Goal: Task Accomplishment & Management: Manage account settings

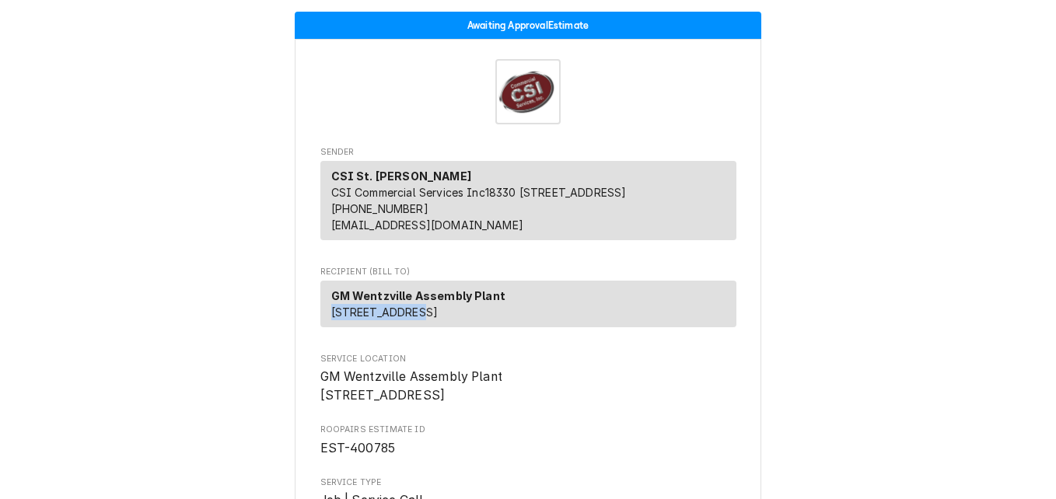
drag, startPoint x: 372, startPoint y: 330, endPoint x: 316, endPoint y: 328, distance: 56.0
click at [320, 327] on div "GM Wentzville Assembly Plant 1500 Highway A Wentzville, MO 63385" at bounding box center [528, 304] width 416 height 47
drag, startPoint x: 316, startPoint y: 328, endPoint x: 337, endPoint y: 329, distance: 21.0
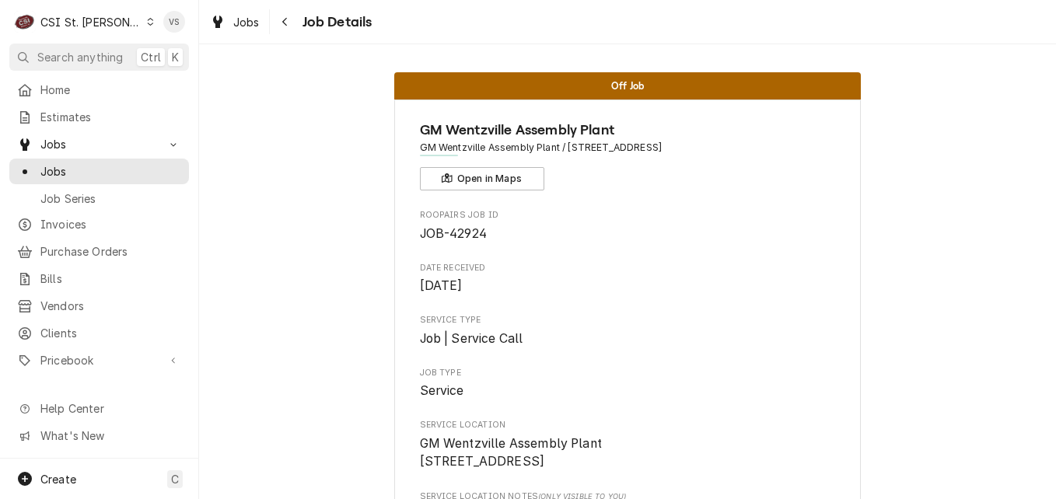
click at [514, 141] on span "GM Wentzville Assembly Plant / [STREET_ADDRESS]" at bounding box center [628, 148] width 416 height 14
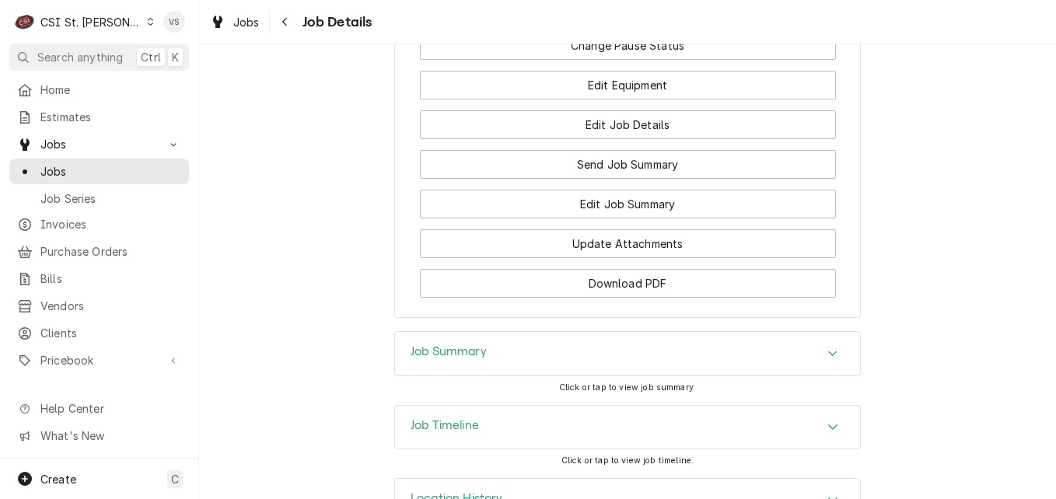
scroll to position [2197, 0]
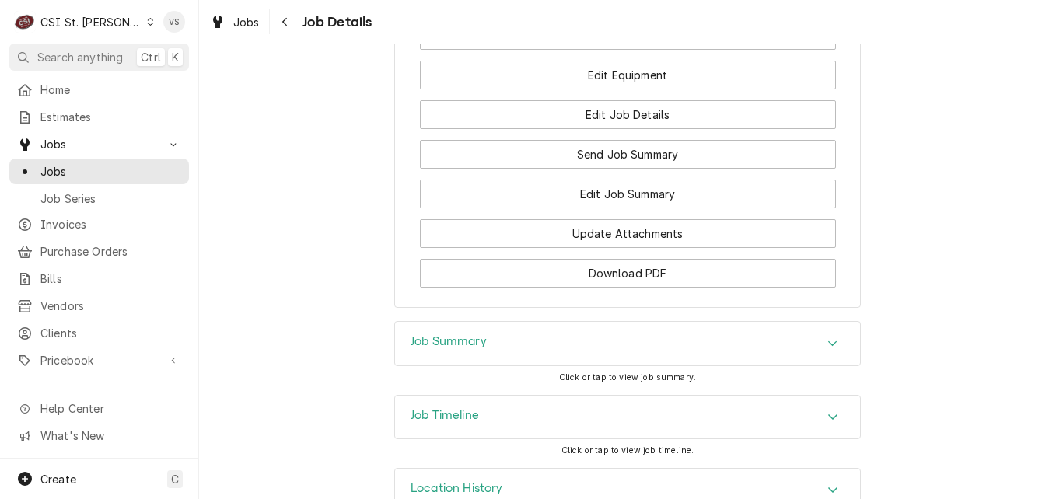
click at [831, 337] on icon "Accordion Header" at bounding box center [832, 343] width 11 height 12
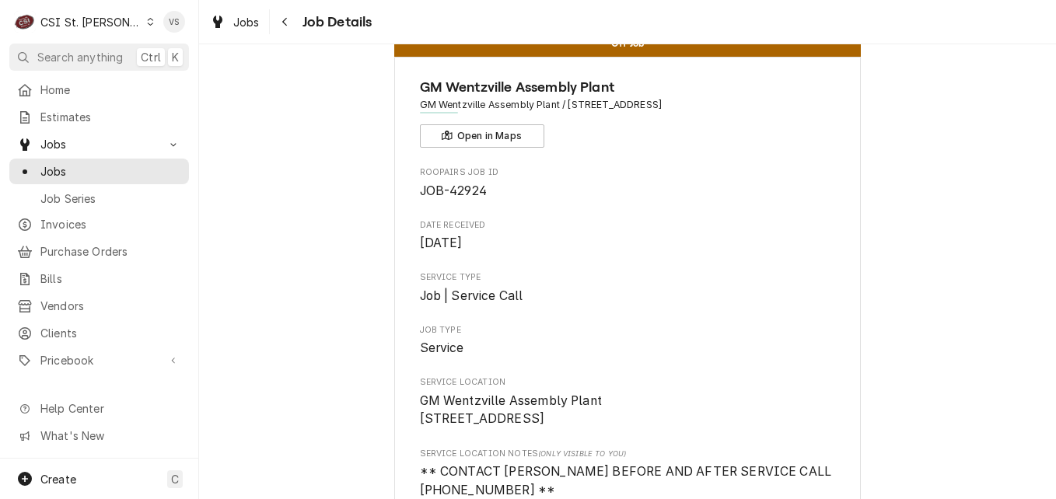
scroll to position [0, 0]
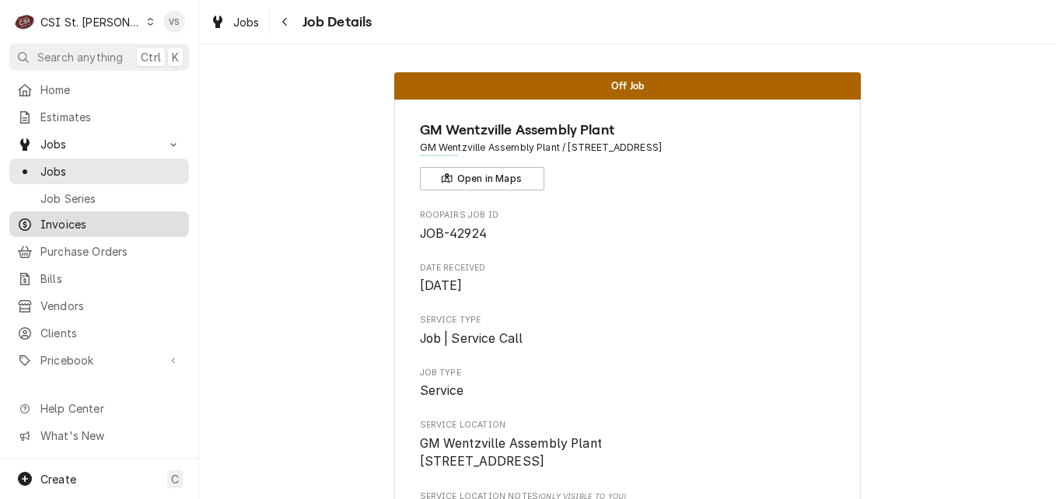
click at [68, 220] on span "Invoices" at bounding box center [110, 224] width 141 height 16
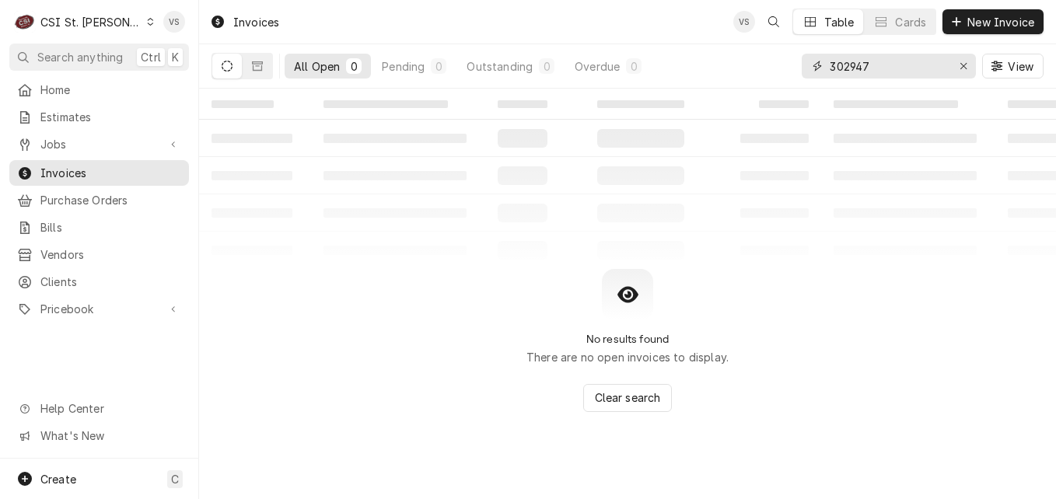
drag, startPoint x: 885, startPoint y: 65, endPoint x: 811, endPoint y: 66, distance: 74.6
click at [809, 65] on div "302947" at bounding box center [889, 66] width 174 height 25
click at [880, 64] on input "302947" at bounding box center [888, 66] width 117 height 25
paste input "1500 Highway A"
click at [948, 66] on div "301500 Highway A2947" at bounding box center [889, 66] width 174 height 25
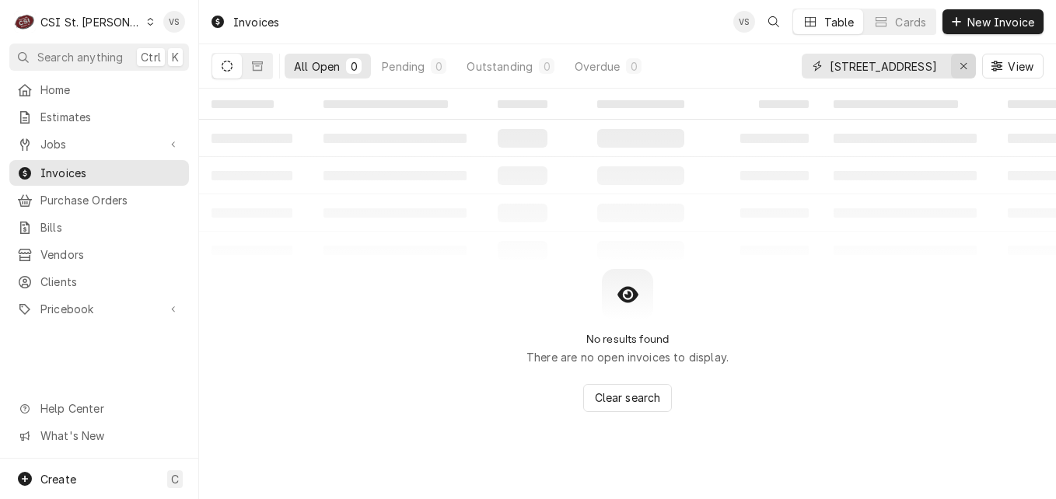
scroll to position [0, 10]
drag, startPoint x: 830, startPoint y: 67, endPoint x: 979, endPoint y: 70, distance: 149.3
click at [979, 70] on div "301500 Highway A2947 View" at bounding box center [923, 66] width 242 height 44
paste input "1500 Highway A"
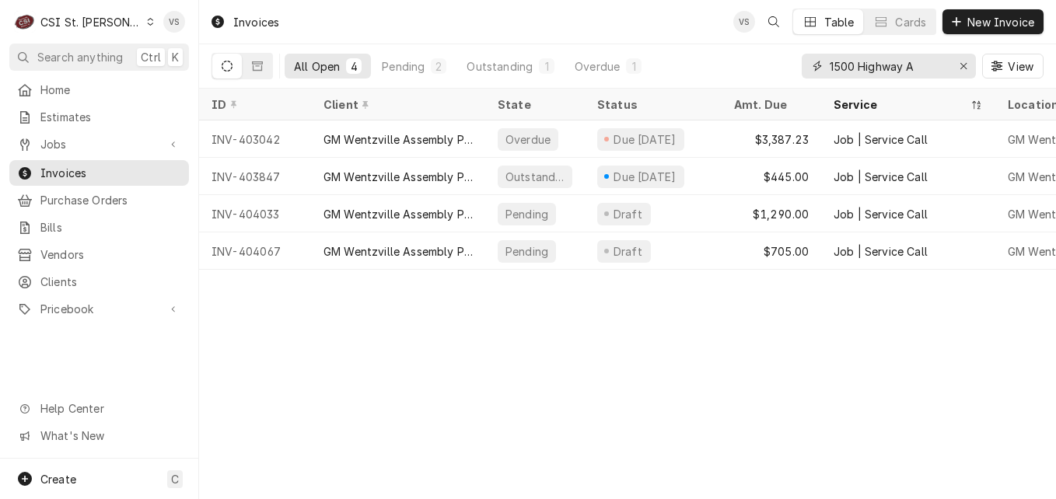
type input "1500 Highway A"
click at [1008, 73] on span "View" at bounding box center [1020, 66] width 32 height 16
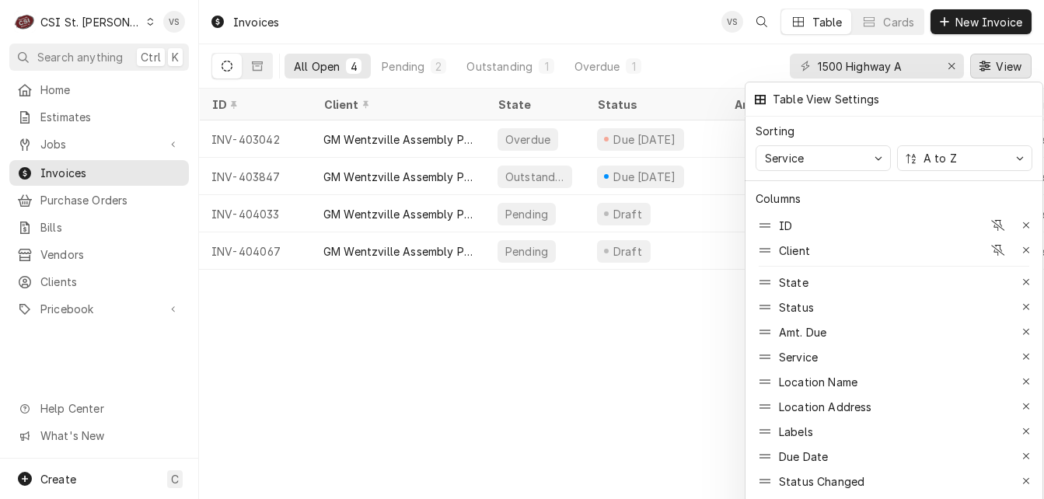
click at [639, 344] on div at bounding box center [522, 249] width 1044 height 499
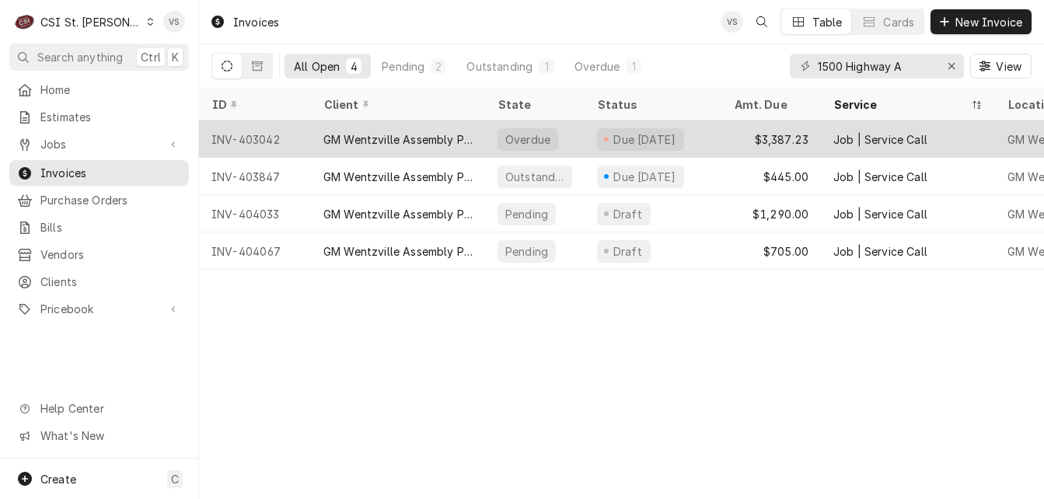
click at [431, 138] on div "GM Wentzville Assembly Plant" at bounding box center [397, 139] width 149 height 16
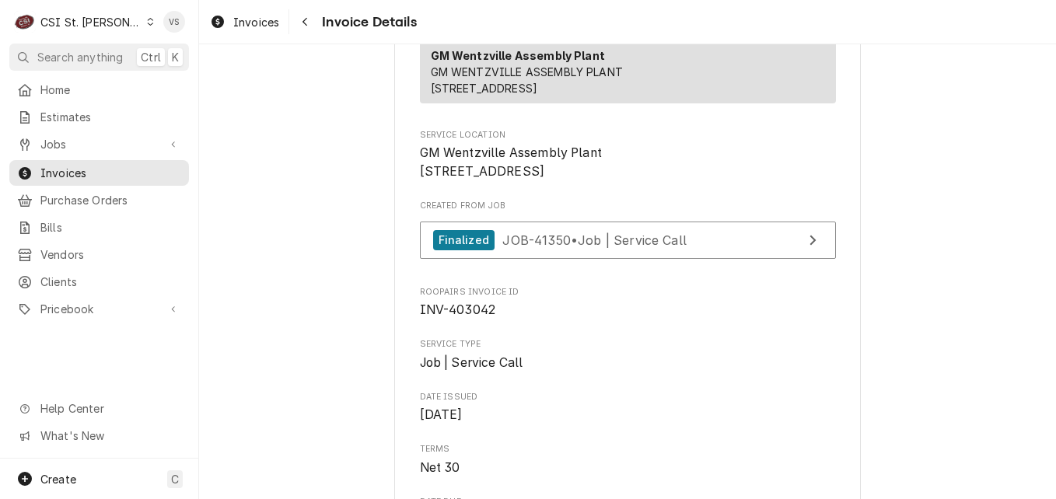
scroll to position [280, 0]
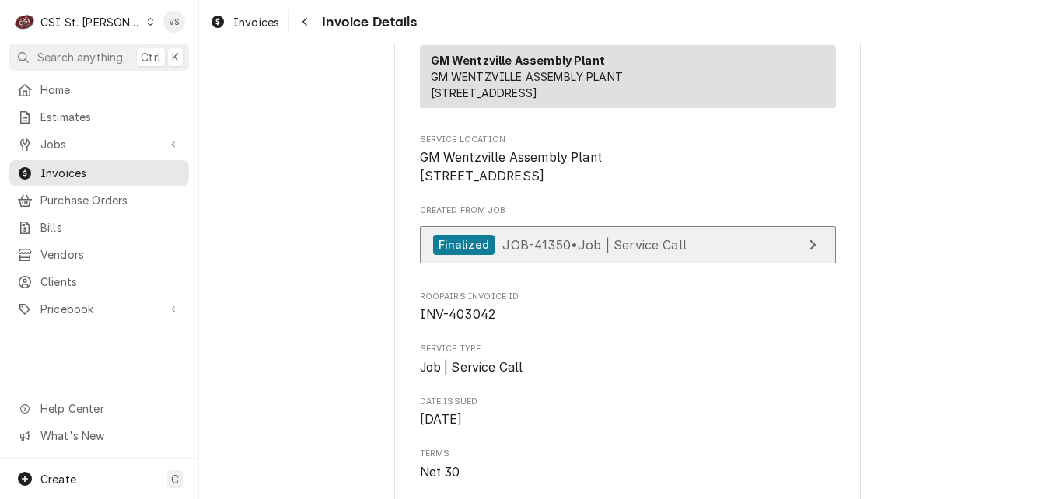
click at [603, 256] on div "Finalized JOB-41350 • Job | Service Call" at bounding box center [559, 245] width 253 height 21
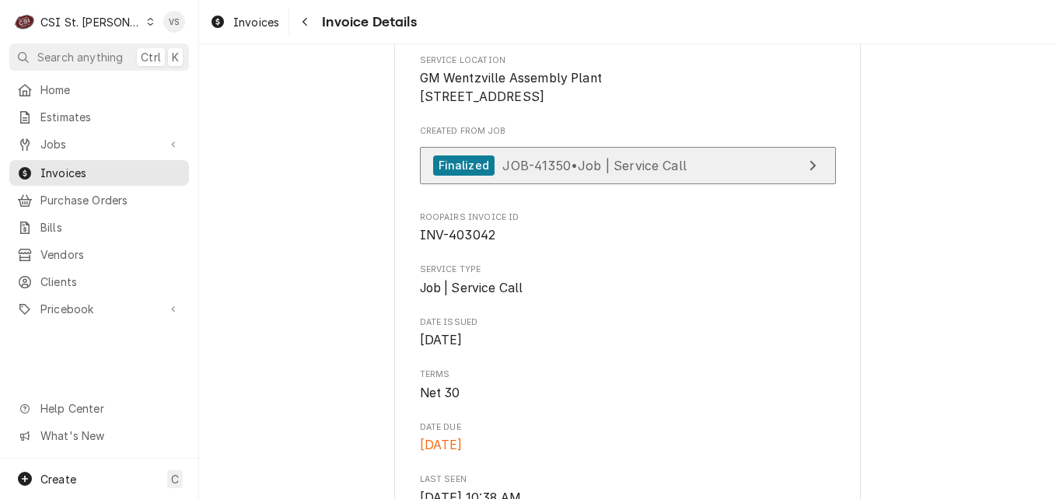
scroll to position [358, 0]
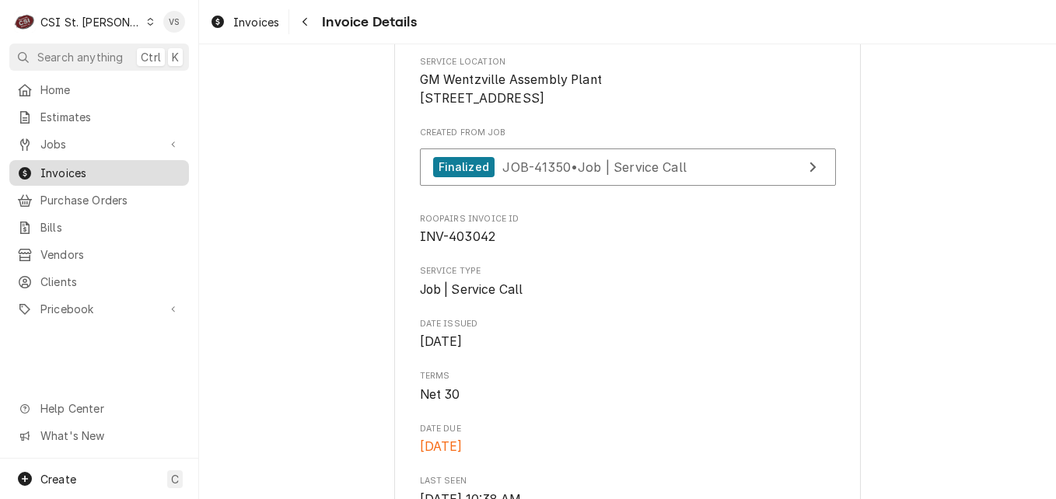
click at [72, 166] on span "Invoices" at bounding box center [110, 173] width 141 height 16
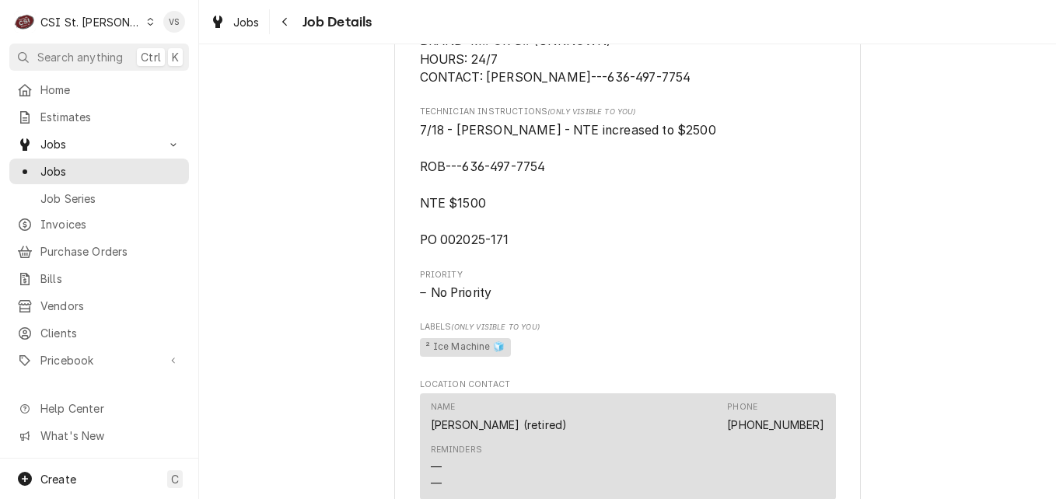
scroll to position [1011, 0]
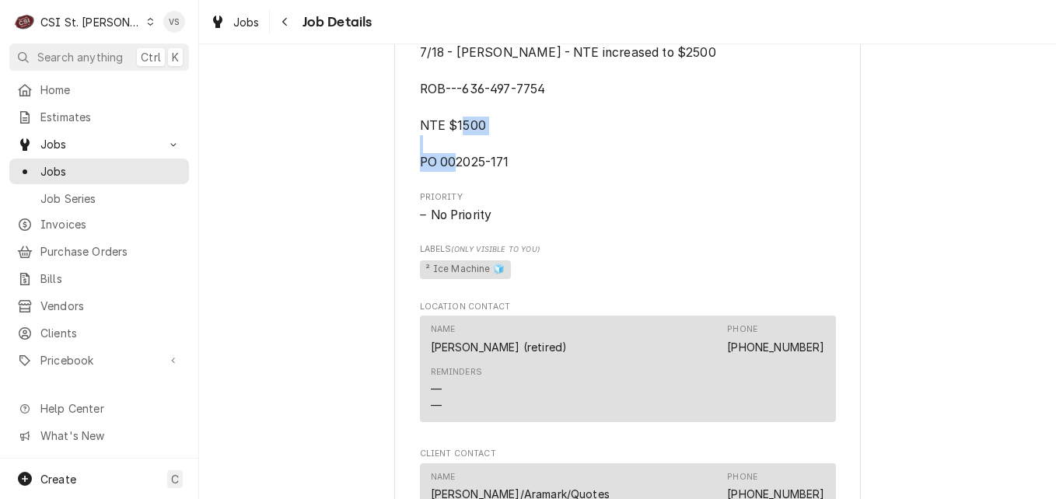
drag, startPoint x: 513, startPoint y: 159, endPoint x: 436, endPoint y: 162, distance: 77.0
click at [436, 162] on span "7/18 - [PERSON_NAME] - NTE increased to $2500 ROB---636-497-7754 NTE $1500 PO 0…" at bounding box center [628, 108] width 416 height 128
drag, startPoint x: 436, startPoint y: 162, endPoint x: 463, endPoint y: 166, distance: 26.7
drag, startPoint x: 463, startPoint y: 166, endPoint x: 565, endPoint y: 155, distance: 103.2
click at [565, 155] on span "7/18 - Kelly - NTE increased to $2500 ROB---636-497-7754 NTE $1500 PO 002025-171" at bounding box center [628, 108] width 416 height 128
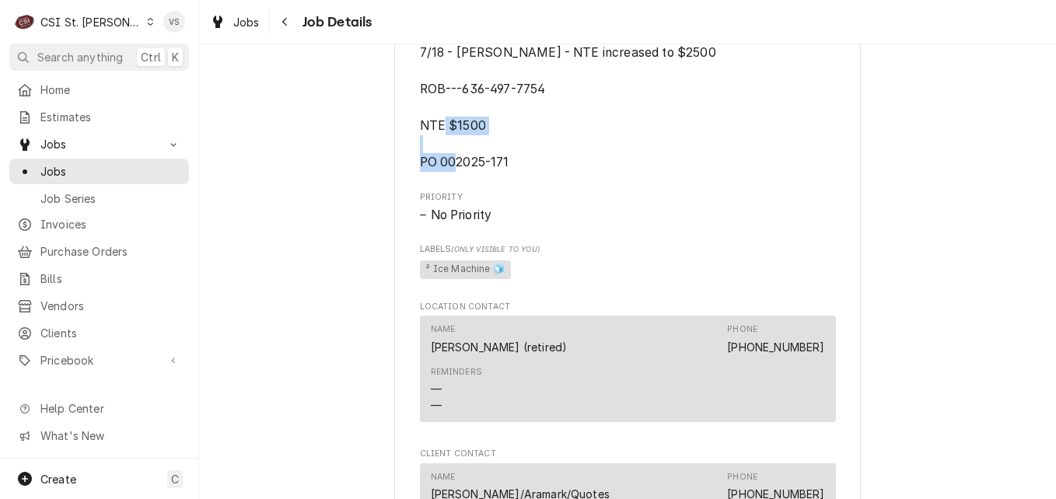
drag, startPoint x: 539, startPoint y: 159, endPoint x: 410, endPoint y: 162, distance: 128.3
click at [410, 162] on div "GM Wentzville Assembly Plant GM Wentzville Assembly Plant / 1500 Highway A, Wen…" at bounding box center [627, 108] width 466 height 2039
drag, startPoint x: 410, startPoint y: 162, endPoint x: 442, endPoint y: 162, distance: 31.9
copy span "PO 002025-171"
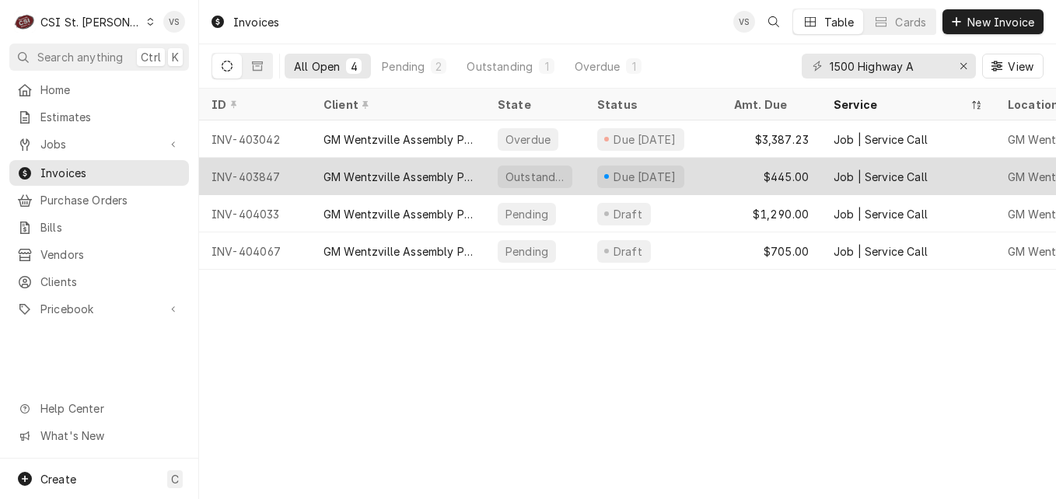
click at [285, 176] on div "INV-403847" at bounding box center [255, 176] width 112 height 37
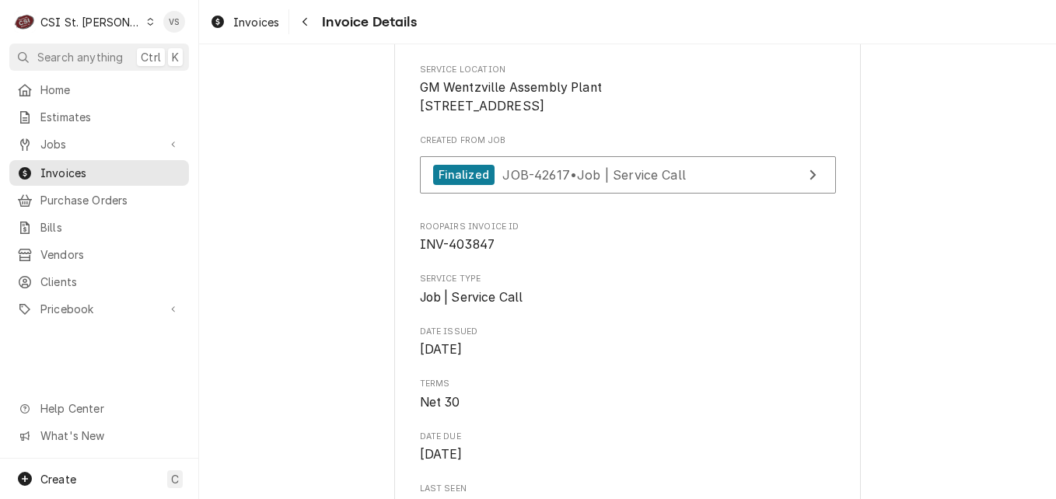
scroll to position [337, 0]
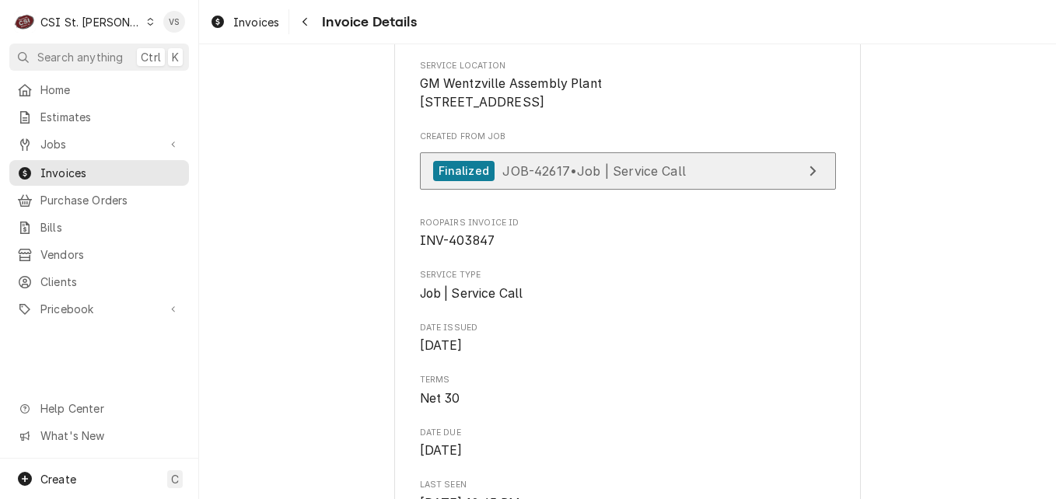
click at [634, 178] on span "JOB-42617 • Job | Service Call" at bounding box center [593, 170] width 183 height 16
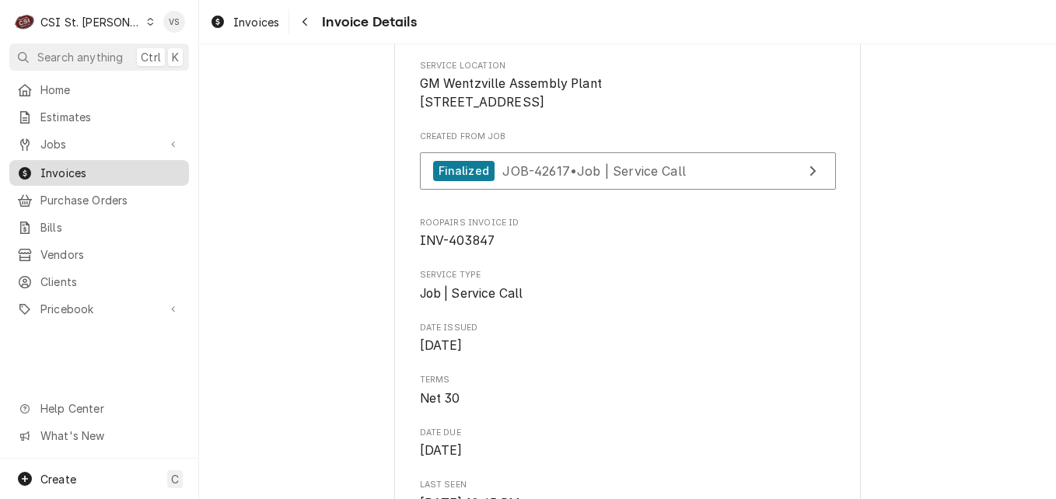
click at [88, 168] on span "Invoices" at bounding box center [110, 173] width 141 height 16
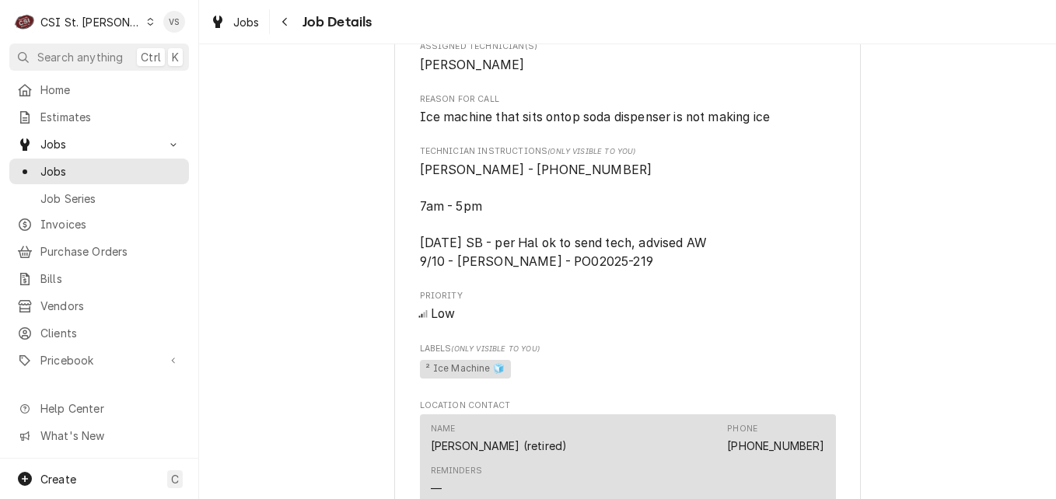
scroll to position [844, 0]
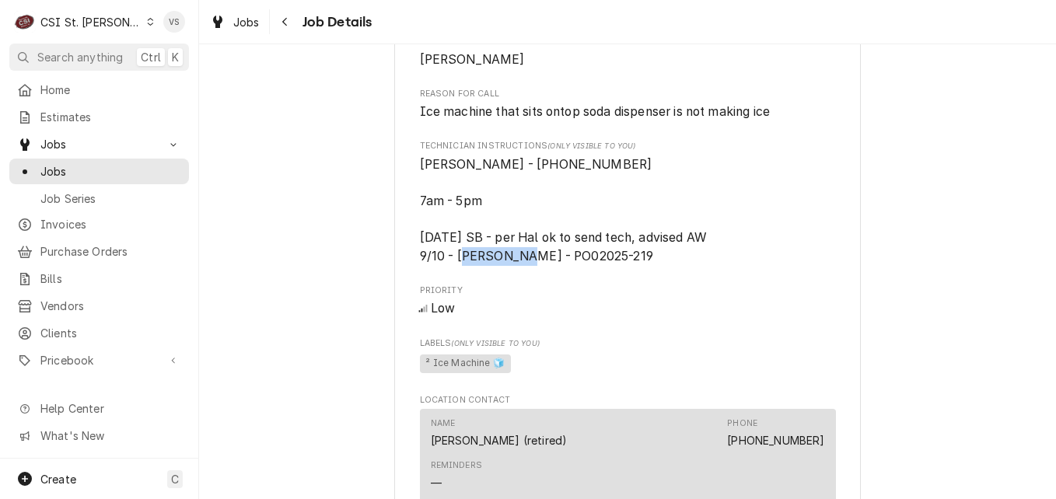
drag, startPoint x: 574, startPoint y: 254, endPoint x: 508, endPoint y: 252, distance: 66.1
click at [508, 252] on span "[PERSON_NAME] - [PHONE_NUMBER] 7am - 5pm [DATE] SB - per Hal ok to send tech, a…" at bounding box center [564, 210] width 288 height 107
drag, startPoint x: 508, startPoint y: 252, endPoint x: 519, endPoint y: 255, distance: 12.1
copy span "02025-219"
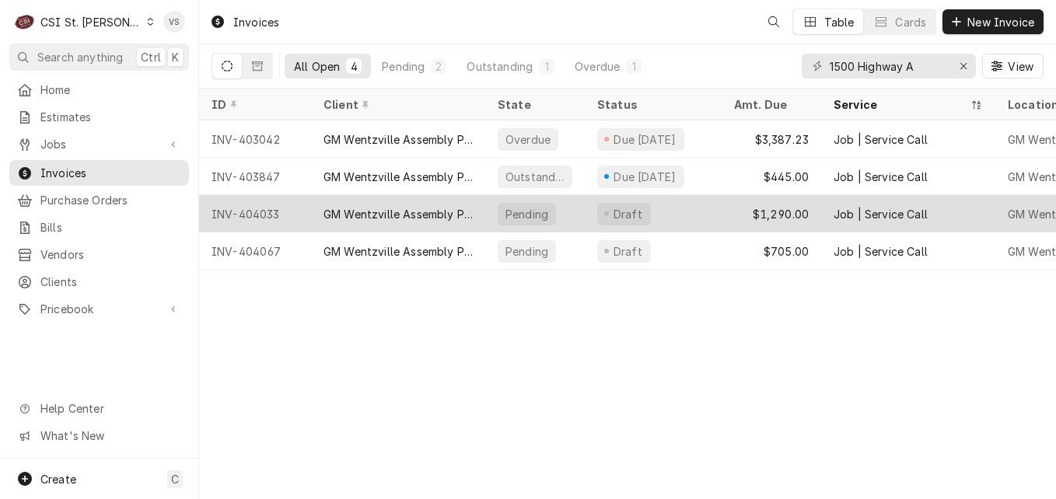
click at [396, 209] on div "GM Wentzville Assembly Plant" at bounding box center [397, 214] width 149 height 16
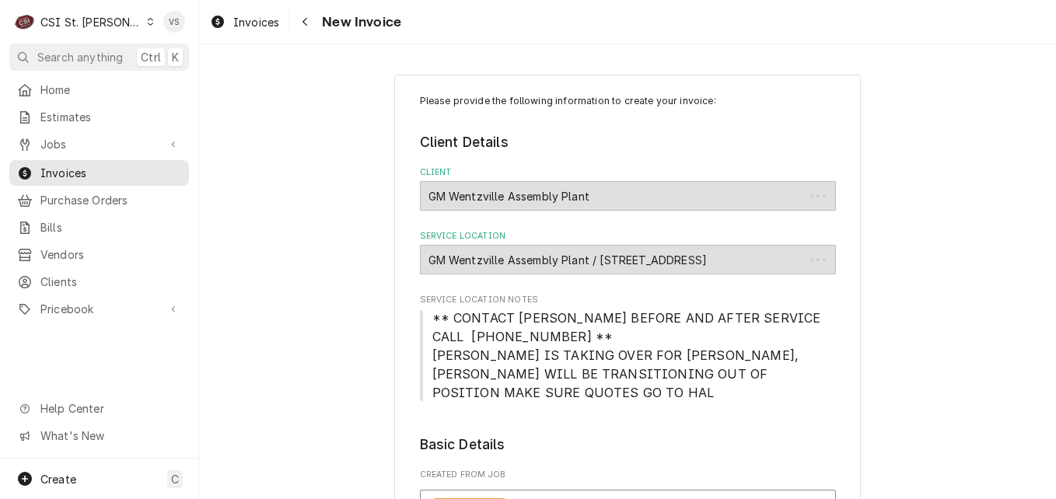
type textarea "x"
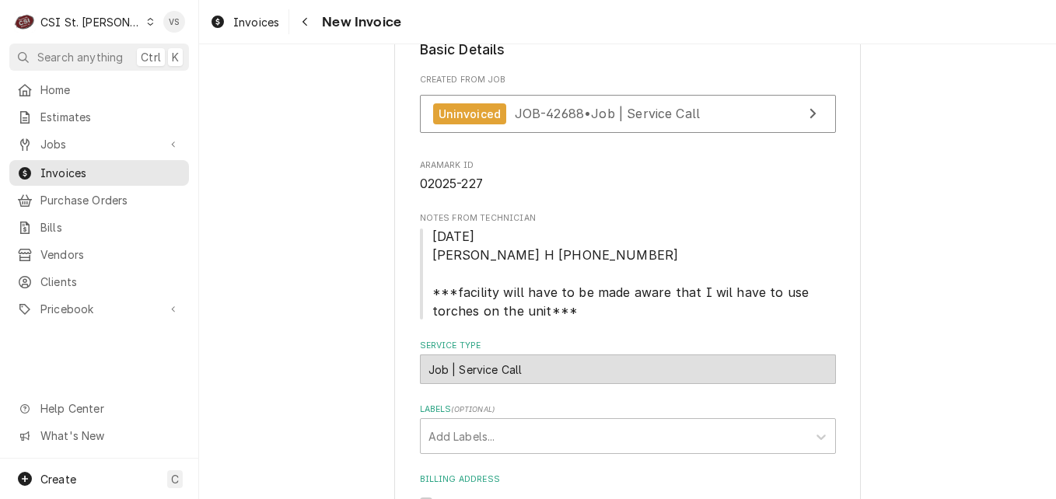
scroll to position [377, 0]
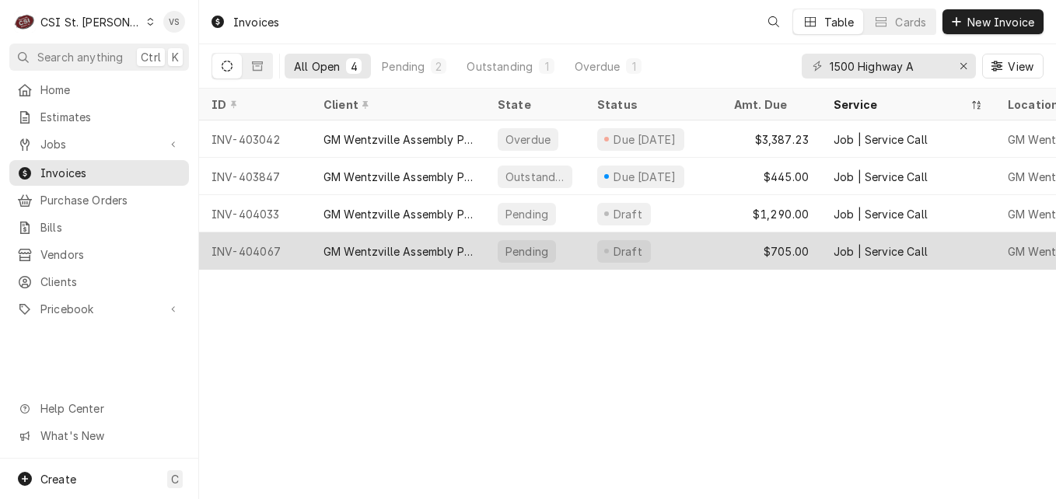
click at [464, 248] on div "GM Wentzville Assembly Plant" at bounding box center [397, 251] width 149 height 16
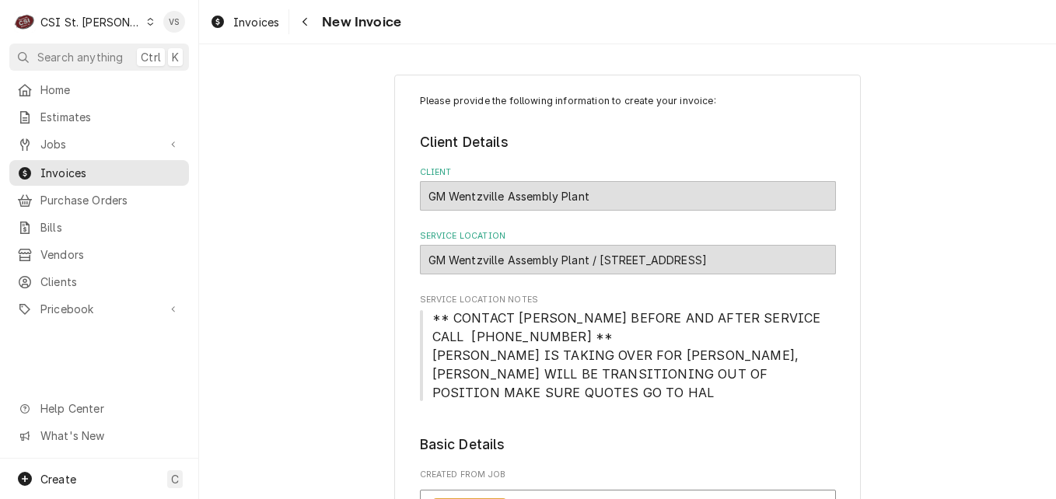
type textarea "x"
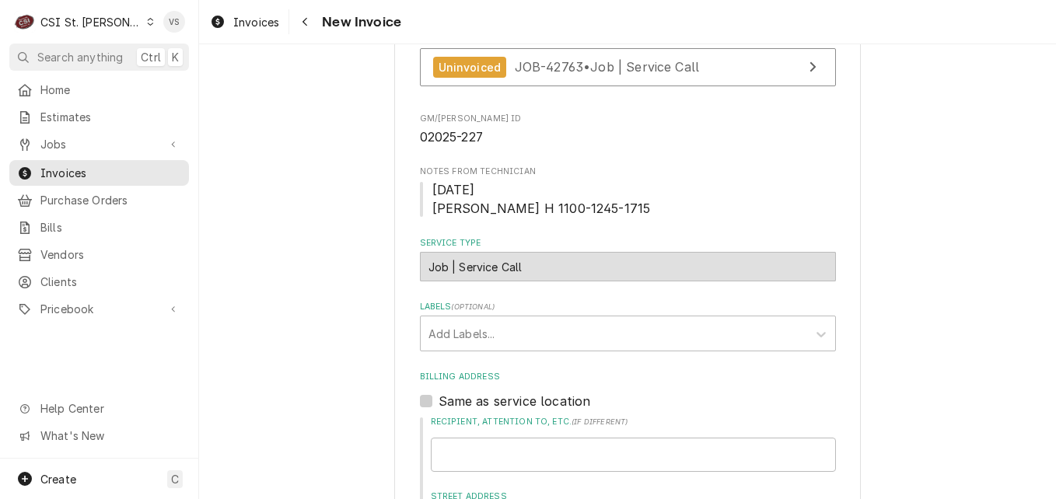
scroll to position [466, 0]
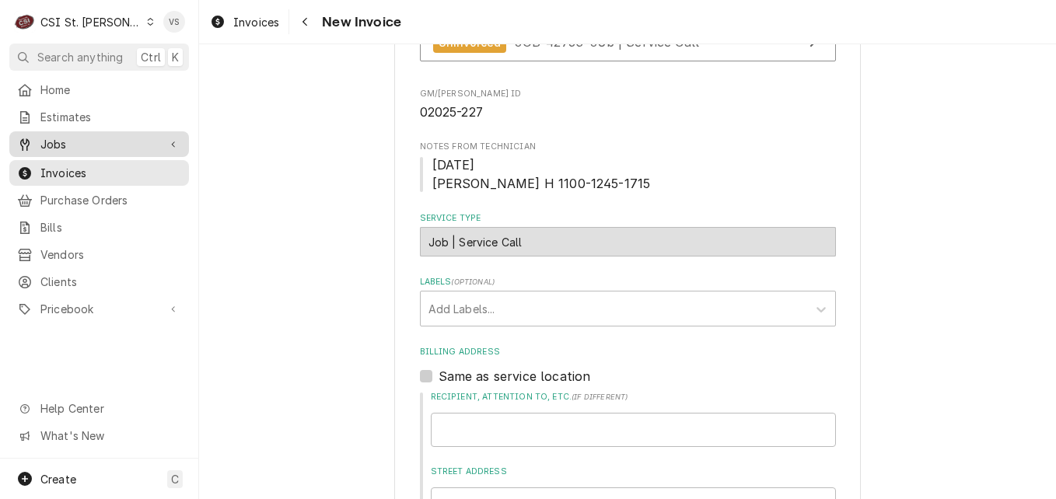
click at [68, 139] on span "Jobs" at bounding box center [98, 144] width 117 height 16
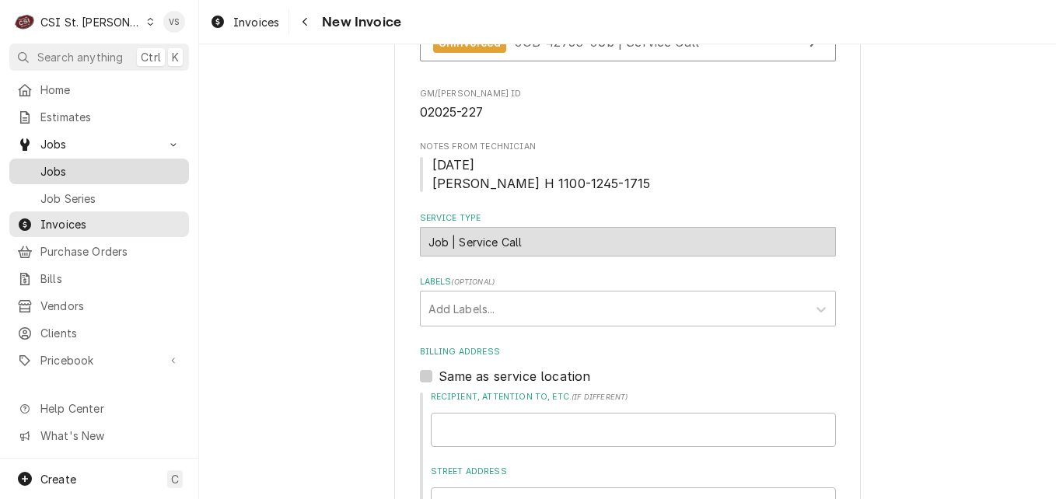
click at [66, 172] on span "Jobs" at bounding box center [110, 171] width 141 height 16
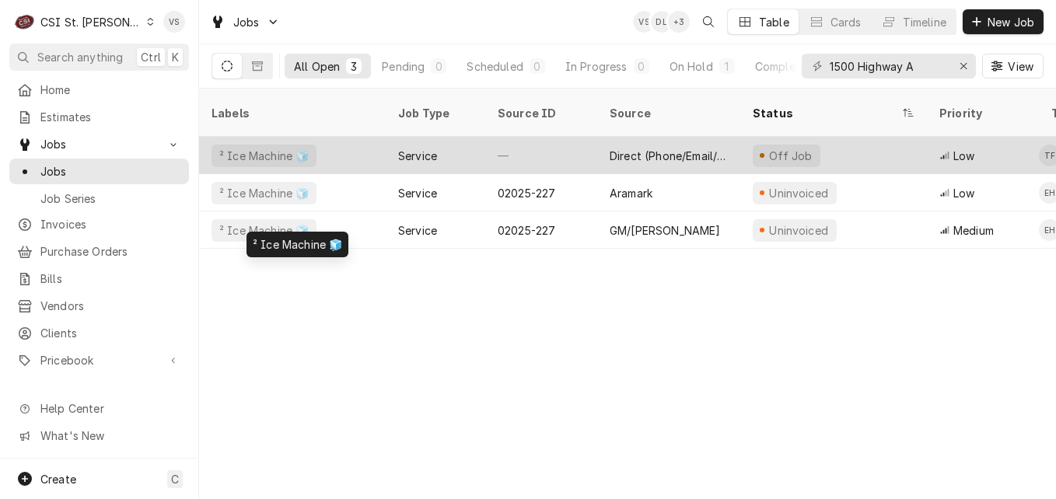
click at [367, 139] on div "² Ice Machine 🧊" at bounding box center [292, 155] width 187 height 37
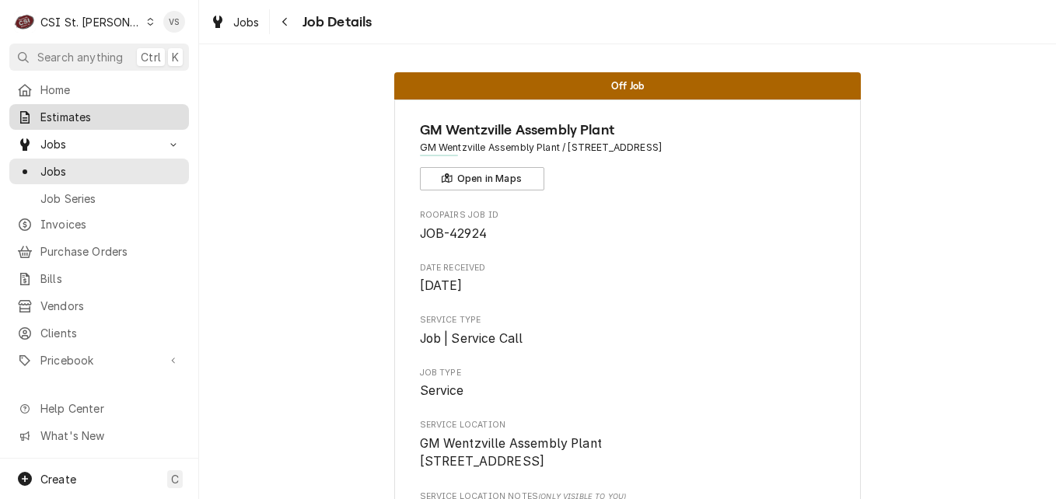
click at [97, 117] on span "Estimates" at bounding box center [110, 117] width 141 height 16
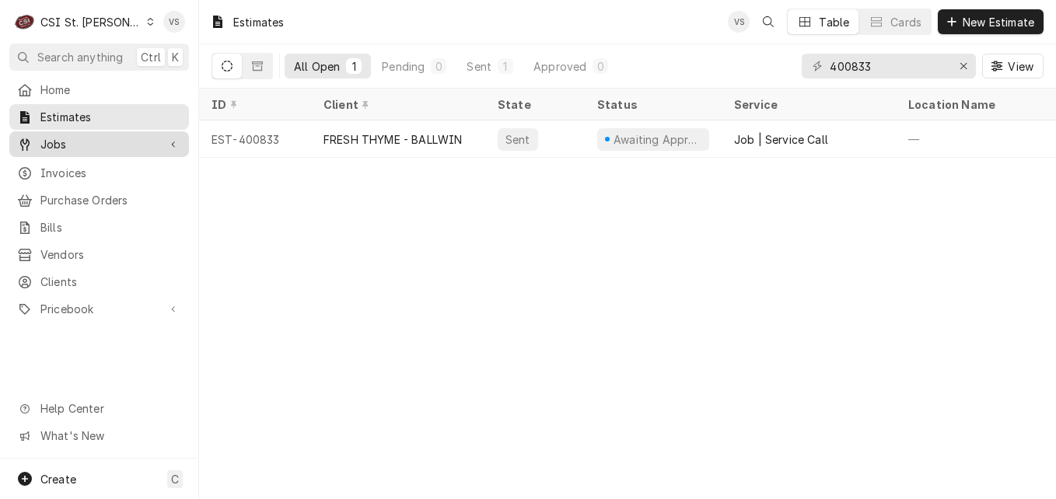
click at [72, 138] on span "Jobs" at bounding box center [98, 144] width 117 height 16
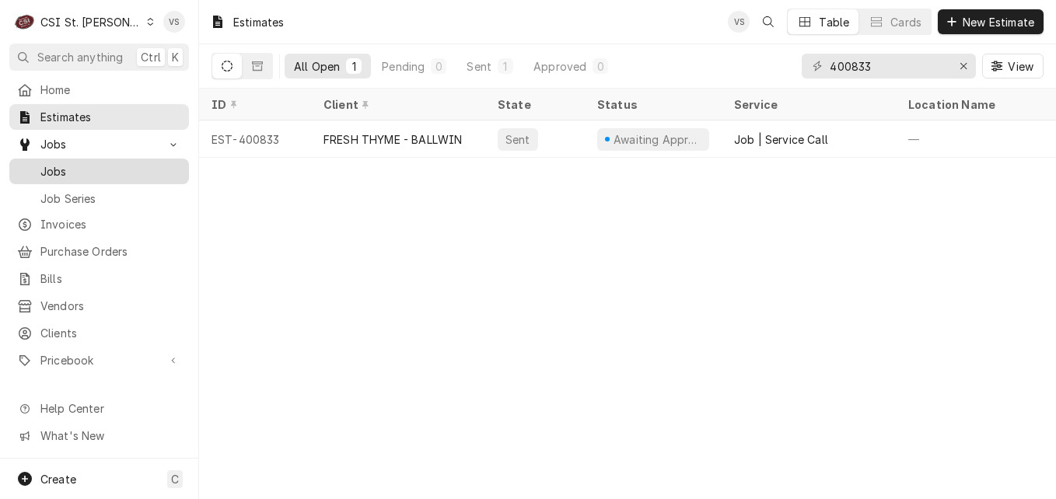
click at [90, 166] on span "Jobs" at bounding box center [110, 171] width 141 height 16
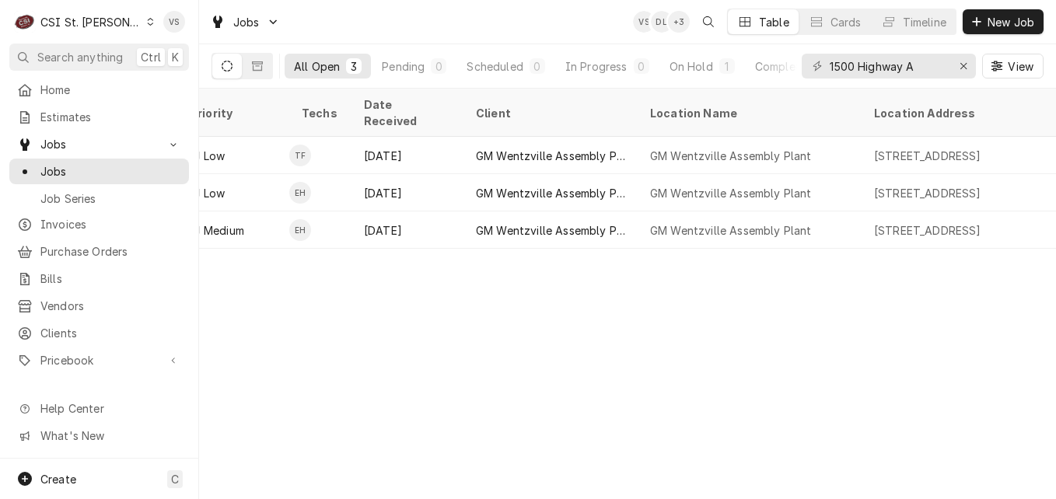
scroll to position [0, 1277]
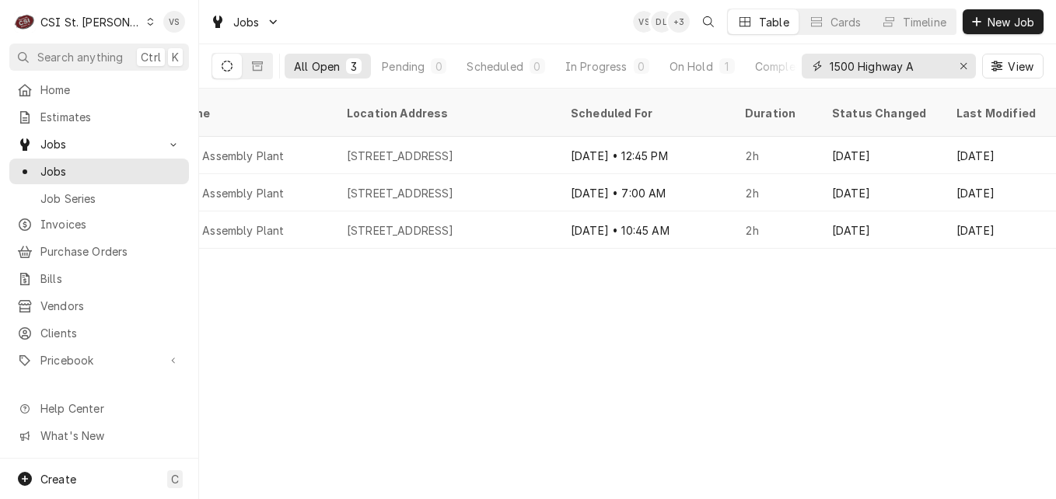
click at [934, 66] on input "1500 Highway A" at bounding box center [888, 66] width 117 height 25
drag, startPoint x: 934, startPoint y: 66, endPoint x: 777, endPoint y: 61, distance: 156.3
click at [809, 68] on div "1500 Highway A" at bounding box center [889, 66] width 174 height 25
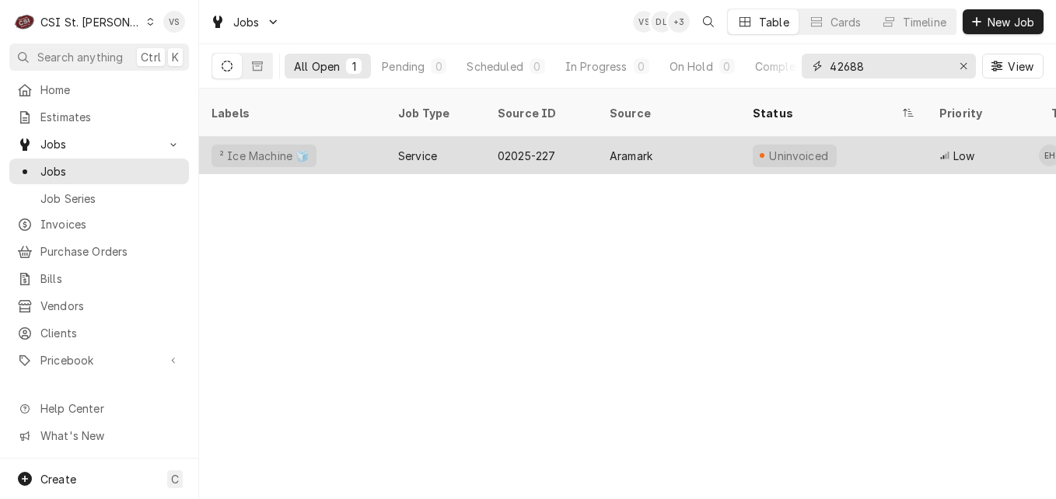
type input "42688"
click at [343, 137] on div "² Ice Machine 🧊" at bounding box center [292, 155] width 187 height 37
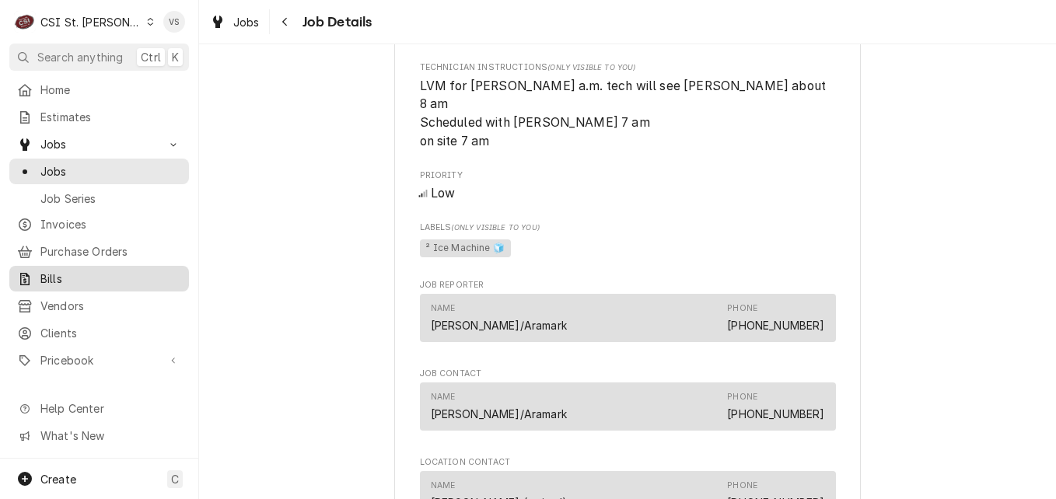
scroll to position [1088, 0]
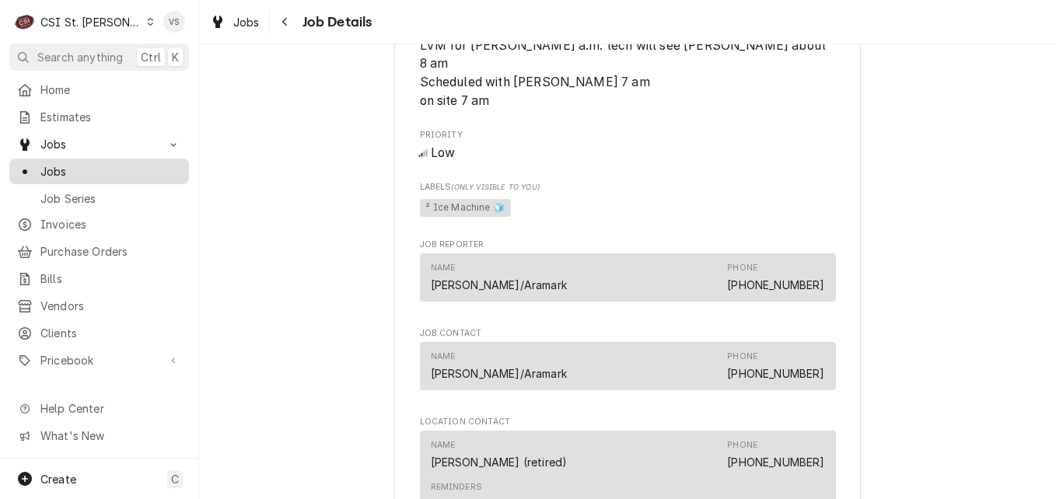
click at [99, 169] on span "Jobs" at bounding box center [110, 171] width 141 height 16
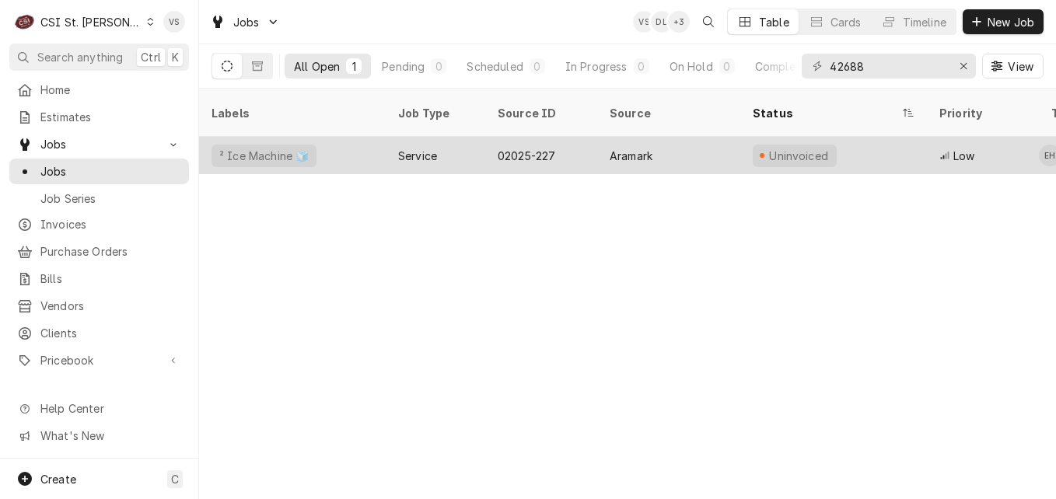
click at [363, 137] on div "² Ice Machine 🧊" at bounding box center [292, 155] width 187 height 37
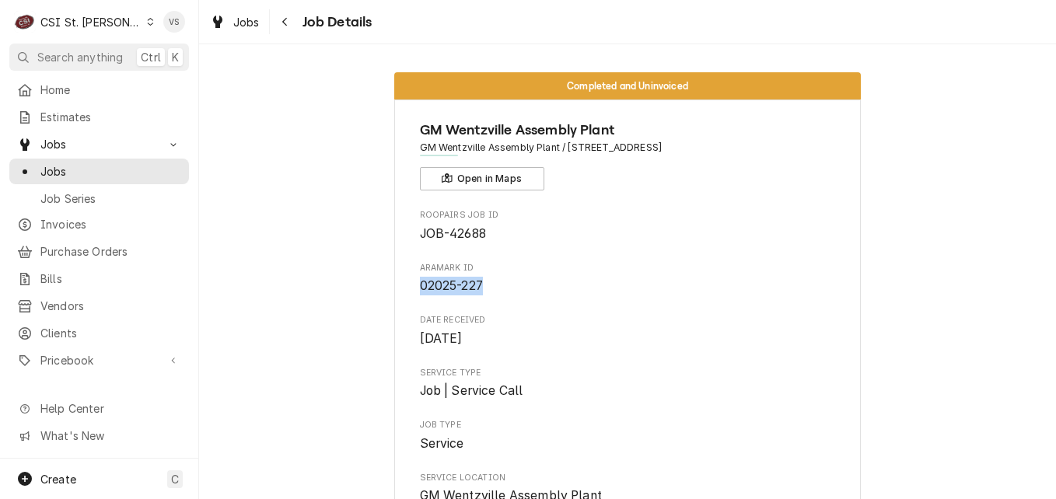
drag, startPoint x: 484, startPoint y: 285, endPoint x: 412, endPoint y: 288, distance: 71.6
drag, startPoint x: 412, startPoint y: 288, endPoint x: 445, endPoint y: 286, distance: 33.5
copy span "02025-227"
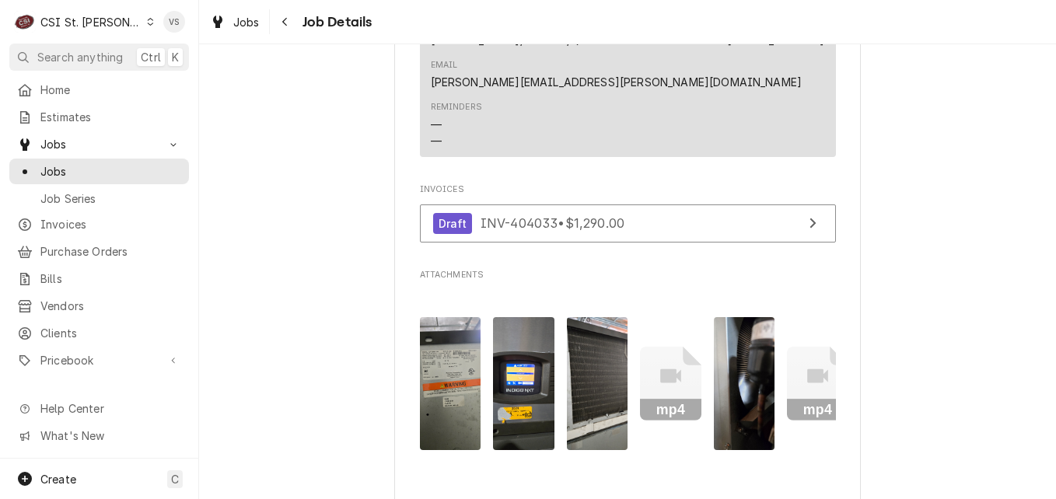
scroll to position [1633, 0]
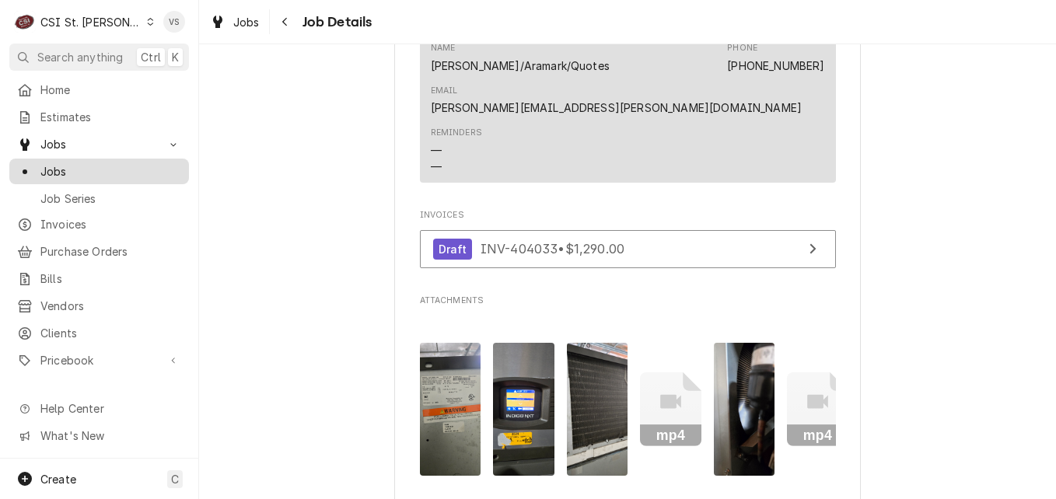
click at [56, 163] on span "Jobs" at bounding box center [110, 171] width 141 height 16
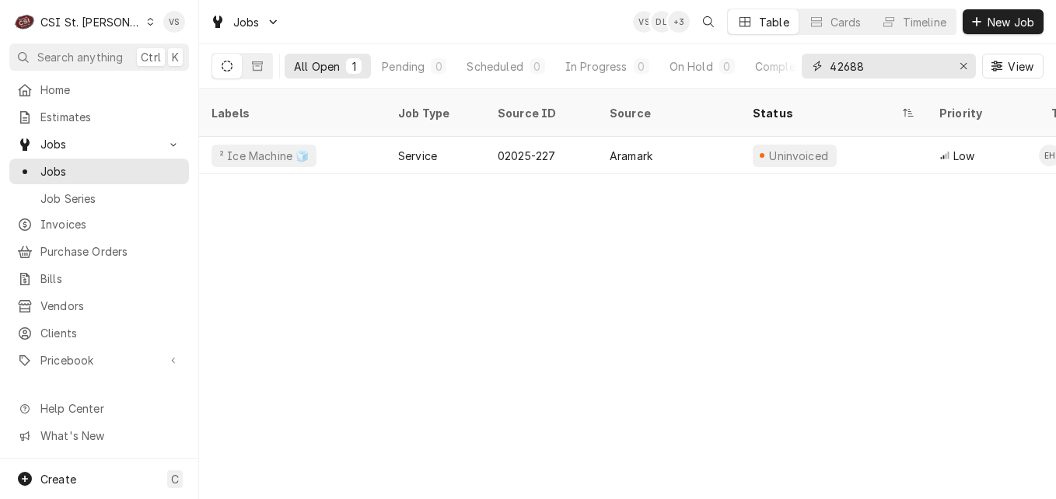
drag, startPoint x: 867, startPoint y: 61, endPoint x: 806, endPoint y: 67, distance: 60.9
click at [806, 67] on div "42688" at bounding box center [889, 66] width 174 height 25
type input "g"
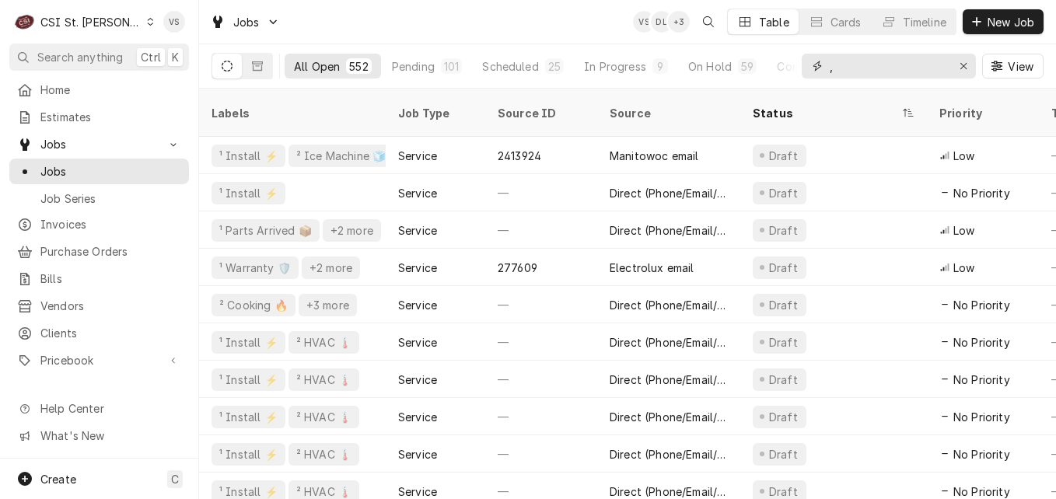
type input ","
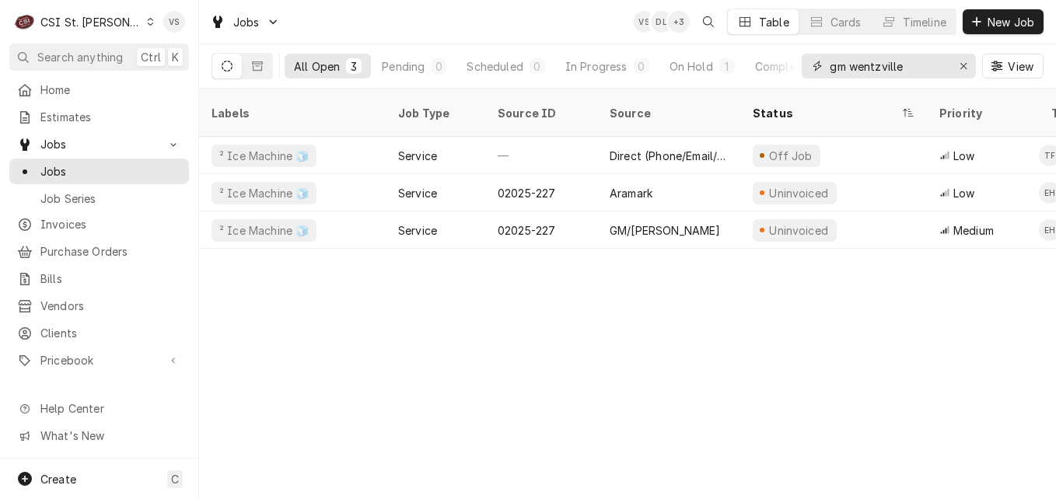
type input "gm wentzville"
click at [76, 225] on span "Invoices" at bounding box center [110, 224] width 141 height 16
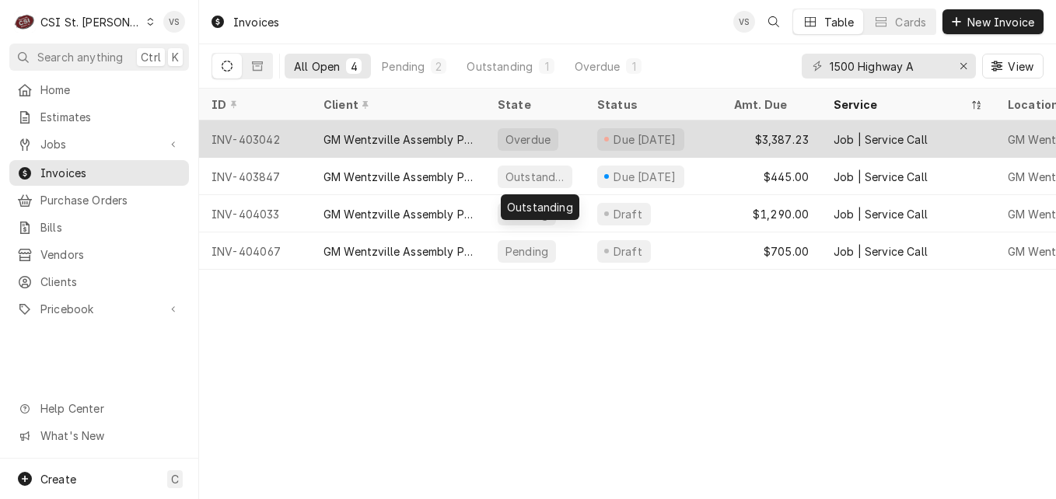
click at [483, 137] on div "GM Wentzville Assembly Plant" at bounding box center [398, 139] width 174 height 37
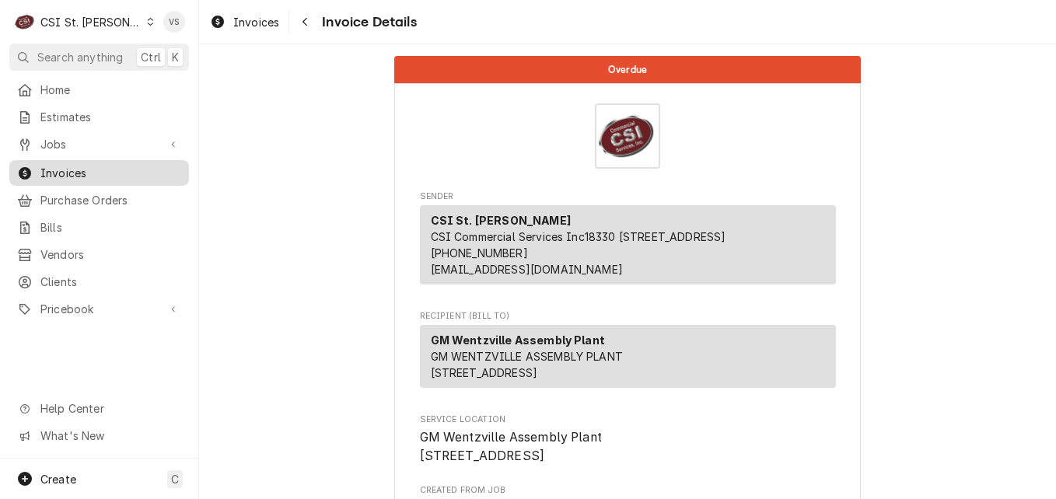
click at [109, 173] on span "Invoices" at bounding box center [110, 173] width 141 height 16
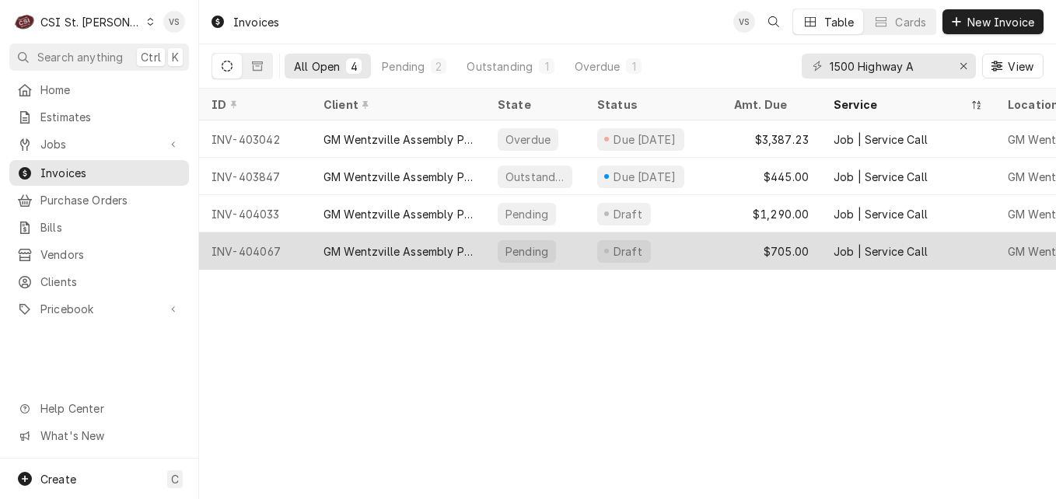
click at [696, 256] on div "Draft" at bounding box center [653, 250] width 137 height 37
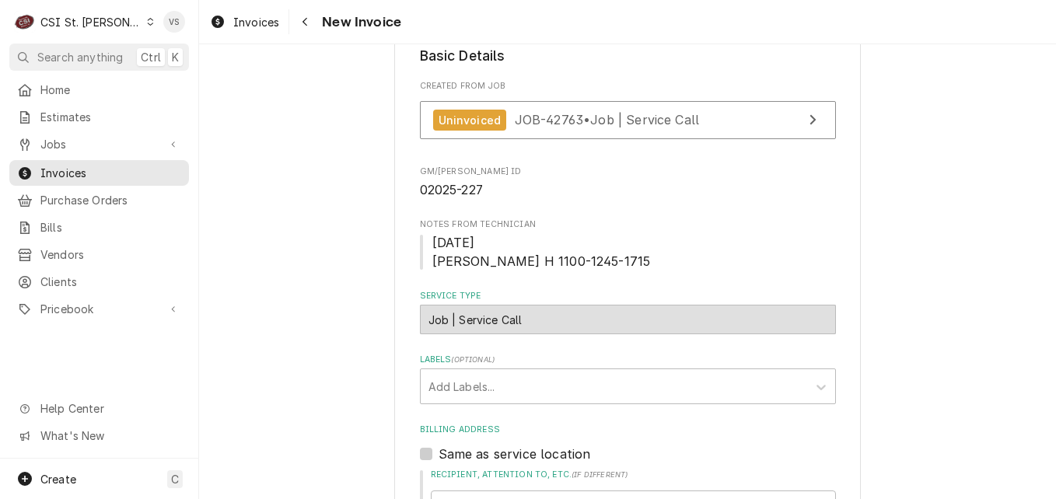
scroll to position [466, 0]
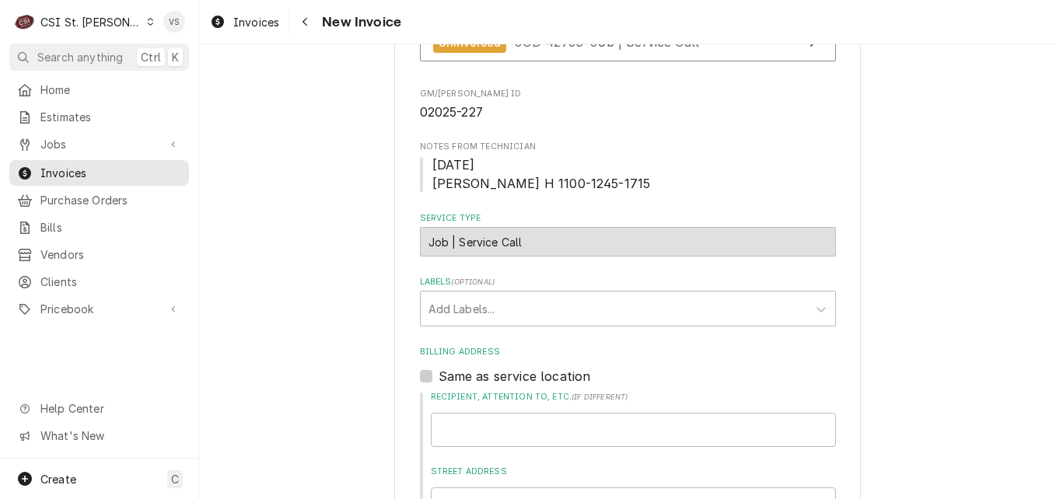
click at [147, 21] on icon "Dynamic Content Wrapper" at bounding box center [150, 22] width 7 height 8
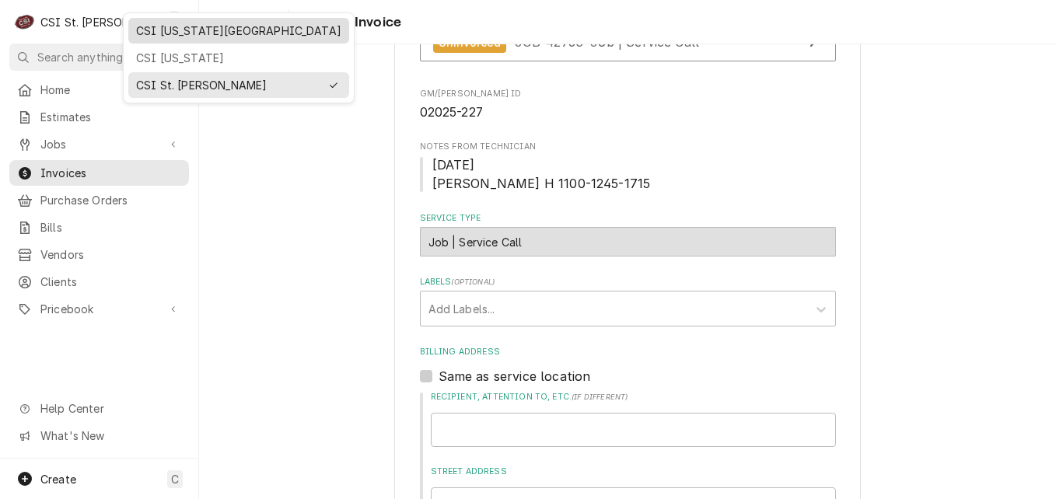
click at [150, 30] on div "CSI Kansas City" at bounding box center [238, 31] width 205 height 16
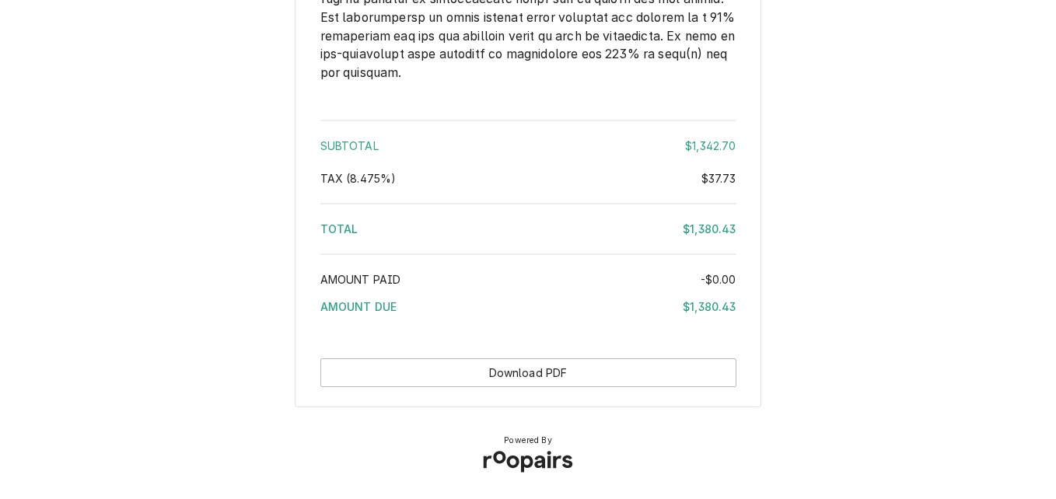
scroll to position [2797, 0]
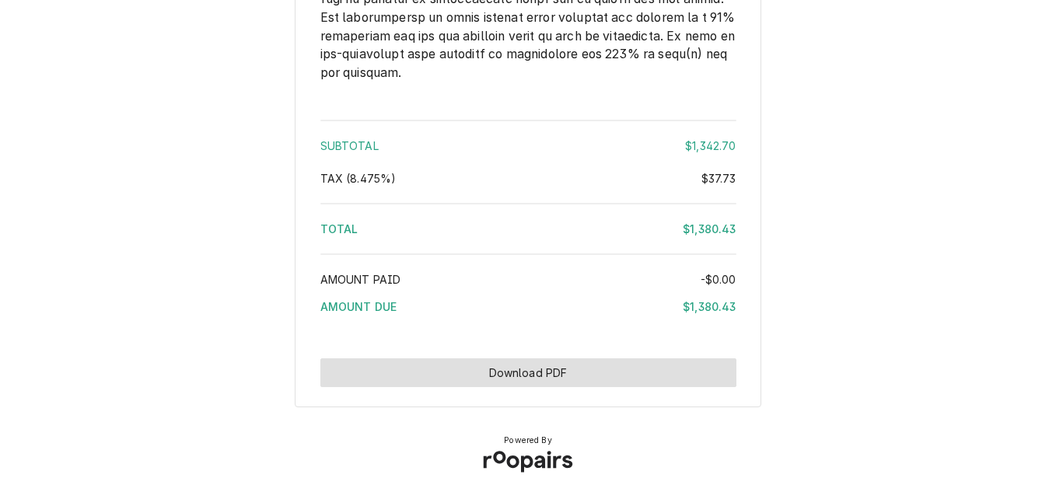
click at [603, 375] on button "Download PDF" at bounding box center [528, 372] width 416 height 29
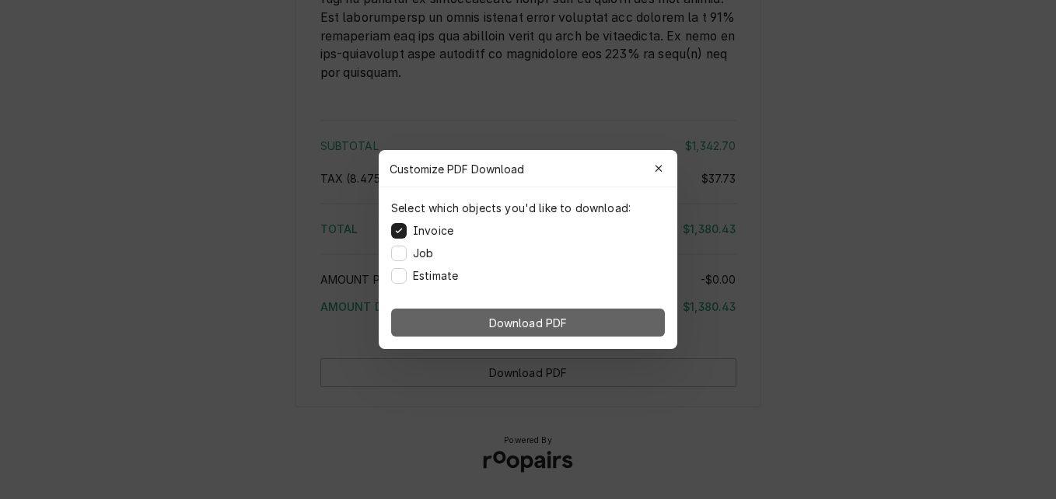
click at [529, 318] on span "Download PDF" at bounding box center [528, 323] width 85 height 16
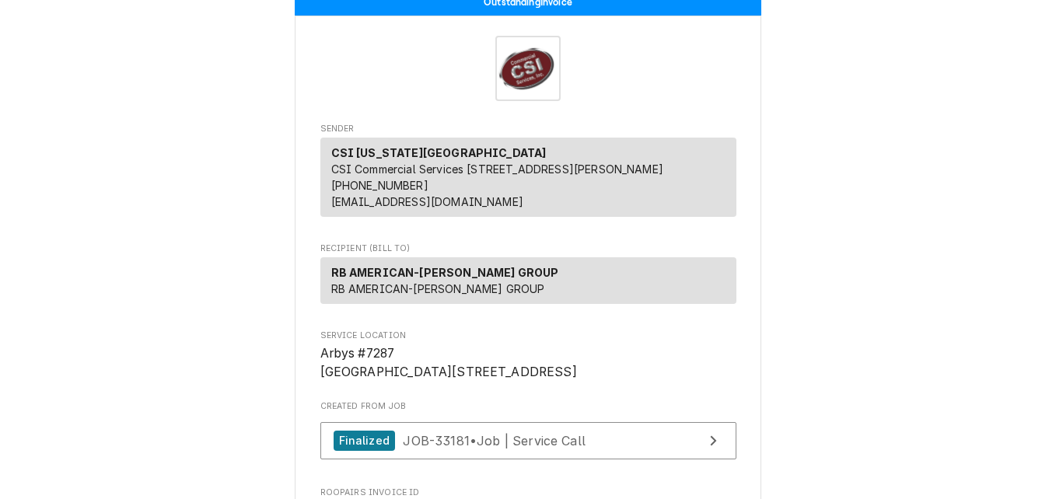
scroll to position [0, 0]
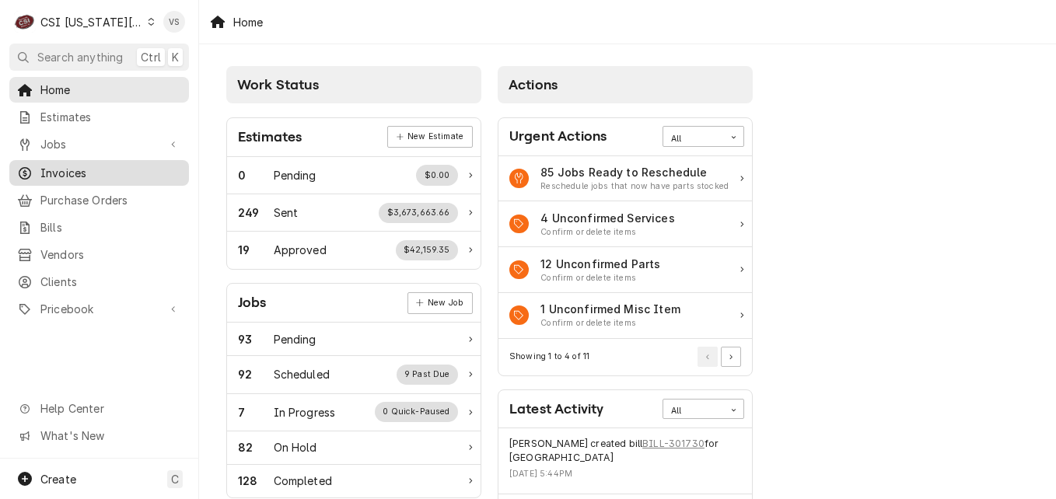
click at [69, 165] on span "Invoices" at bounding box center [110, 173] width 141 height 16
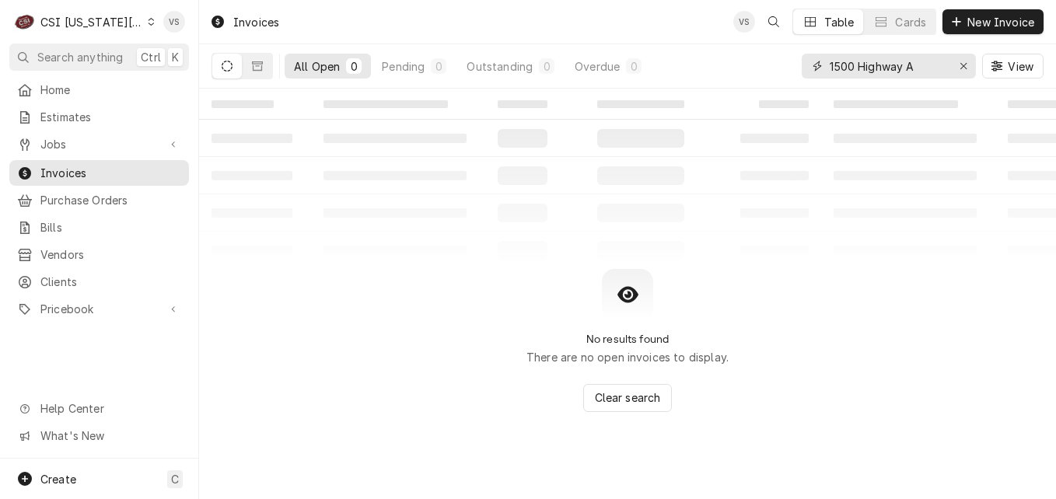
drag, startPoint x: 840, startPoint y: 66, endPoint x: 822, endPoint y: 66, distance: 18.7
click at [822, 66] on div "1500 Highway A" at bounding box center [889, 66] width 174 height 25
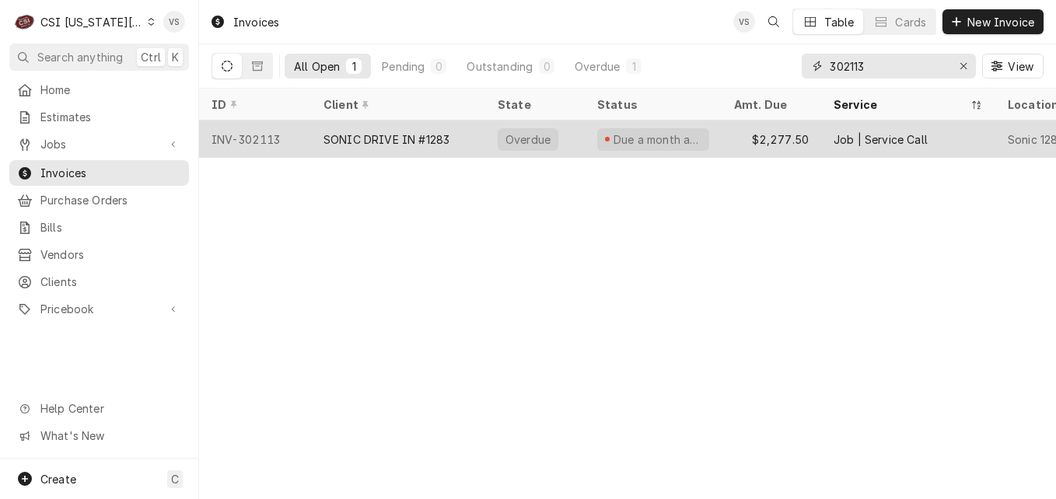
type input "302113"
click at [423, 133] on div "SONIC DRIVE IN #1283" at bounding box center [386, 139] width 126 height 16
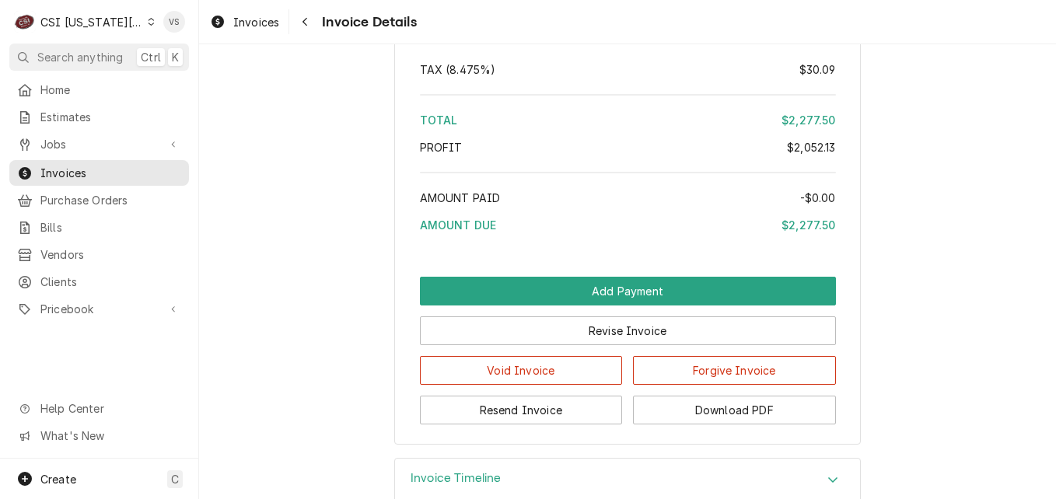
scroll to position [3604, 0]
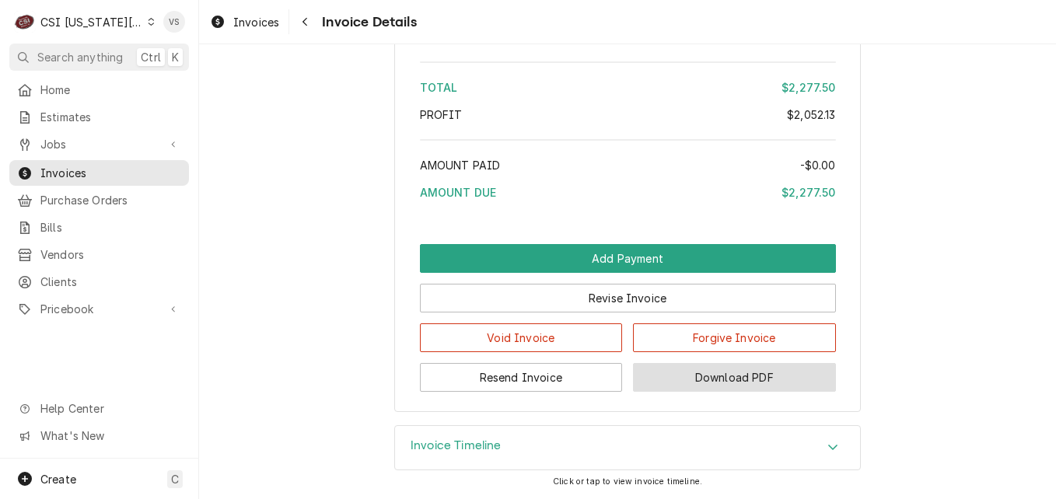
click at [746, 381] on button "Download PDF" at bounding box center [734, 377] width 203 height 29
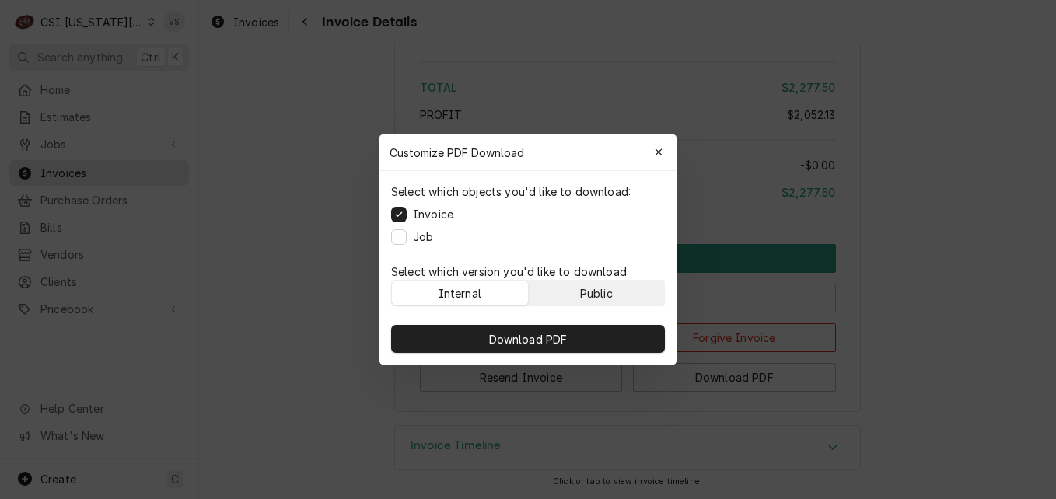
click at [597, 293] on div "Public" at bounding box center [596, 293] width 33 height 16
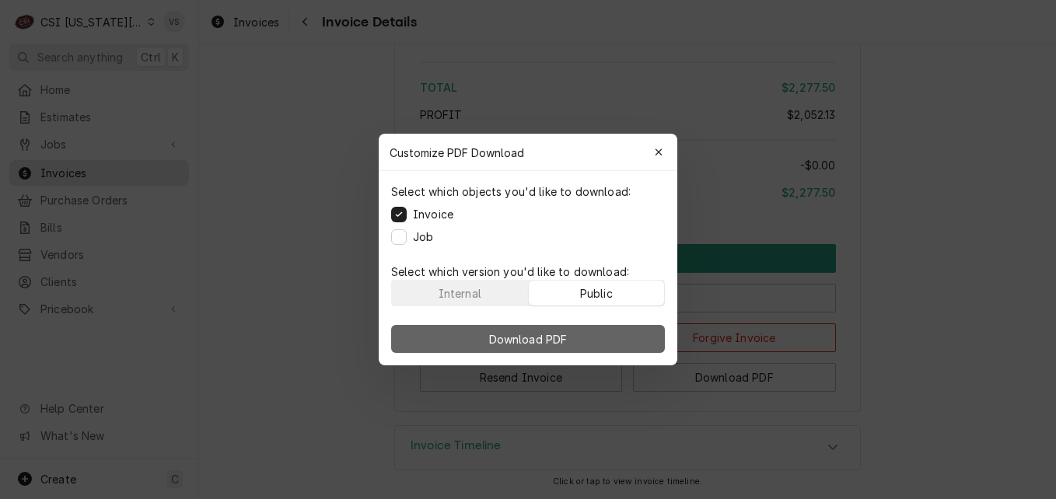
click at [592, 325] on button "Download PDF" at bounding box center [528, 339] width 274 height 28
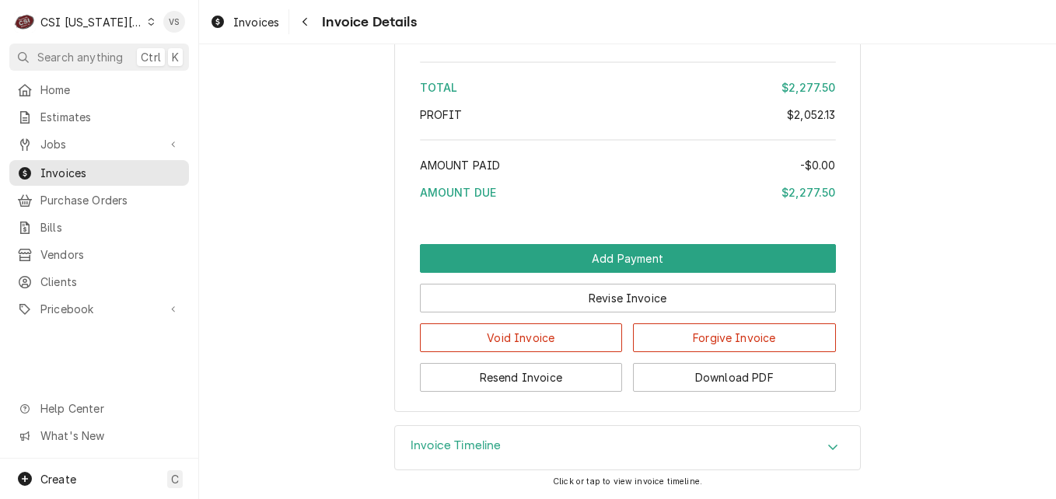
click at [142, 23] on div "C CSI Kansas City" at bounding box center [84, 21] width 150 height 31
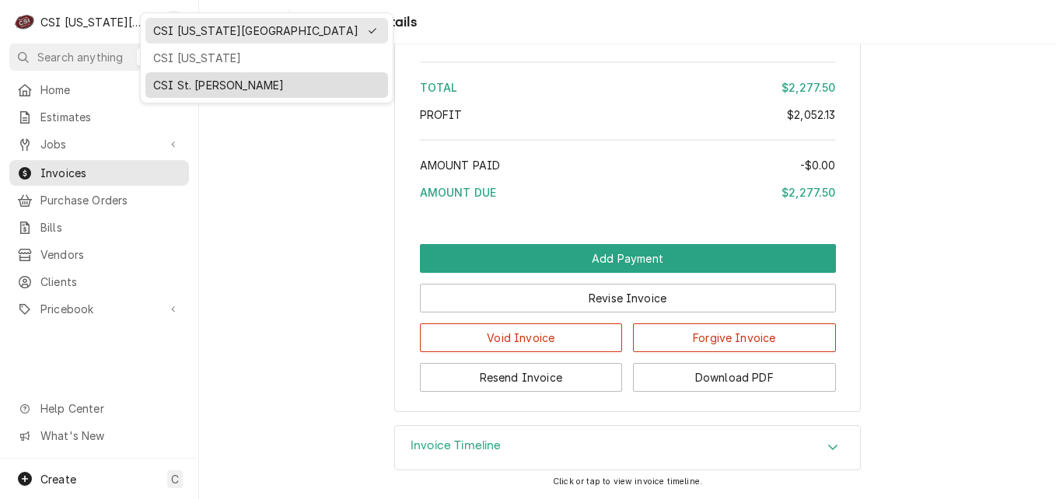
click at [174, 79] on div "CSI St. [PERSON_NAME]" at bounding box center [266, 85] width 227 height 16
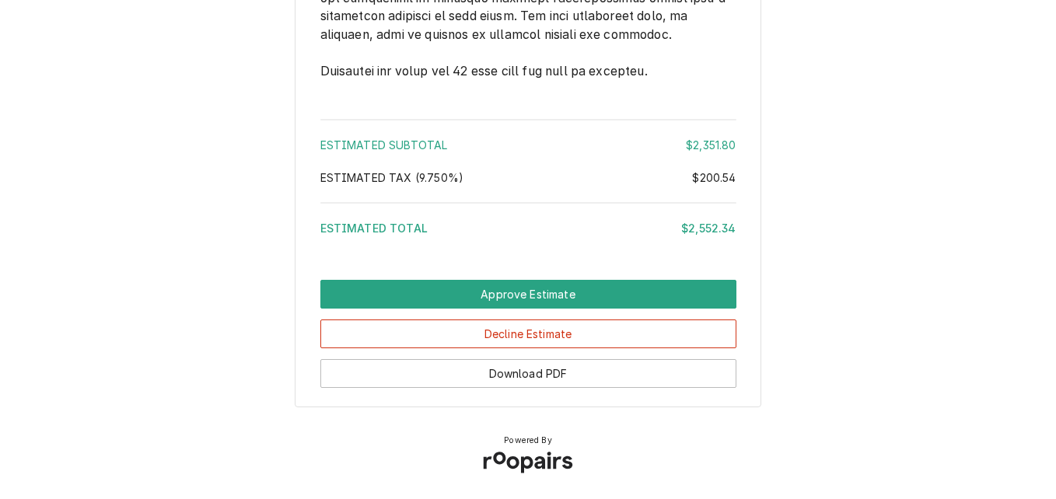
scroll to position [3444, 0]
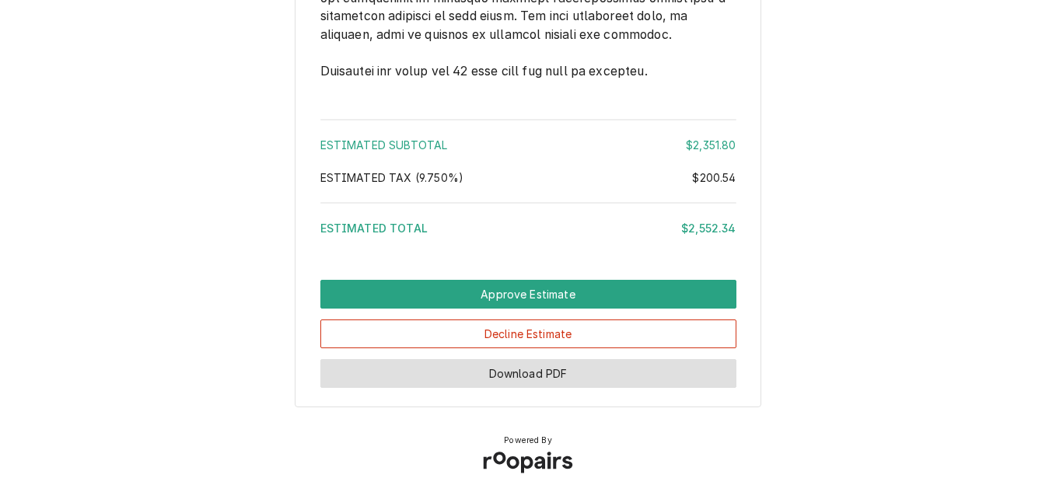
click at [566, 374] on button "Download PDF" at bounding box center [528, 373] width 416 height 29
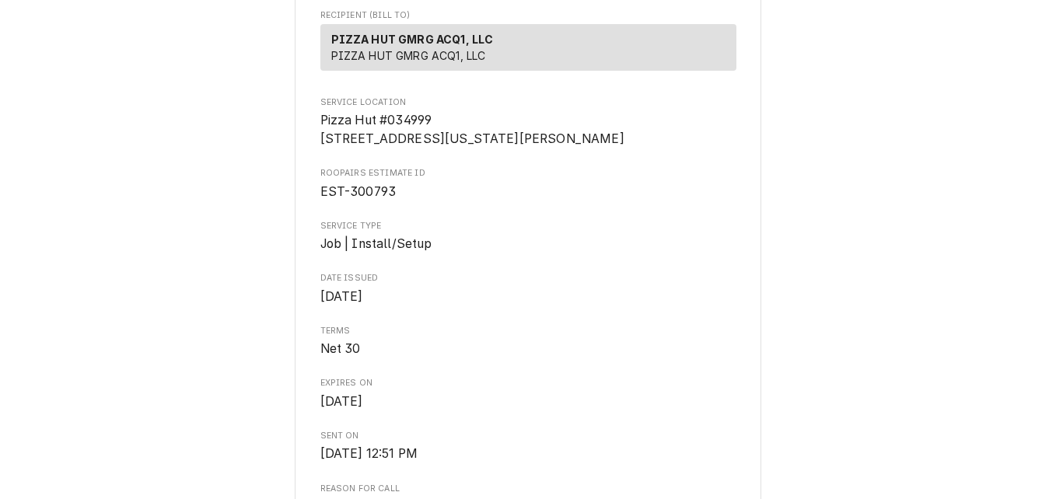
scroll to position [0, 0]
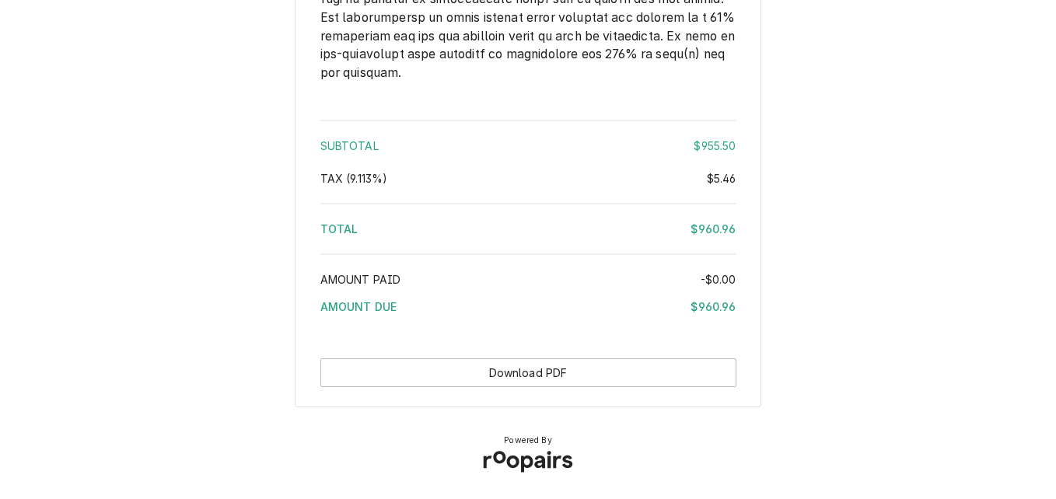
scroll to position [2603, 0]
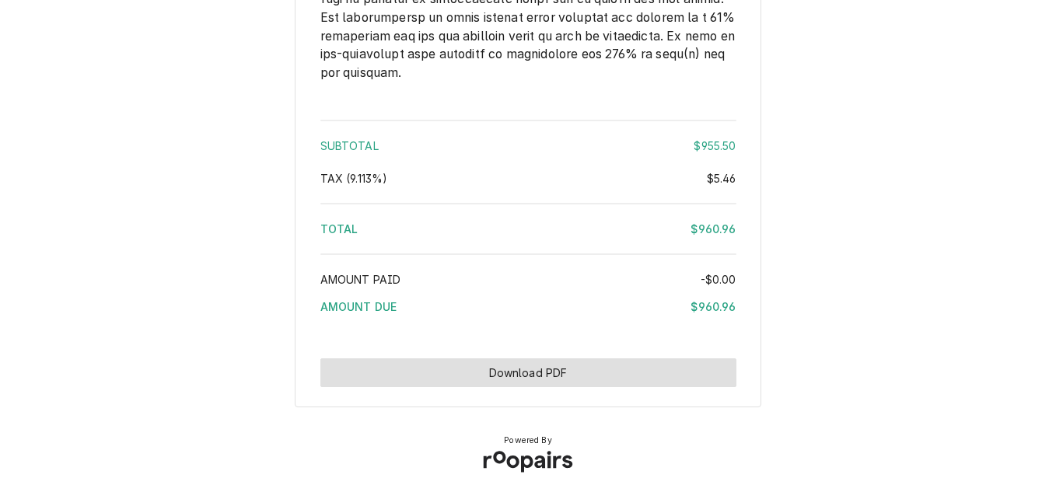
click at [591, 368] on button "Download PDF" at bounding box center [528, 372] width 416 height 29
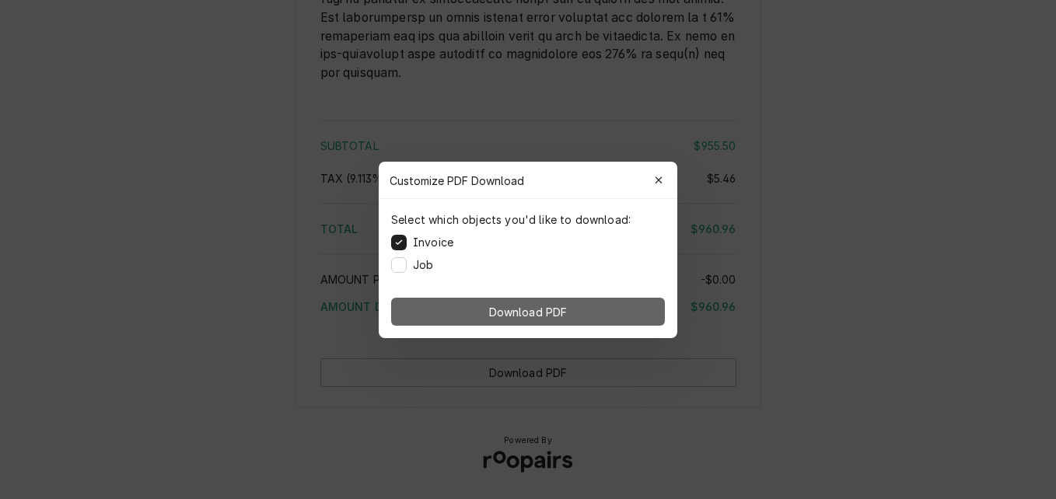
click at [588, 313] on button "Download PDF" at bounding box center [528, 312] width 274 height 28
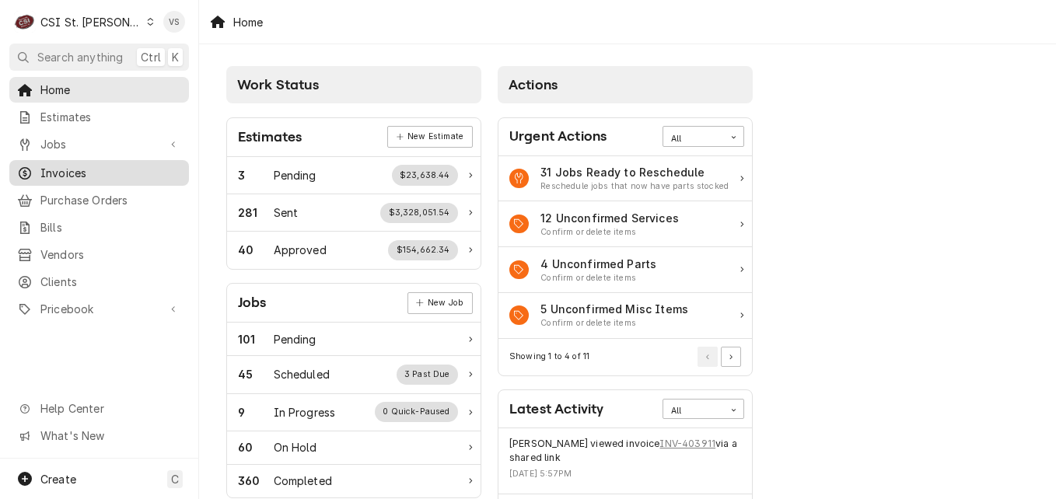
click at [131, 172] on span "Invoices" at bounding box center [110, 173] width 141 height 16
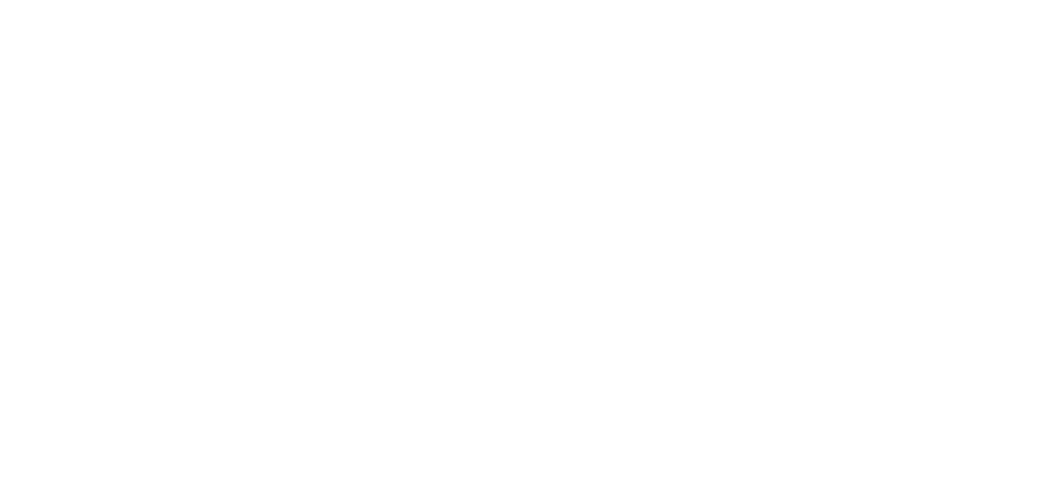
click at [76, 172] on div "Dynamic Content Wrapper" at bounding box center [528, 249] width 1056 height 499
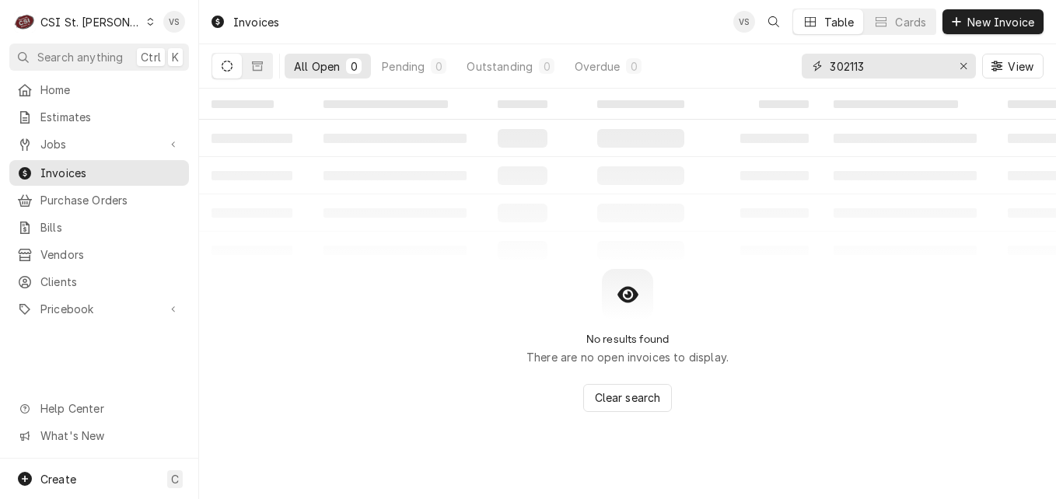
drag, startPoint x: 850, startPoint y: 68, endPoint x: 889, endPoint y: 73, distance: 40.0
click at [805, 71] on div "302113" at bounding box center [889, 66] width 174 height 25
click at [830, 65] on input "302113" at bounding box center [888, 66] width 117 height 25
click at [920, 65] on input "302113" at bounding box center [888, 66] width 117 height 25
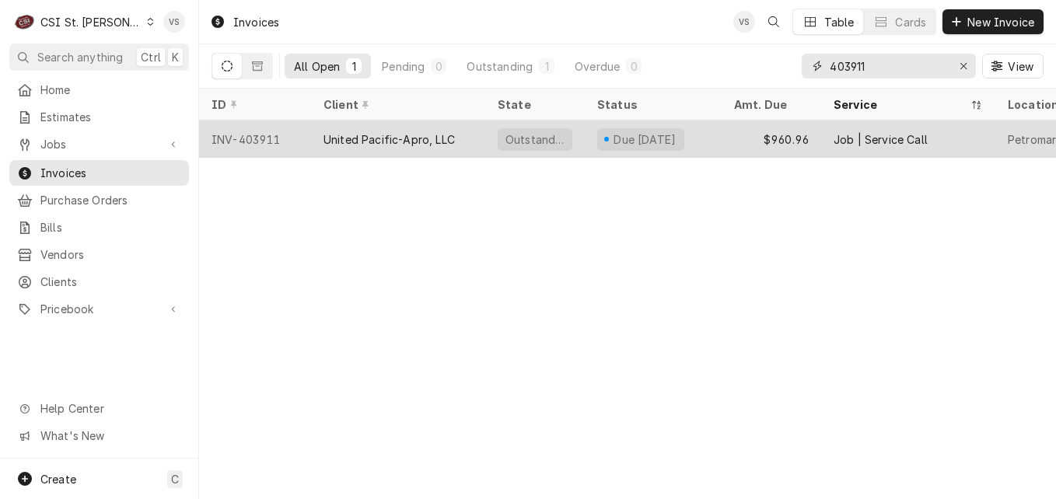
type input "403911"
click at [402, 141] on div "United Pacific-Apro, LLC" at bounding box center [388, 139] width 131 height 16
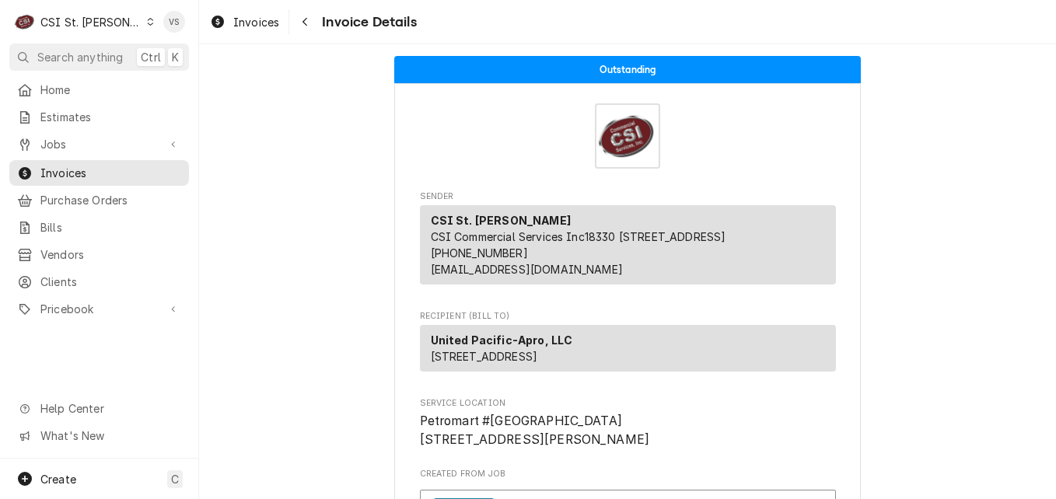
scroll to position [311, 0]
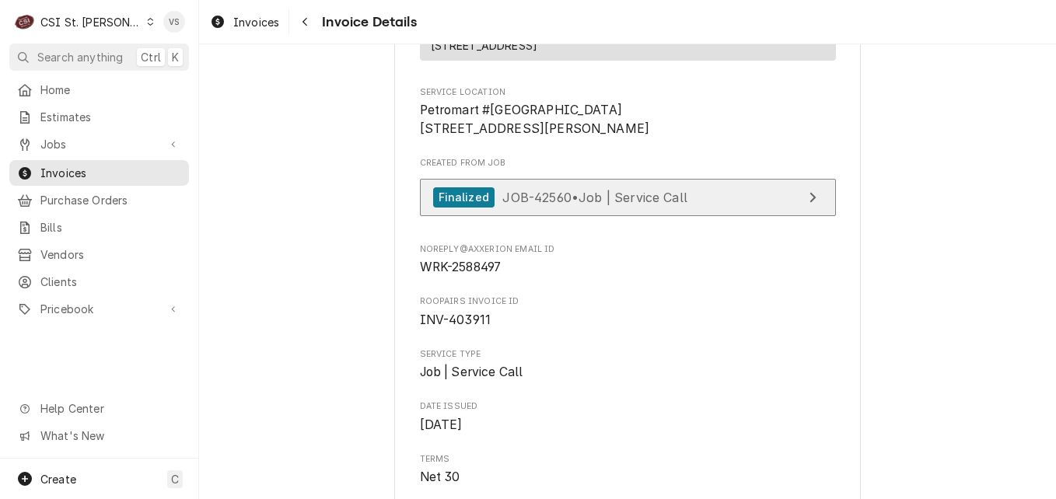
click at [597, 204] on span "JOB-42560 • Job | Service Call" at bounding box center [594, 197] width 185 height 16
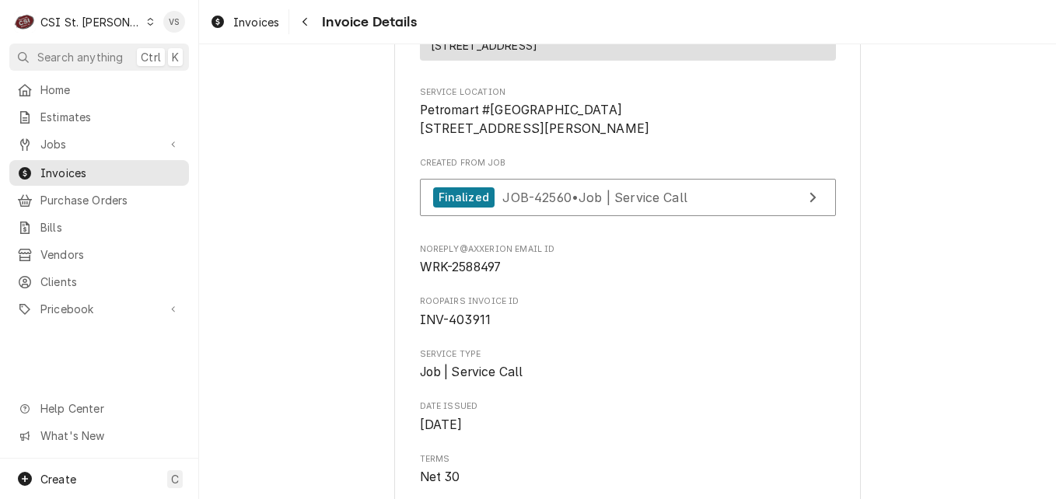
click at [147, 19] on icon "Dynamic Content Wrapper" at bounding box center [150, 22] width 7 height 8
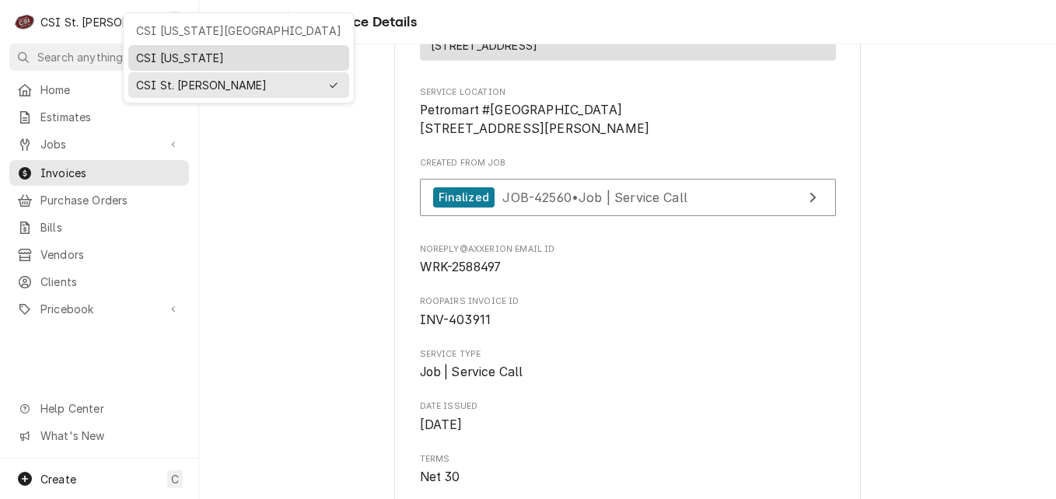
click at [157, 58] on div "CSI [US_STATE]" at bounding box center [238, 58] width 205 height 16
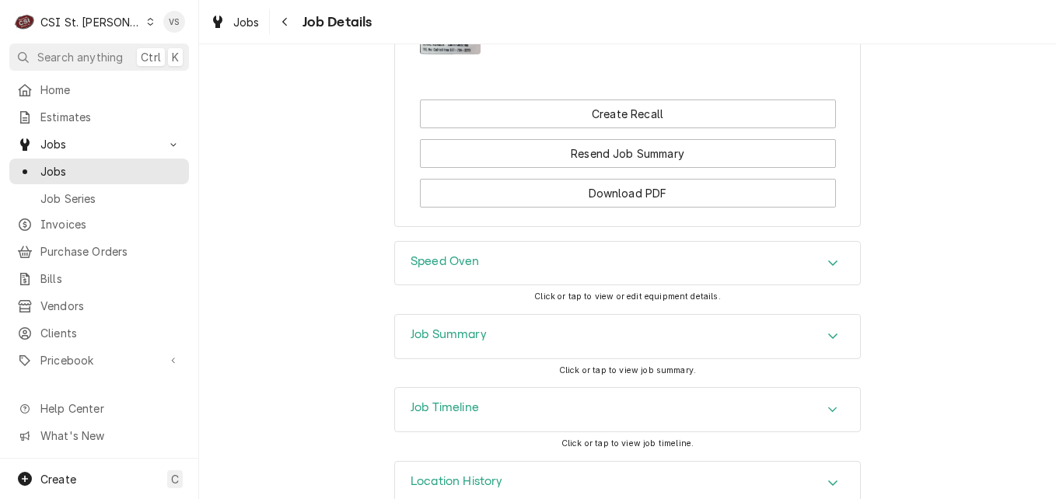
scroll to position [2087, 0]
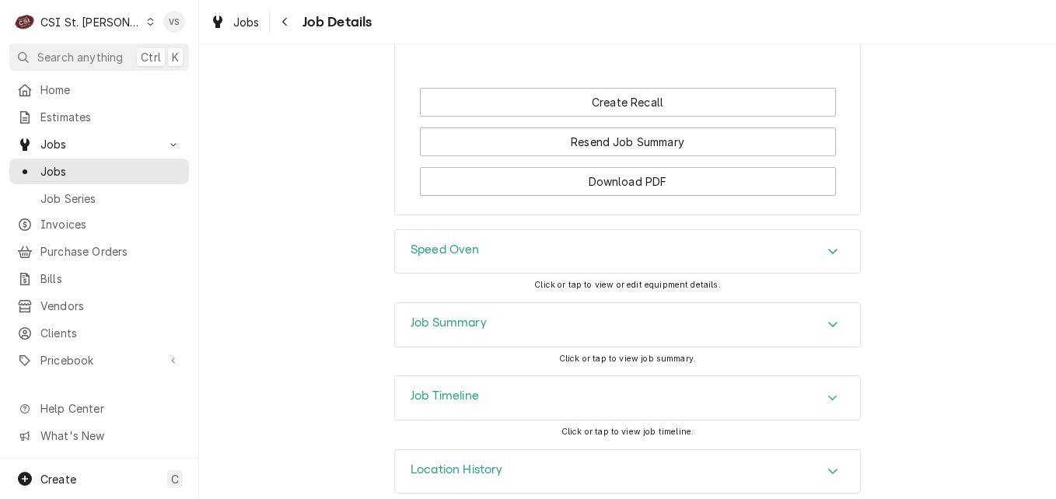
click at [827, 318] on icon "Accordion Header" at bounding box center [832, 324] width 11 height 12
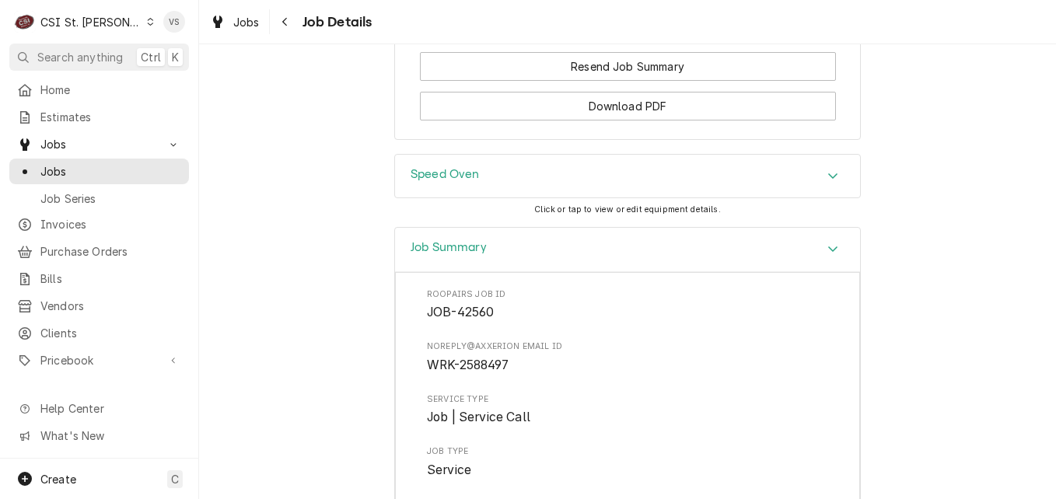
scroll to position [1891, 0]
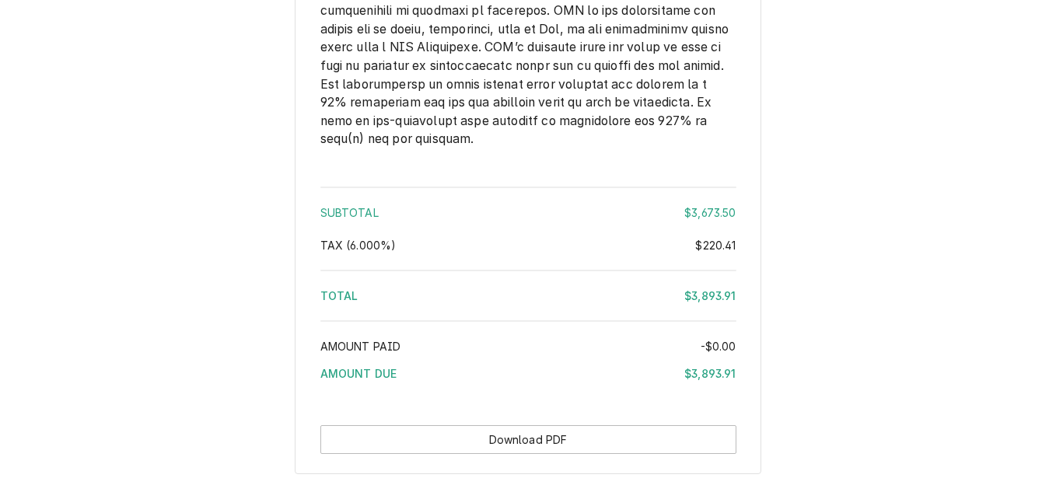
scroll to position [2988, 0]
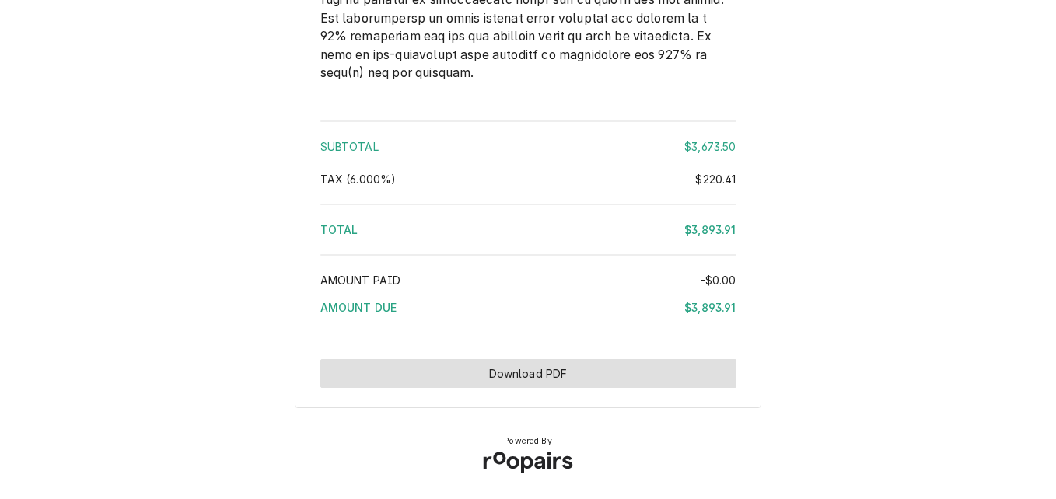
click at [510, 371] on button "Download PDF" at bounding box center [528, 373] width 416 height 29
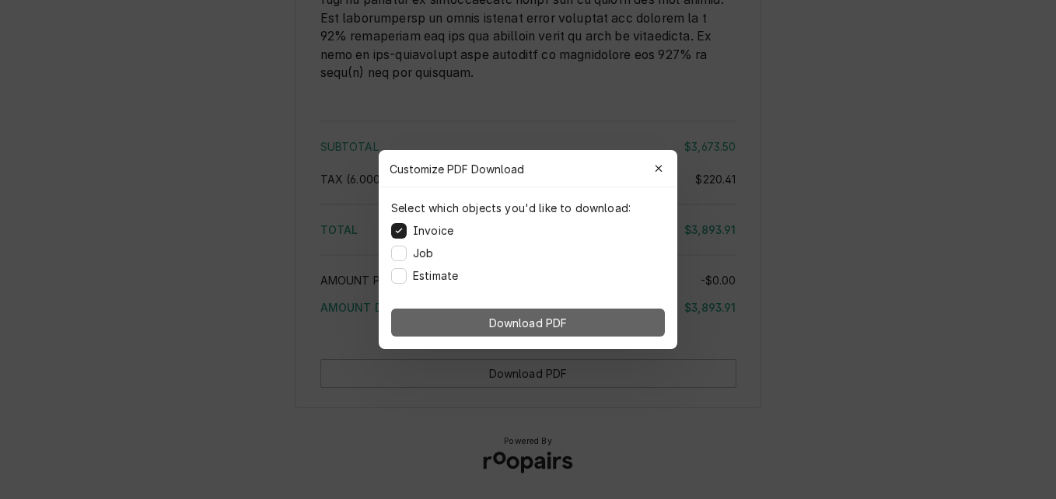
click at [547, 326] on span "Download PDF" at bounding box center [528, 323] width 85 height 16
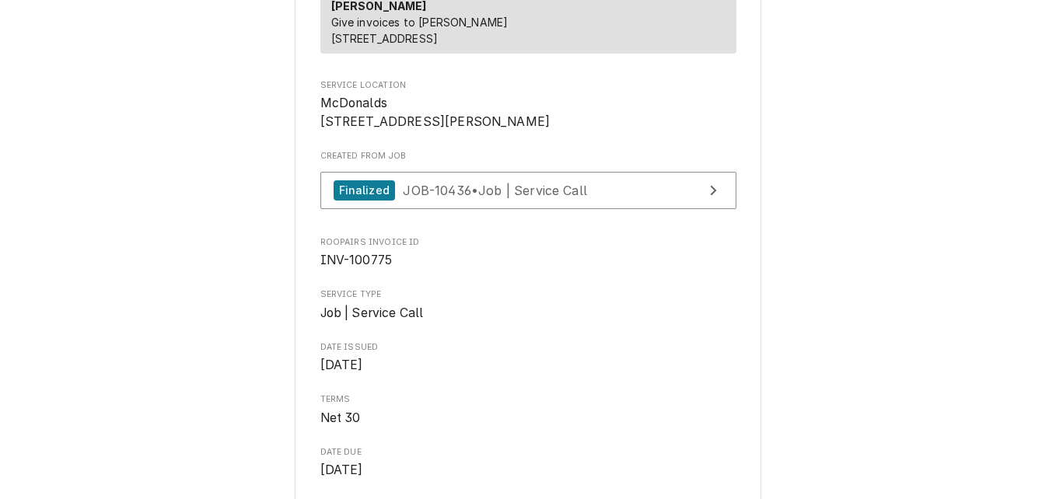
scroll to position [311, 0]
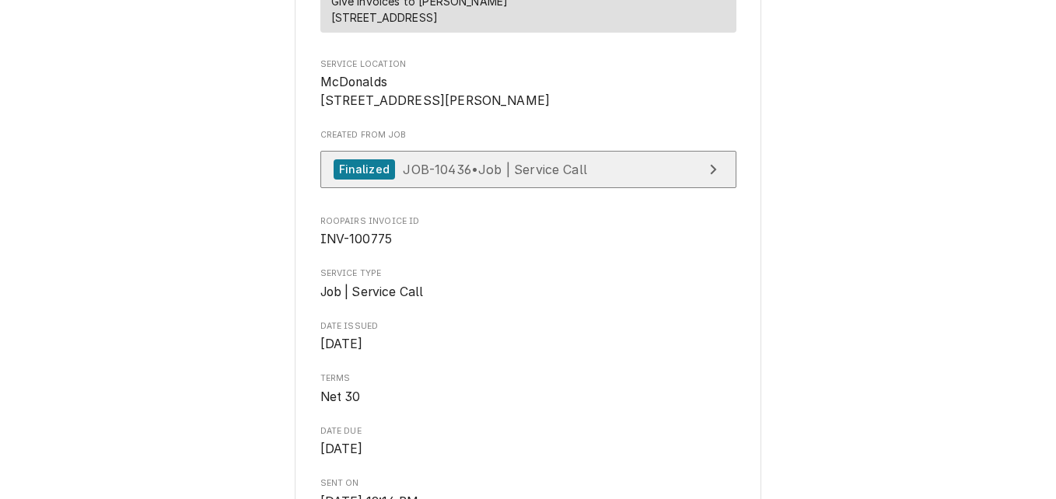
click at [575, 180] on div "Finalized JOB-10436 • Job | Service Call" at bounding box center [460, 169] width 253 height 21
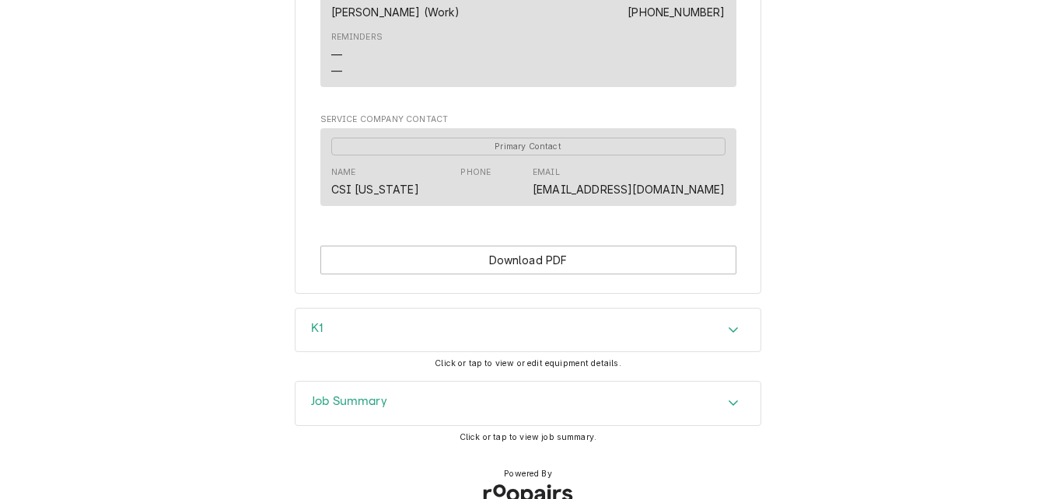
scroll to position [1197, 0]
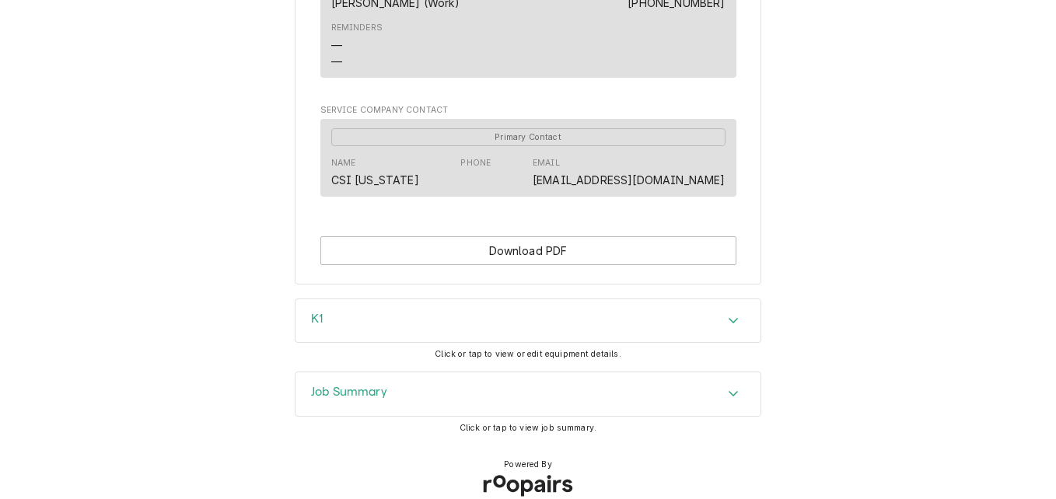
click at [362, 385] on h3 "Job Summary" at bounding box center [349, 392] width 76 height 15
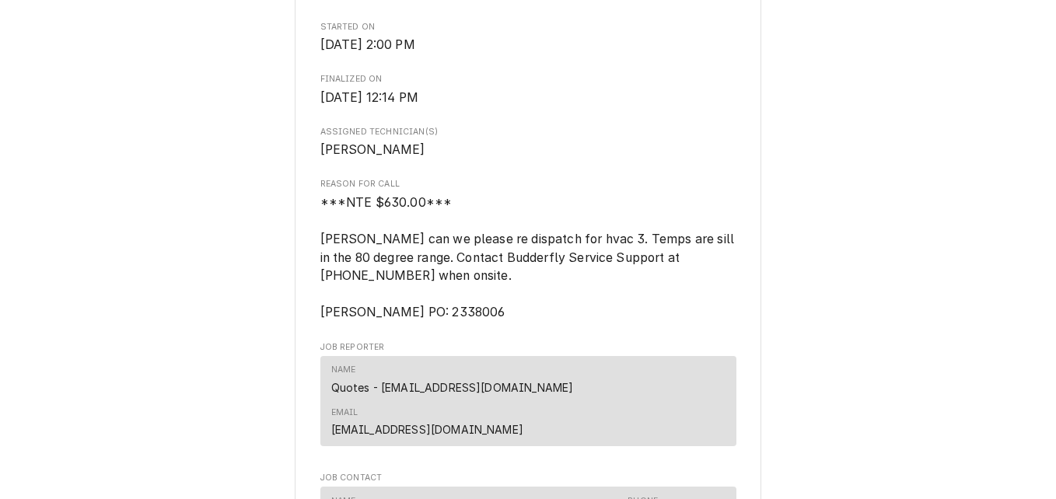
scroll to position [592, 0]
drag, startPoint x: 470, startPoint y: 331, endPoint x: 418, endPoint y: 332, distance: 52.1
click at [418, 323] on span "***NTE $630.00*** Urgent can we please re dispatch for hvac 3. Temps are sill i…" at bounding box center [528, 258] width 416 height 128
drag, startPoint x: 418, startPoint y: 332, endPoint x: 434, endPoint y: 333, distance: 15.6
copy span "2338006"
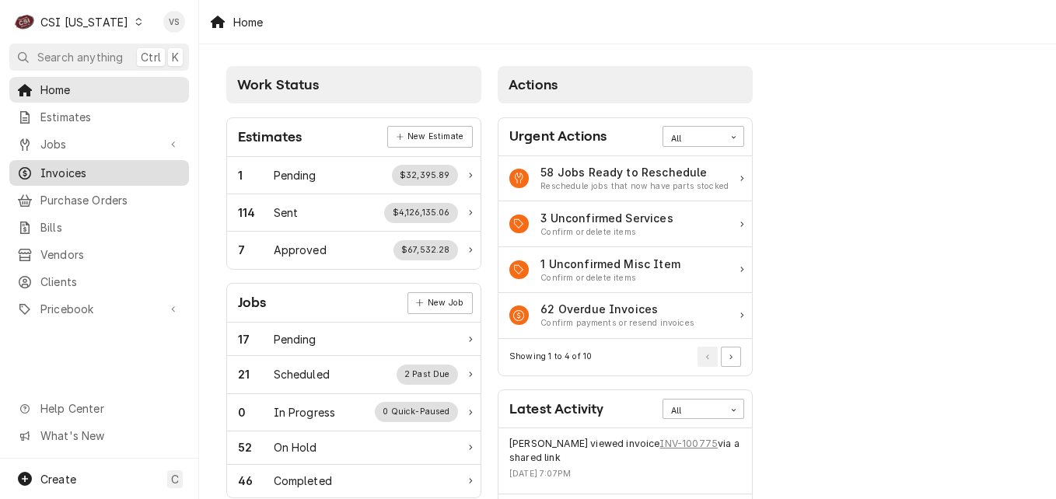
click at [79, 171] on span "Invoices" at bounding box center [110, 173] width 141 height 16
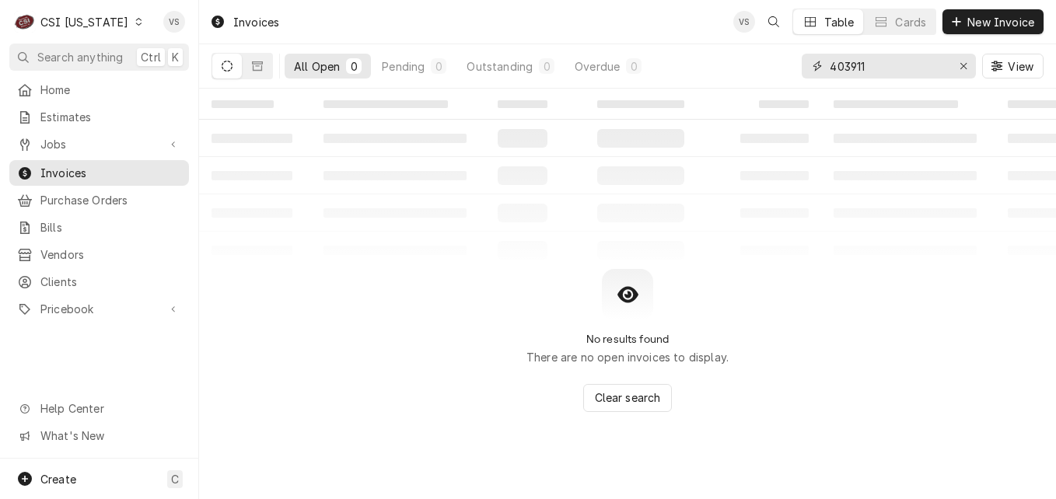
drag, startPoint x: 847, startPoint y: 68, endPoint x: 789, endPoint y: 74, distance: 57.8
click at [789, 74] on div "All Open 0 Pending 0 Outstanding 0 Overdue 0 403911 View" at bounding box center [627, 66] width 832 height 44
click at [884, 68] on input "403911" at bounding box center [888, 66] width 117 height 25
click at [800, 80] on div "All Open 0 Pending 0 Outstanding 0 Overdue 0 403911100775 View" at bounding box center [627, 66] width 832 height 44
click at [878, 68] on input "403911100775" at bounding box center [888, 66] width 117 height 25
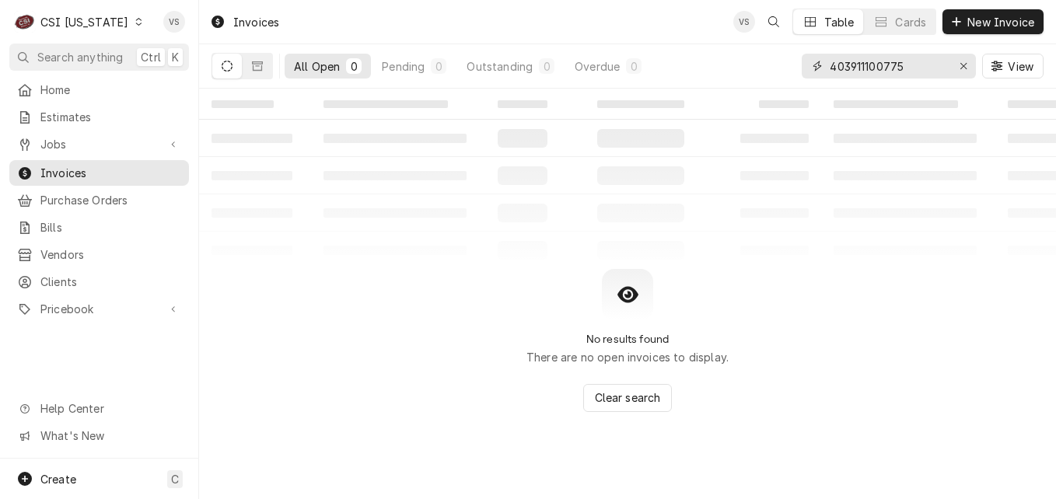
drag, startPoint x: 914, startPoint y: 67, endPoint x: 748, endPoint y: 73, distance: 166.5
click at [748, 73] on div "All Open 0 Pending 0 Outstanding 0 Overdue 0 403911100775 View" at bounding box center [627, 66] width 832 height 44
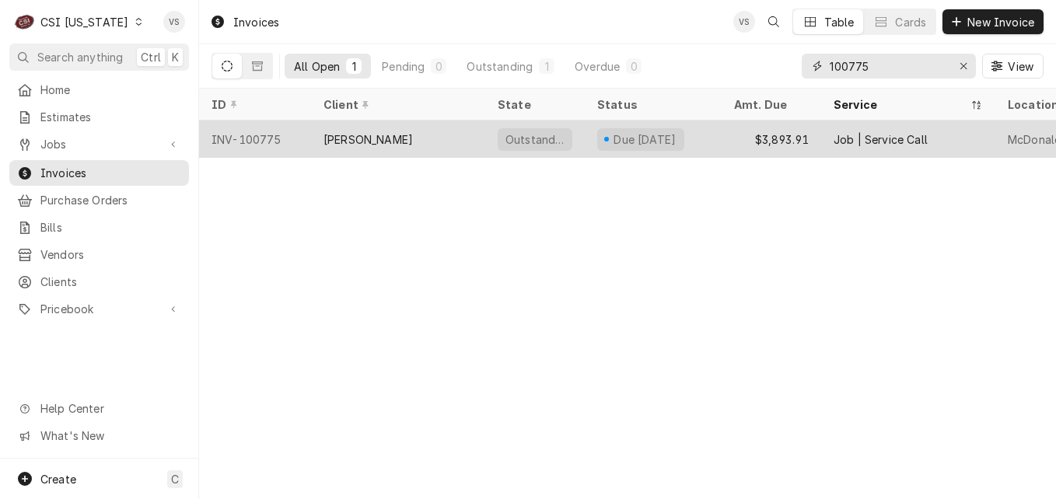
type input "100775"
click at [460, 137] on div "[PERSON_NAME]" at bounding box center [398, 139] width 174 height 37
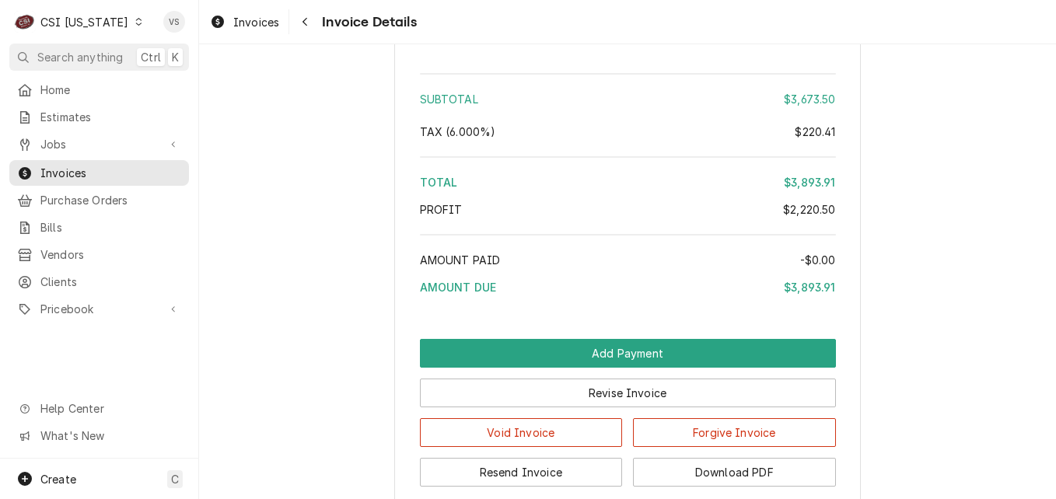
scroll to position [3732, 0]
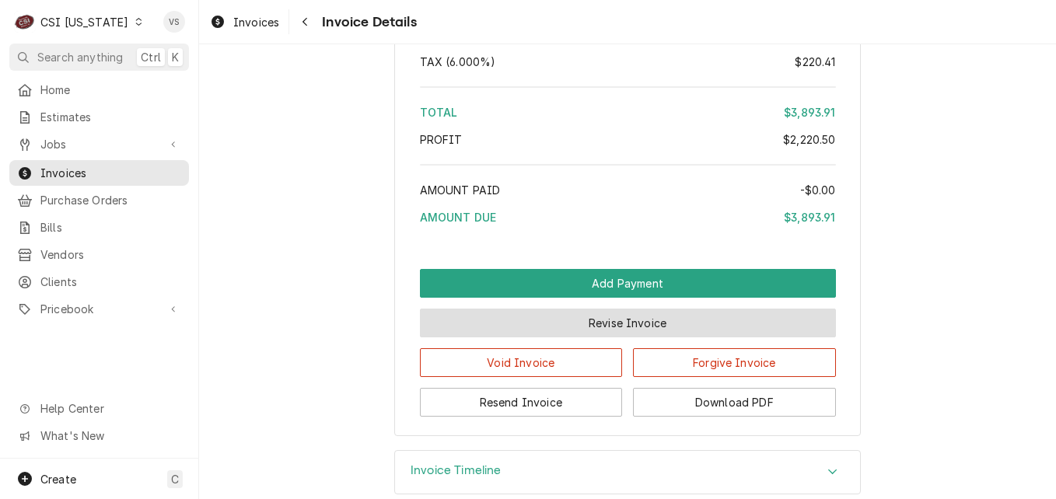
click at [642, 337] on button "Revise Invoice" at bounding box center [628, 323] width 416 height 29
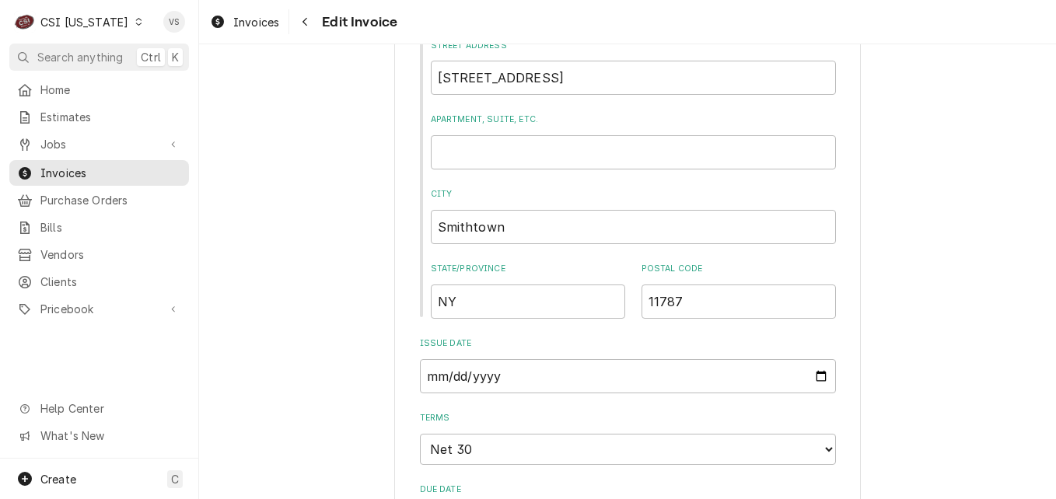
scroll to position [1221, 0]
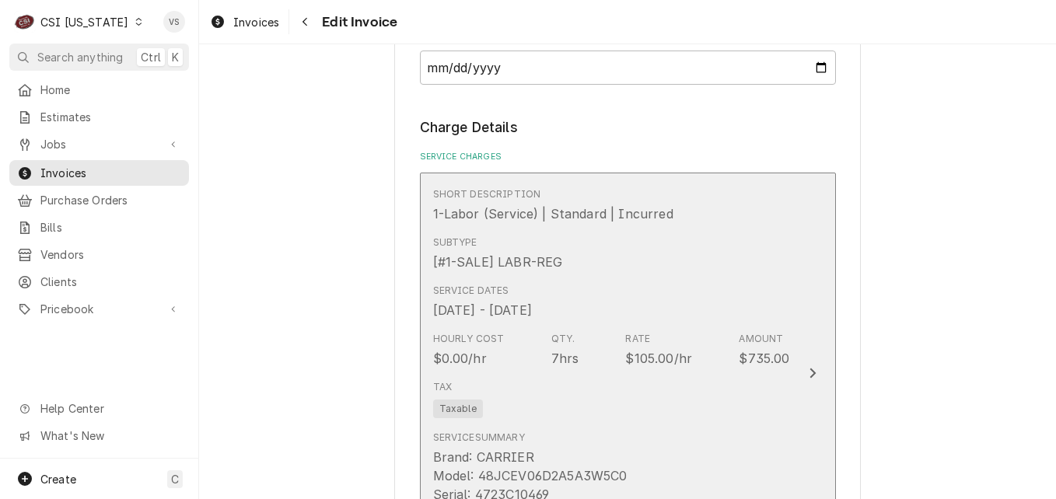
click at [681, 386] on div "Tax Taxable" at bounding box center [611, 399] width 357 height 50
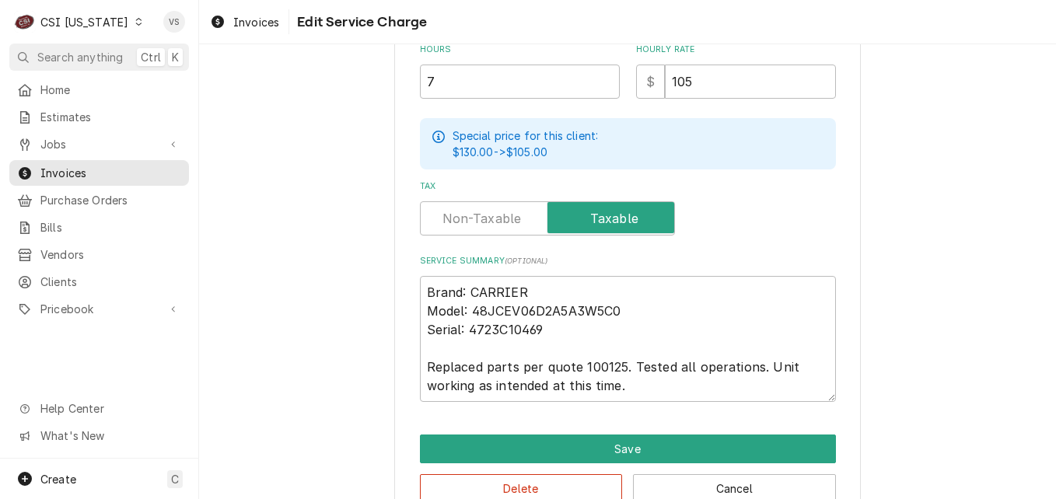
scroll to position [568, 0]
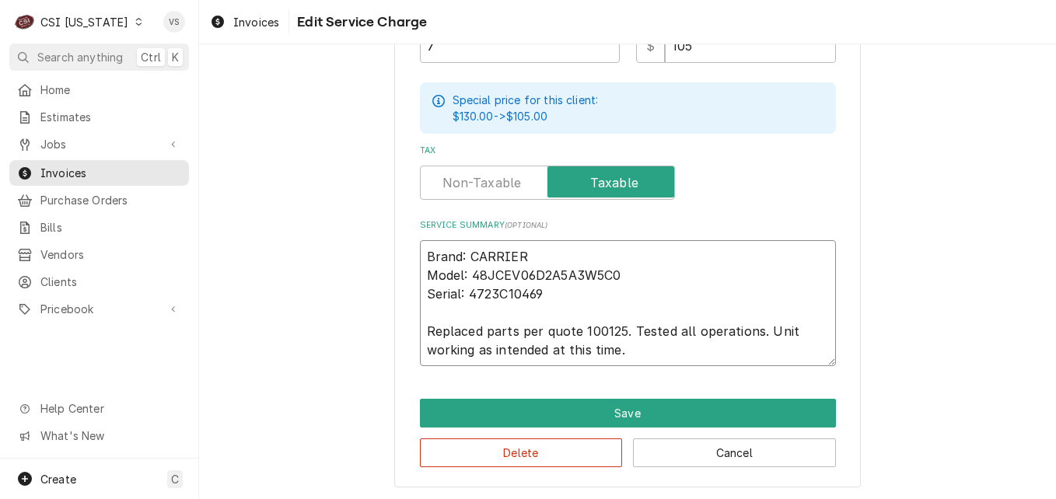
click at [420, 250] on textarea "Brand: CARRIER Model: 48JCEV06D2A5A3W5C0 Serial: 4723C10469 Replaced parts per …" at bounding box center [628, 303] width 416 height 126
type textarea "x"
type textarea "Brand: CARRIER Model: 48JCEV06D2A5A3W5C0 Serial: 4723C10469 Replaced parts per …"
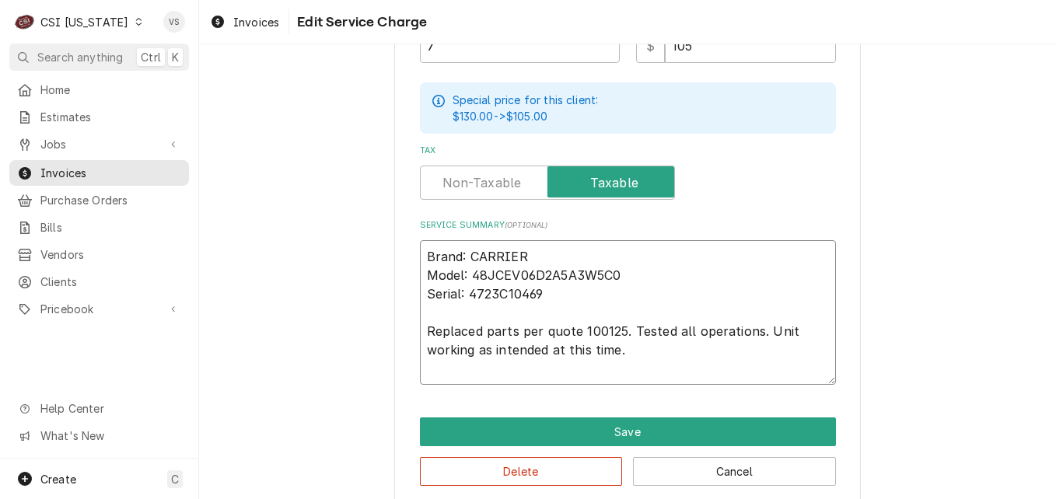
type textarea "x"
type textarea "j Brand: CARRIER Model: 48JCEV06D2A5A3W5C0 Serial: 4723C10469 Replaced parts pe…"
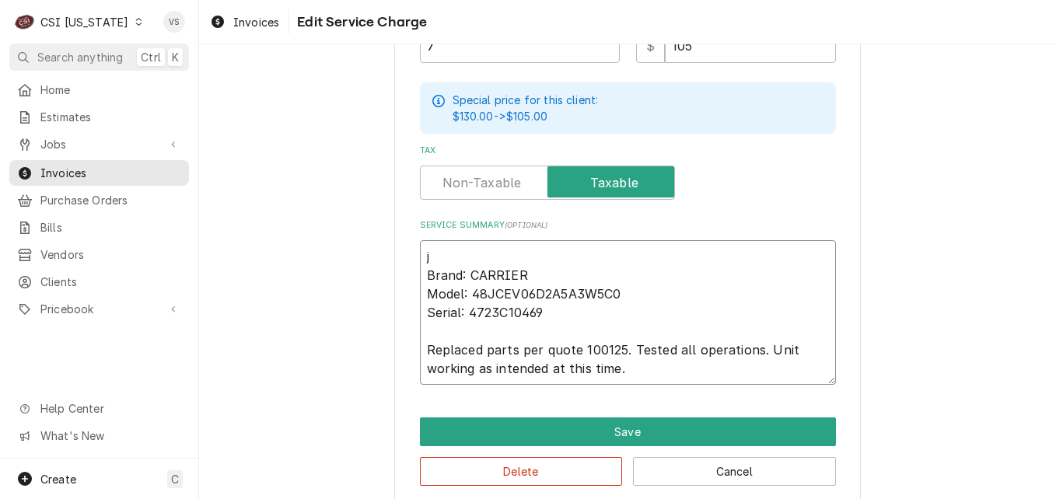
type textarea "x"
type textarea "jo Brand: CARRIER Model: 48JCEV06D2A5A3W5C0 Serial: 4723C10469 Replaced parts p…"
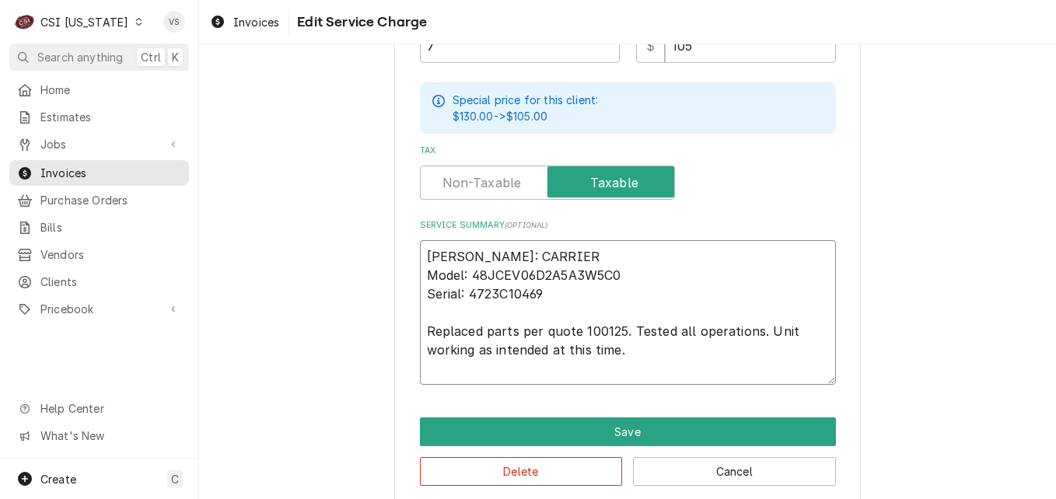
type textarea "x"
type textarea "job Brand: CARRIER Model: 48JCEV06D2A5A3W5C0 Serial: 4723C10469 Replaced parts …"
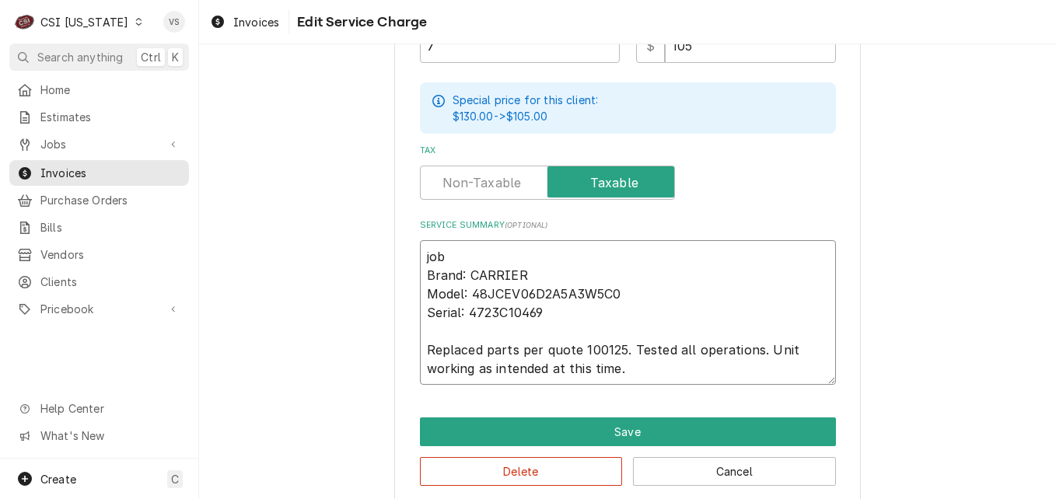
type textarea "x"
type textarea "job Brand: CARRIER Model: 48JCEV06D2A5A3W5C0 Serial: 4723C10469 Replaced parts …"
type textarea "x"
type textarea "job Brand: CARRIER Model: 48JCEV06D2A5A3W5C0 Serial: 4723C10469 Replaced parts …"
type textarea "x"
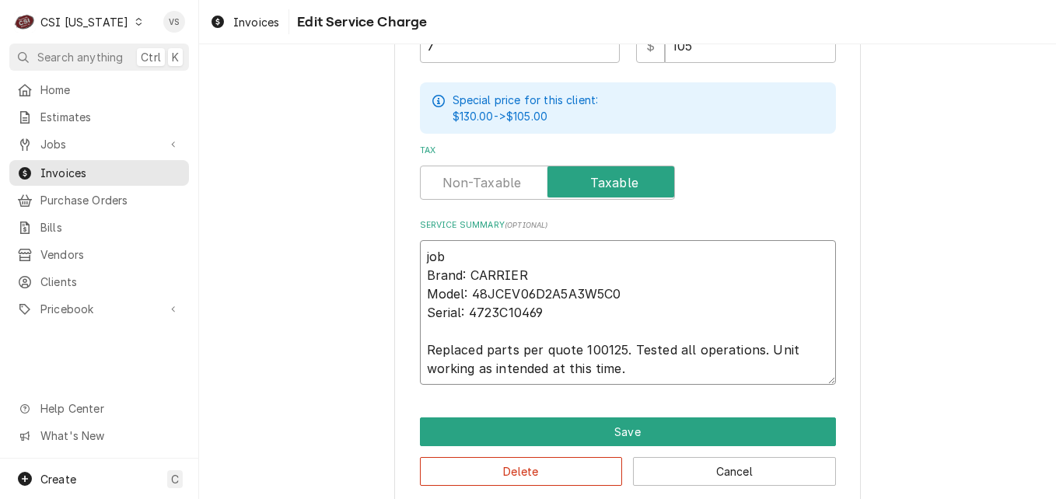
type textarea "jo Brand: CARRIER Model: 48JCEV06D2A5A3W5C0 Serial: 4723C10469 Replaced parts p…"
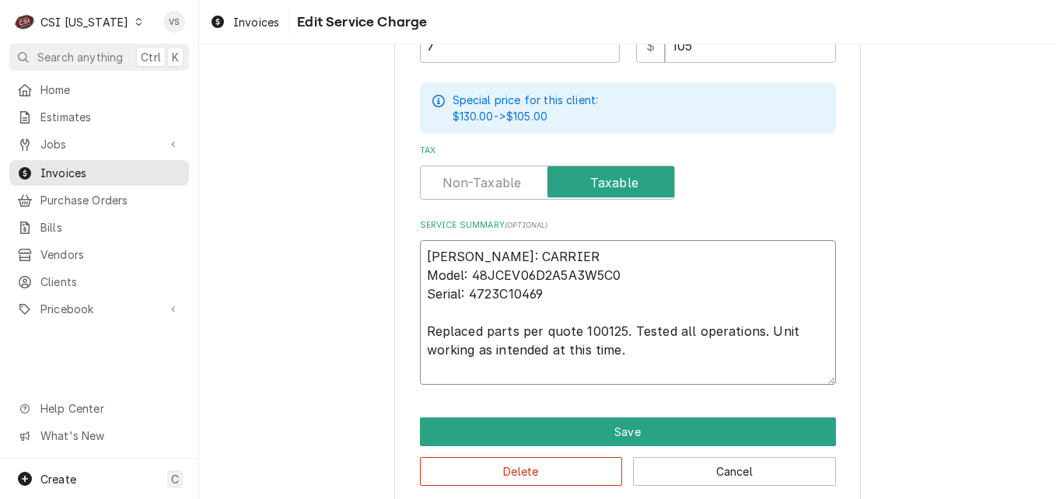
type textarea "x"
type textarea "j Brand: CARRIER Model: 48JCEV06D2A5A3W5C0 Serial: 4723C10469 Replaced parts pe…"
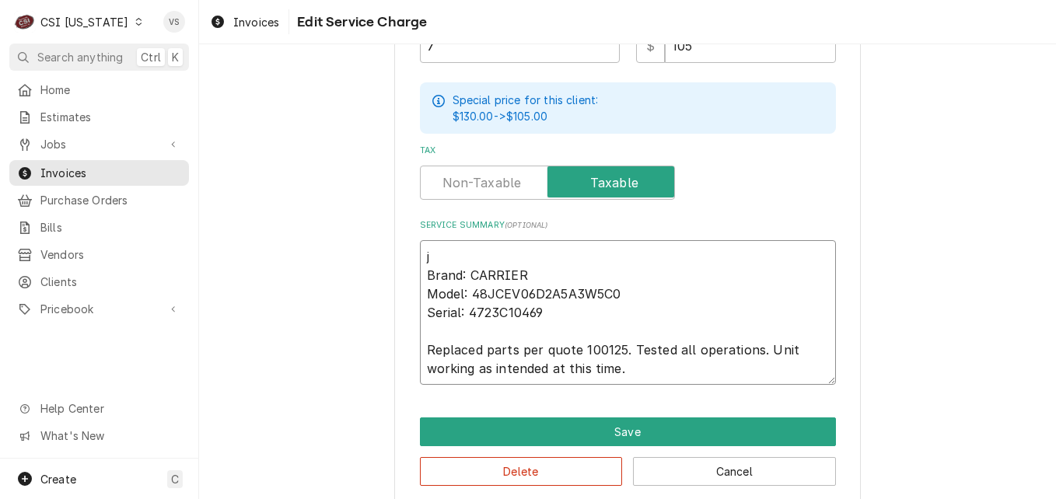
type textarea "x"
type textarea "Brand: CARRIER Model: 48JCEV06D2A5A3W5C0 Serial: 4723C10469 Replaced parts per …"
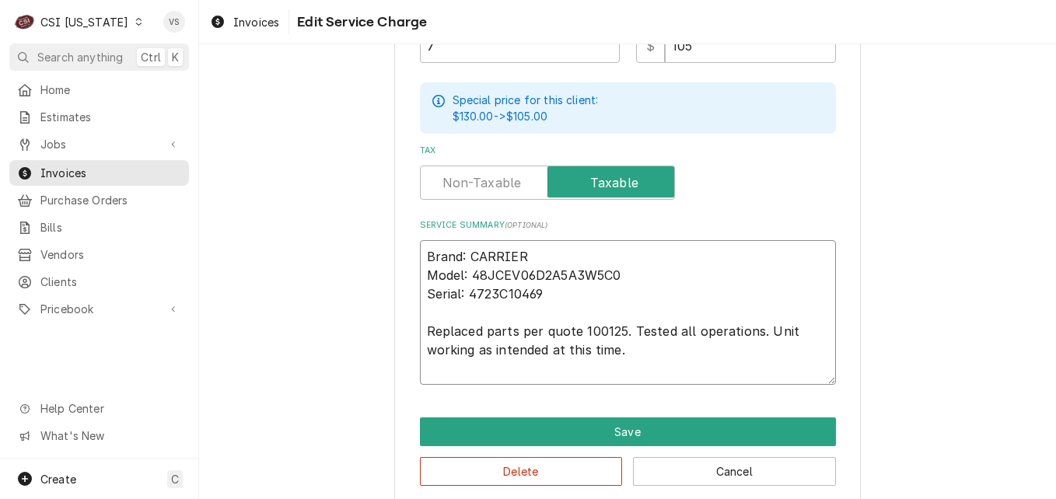
type textarea "x"
type textarea "J Brand: CARRIER Model: 48JCEV06D2A5A3W5C0 Serial: 4723C10469 Replaced parts pe…"
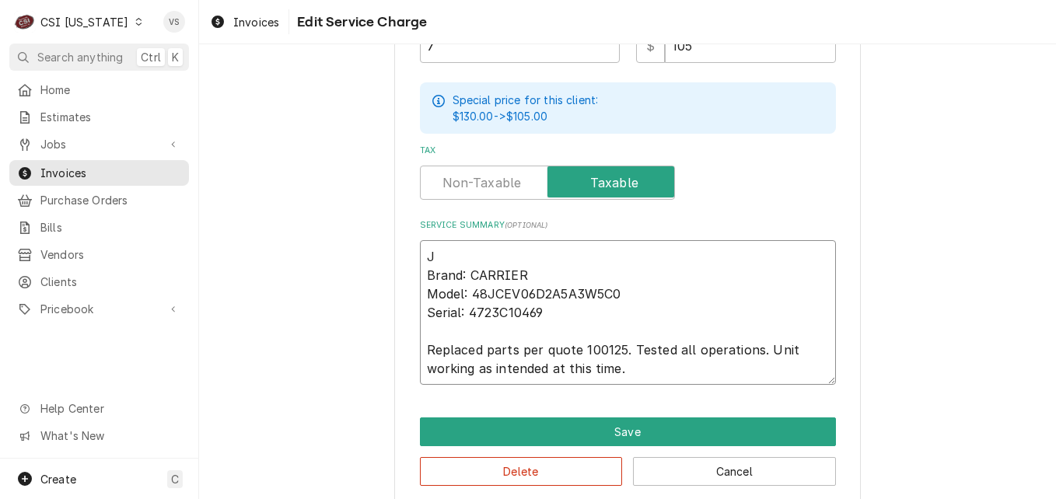
type textarea "x"
type textarea "JO Brand: CARRIER Model: 48JCEV06D2A5A3W5C0 Serial: 4723C10469 Replaced parts p…"
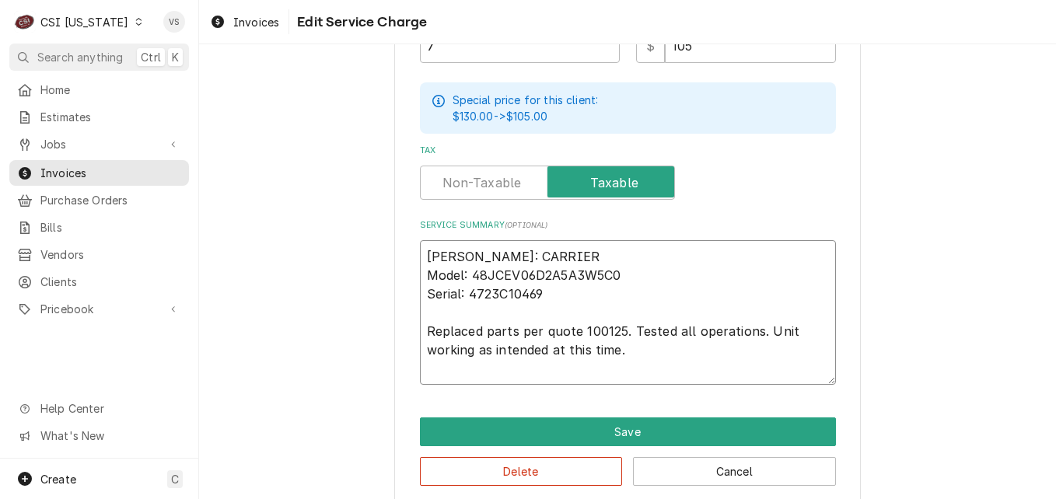
type textarea "x"
type textarea "JOB Brand: CARRIER Model: 48JCEV06D2A5A3W5C0 Serial: 4723C10469 Replaced parts …"
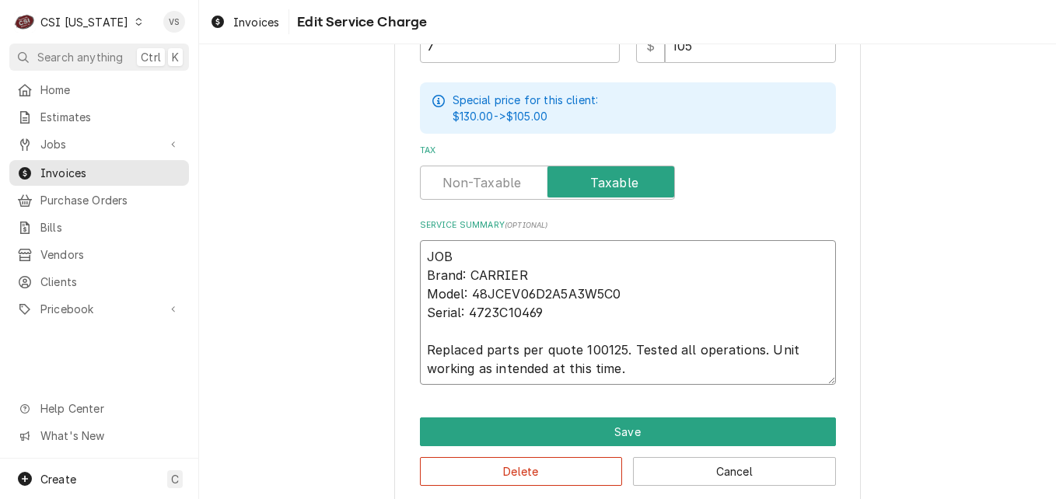
type textarea "x"
type textarea "JOB Brand: CARRIER Model: 48JCEV06D2A5A3W5C0 Serial: 4723C10469 Replaced parts …"
type textarea "x"
type textarea "JOB # Brand: CARRIER Model: 48JCEV06D2A5A3W5C0 Serial: 4723C10469 Replaced part…"
paste textarea "2338006"
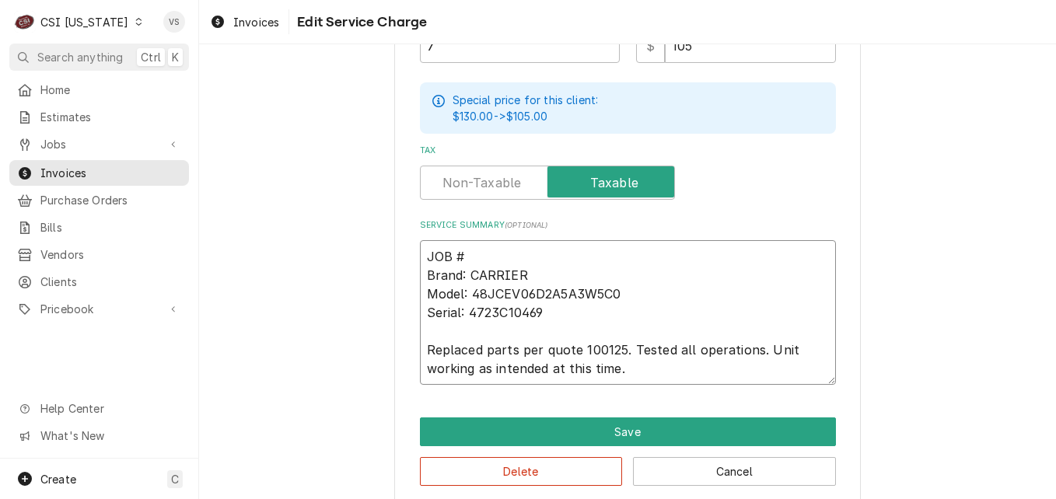
type textarea "x"
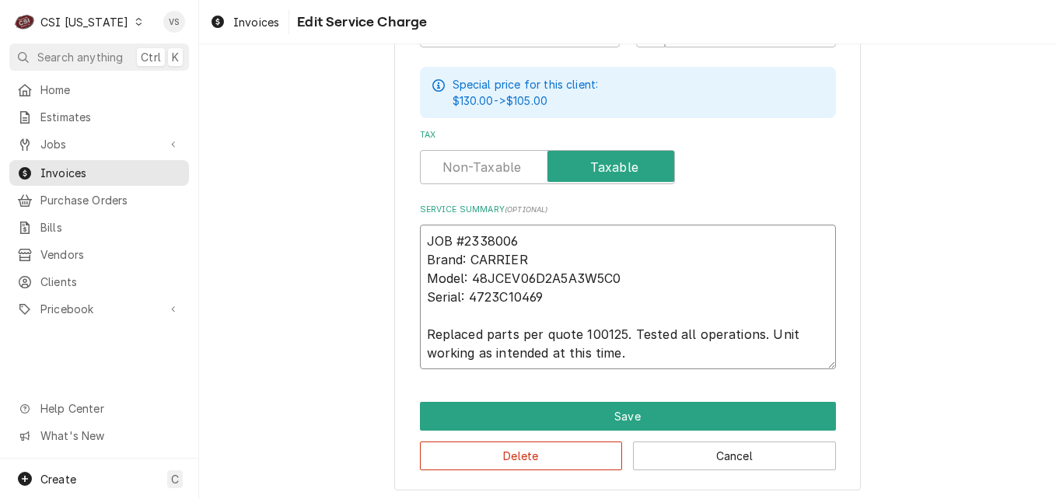
scroll to position [587, 0]
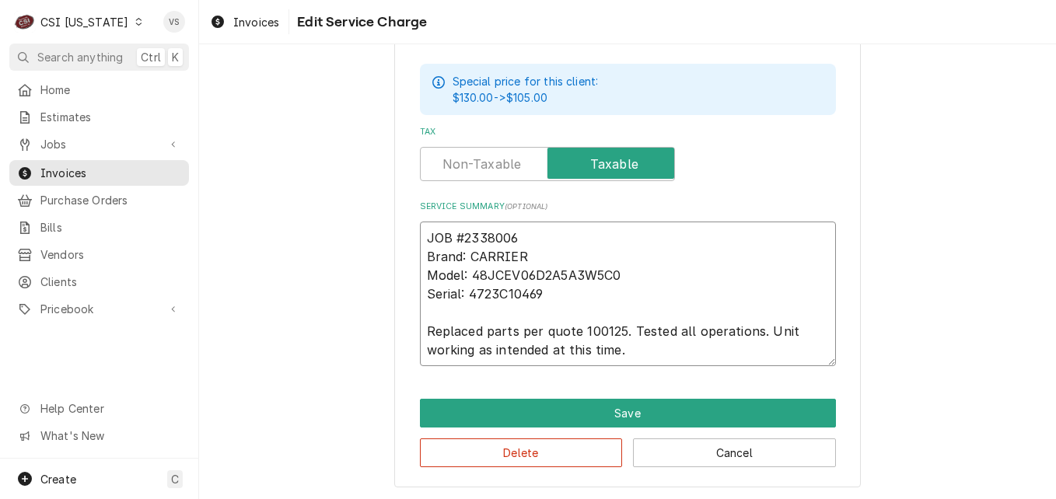
drag, startPoint x: 524, startPoint y: 234, endPoint x: 421, endPoint y: 232, distance: 103.4
click at [421, 232] on textarea "JOB #2338006 Brand: CARRIER Model: 48JCEV06D2A5A3W5C0 Serial: 4723C10469 Replac…" at bounding box center [628, 294] width 416 height 145
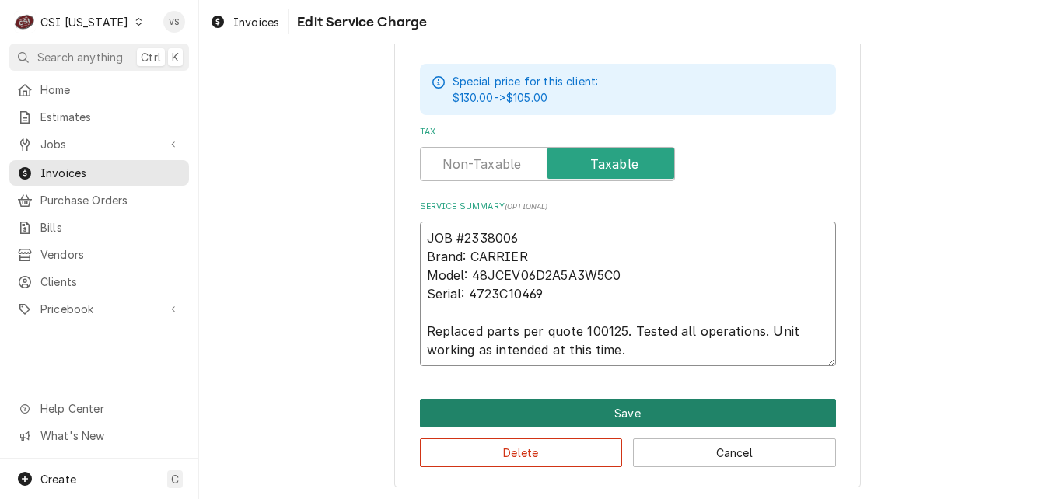
type textarea "JOB #2338006 Brand: CARRIER Model: 48JCEV06D2A5A3W5C0 Serial: 4723C10469 Replac…"
click at [549, 408] on button "Save" at bounding box center [628, 413] width 416 height 29
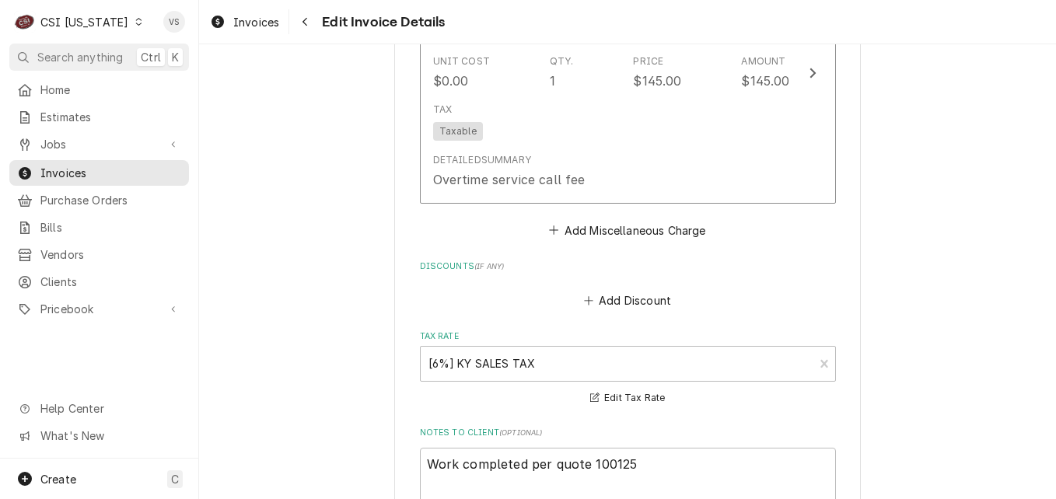
scroll to position [3745, 0]
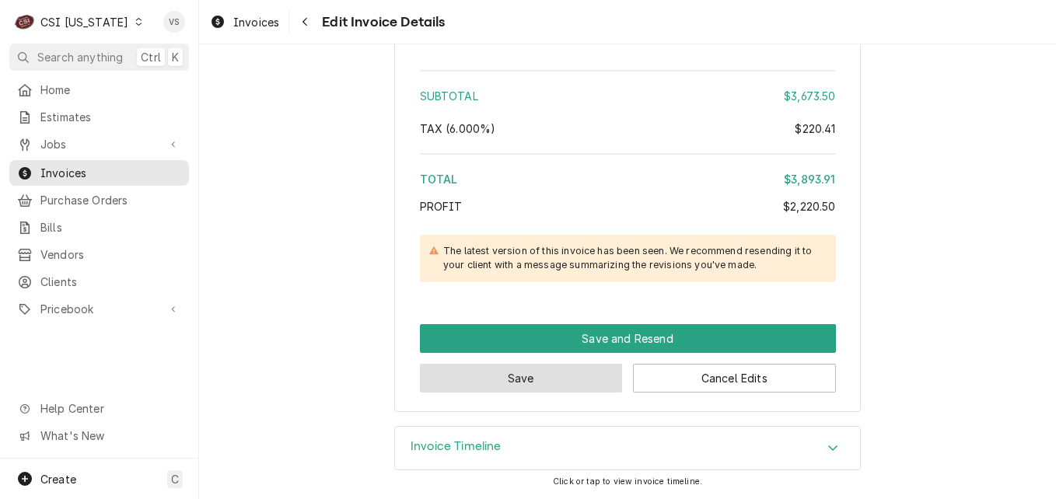
click at [517, 376] on button "Save" at bounding box center [521, 378] width 203 height 29
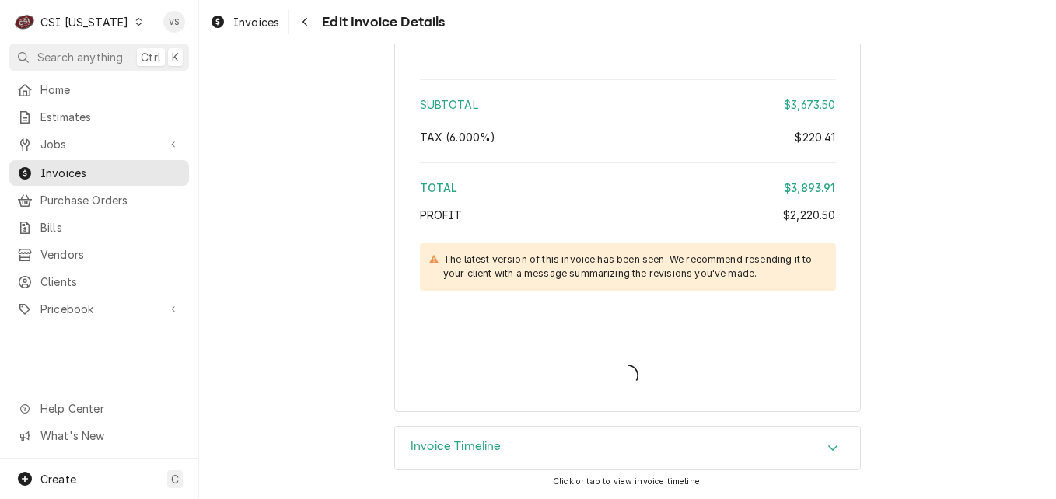
type textarea "x"
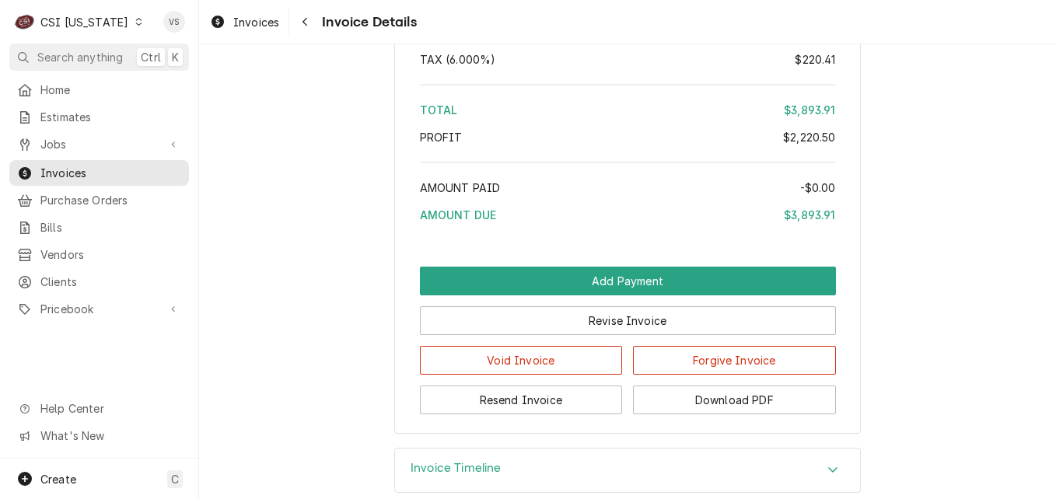
scroll to position [3770, 0]
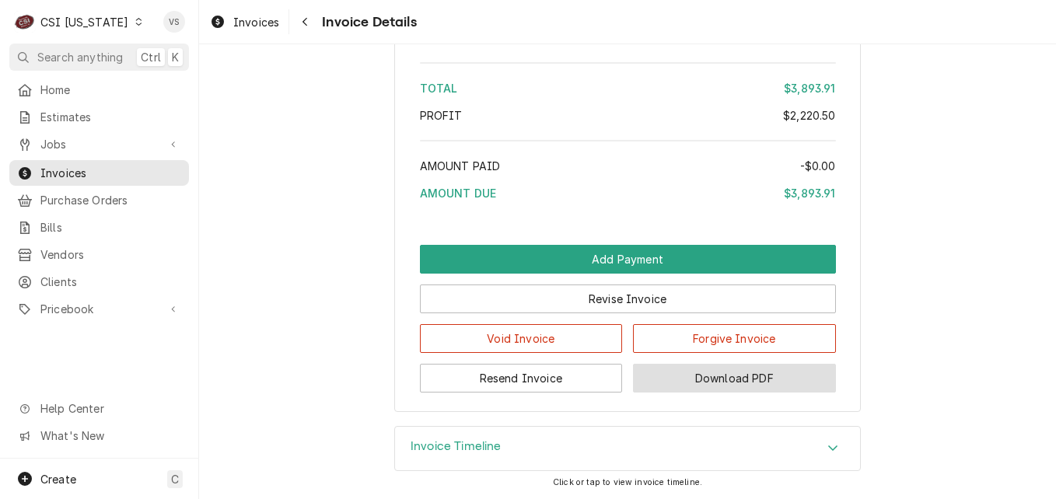
click at [687, 379] on button "Download PDF" at bounding box center [734, 378] width 203 height 29
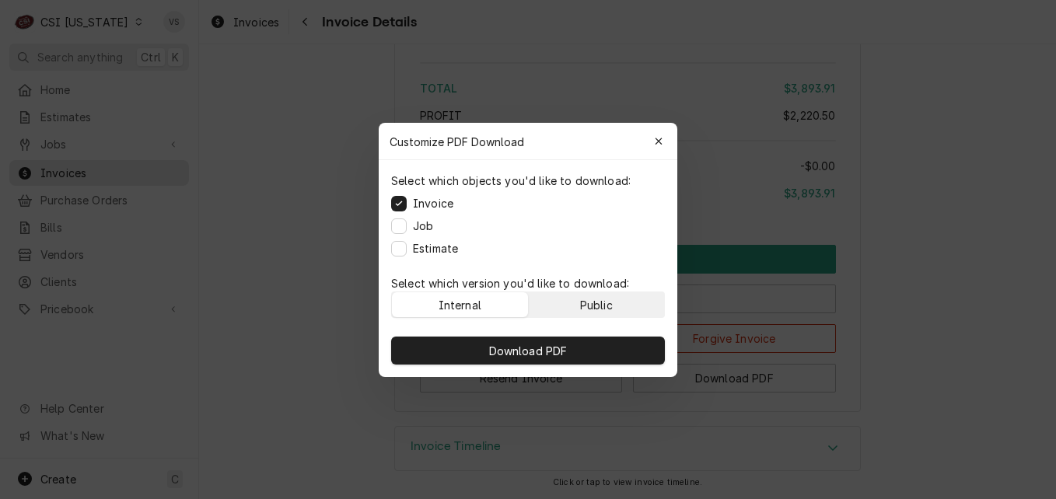
click at [603, 301] on div "Public" at bounding box center [596, 304] width 33 height 16
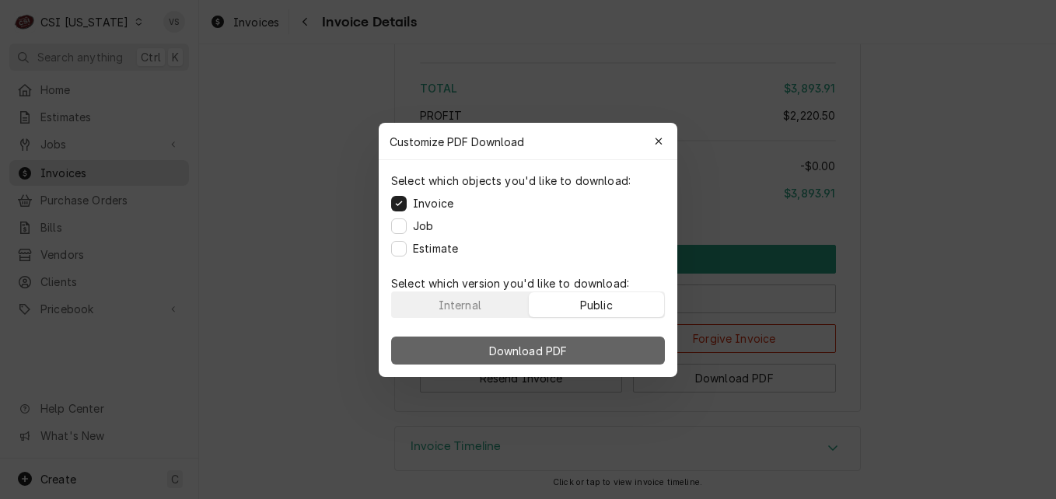
click at [592, 347] on button "Download PDF" at bounding box center [528, 351] width 274 height 28
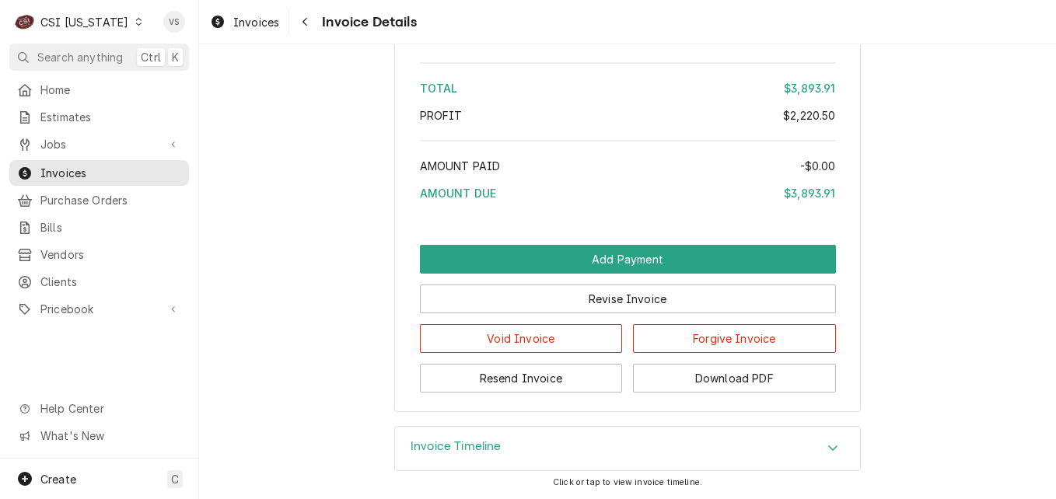
click at [135, 25] on icon "Dynamic Content Wrapper" at bounding box center [138, 22] width 7 height 8
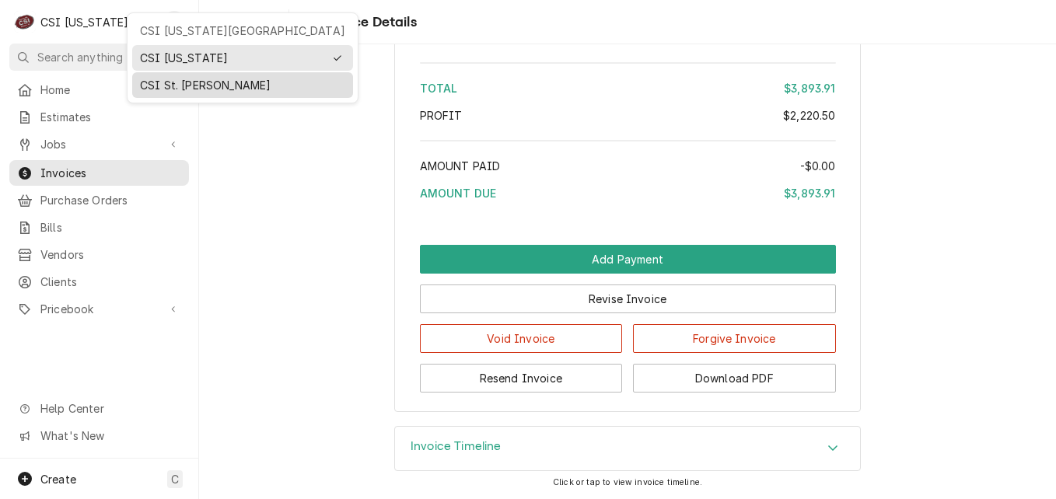
click at [165, 86] on div "CSI St. [PERSON_NAME]" at bounding box center [242, 85] width 205 height 16
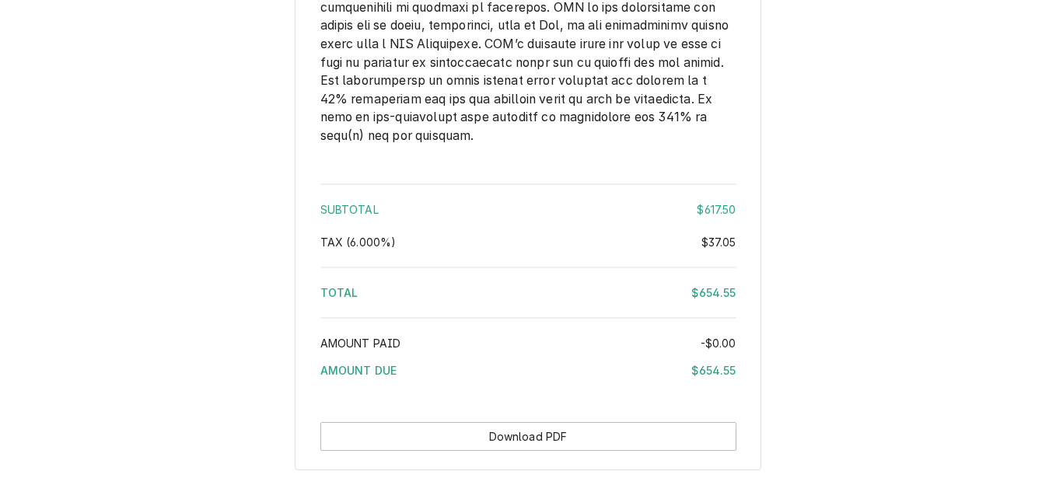
scroll to position [2369, 0]
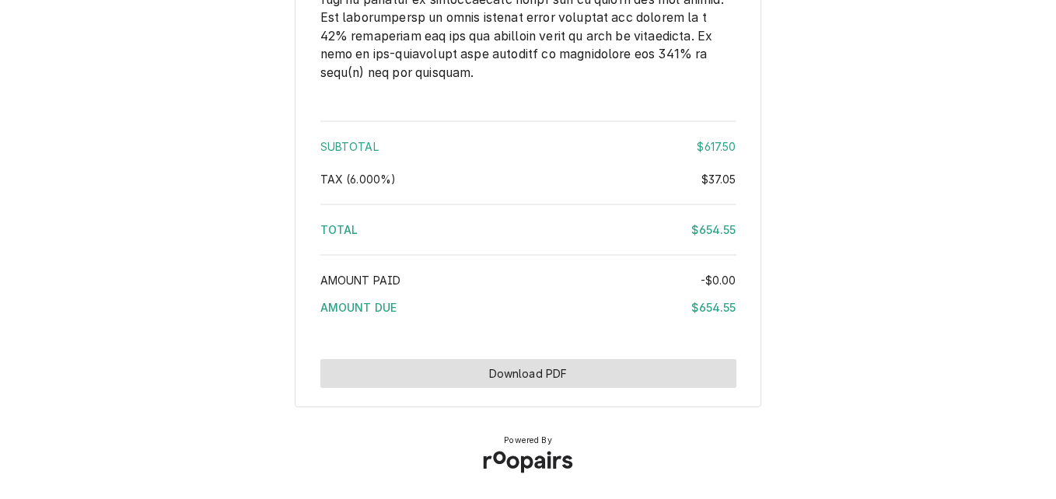
click at [598, 374] on button "Download PDF" at bounding box center [528, 373] width 416 height 29
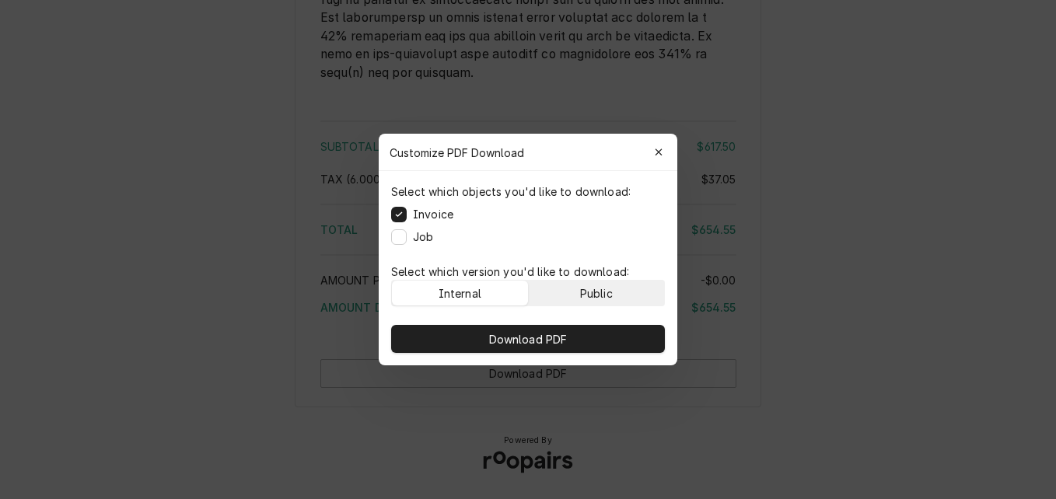
click at [583, 295] on div "Public" at bounding box center [596, 293] width 33 height 16
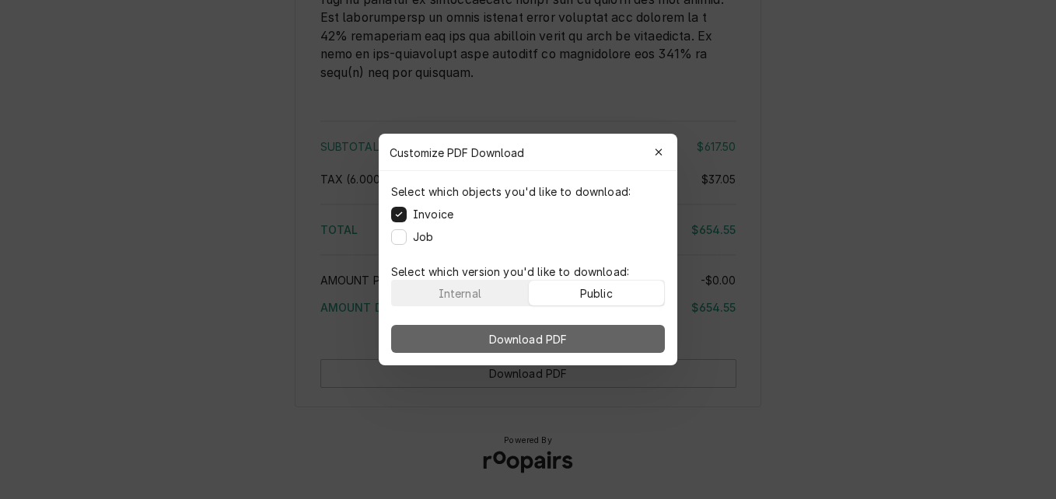
click at [581, 337] on button "Download PDF" at bounding box center [528, 339] width 274 height 28
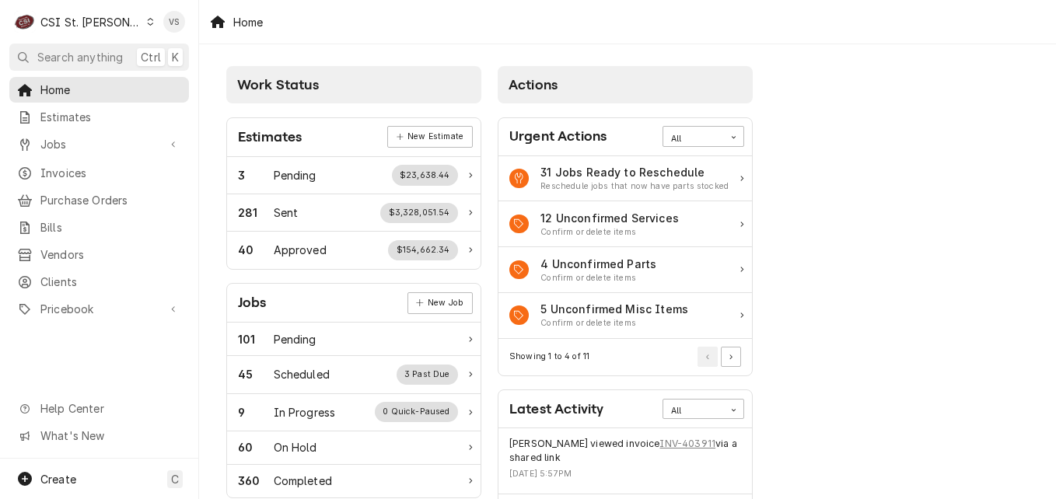
drag, startPoint x: 75, startPoint y: 169, endPoint x: 697, endPoint y: 118, distance: 624.0
click at [75, 169] on span "Invoices" at bounding box center [110, 173] width 141 height 16
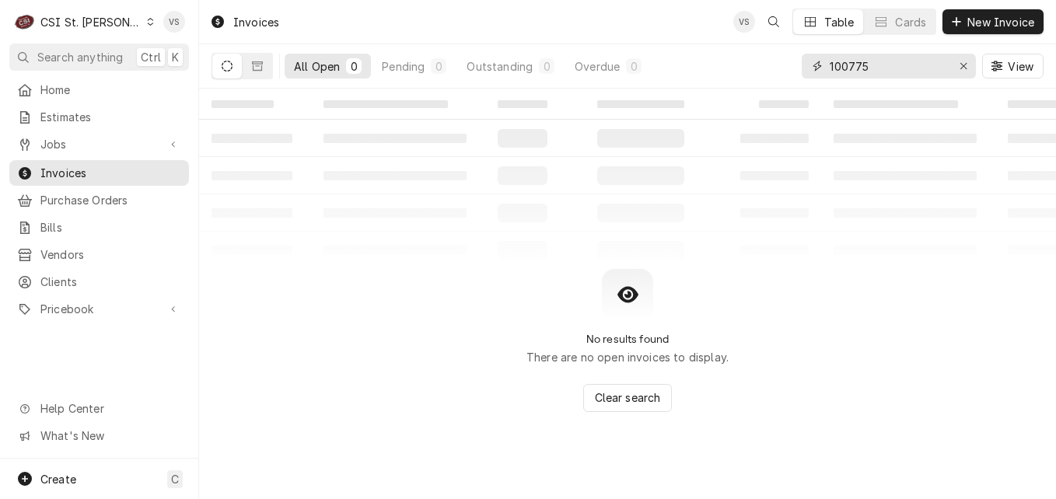
click at [878, 61] on input "100775" at bounding box center [888, 66] width 117 height 25
click at [767, 75] on div "All Open 0 Pending 0 Outstanding 0 Overdue 0 100775 View" at bounding box center [627, 66] width 832 height 44
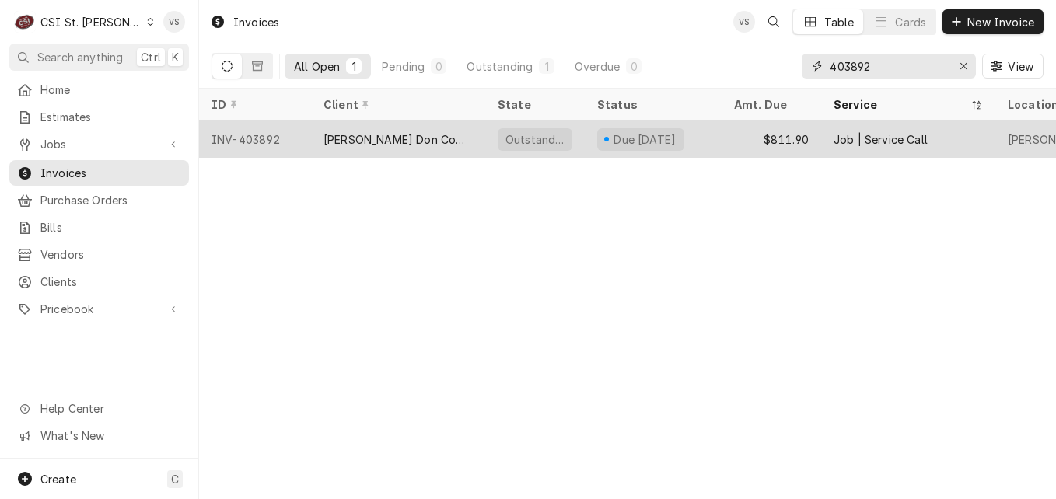
type input "403892"
click at [454, 138] on div "[PERSON_NAME] Don Company" at bounding box center [398, 139] width 174 height 37
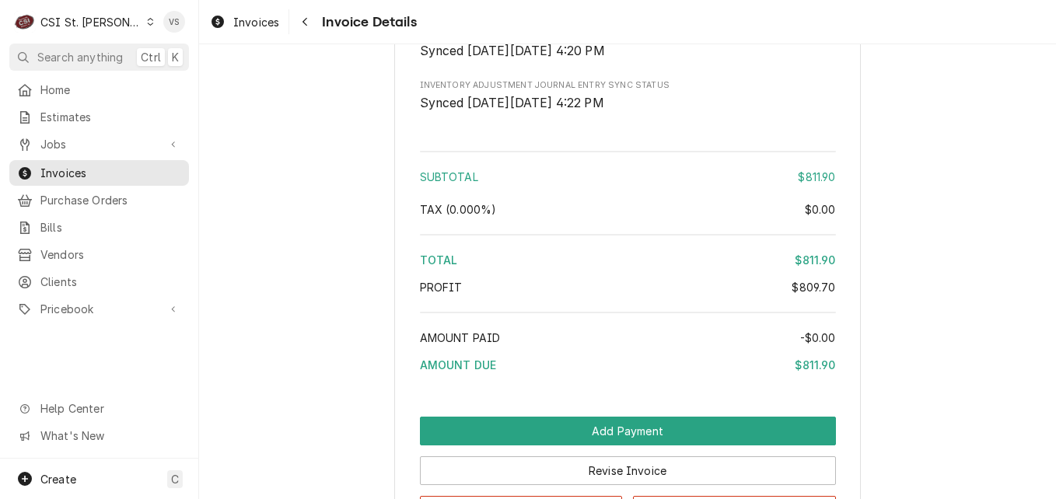
scroll to position [3100, 0]
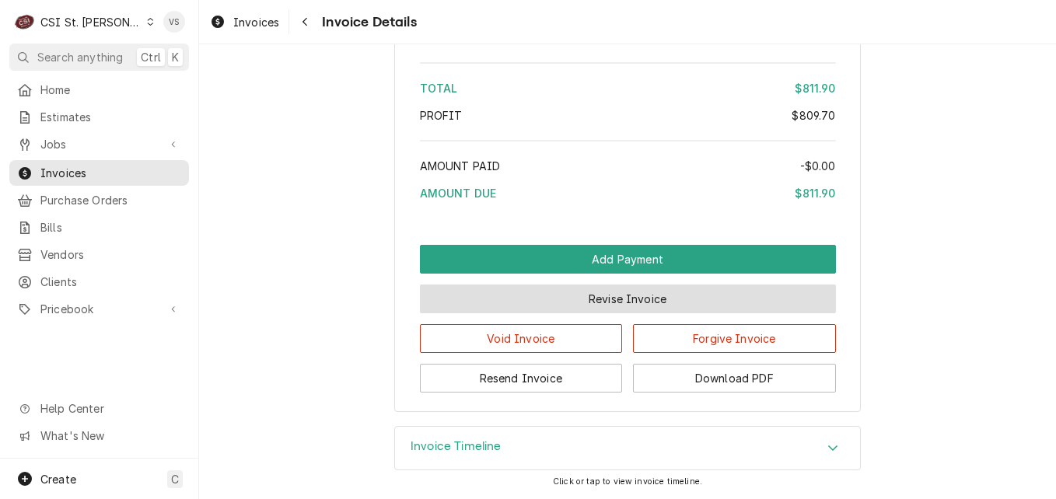
click at [515, 292] on button "Revise Invoice" at bounding box center [628, 299] width 416 height 29
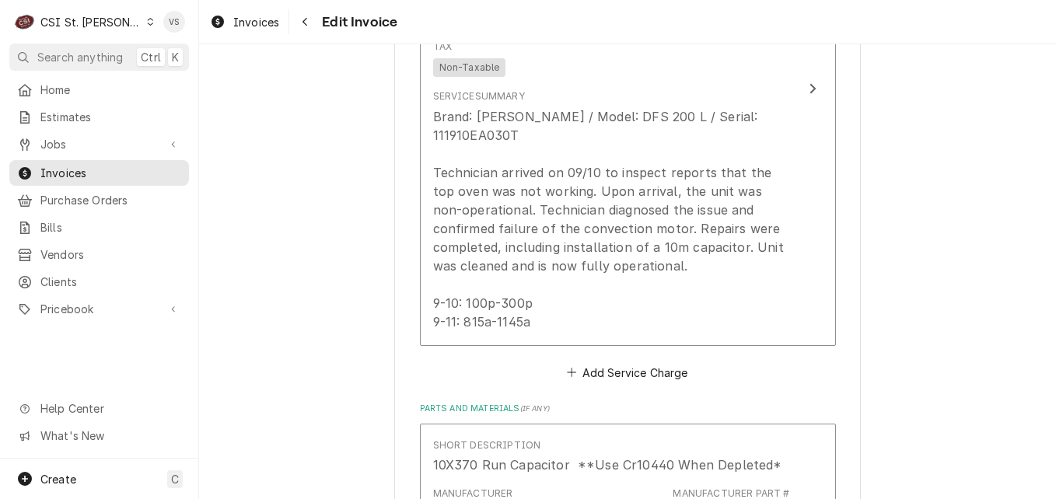
scroll to position [1298, 0]
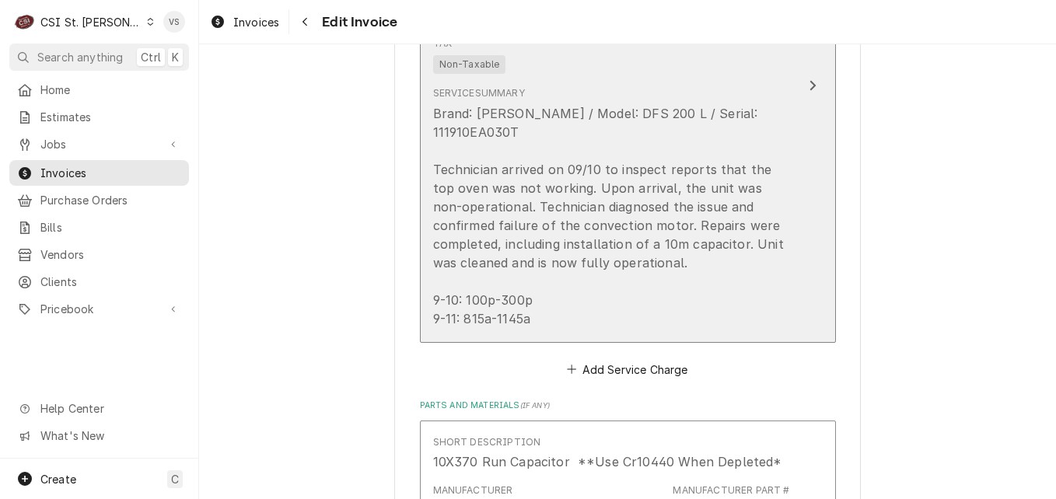
click at [682, 271] on div "Brand: Blodgett / Model: DFS 200 L / Serial: 111910EA030T Technician arrived on…" at bounding box center [611, 216] width 357 height 224
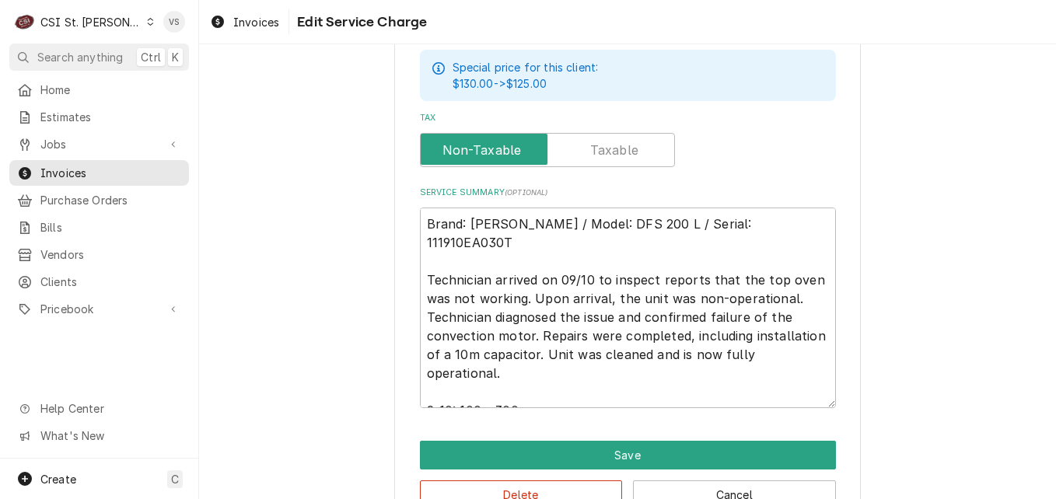
scroll to position [622, 0]
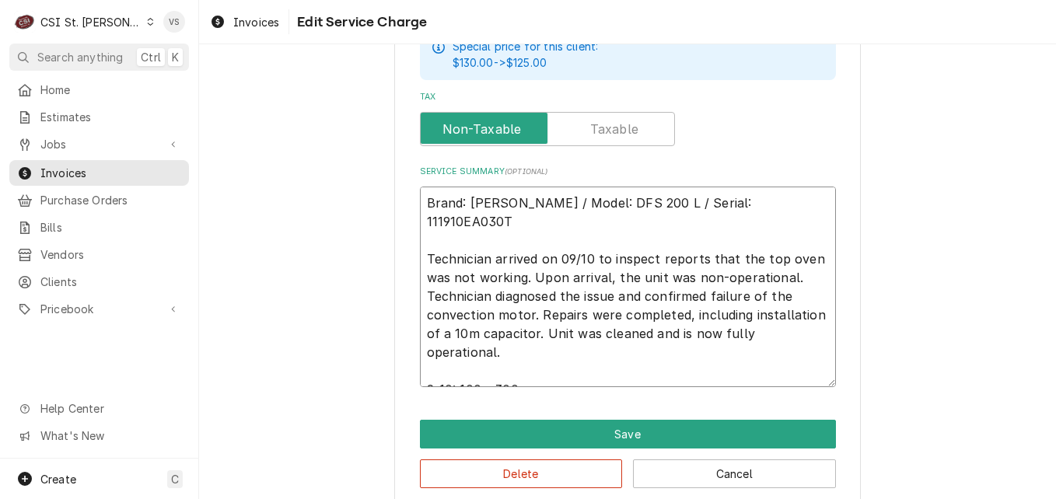
click at [420, 202] on textarea "Brand: Blodgett / Model: DFS 200 L / Serial: 111910EA030T Technician arrived on…" at bounding box center [628, 287] width 416 height 201
type textarea "x"
type textarea "Brand: Blodgett / Model: DFS 200 L / Serial: 111910EA030T Technician arrived on…"
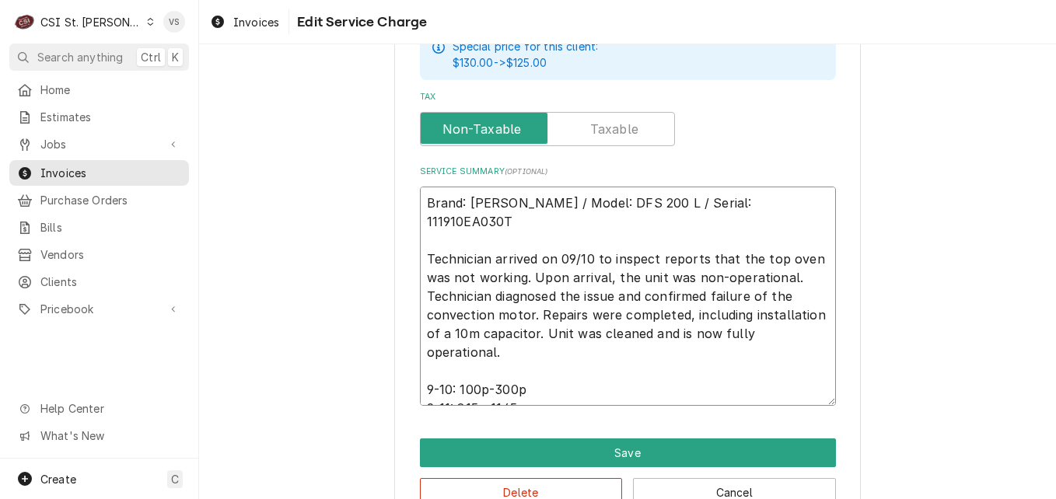
type textarea "x"
type textarea "PBrand: Blodgett / Model: DFS 200 L / Serial: 111910EA030T Technician arrived o…"
type textarea "x"
type textarea "Brand: Blodgett / Model: DFS 200 L / Serial: 111910EA030T Technician arrived on…"
type textarea "x"
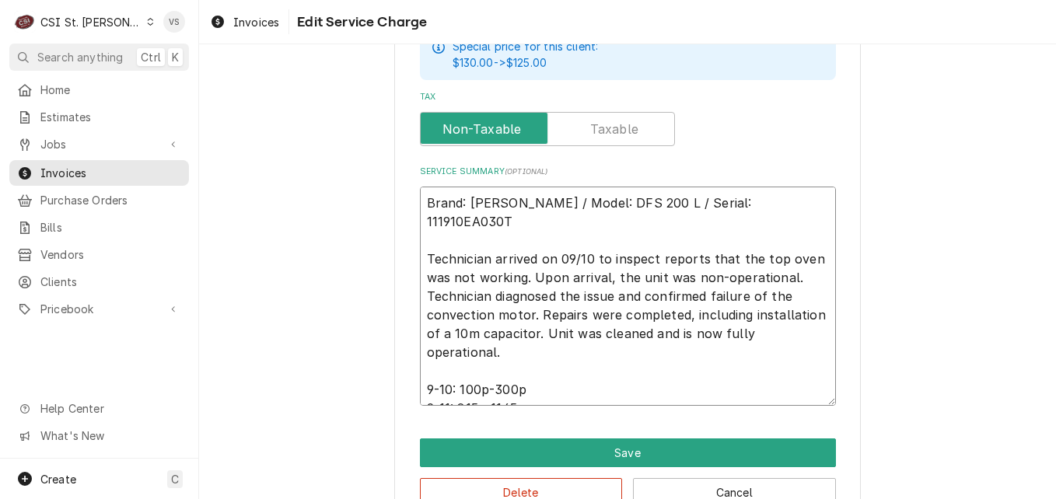
type textarea "P Brand: Blodgett / Model: DFS 200 L / Serial: 111910EA030T Technician arrived …"
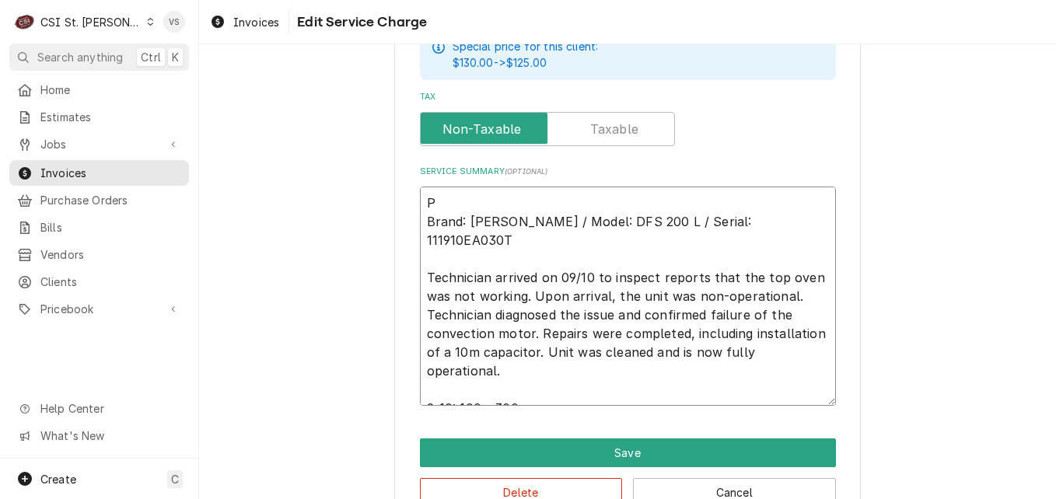
type textarea "x"
type textarea "PO Brand: Blodgett / Model: DFS 200 L / Serial: 111910EA030T Technician arrived…"
type textarea "x"
type textarea "PO Brand: Blodgett / Model: DFS 200 L / Serial: 111910EA030T Technician arrived…"
type textarea "x"
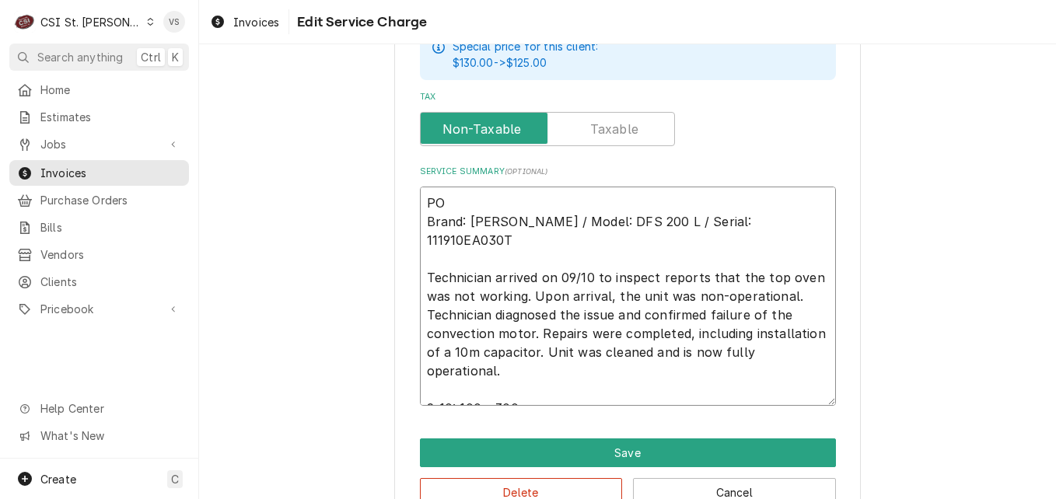
type textarea "PO # Brand: Blodgett / Model: DFS 200 L / Serial: 111910EA030T Technician arriv…"
paste textarea "7005578988 - 10"
type textarea "x"
type textarea "PO #7005578988 - 10 Brand: Blodgett / Model: DFS 200 L / Serial: 111910EA030T T…"
click at [523, 199] on textarea "PO #7005578988 - 10 Brand: Blodgett / Model: DFS 200 L / Serial: 111910EA030T T…" at bounding box center [628, 296] width 416 height 219
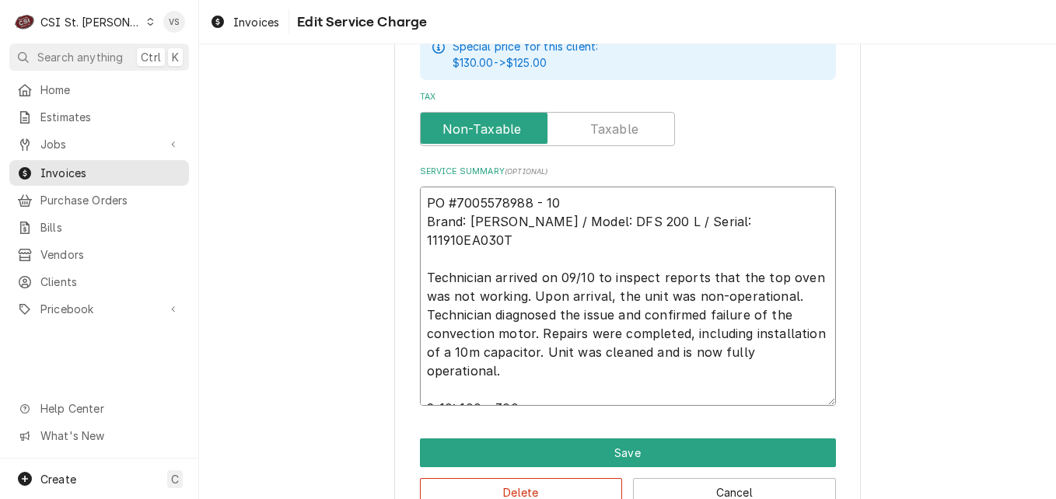
type textarea "x"
type textarea "PO #7005578988- 10 Brand: Blodgett / Model: DFS 200 L / Serial: 111910EA030T Te…"
type textarea "x"
drag, startPoint x: 535, startPoint y: 204, endPoint x: 418, endPoint y: 202, distance: 116.6
click at [420, 202] on textarea "PO #7005578988-10 Brand: Blodgett / Model: DFS 200 L / Serial: 111910EA030T Tec…" at bounding box center [628, 296] width 416 height 219
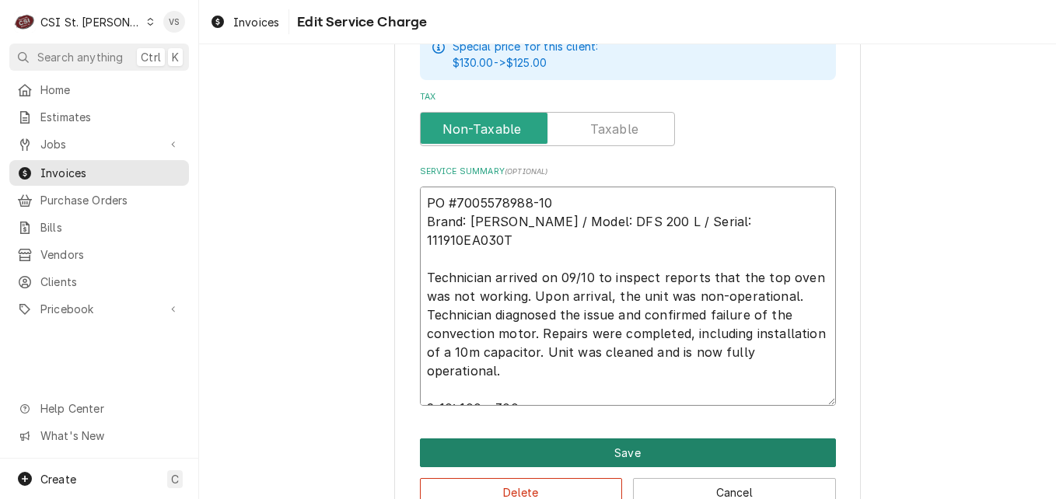
type textarea "PO #7005578988-10 Brand: Blodgett / Model: DFS 200 L / Serial: 111910EA030T Tec…"
click at [630, 457] on button "Save" at bounding box center [628, 452] width 416 height 29
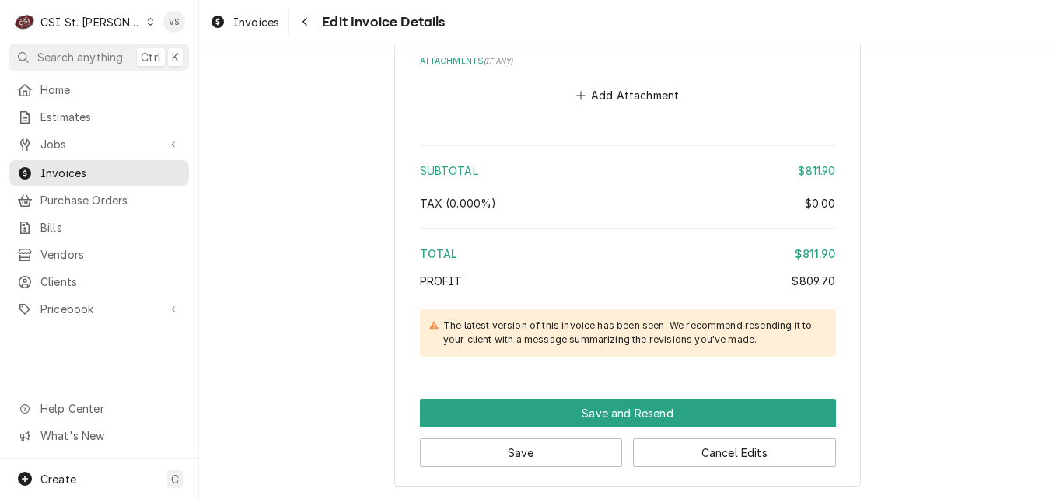
scroll to position [2768, 0]
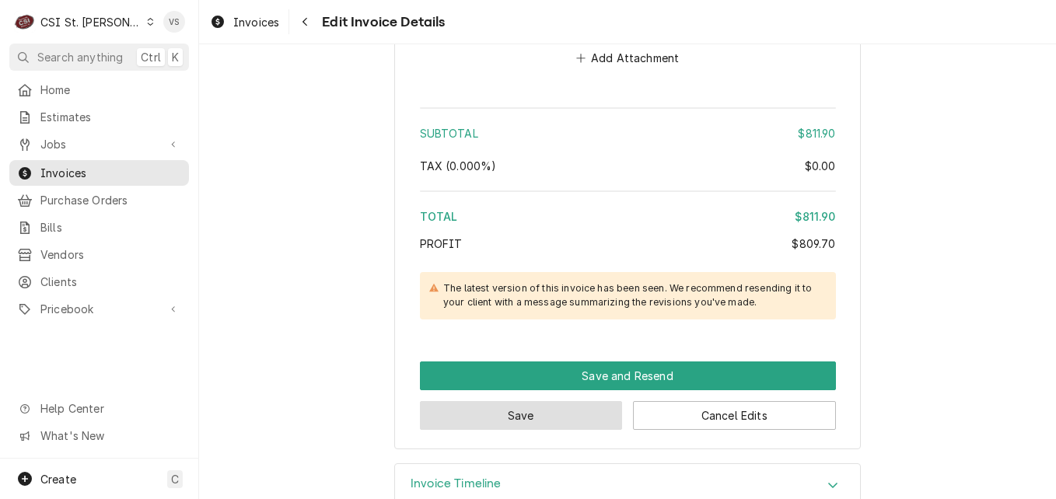
click at [550, 401] on button "Save" at bounding box center [521, 415] width 203 height 29
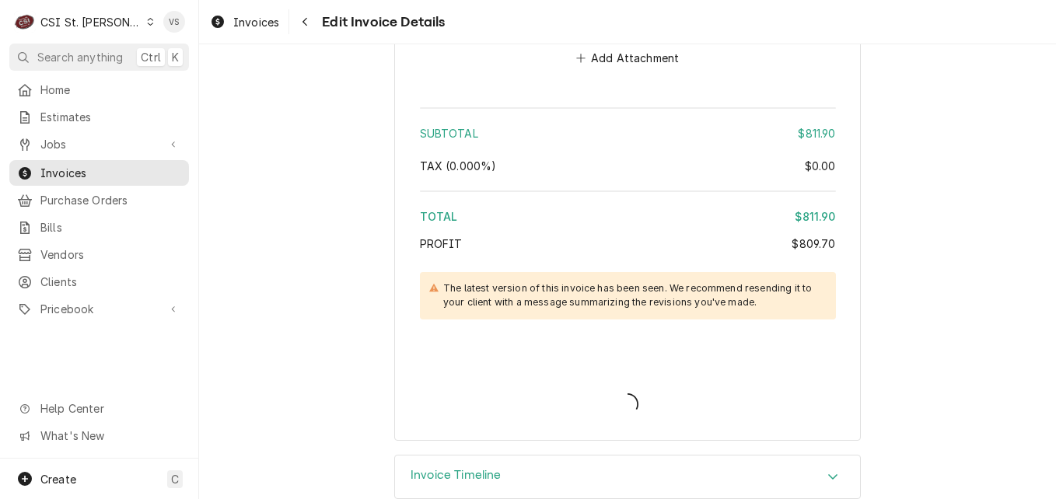
scroll to position [2759, 0]
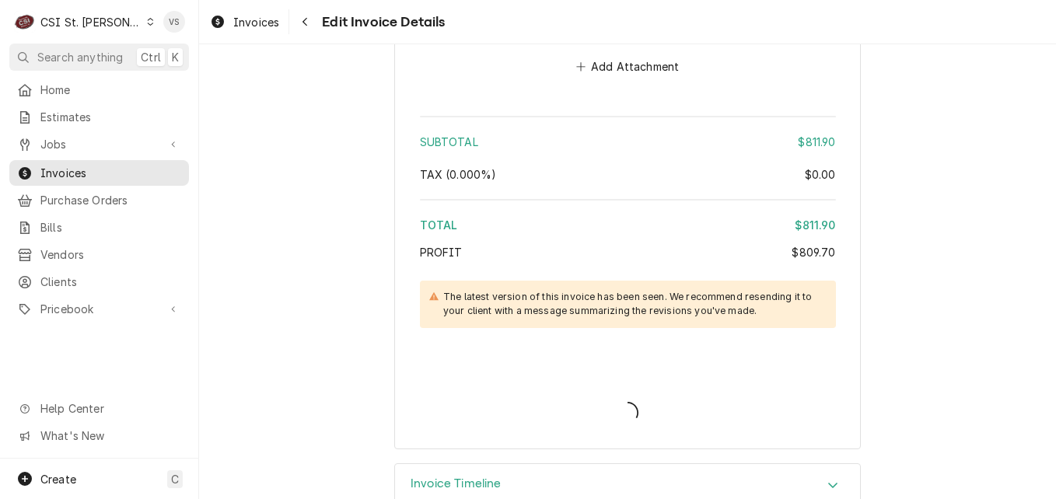
type textarea "x"
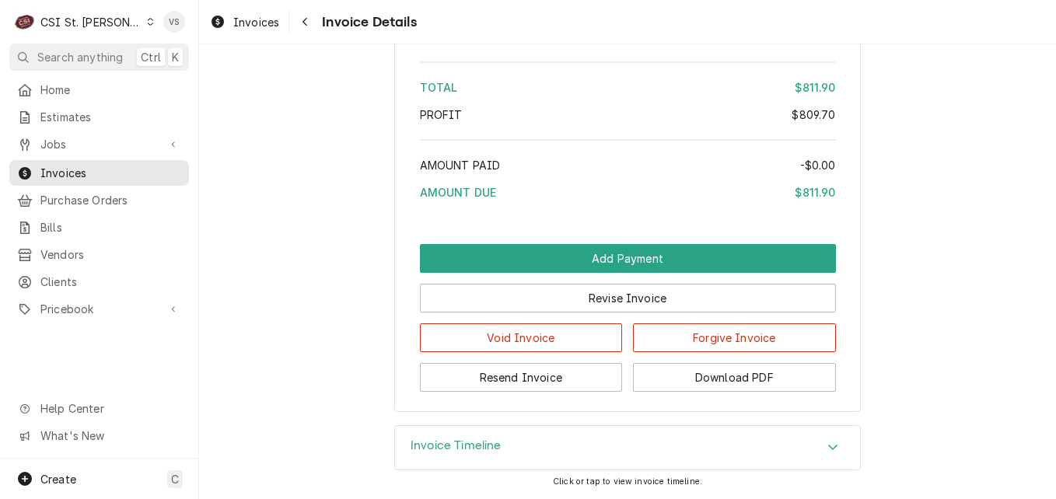
scroll to position [3063, 0]
click at [717, 375] on button "Download PDF" at bounding box center [734, 377] width 203 height 29
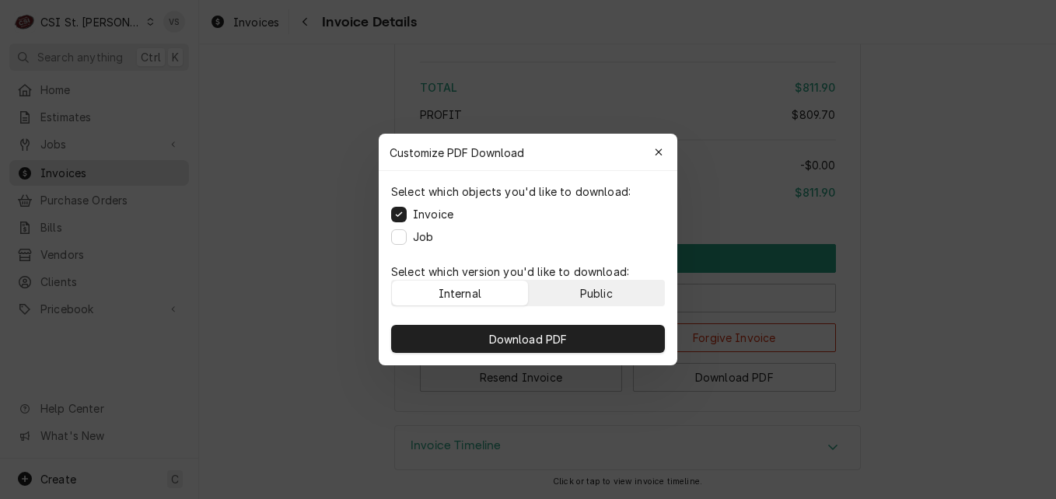
click at [568, 288] on button "Public" at bounding box center [597, 293] width 136 height 25
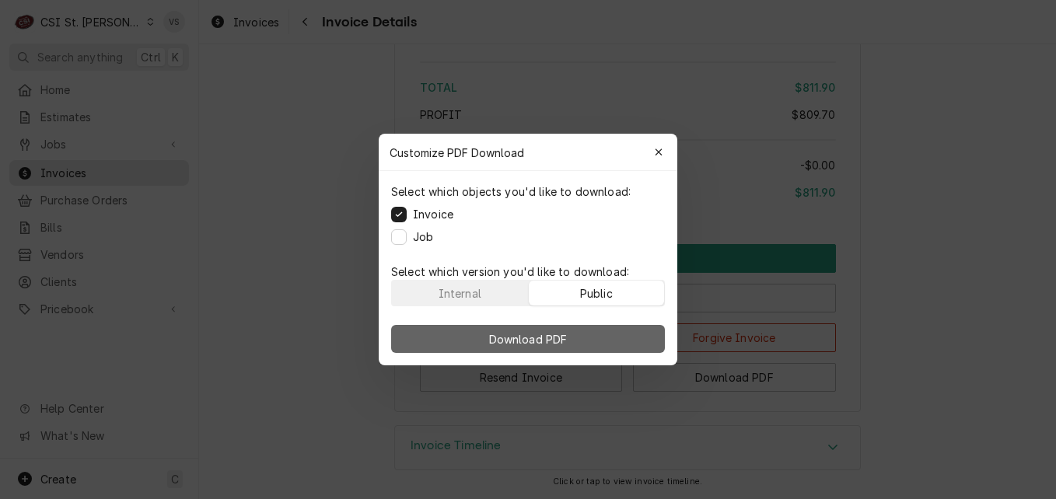
click at [566, 337] on span "Download PDF" at bounding box center [528, 339] width 85 height 16
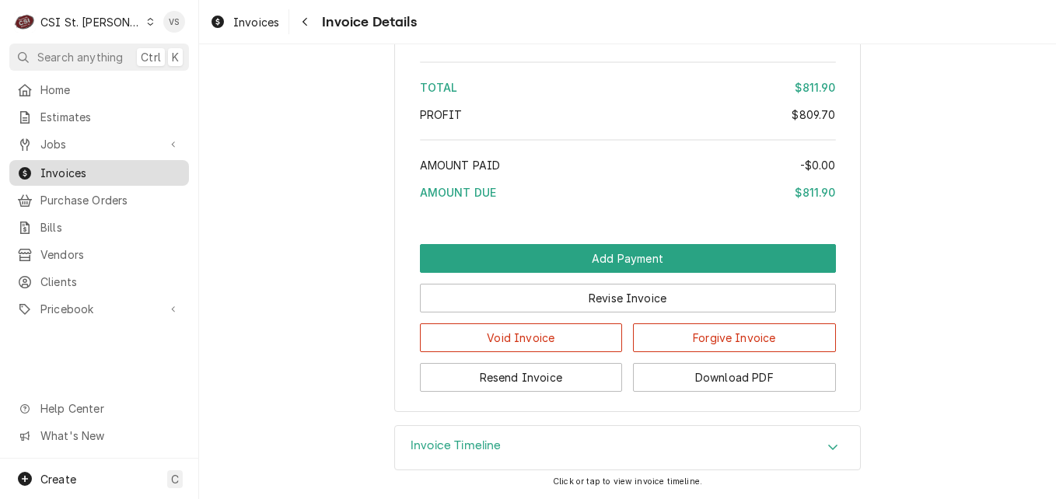
click at [76, 168] on span "Invoices" at bounding box center [110, 173] width 141 height 16
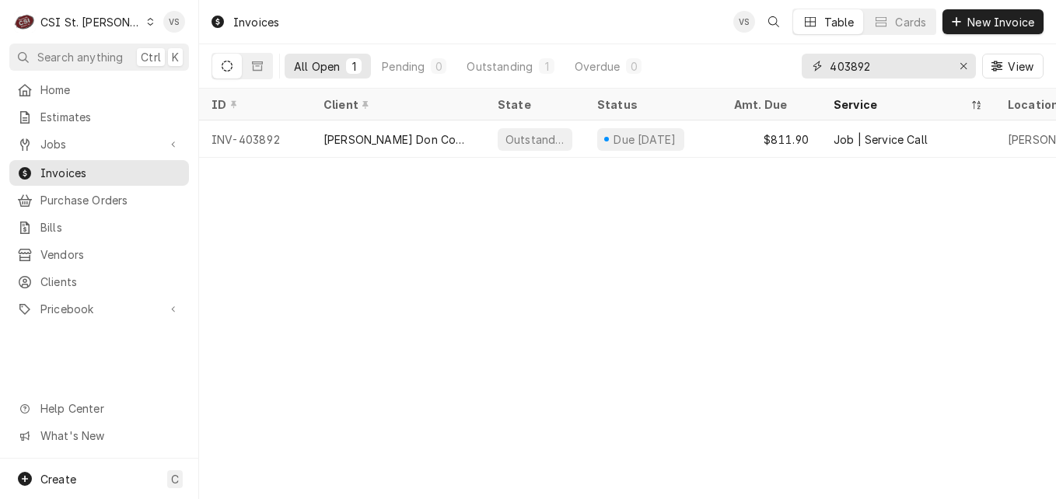
drag, startPoint x: 876, startPoint y: 62, endPoint x: 811, endPoint y: 71, distance: 65.9
click at [807, 68] on div "403892" at bounding box center [889, 66] width 174 height 25
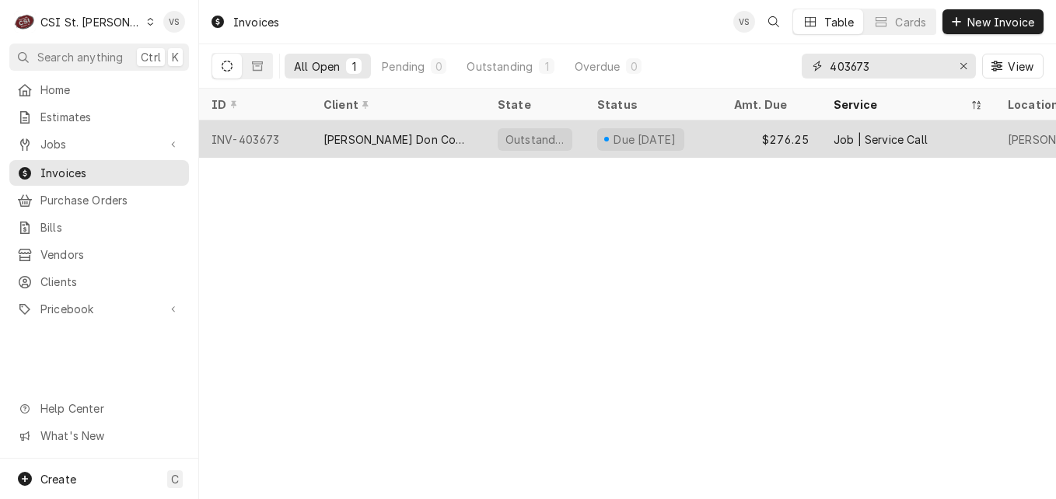
type input "403673"
click at [422, 140] on div "[PERSON_NAME] Don Company" at bounding box center [397, 139] width 149 height 16
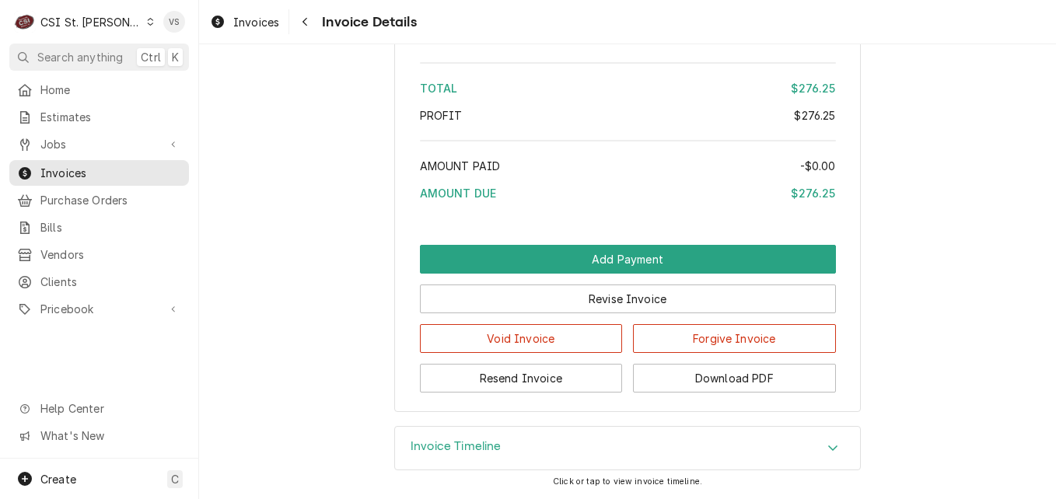
scroll to position [2679, 0]
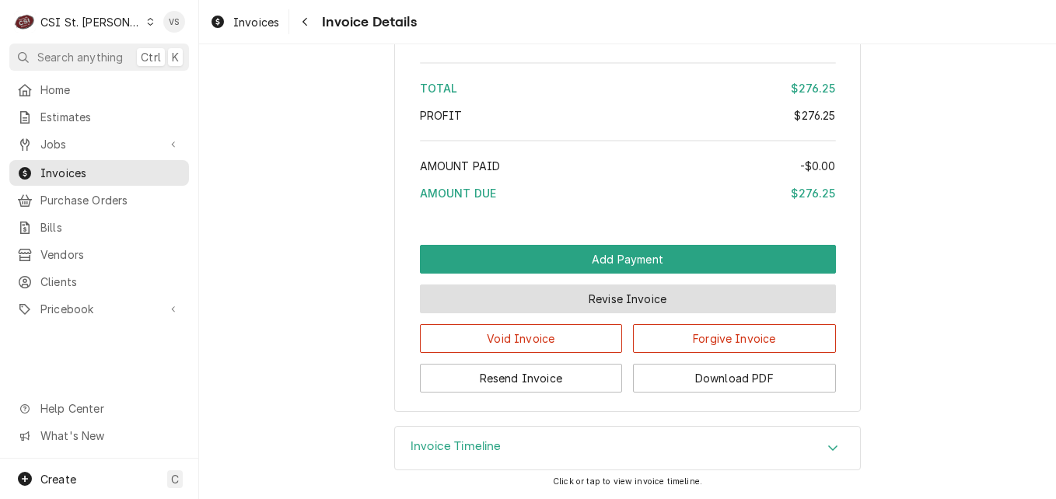
click at [613, 302] on button "Revise Invoice" at bounding box center [628, 299] width 416 height 29
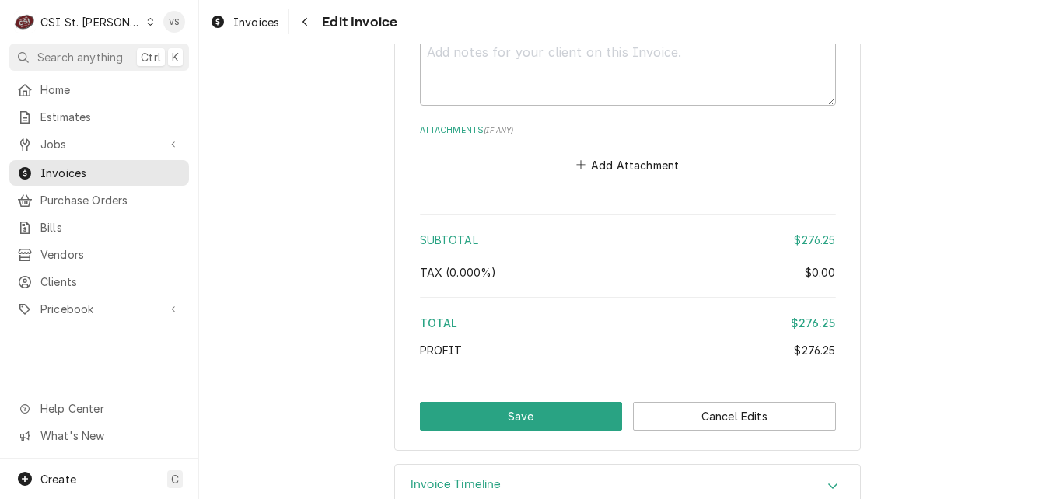
scroll to position [2185, 0]
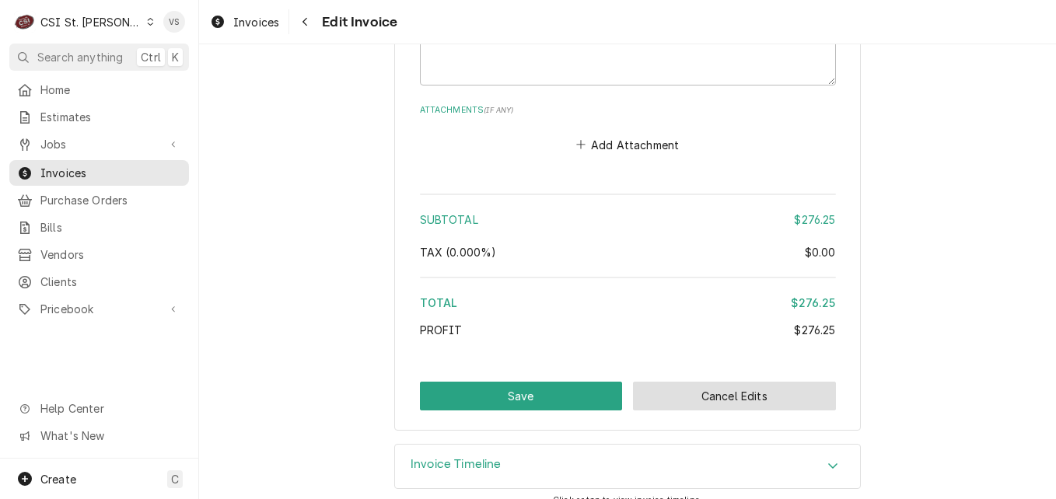
click at [710, 382] on button "Cancel Edits" at bounding box center [734, 396] width 203 height 29
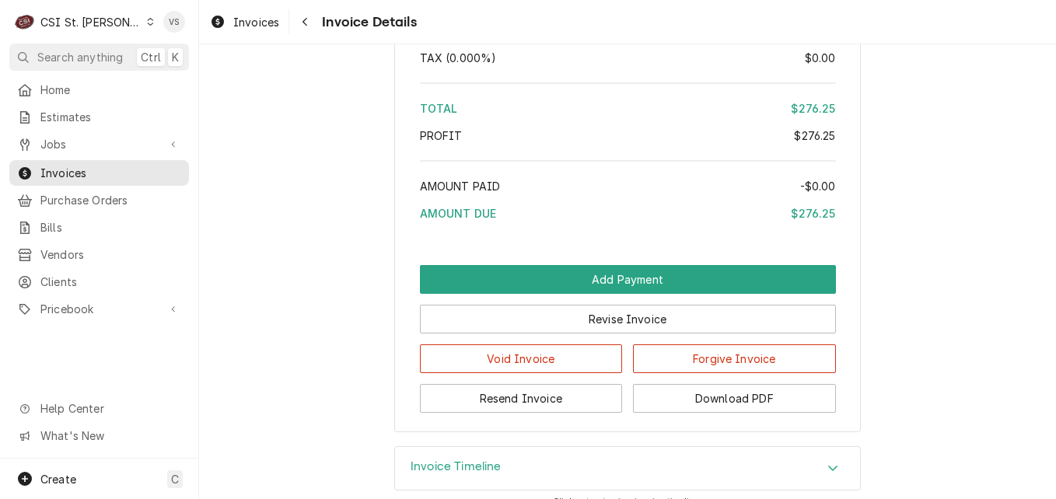
scroll to position [2679, 0]
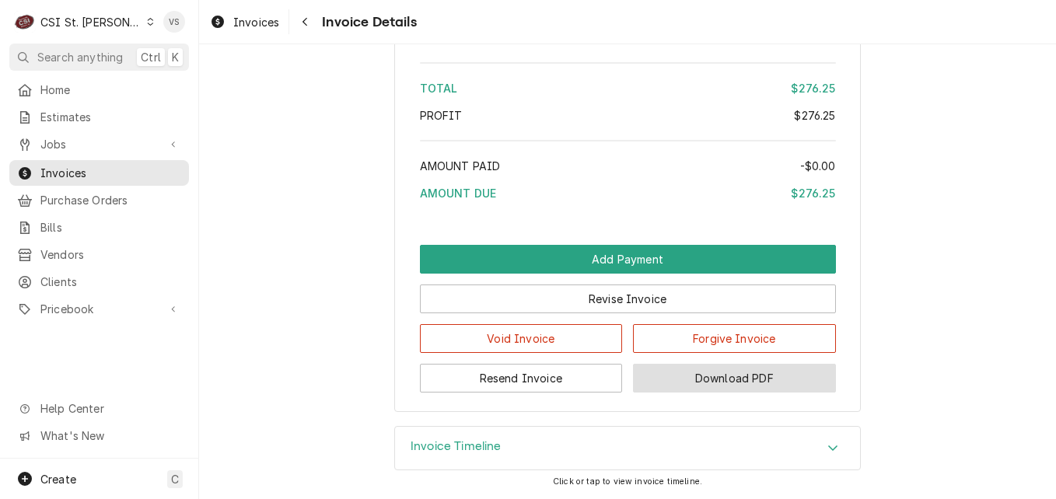
click at [713, 379] on button "Download PDF" at bounding box center [734, 378] width 203 height 29
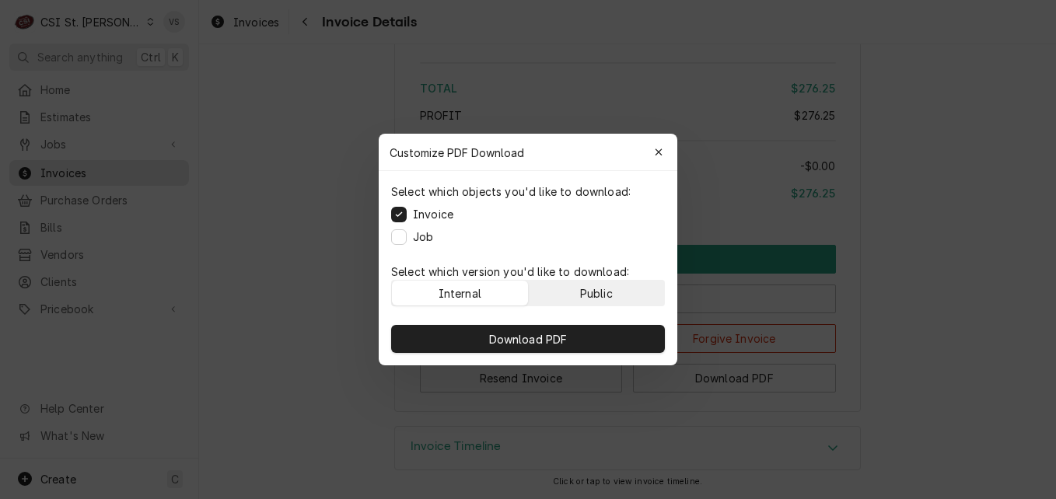
click at [564, 289] on button "Public" at bounding box center [597, 293] width 136 height 25
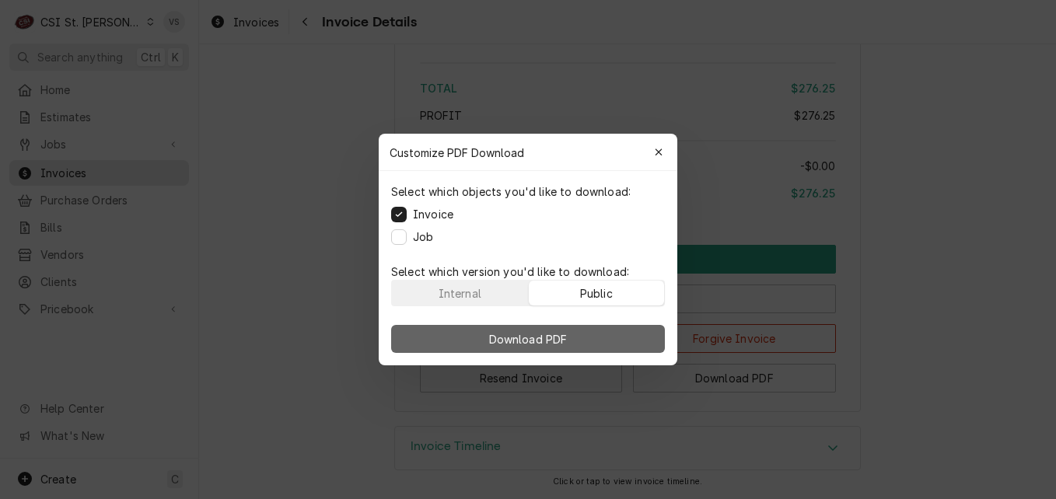
drag, startPoint x: 549, startPoint y: 337, endPoint x: 80, endPoint y: 295, distance: 470.7
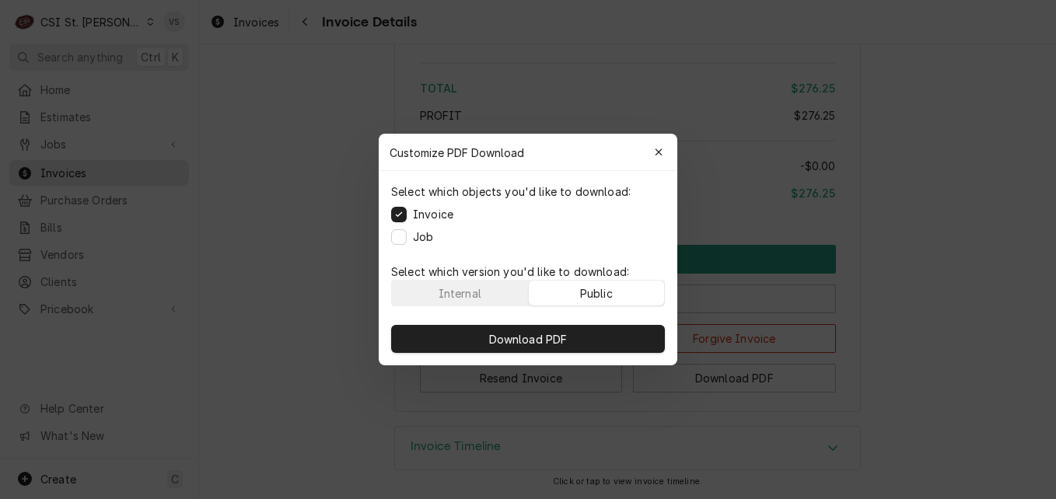
click at [547, 339] on span "Download PDF" at bounding box center [528, 339] width 85 height 16
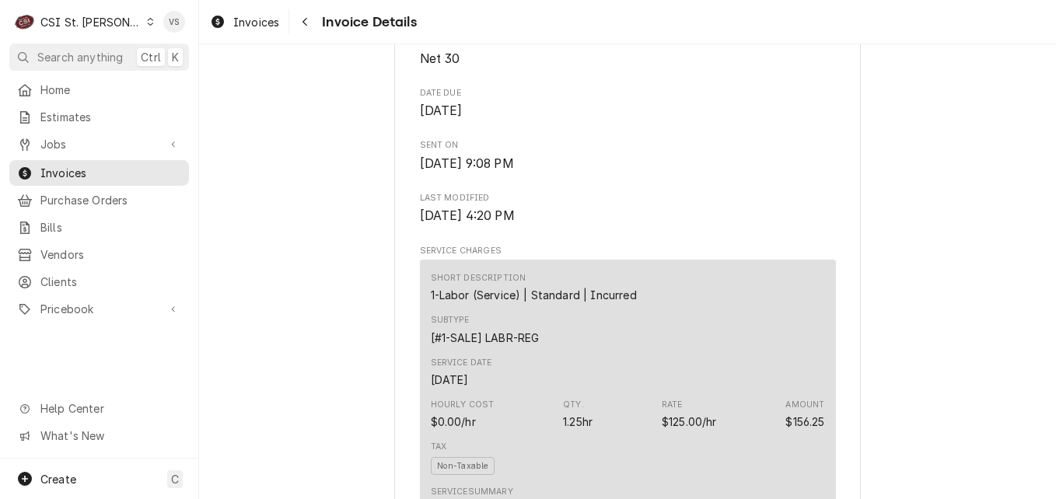
scroll to position [813, 0]
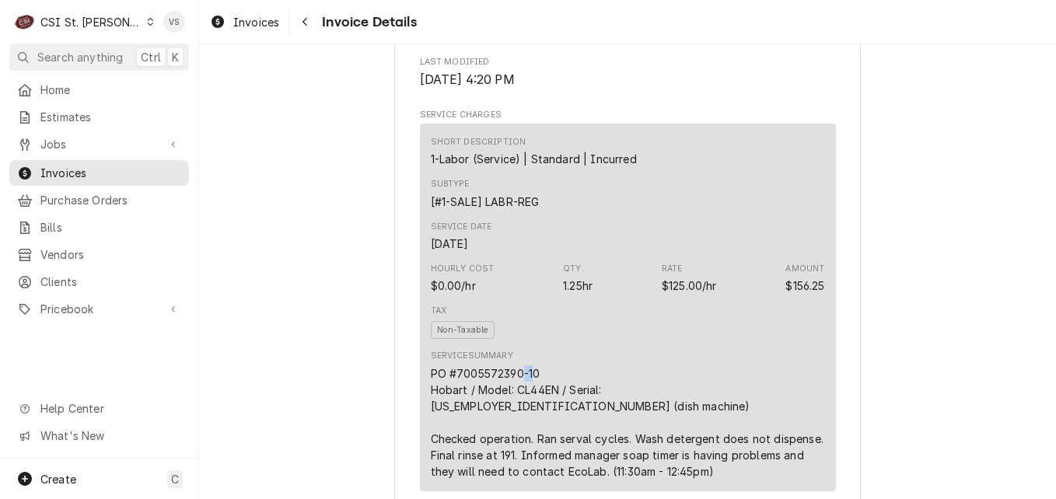
drag, startPoint x: 526, startPoint y: 421, endPoint x: 517, endPoint y: 422, distance: 9.5
click at [517, 422] on div "PO #7005572390-10 Hobart / Model: CL44EN / Serial: 85-1106288 (dish machine) Ch…" at bounding box center [628, 422] width 394 height 114
drag, startPoint x: 517, startPoint y: 422, endPoint x: 538, endPoint y: 421, distance: 21.0
click at [538, 421] on div "PO #7005572390-10 Hobart / Model: CL44EN / Serial: 85-1106288 (dish machine) Ch…" at bounding box center [628, 422] width 394 height 114
drag, startPoint x: 538, startPoint y: 421, endPoint x: 427, endPoint y: 422, distance: 111.2
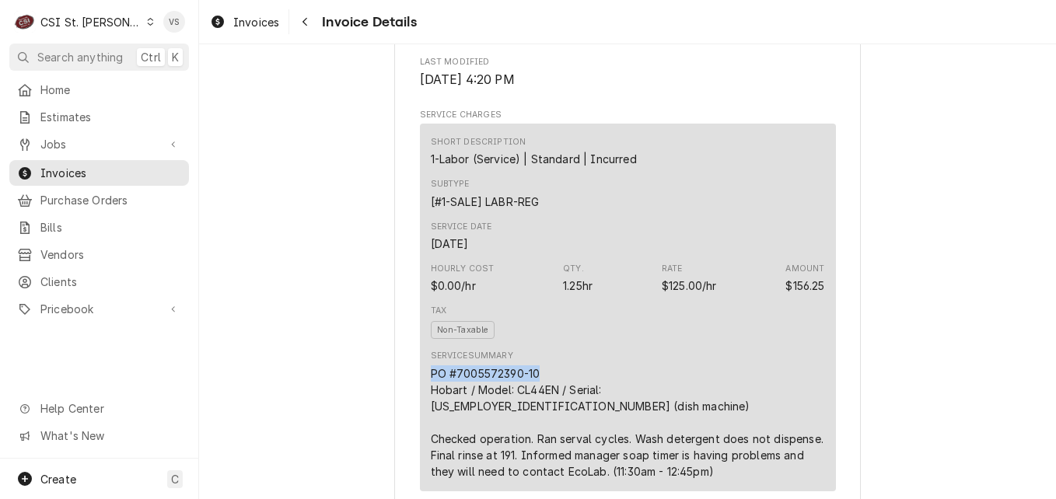
click at [431, 422] on div "PO #7005572390-10 Hobart / Model: CL44EN / Serial: 85-1106288 (dish machine) Ch…" at bounding box center [628, 422] width 394 height 114
drag, startPoint x: 427, startPoint y: 422, endPoint x: 442, endPoint y: 421, distance: 14.8
copy div "PO #7005572390-10"
click at [65, 165] on span "Invoices" at bounding box center [110, 173] width 141 height 16
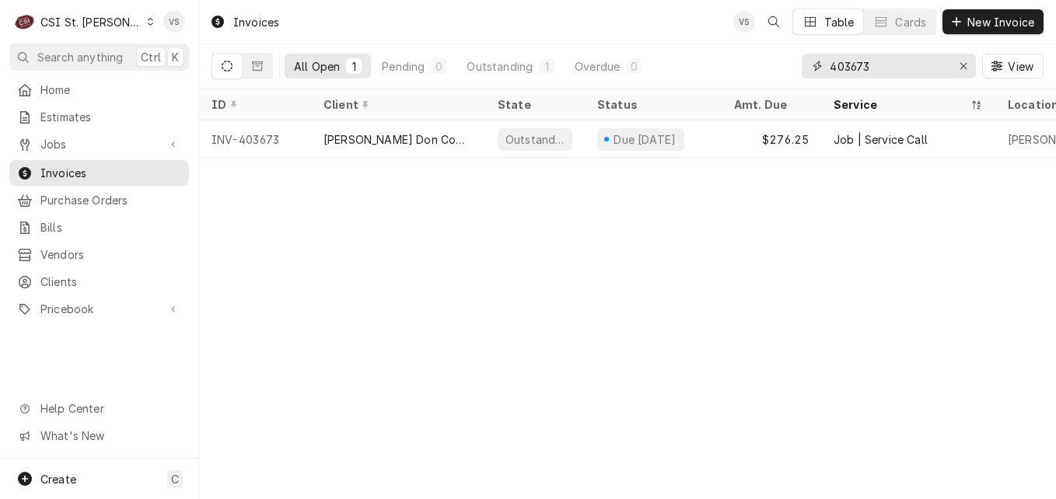
click at [858, 68] on input "403673" at bounding box center [888, 66] width 117 height 25
click at [882, 62] on input "403673" at bounding box center [888, 66] width 117 height 25
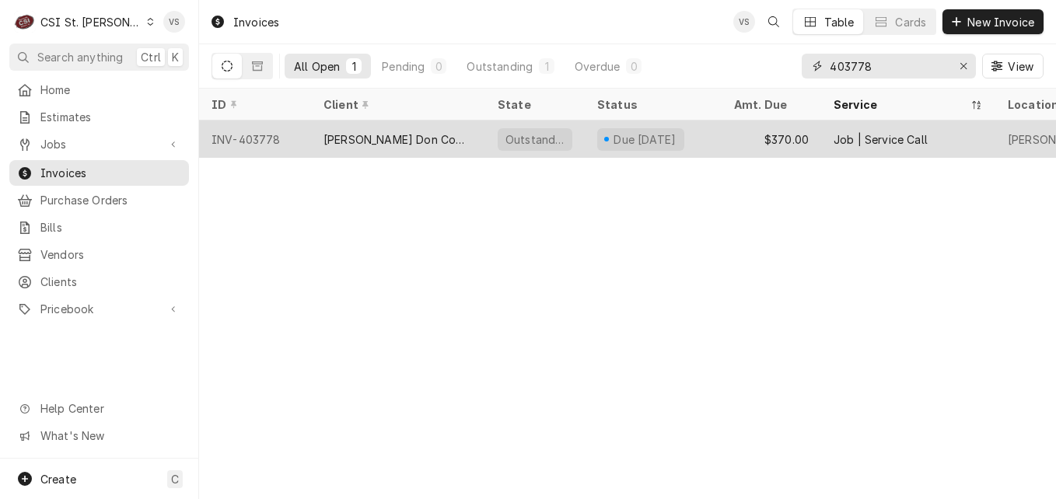
type input "403778"
click at [369, 139] on div "[PERSON_NAME] Don Company" at bounding box center [397, 139] width 149 height 16
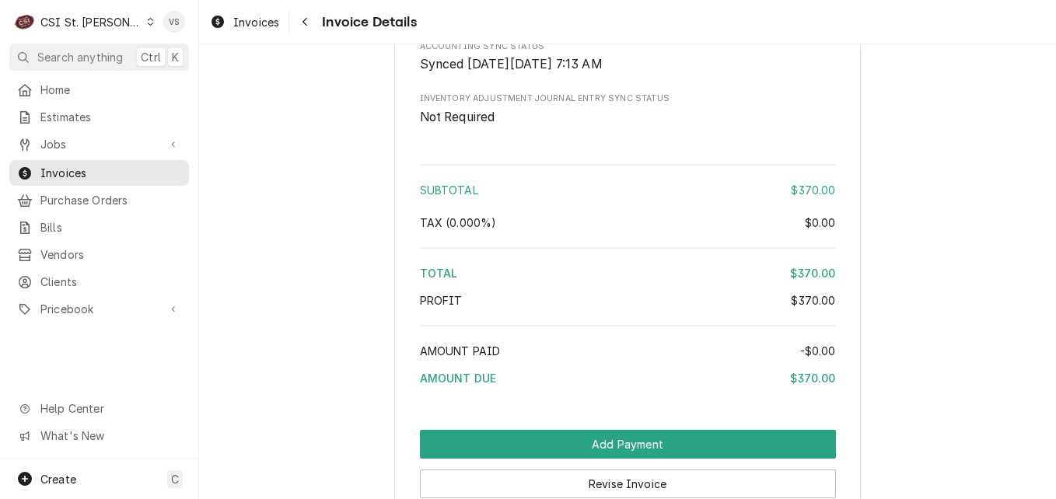
scroll to position [2698, 0]
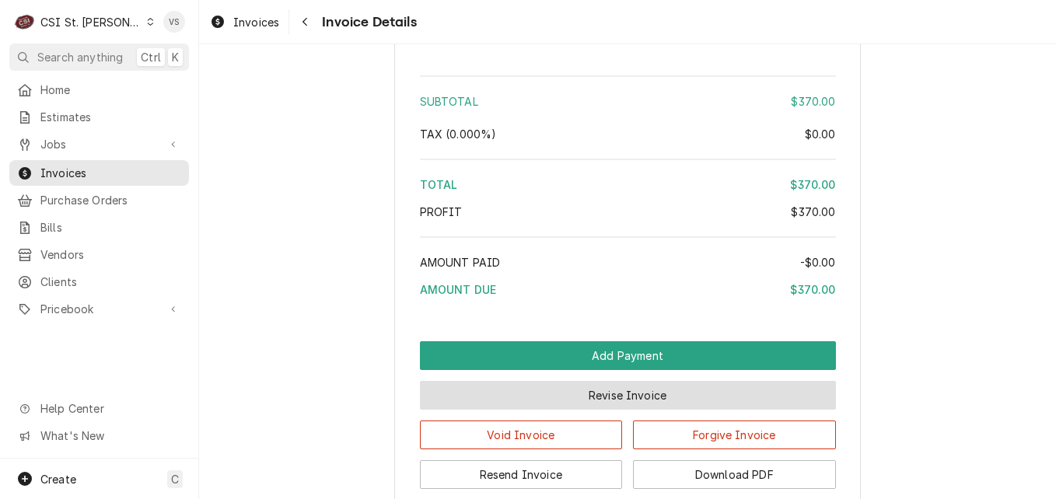
click at [609, 410] on button "Revise Invoice" at bounding box center [628, 395] width 416 height 29
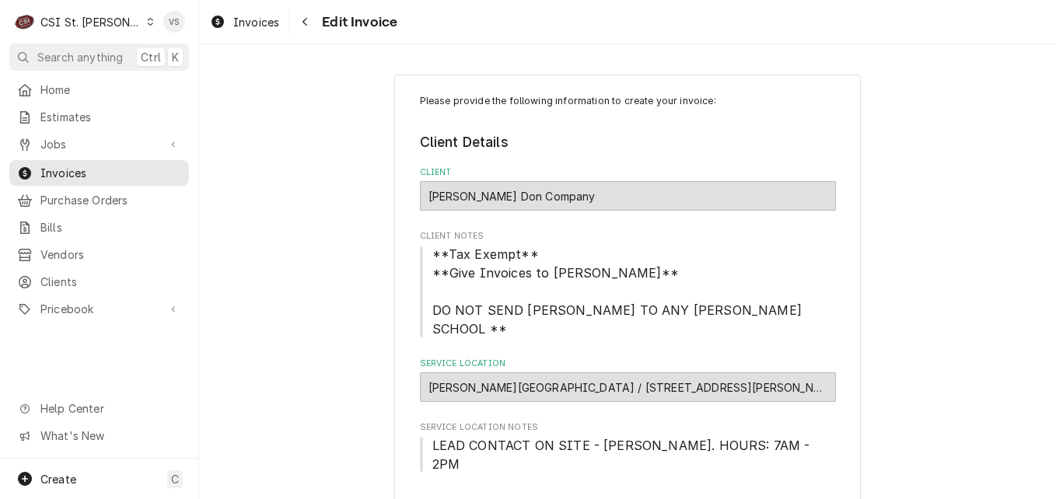
scroll to position [455, 0]
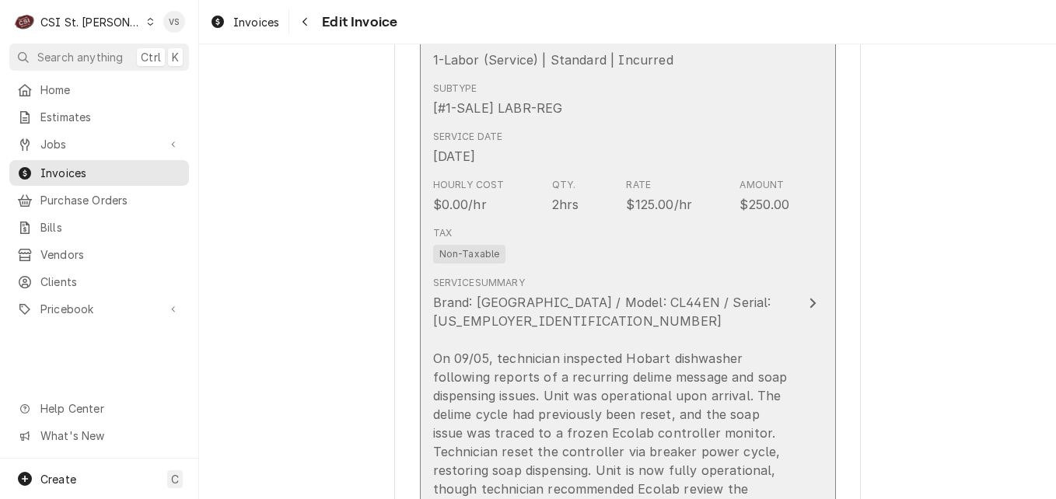
click at [602, 227] on div "Tax Non-Taxable" at bounding box center [611, 245] width 357 height 50
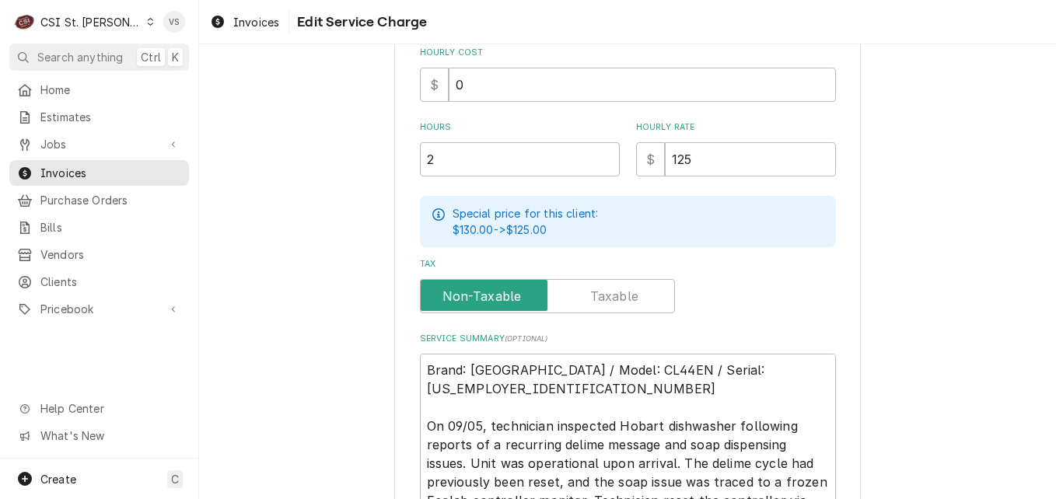
scroll to position [680, 0]
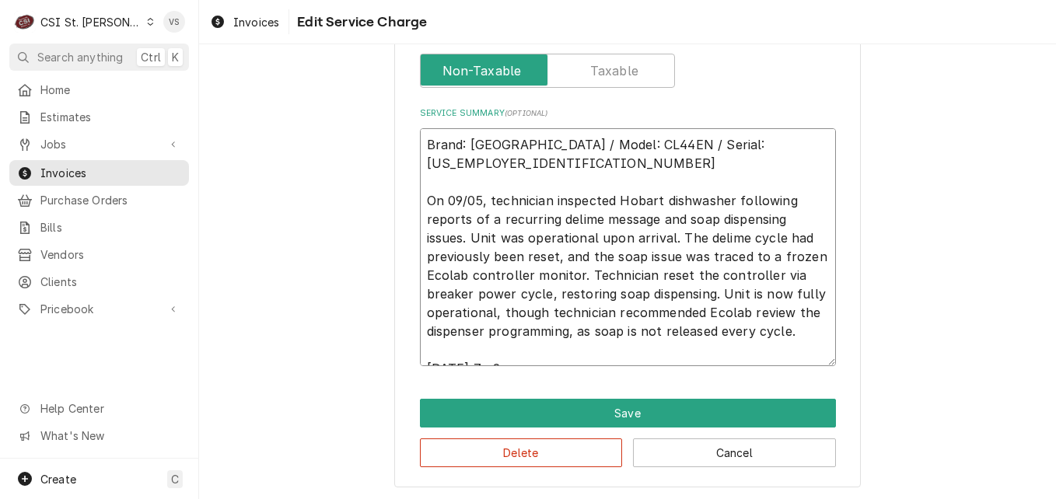
click at [421, 141] on textarea "Brand: Hobart / Model: CL44EN / Serial: 85-1103573 On 09/05, technician inspect…" at bounding box center [628, 247] width 416 height 238
type textarea "x"
type textarea "Brand: Hobart / Model: CL44EN / Serial: 85-1103573 On 09/05, technician inspect…"
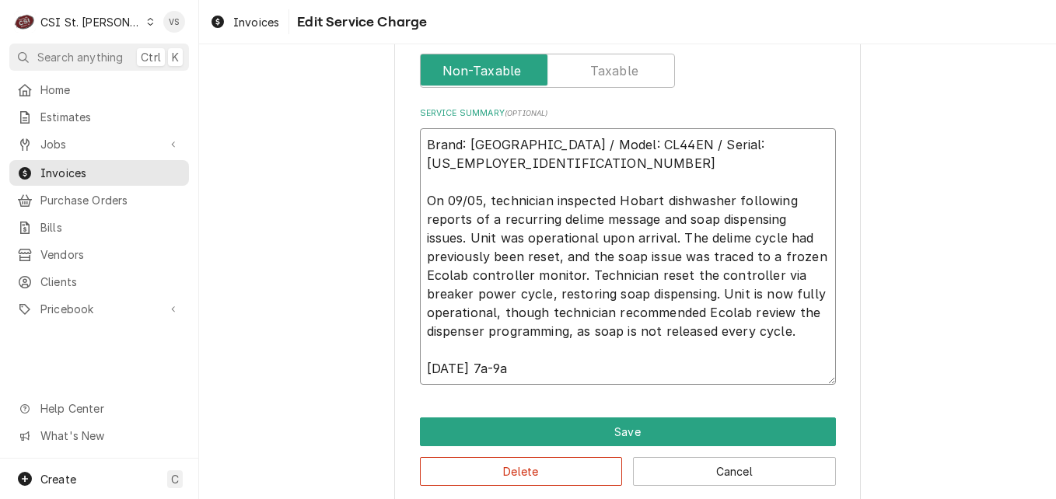
drag, startPoint x: 424, startPoint y: 140, endPoint x: 435, endPoint y: 131, distance: 14.3
click at [435, 131] on textarea "Brand: Hobart / Model: CL44EN / Serial: 85-1103573 On 09/05, technician inspect…" at bounding box center [628, 256] width 416 height 257
type textarea "x"
type textarea "P Brand: Hobart / Model: CL44EN / Serial: 85-1103573 On 09/05, technician inspe…"
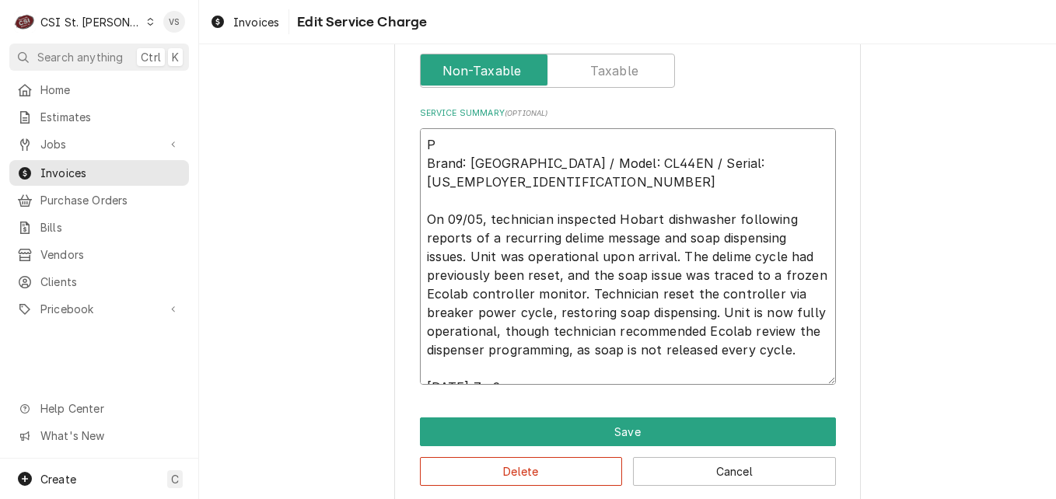
type textarea "x"
type textarea "PO Brand: Hobart / Model: CL44EN / Serial: 85-1103573 On 09/05, technician insp…"
type textarea "x"
type textarea "PO Brand: Hobart / Model: CL44EN / Serial: 85-1103573 On 09/05, technician insp…"
type textarea "x"
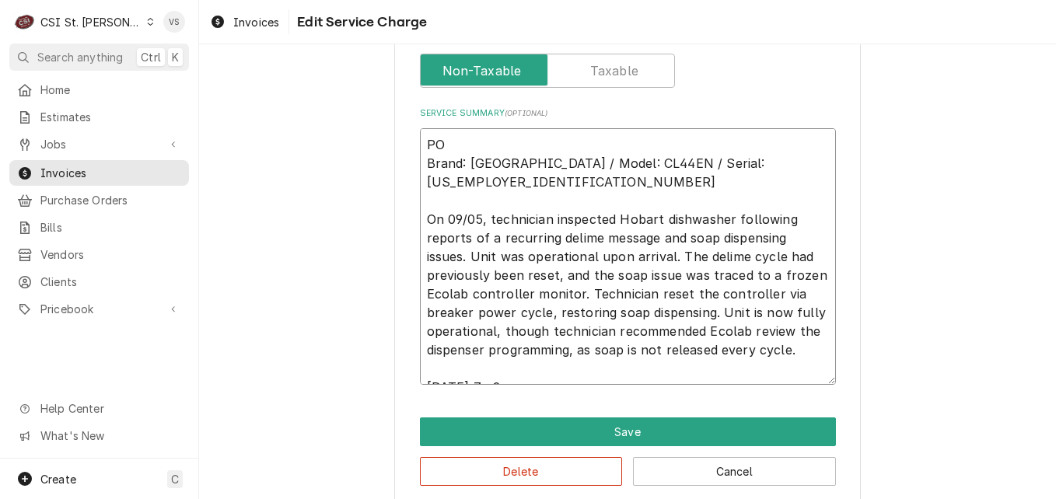
type textarea "PO # Brand: Hobart / Model: CL44EN / Serial: 85-1103573 On 09/05, technician in…"
paste textarea "7005573697 - 10"
type textarea "x"
type textarea "PO #7005573697 - 10 Brand: Hobart / Model: CL44EN / Serial: 85-1103573 On 09/05…"
click at [522, 141] on textarea "PO #7005573697 - 10 Brand: Hobart / Model: CL44EN / Serial: 85-1103573 On 09/05…" at bounding box center [628, 256] width 416 height 257
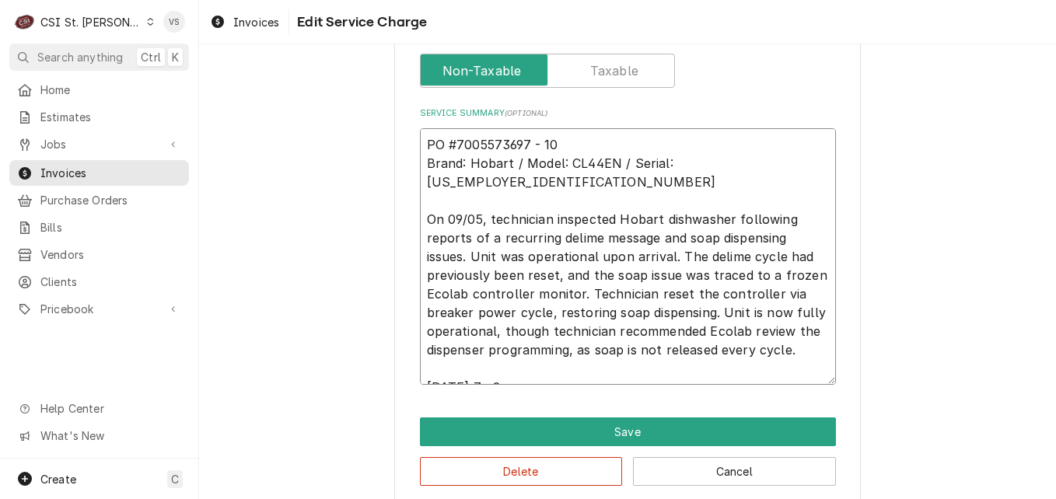
type textarea "x"
type textarea "PO #7005573697- 10 Brand: Hobart / Model: CL44EN / Serial: 85-1103573 On 09/05,…"
type textarea "x"
drag, startPoint x: 549, startPoint y: 140, endPoint x: 391, endPoint y: 138, distance: 157.8
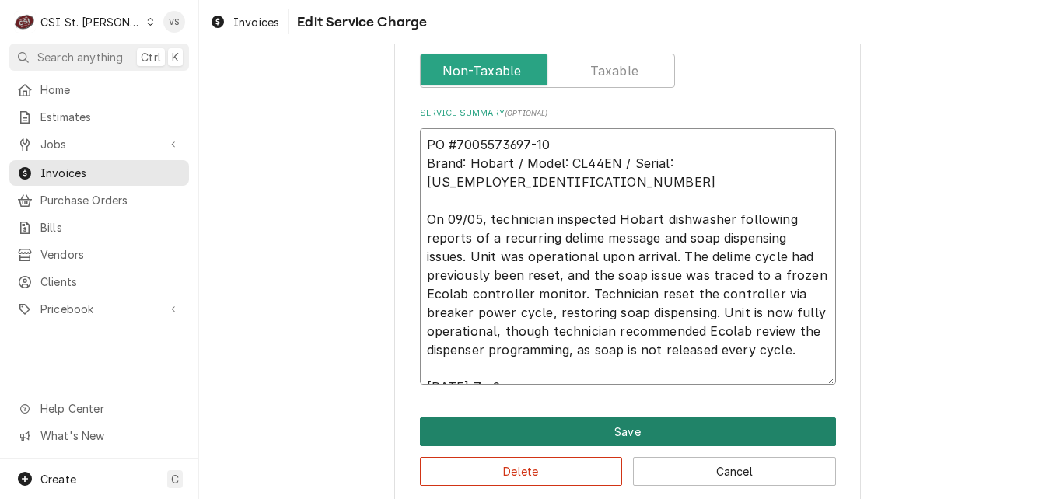
type textarea "PO #7005573697-10 Brand: Hobart / Model: CL44EN / Serial: [US_EMPLOYER_IDENTIFI…"
click at [575, 426] on button "Save" at bounding box center [628, 431] width 416 height 29
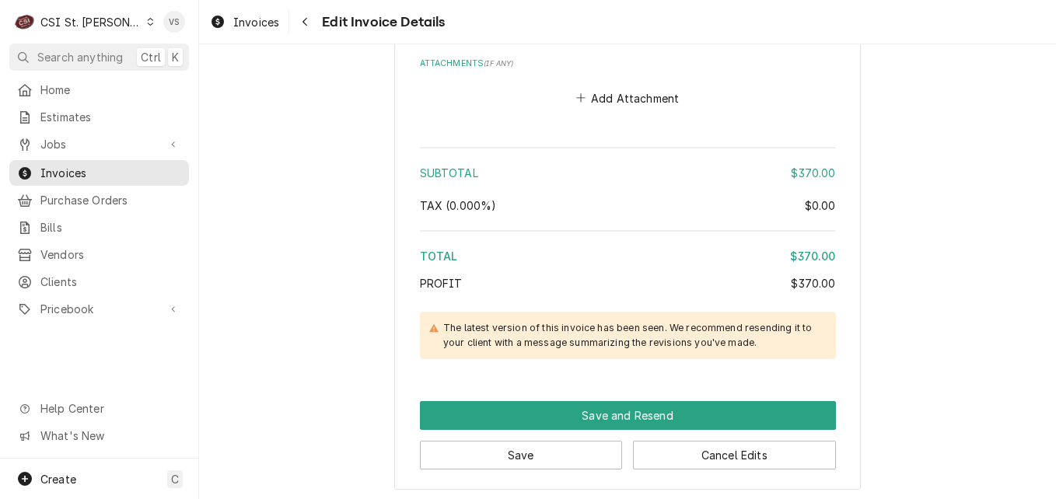
scroll to position [2475, 0]
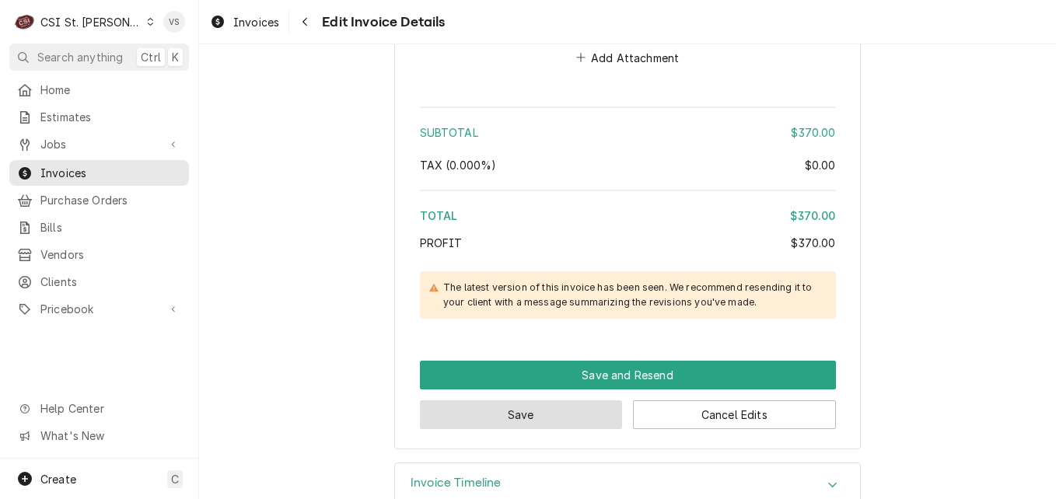
click at [557, 400] on button "Save" at bounding box center [521, 414] width 203 height 29
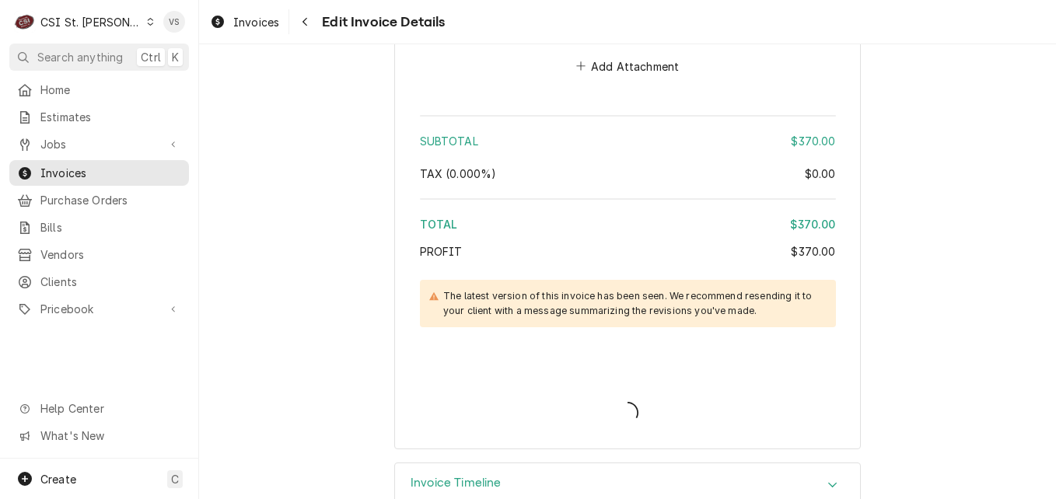
type textarea "x"
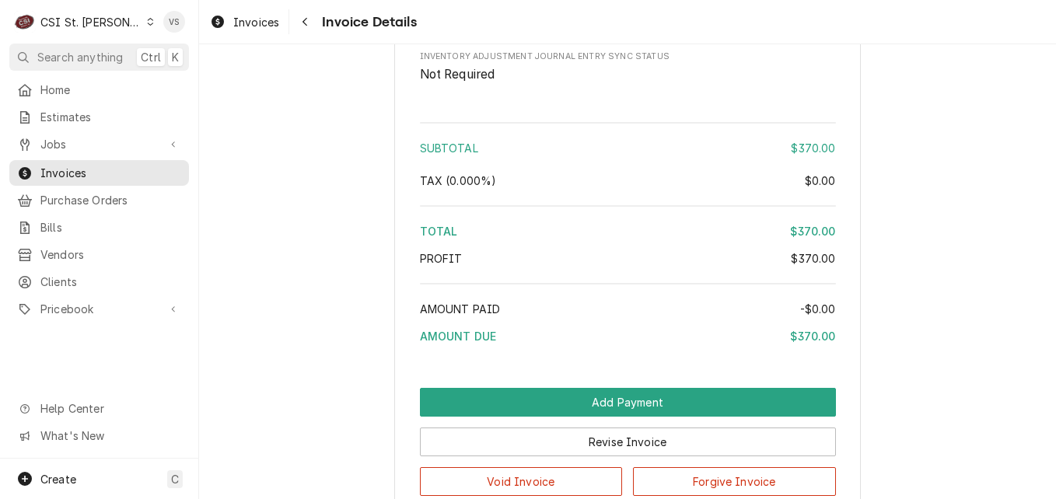
scroll to position [2793, 0]
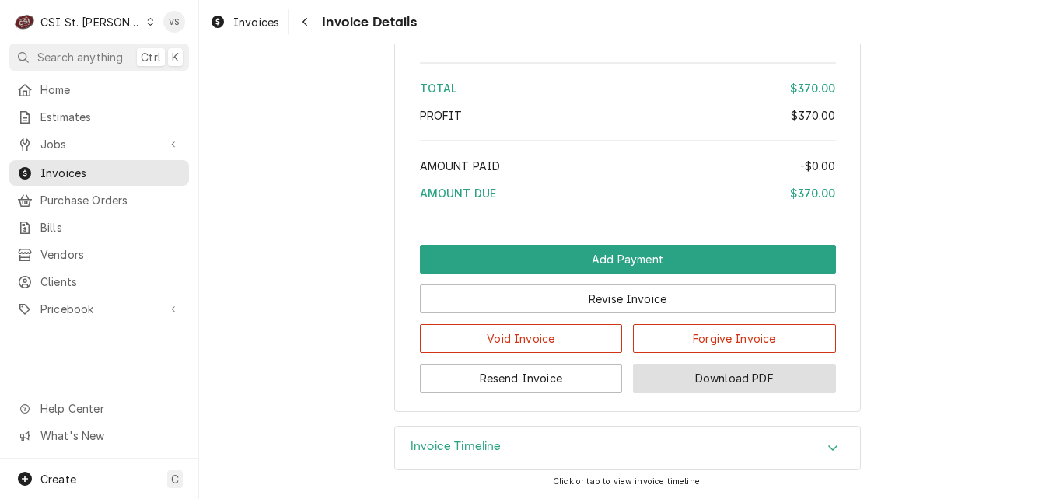
click at [727, 382] on button "Download PDF" at bounding box center [734, 378] width 203 height 29
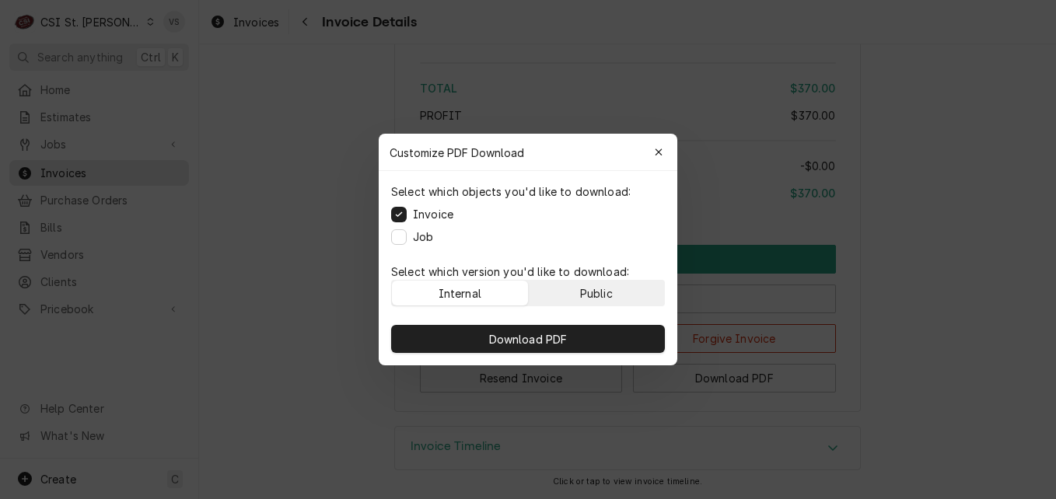
click at [604, 289] on div "Public" at bounding box center [596, 293] width 33 height 16
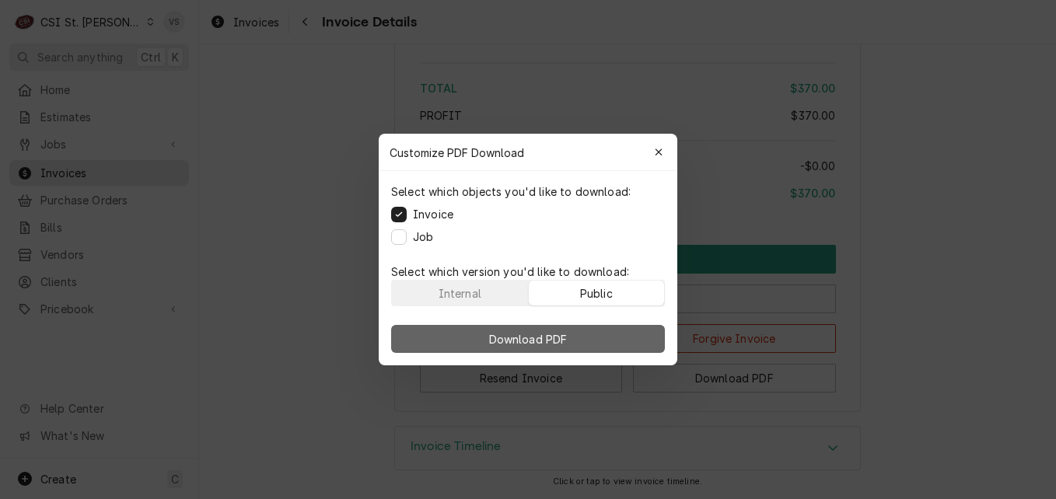
click at [613, 338] on button "Download PDF" at bounding box center [528, 339] width 274 height 28
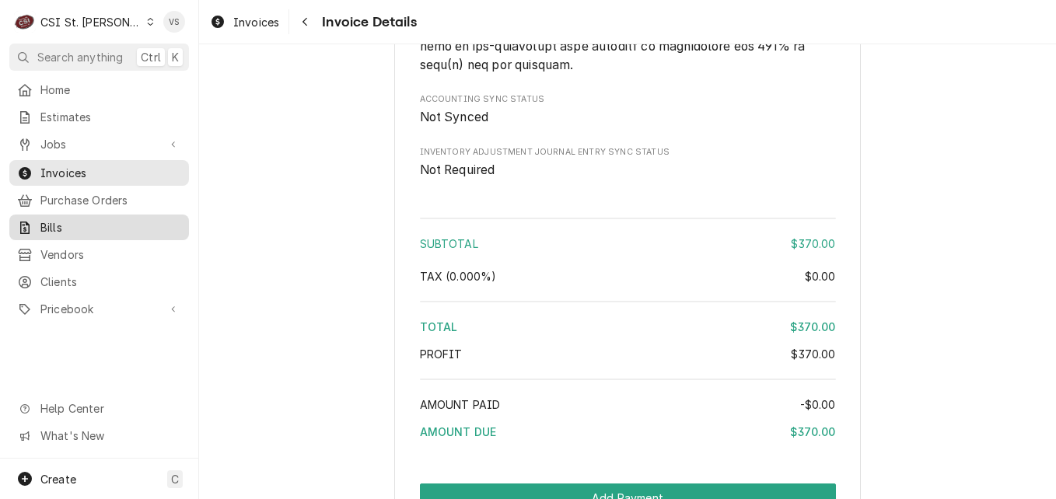
scroll to position [2482, 0]
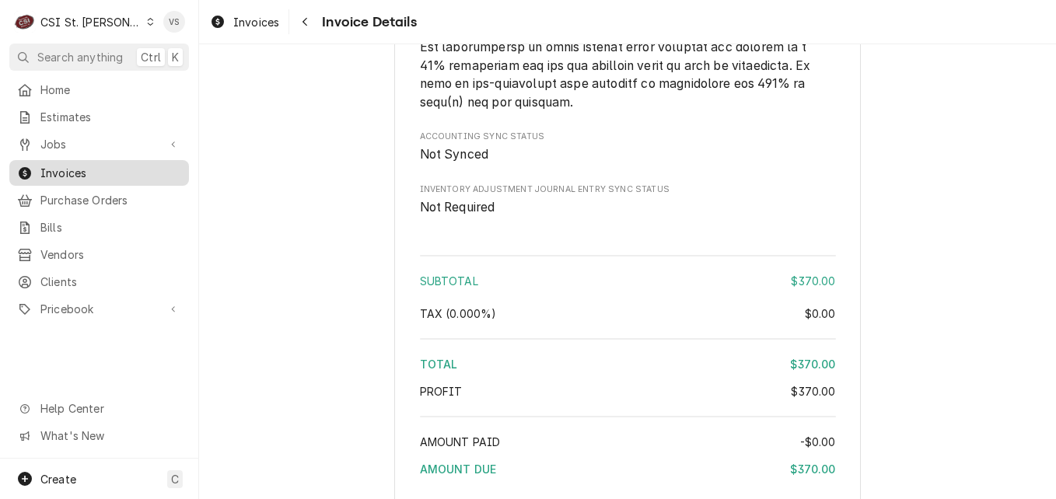
click at [74, 165] on span "Invoices" at bounding box center [110, 173] width 141 height 16
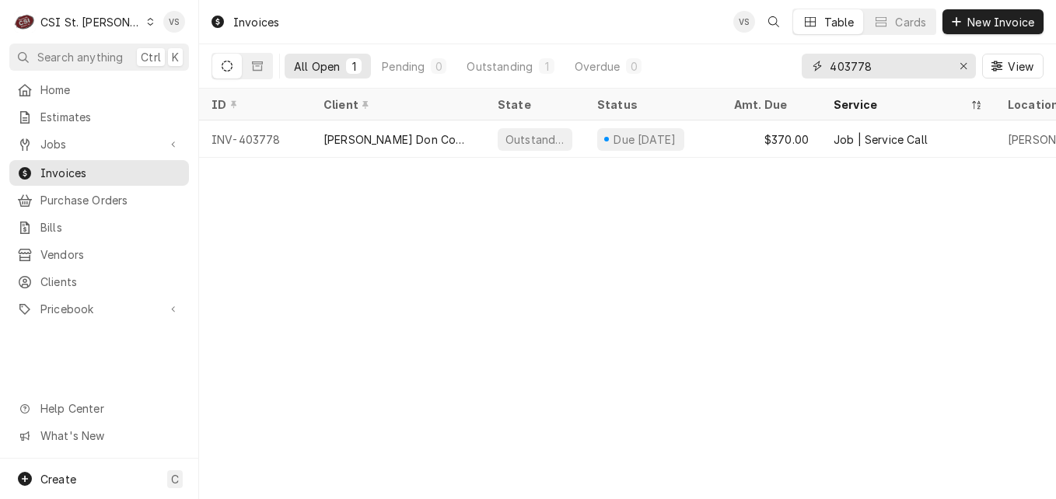
drag, startPoint x: 878, startPoint y: 68, endPoint x: 857, endPoint y: 65, distance: 20.5
click at [857, 65] on input "403778" at bounding box center [888, 66] width 117 height 25
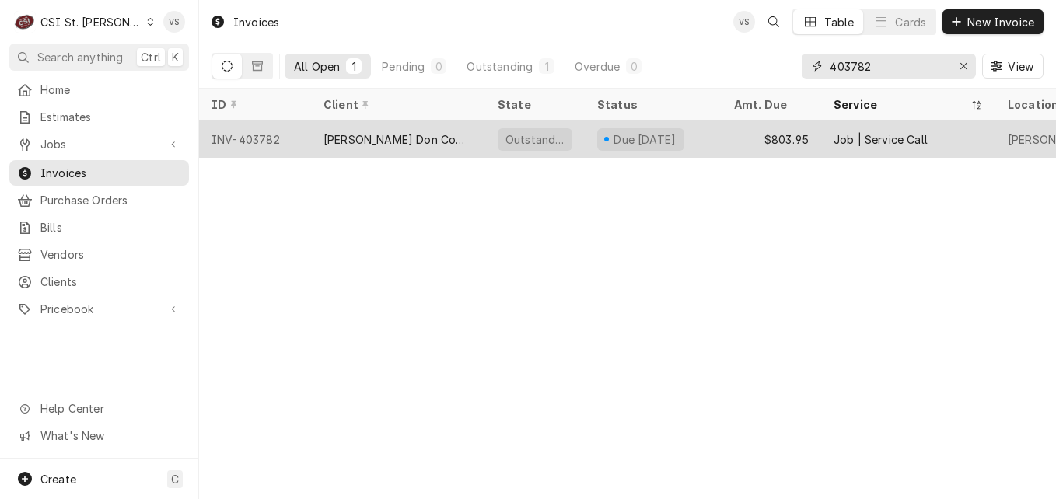
type input "403782"
click at [438, 140] on div "[PERSON_NAME] Don Company" at bounding box center [397, 139] width 149 height 16
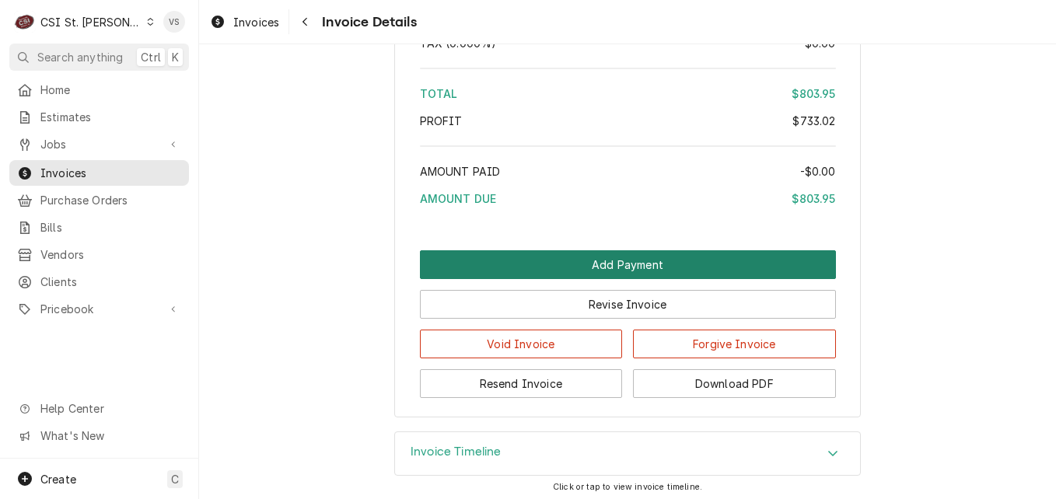
scroll to position [3266, 0]
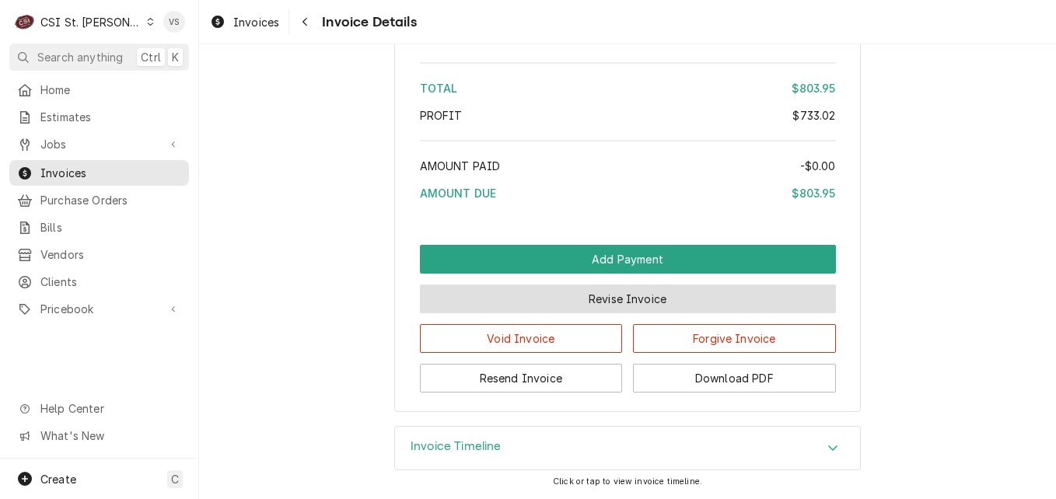
click at [637, 304] on button "Revise Invoice" at bounding box center [628, 299] width 416 height 29
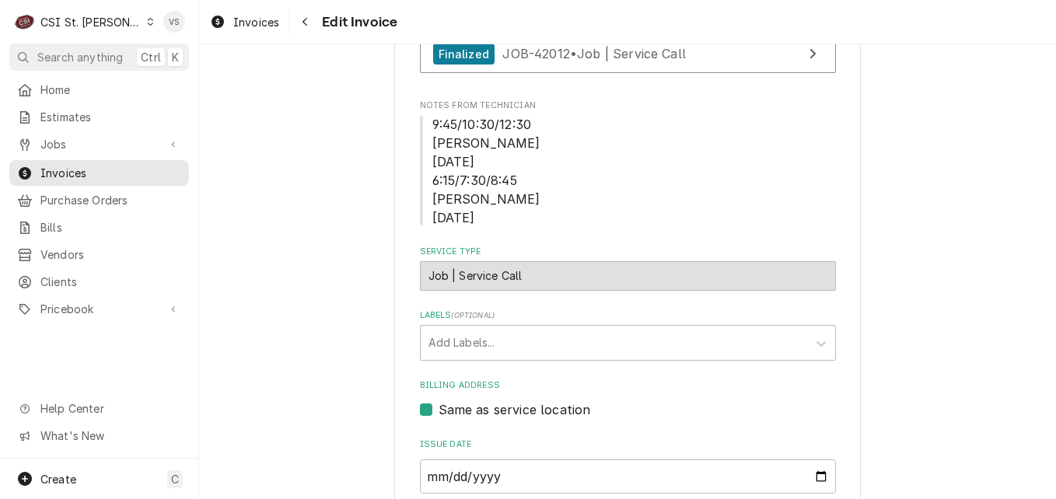
scroll to position [910, 0]
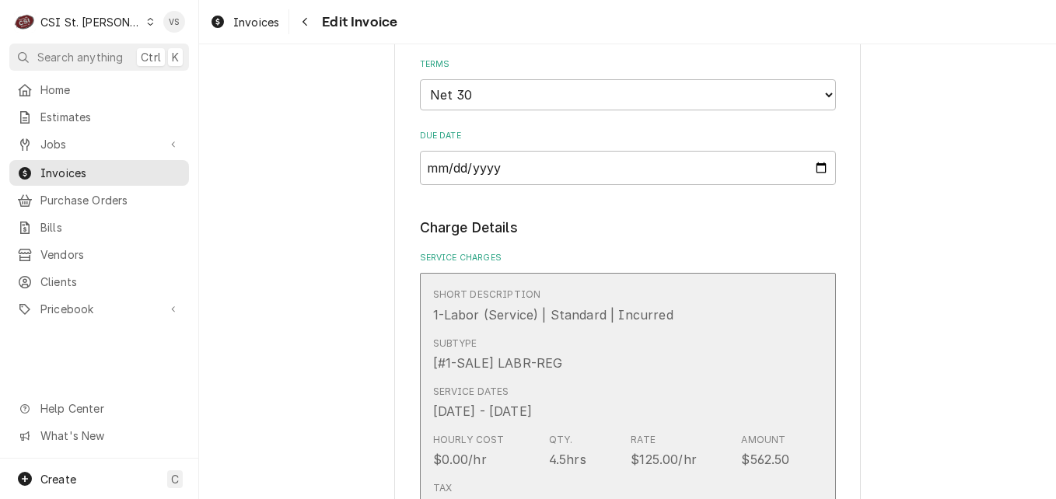
click at [621, 351] on div "Subtype [#1-SALE] LABR-REG" at bounding box center [611, 354] width 357 height 48
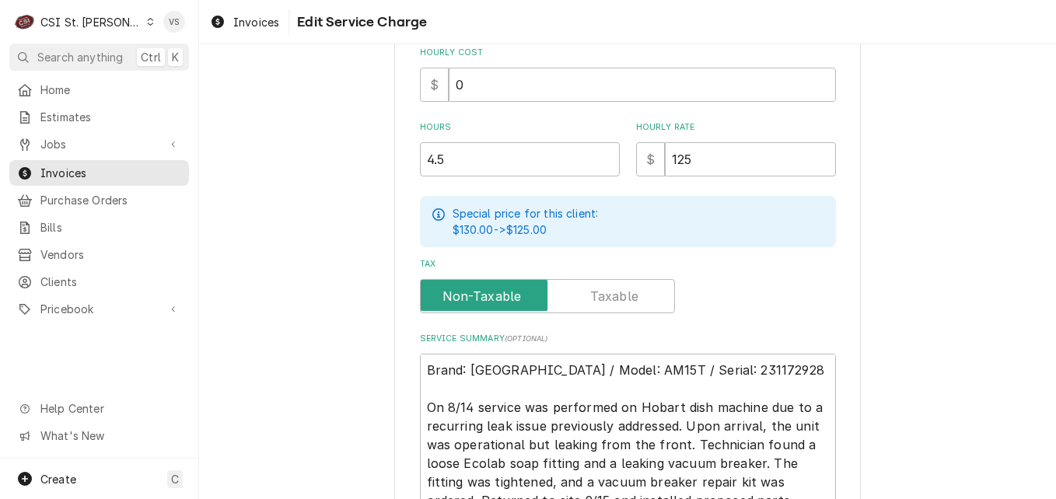
scroll to position [610, 0]
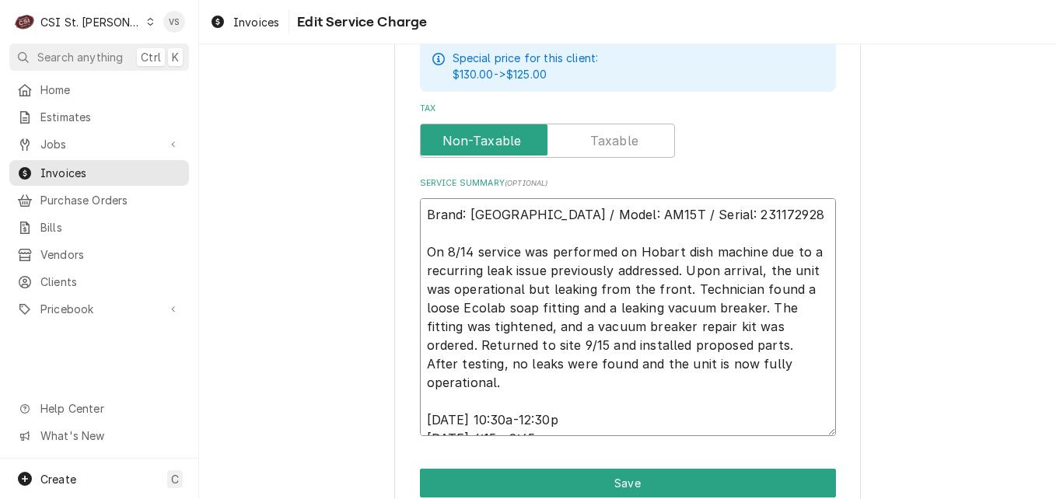
click at [421, 367] on textarea "Brand: Hobart / Model: AM15T / Serial: 231172928 On 8/14 service was performed …" at bounding box center [628, 317] width 416 height 238
click at [423, 212] on textarea "Brand: Hobart / Model: AM15T / Serial: 231172928 On 8/14 service was performed …" at bounding box center [628, 317] width 416 height 238
type textarea "x"
type textarea "Brand: Hobart / Model: AM15T / Serial: 231172928 On 8/14 service was performed …"
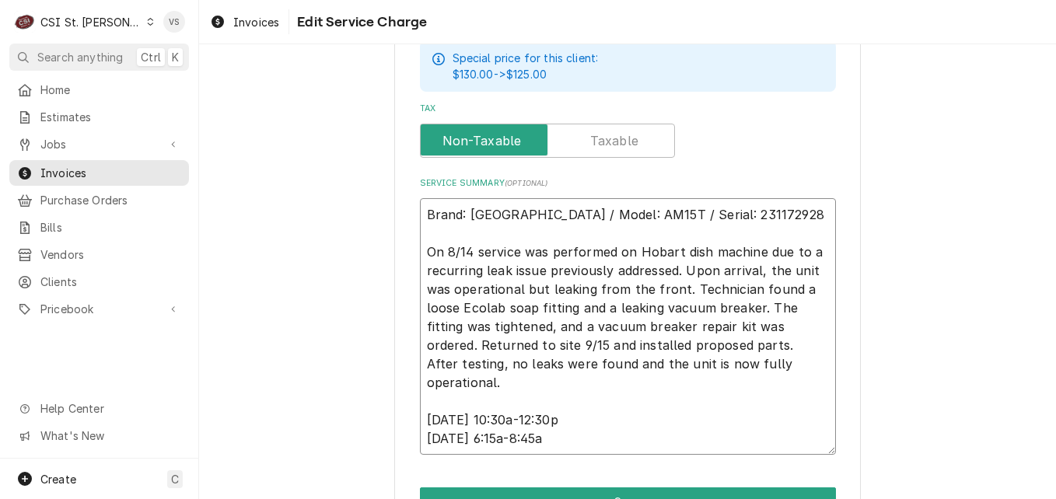
type textarea "x"
type textarea "P Brand: Hobart / Model: AM15T / Serial: 231172928 On 8/14 service was performe…"
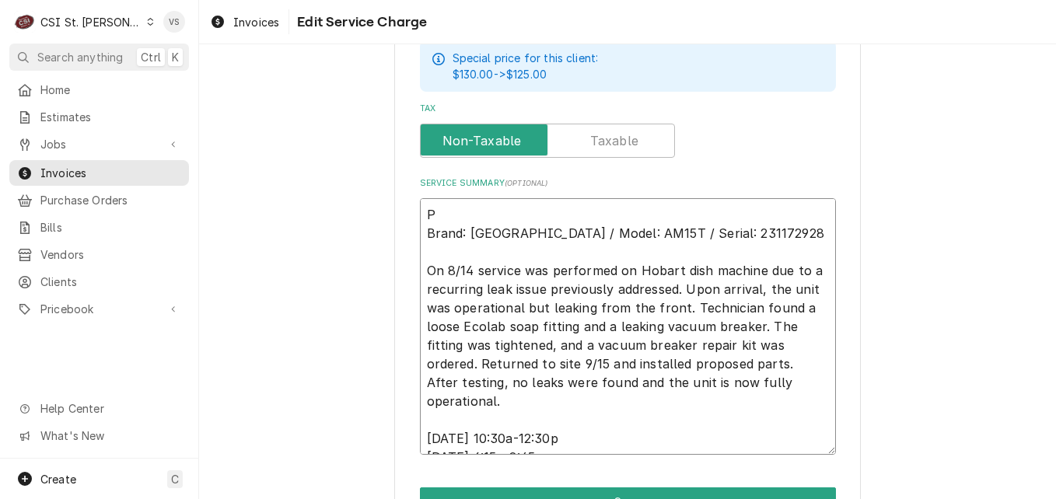
type textarea "x"
type textarea "PO Brand: Hobart / Model: AM15T / Serial: 231172928 On 8/14 service was perform…"
type textarea "x"
type textarea "PO Brand: Hobart / Model: AM15T / Serial: 231172928 On 8/14 service was perform…"
type textarea "x"
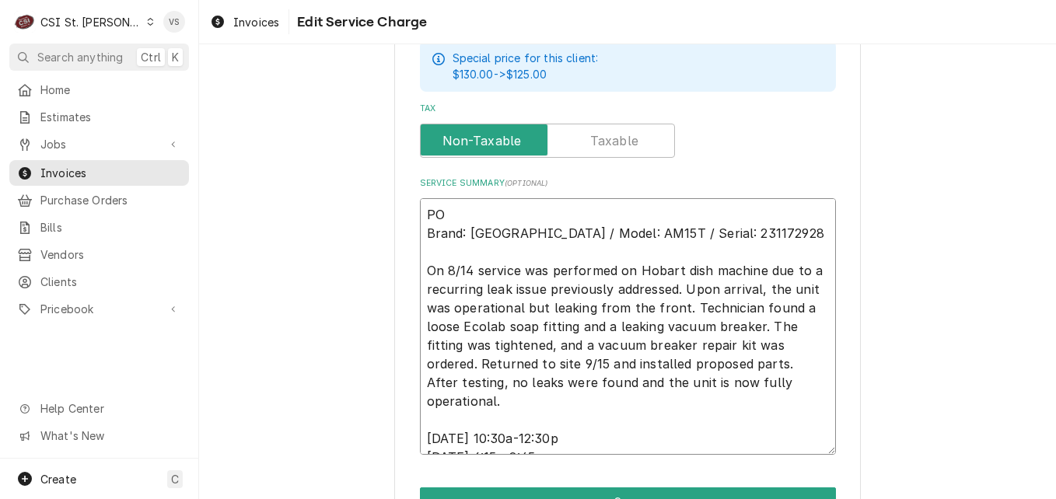
type textarea "PO # Brand: Hobart / Model: AM15T / Serial: 231172928 On 8/14 service was perfo…"
paste textarea "7005576146 - 10"
type textarea "x"
type textarea "PO #7005576146 - 10 Brand: Hobart / Model: AM15T / Serial: 231172928 On 8/14 se…"
click at [520, 215] on textarea "PO #7005576146 - 10 Brand: Hobart / Model: AM15T / Serial: 231172928 On 8/14 se…" at bounding box center [628, 326] width 416 height 257
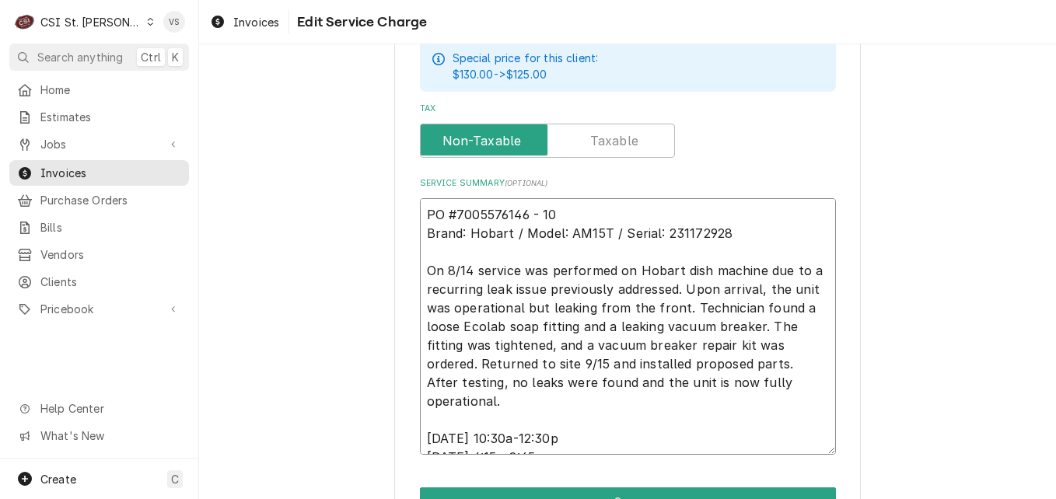
type textarea "x"
type textarea "PO #7005576146- 10 Brand: Hobart / Model: AM15T / Serial: 231172928 On 8/14 ser…"
type textarea "x"
drag, startPoint x: 561, startPoint y: 208, endPoint x: 412, endPoint y: 209, distance: 148.5
click at [412, 209] on div "Use the fields below to edit this service charge Short Description 1-Labor (Ser…" at bounding box center [627, 20] width 466 height 1112
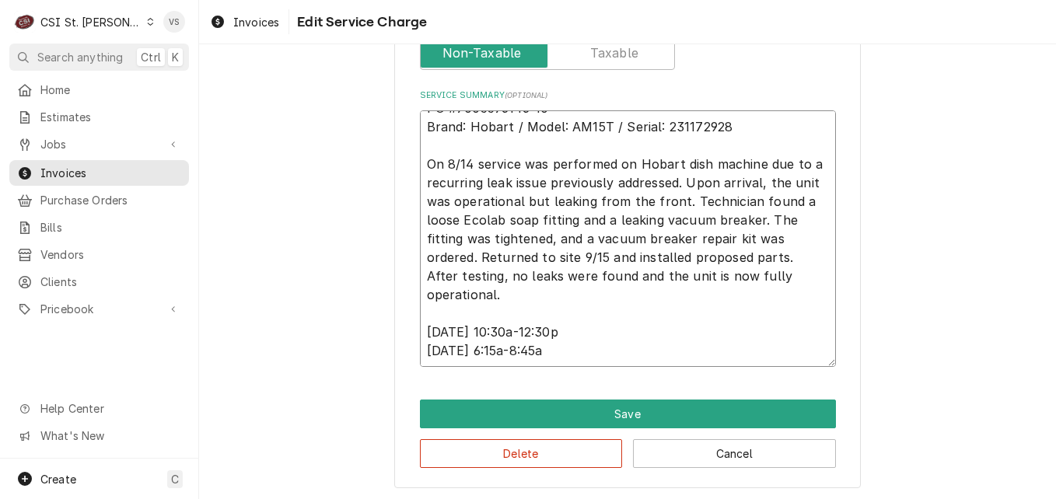
scroll to position [699, 0]
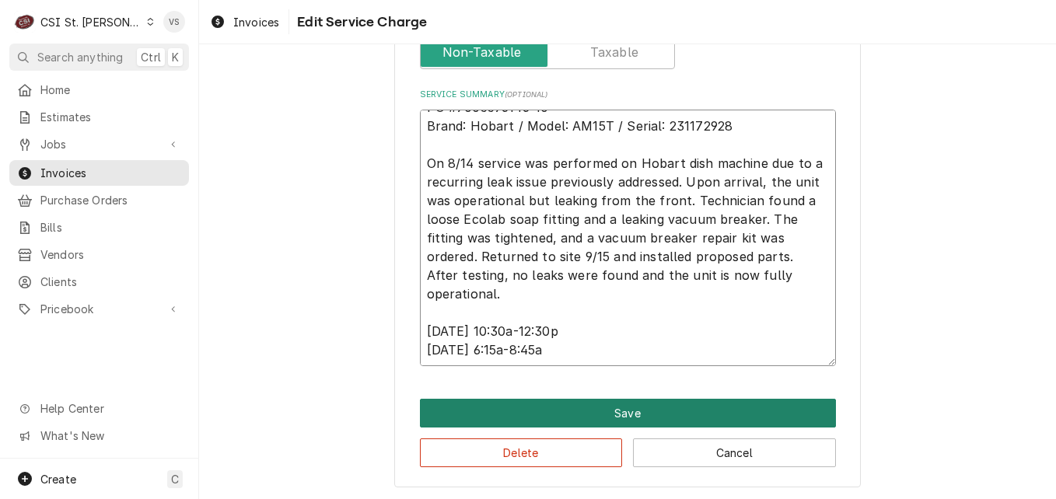
type textarea "PO #7005576146-10 Brand: Hobart / Model: AM15T / Serial: 231172928 On 8/14 serv…"
click at [543, 411] on button "Save" at bounding box center [628, 413] width 416 height 29
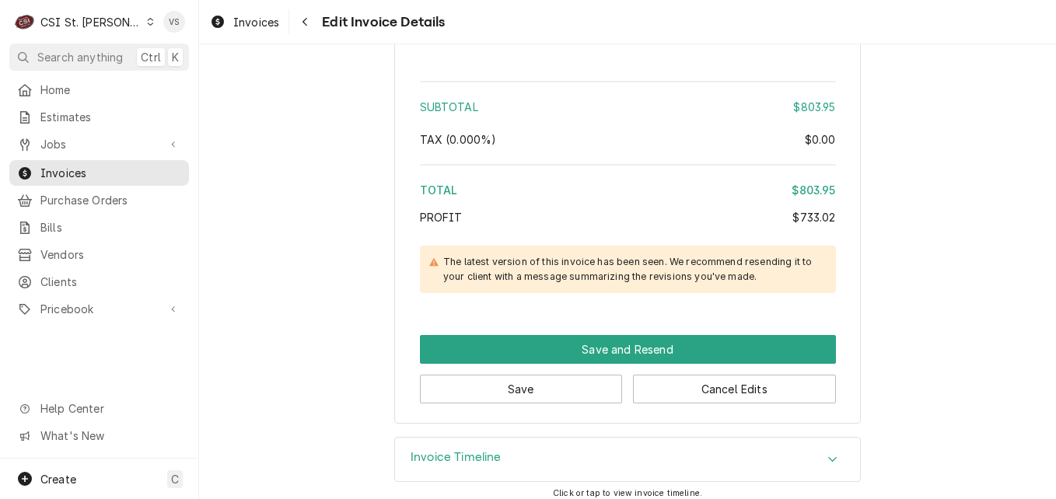
scroll to position [3033, 0]
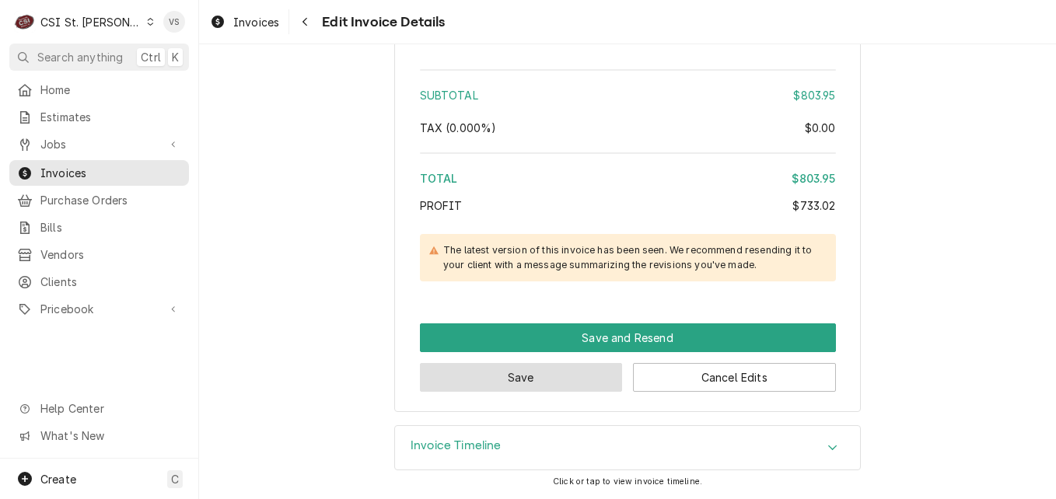
click at [562, 384] on button "Save" at bounding box center [521, 377] width 203 height 29
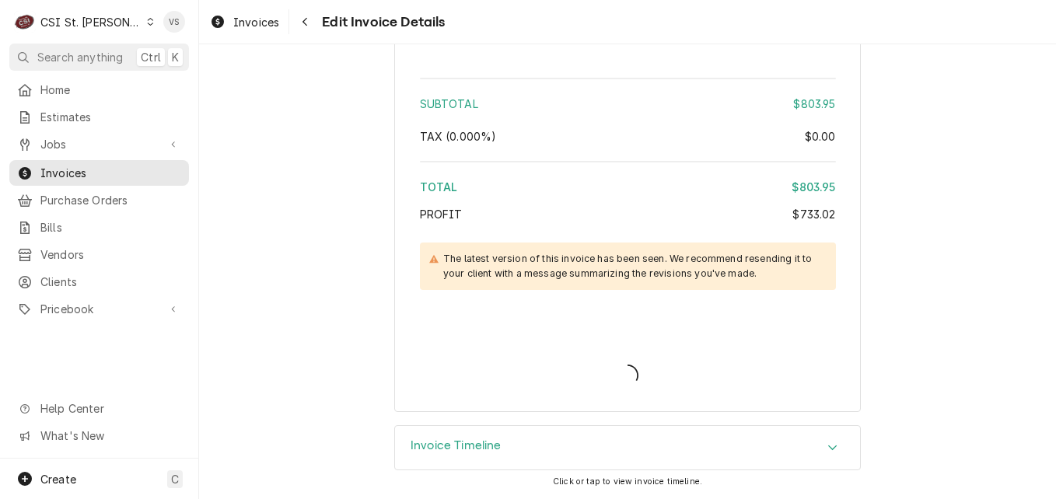
type textarea "x"
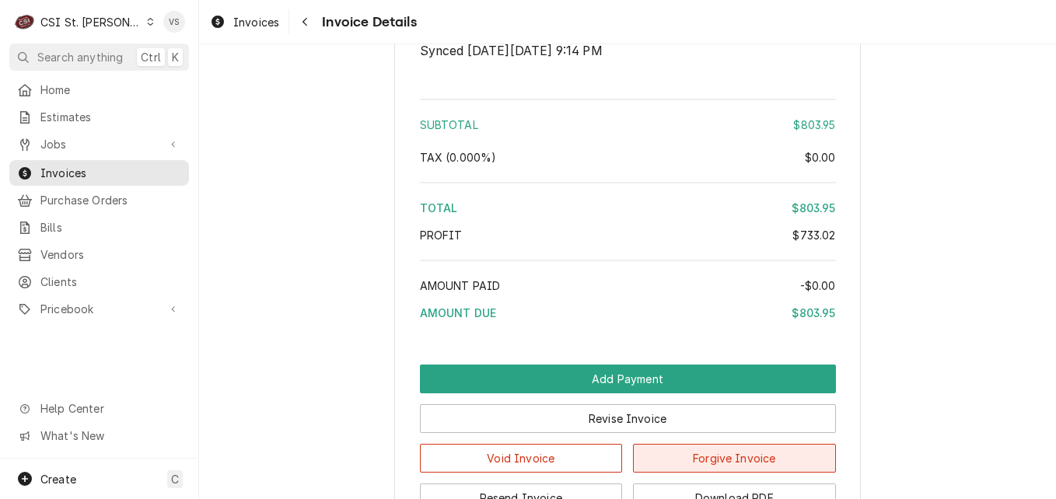
scroll to position [3229, 0]
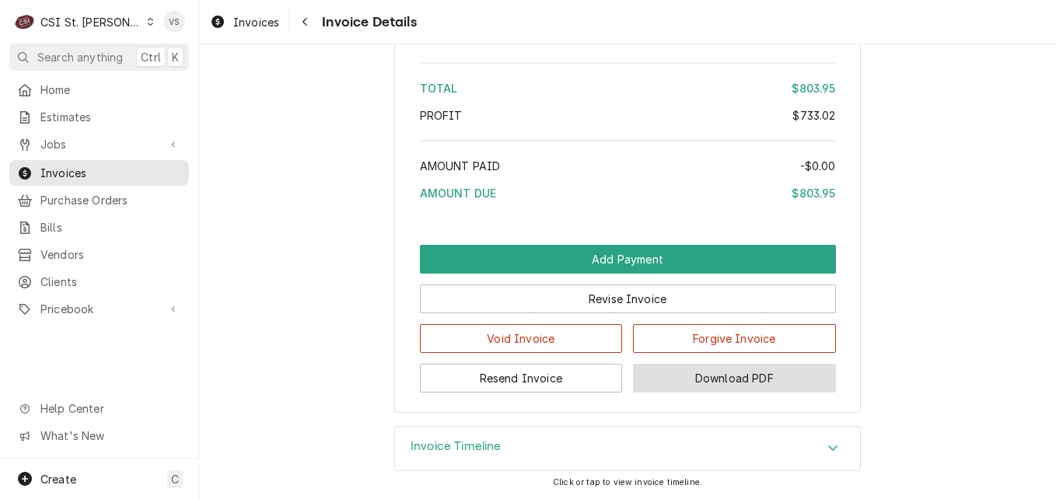
click at [735, 386] on button "Download PDF" at bounding box center [734, 378] width 203 height 29
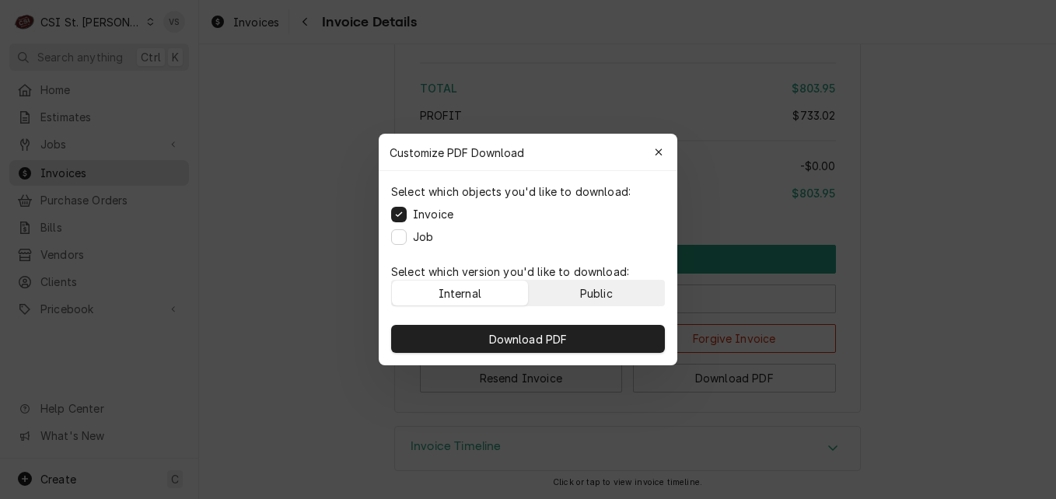
click at [578, 281] on button "Public" at bounding box center [597, 293] width 136 height 25
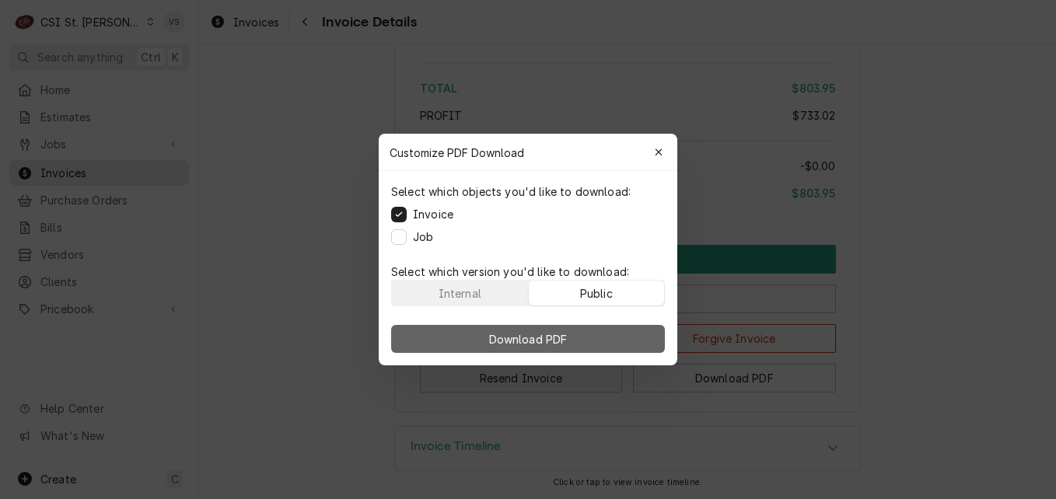
click at [585, 337] on button "Download PDF" at bounding box center [528, 339] width 274 height 28
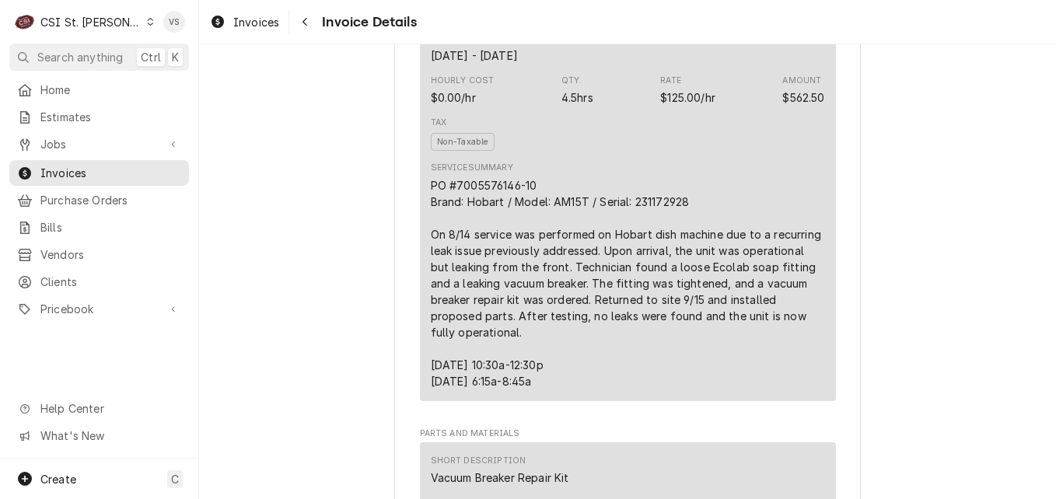
scroll to position [975, 0]
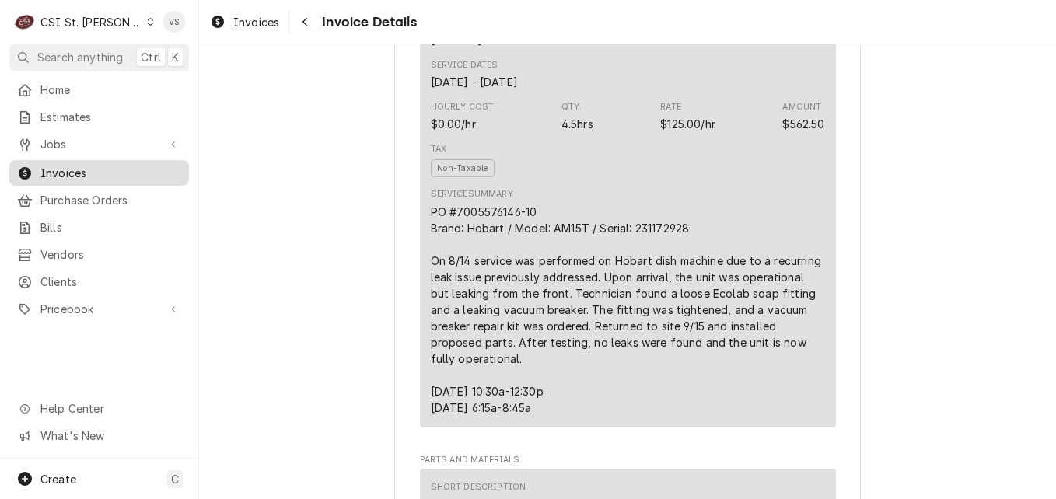
drag, startPoint x: 107, startPoint y: 173, endPoint x: 95, endPoint y: 176, distance: 12.3
click at [107, 173] on span "Invoices" at bounding box center [110, 173] width 141 height 16
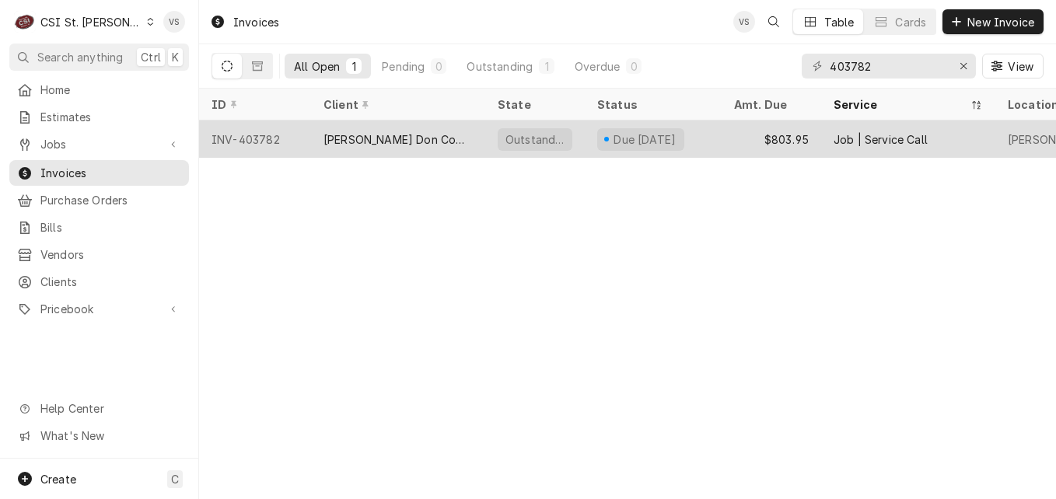
click at [397, 141] on div "[PERSON_NAME] Don Company" at bounding box center [397, 139] width 149 height 16
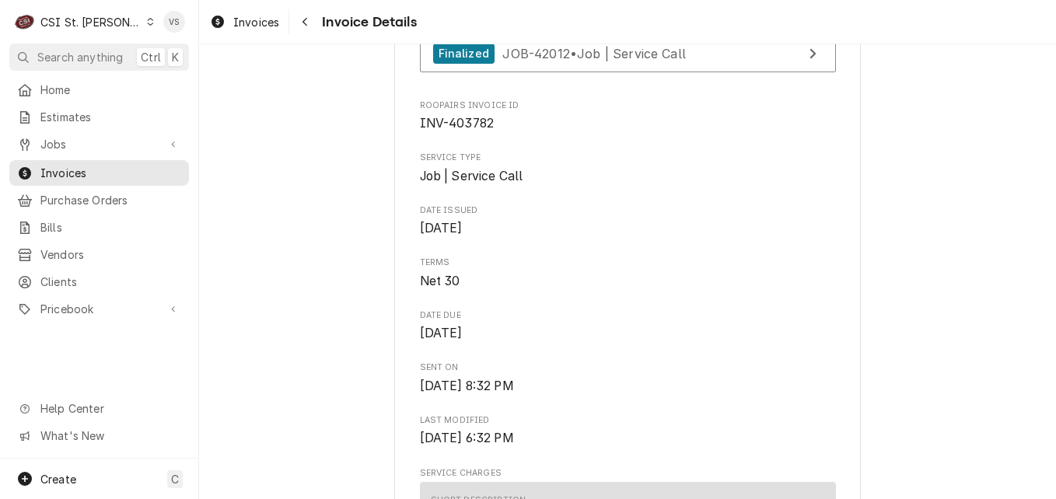
scroll to position [910, 0]
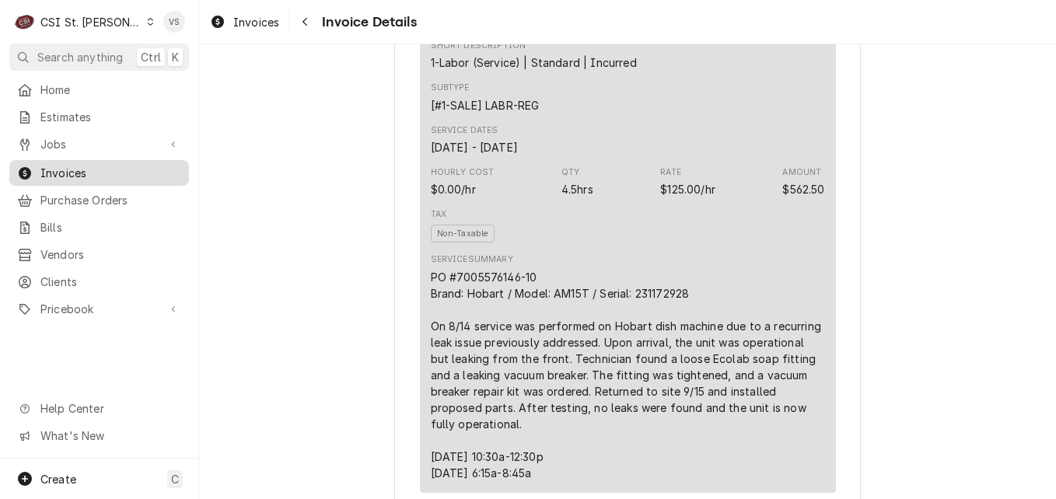
click at [85, 171] on span "Invoices" at bounding box center [110, 173] width 141 height 16
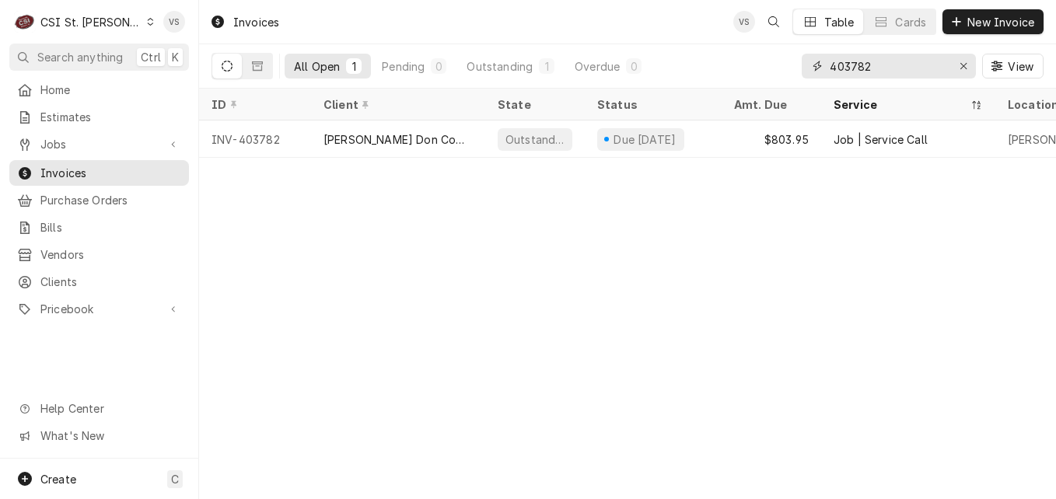
drag, startPoint x: 873, startPoint y: 64, endPoint x: 857, endPoint y: 67, distance: 16.6
click at [857, 67] on input "403782" at bounding box center [888, 66] width 117 height 25
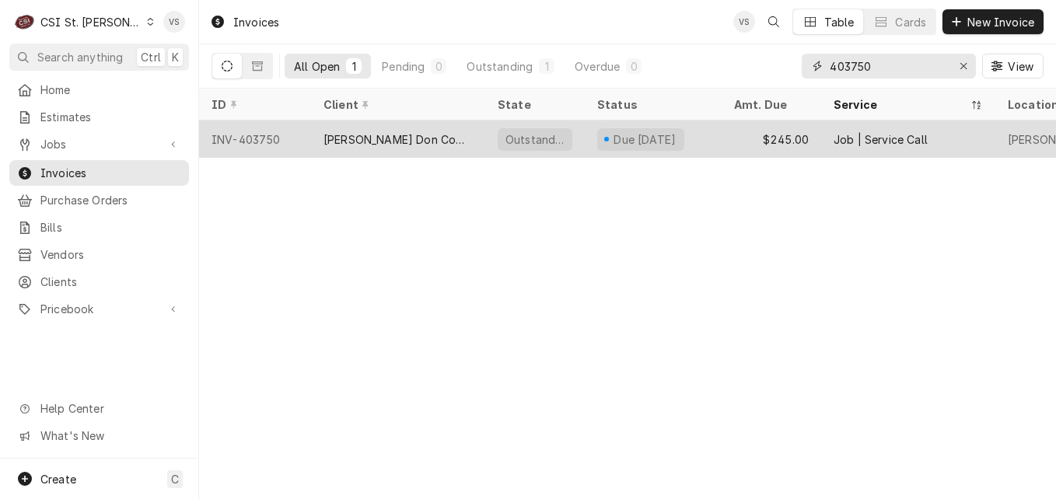
type input "403750"
click at [447, 134] on div "[PERSON_NAME] Don Company" at bounding box center [398, 139] width 174 height 37
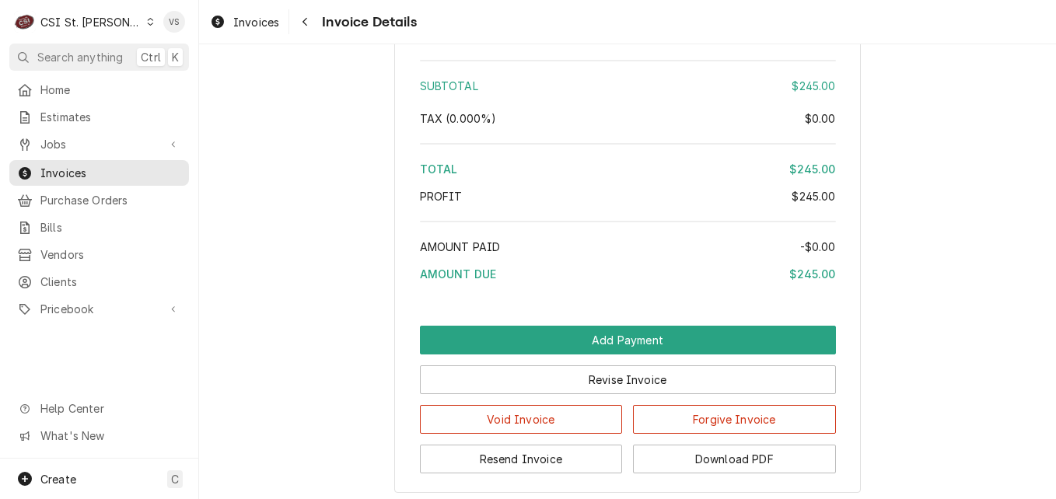
scroll to position [2643, 0]
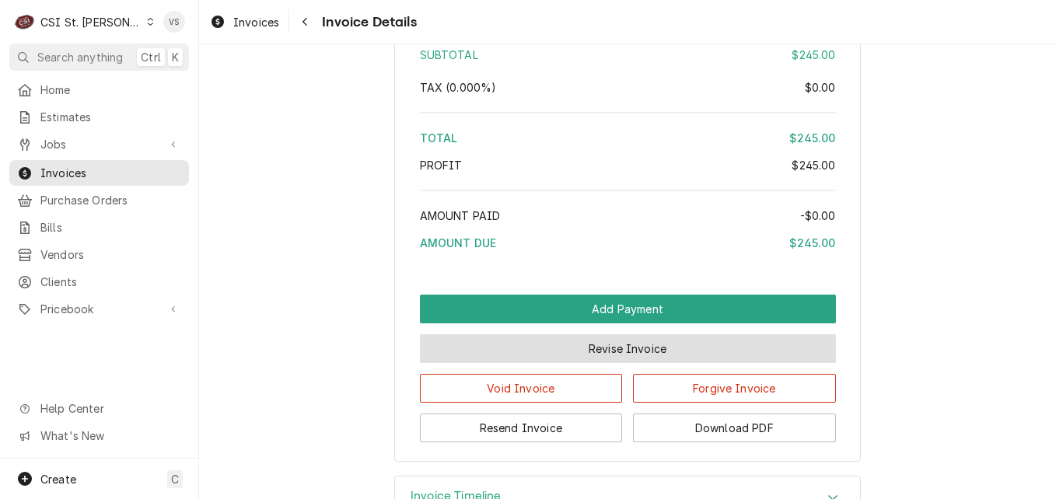
click at [578, 363] on button "Revise Invoice" at bounding box center [628, 348] width 416 height 29
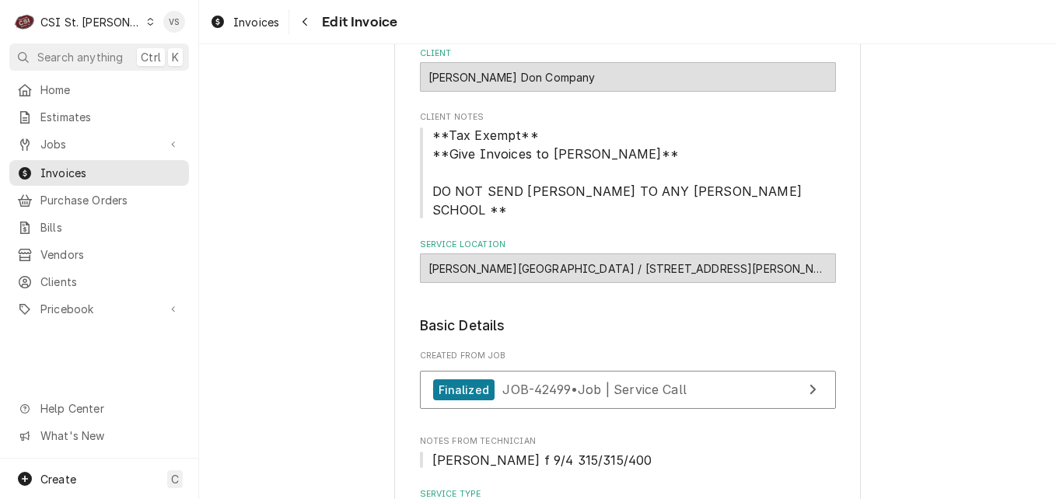
scroll to position [155, 0]
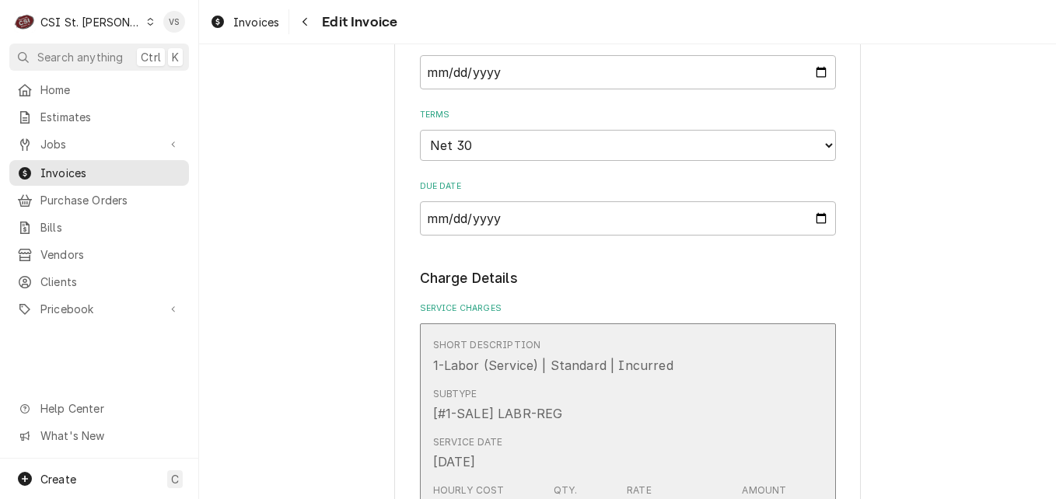
click at [640, 404] on div "Subtype [#1-SALE] LABR-REG" at bounding box center [611, 405] width 357 height 48
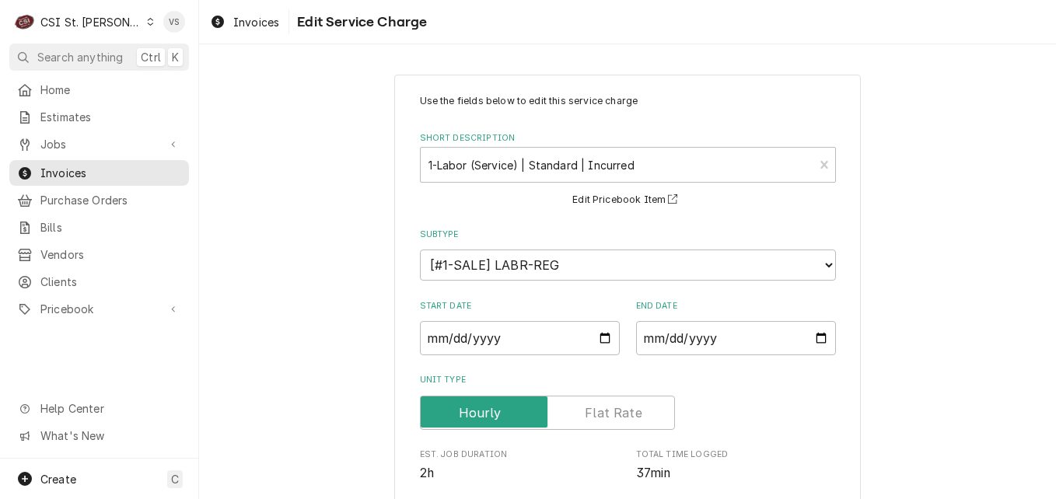
scroll to position [455, 0]
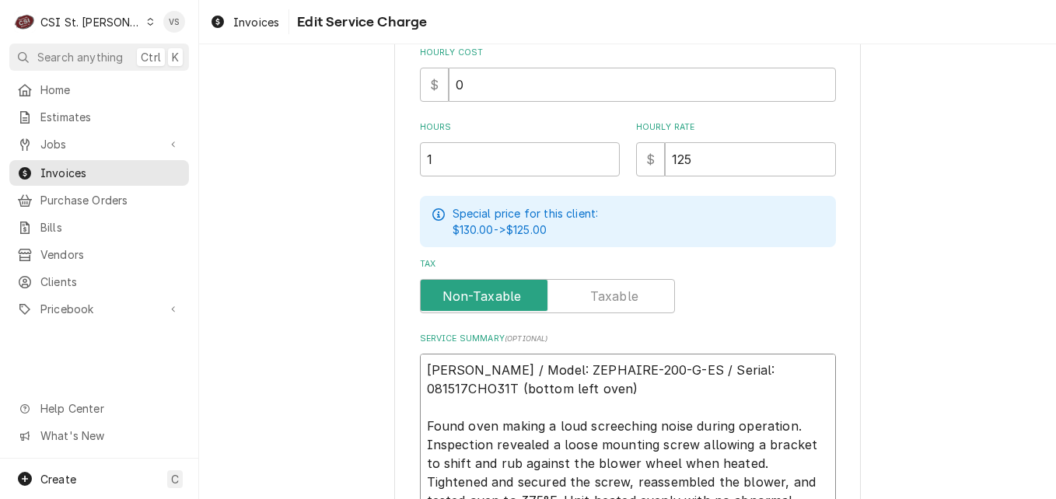
click at [421, 365] on textarea "Blodgett / Model: ZEPHAIRE-200-G-ES / Serial: 081517CHO31T (bottom left oven) F…" at bounding box center [628, 454] width 416 height 201
type textarea "x"
type textarea "Blodgett / Model: ZEPHAIRE-200-G-ES / Serial: 081517CHO31T (bottom left oven) F…"
type textarea "x"
type textarea "P Blodgett / Model: ZEPHAIRE-200-G-ES / Serial: 081517CHO31T (bottom left oven)…"
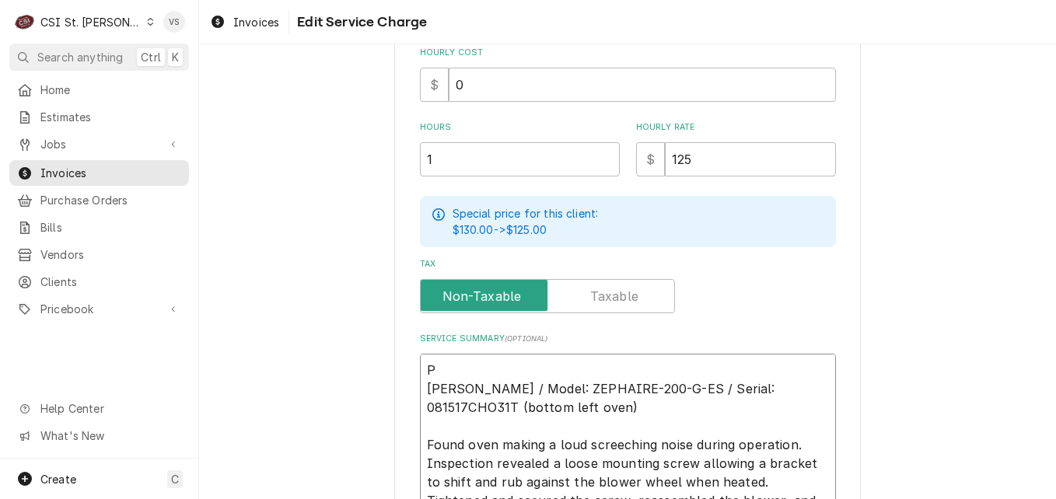
type textarea "x"
type textarea "PO Blodgett / Model: ZEPHAIRE-200-G-ES / Serial: 081517CHO31T (bottom left oven…"
type textarea "x"
type textarea "PO# Blodgett / Model: ZEPHAIRE-200-G-ES / Serial: 081517CHO31T (bottom left ove…"
paste textarea "7005576135 - 10"
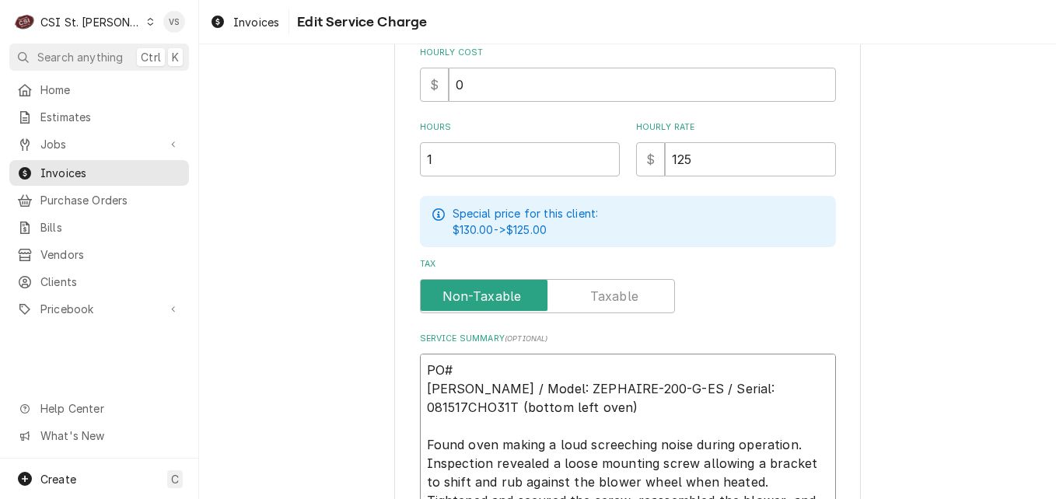
type textarea "x"
type textarea "PO#7005576135 - 10 Blodgett / Model: ZEPHAIRE-200-G-ES / Serial: 081517CHO31T (…"
click at [517, 368] on textarea "PO#7005576135 - 10 Blodgett / Model: ZEPHAIRE-200-G-ES / Serial: 081517CHO31T (…" at bounding box center [628, 463] width 416 height 219
type textarea "x"
type textarea "PO#7005576135- 10 Blodgett / Model: ZEPHAIRE-200-G-ES / Serial: 081517CHO31T (b…"
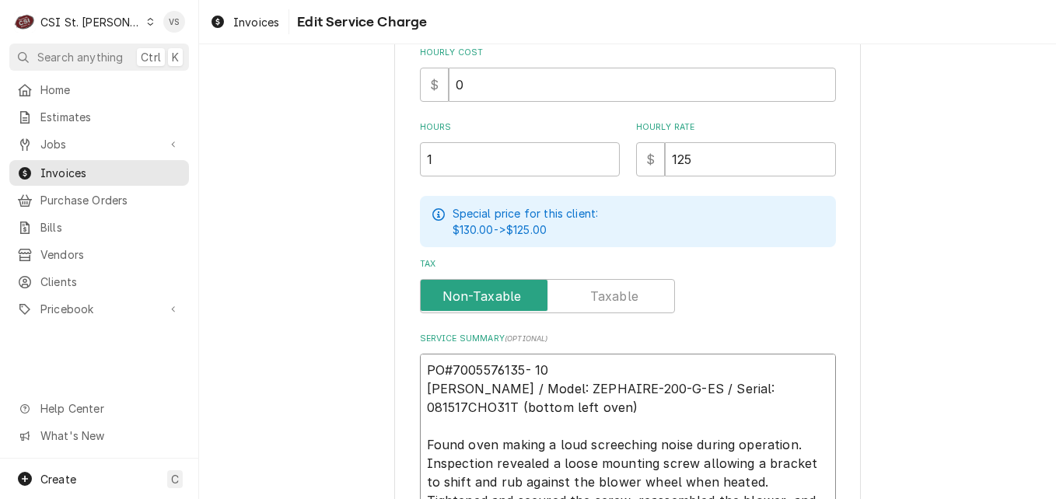
type textarea "x"
drag, startPoint x: 562, startPoint y: 362, endPoint x: 376, endPoint y: 351, distance: 186.1
click at [376, 351] on div "Use the fields below to edit this service charge Short Description 1-Labor (Ser…" at bounding box center [627, 157] width 857 height 1102
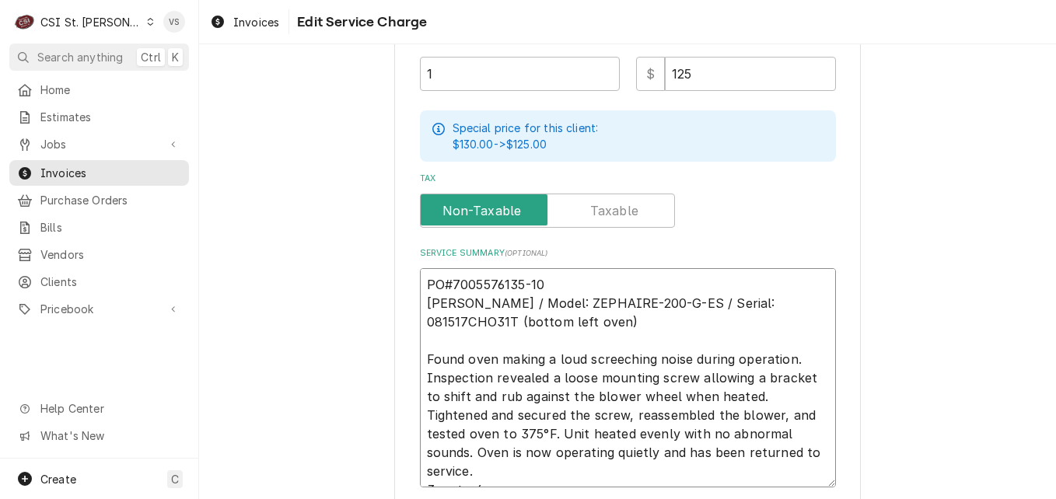
scroll to position [662, 0]
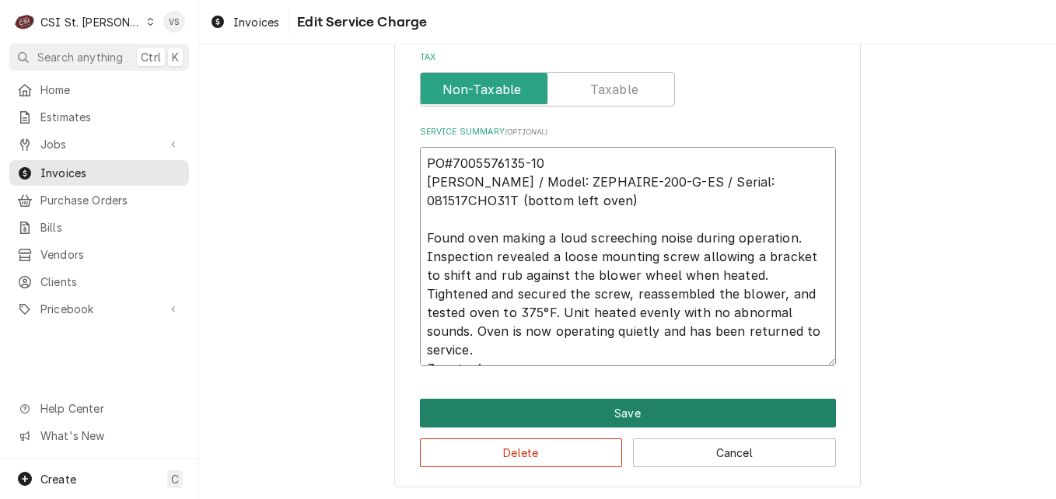
type textarea "PO#7005576135-10 Blodgett / Model: ZEPHAIRE-200-G-ES / Serial: 081517CHO31T (bo…"
click at [578, 414] on button "Save" at bounding box center [628, 413] width 416 height 29
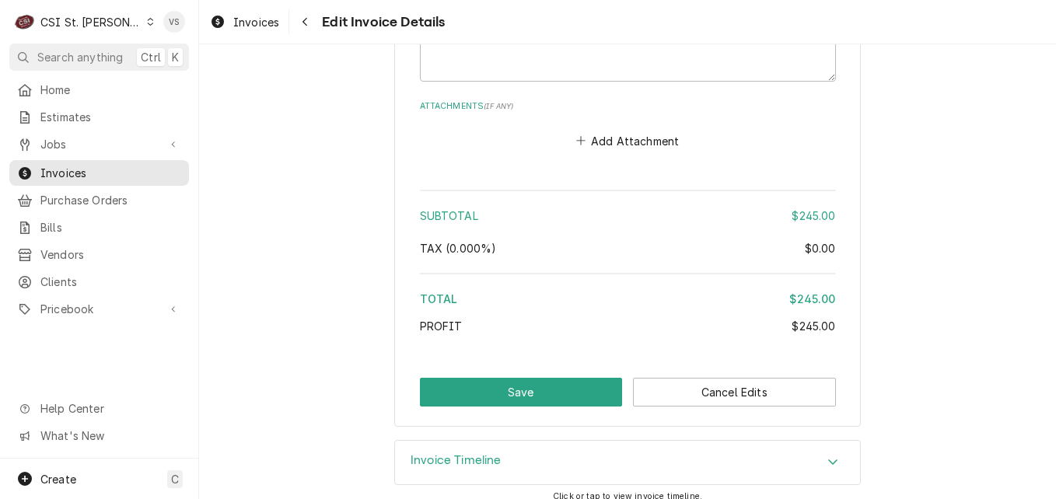
scroll to position [2260, 0]
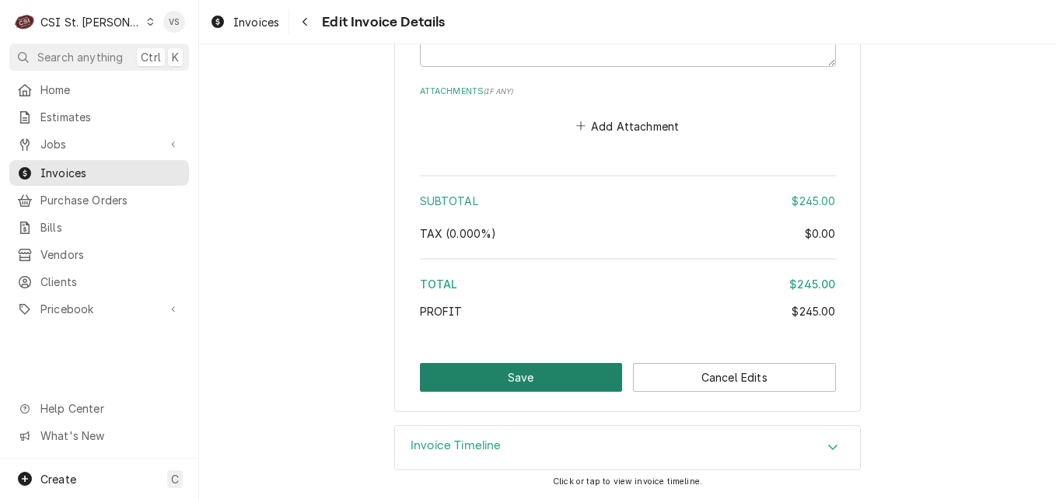
click at [543, 375] on button "Save" at bounding box center [521, 377] width 203 height 29
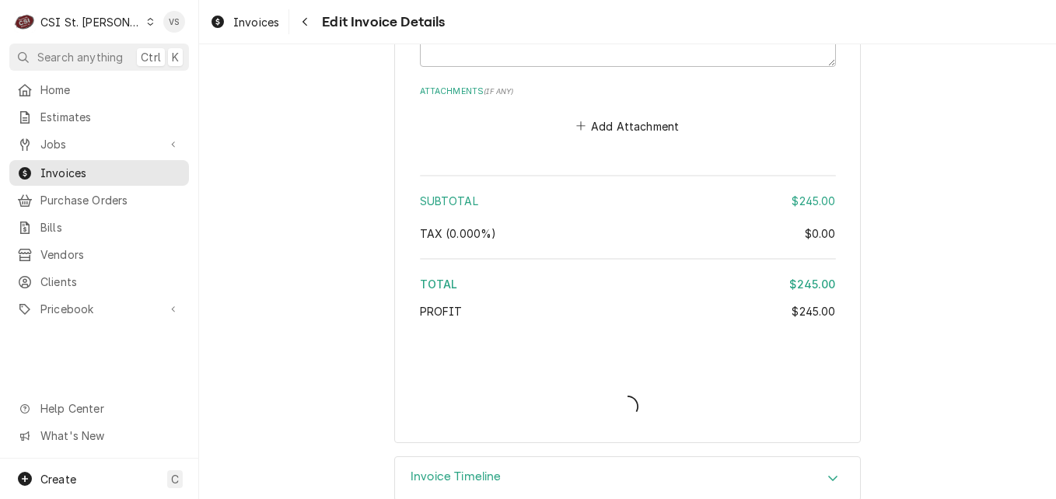
type textarea "x"
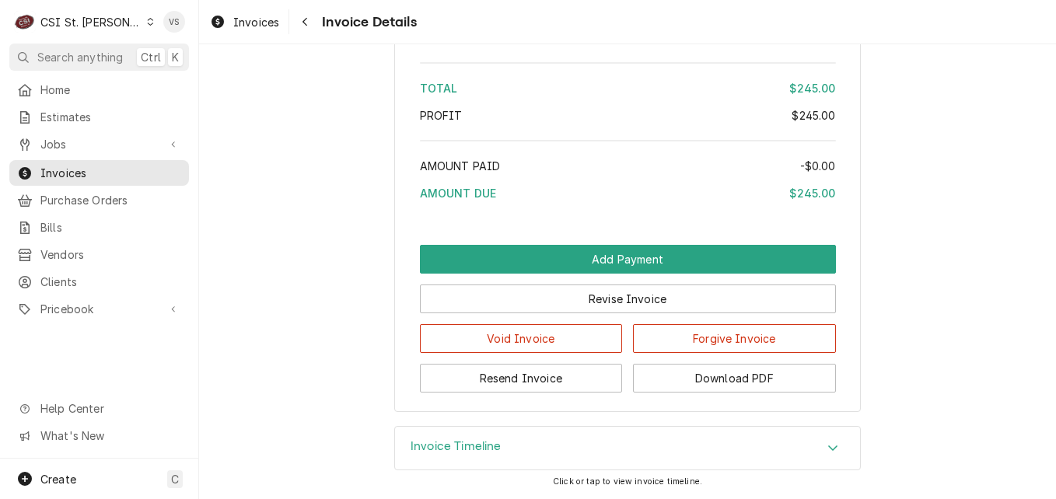
scroll to position [2761, 0]
click at [728, 373] on button "Download PDF" at bounding box center [734, 378] width 203 height 29
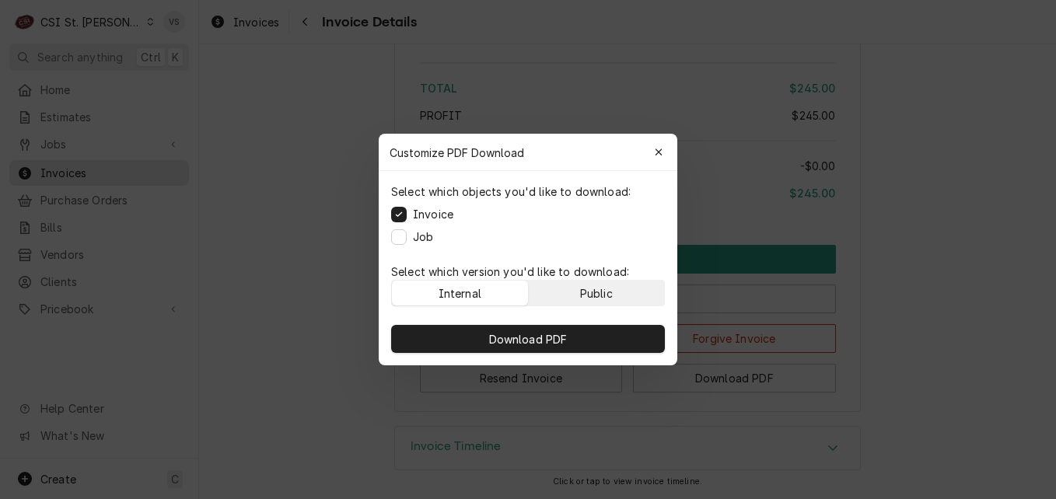
click at [604, 296] on div "Public" at bounding box center [596, 293] width 33 height 16
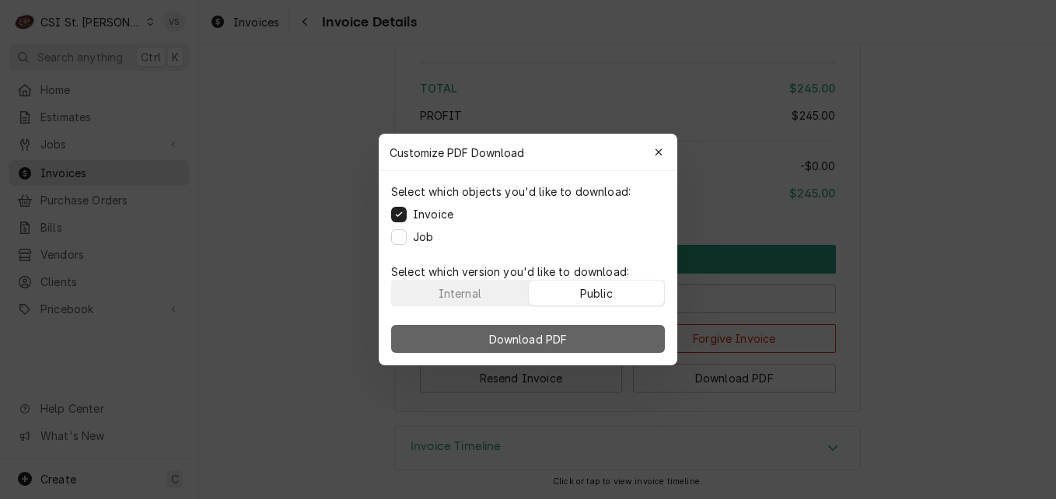
click at [595, 333] on button "Download PDF" at bounding box center [528, 339] width 274 height 28
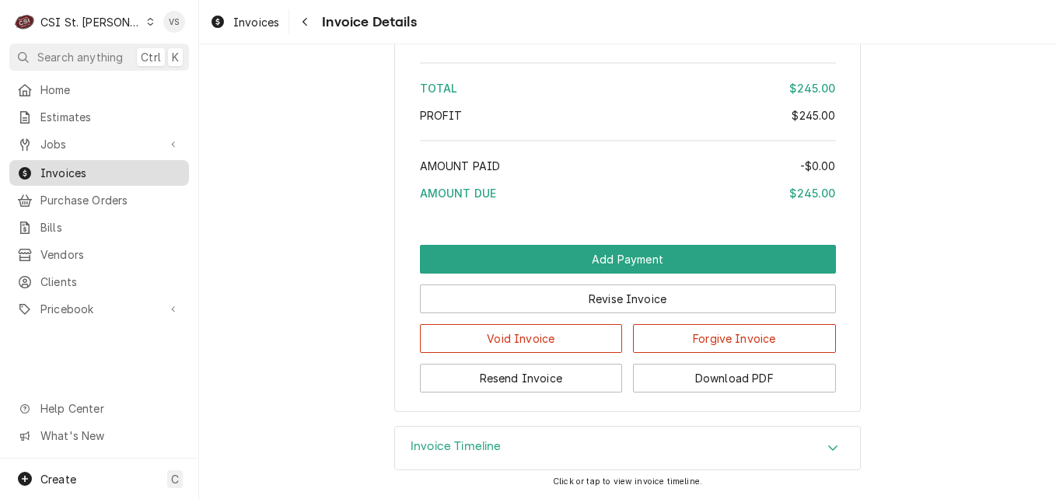
click at [73, 169] on span "Invoices" at bounding box center [110, 173] width 141 height 16
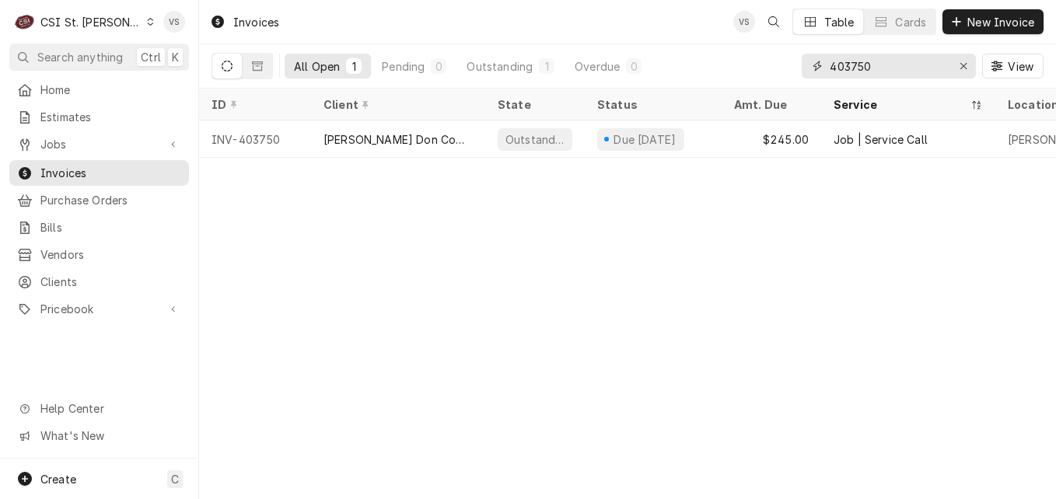
drag, startPoint x: 856, startPoint y: 68, endPoint x: 871, endPoint y: 65, distance: 15.9
click at [871, 65] on input "403750" at bounding box center [888, 66] width 117 height 25
type input "403777"
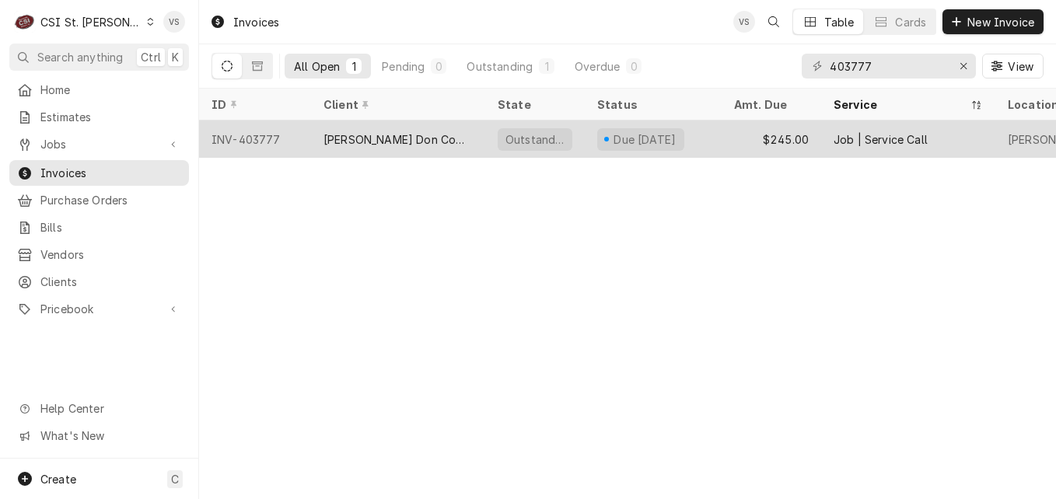
click at [480, 137] on div "[PERSON_NAME] Don Company" at bounding box center [398, 139] width 174 height 37
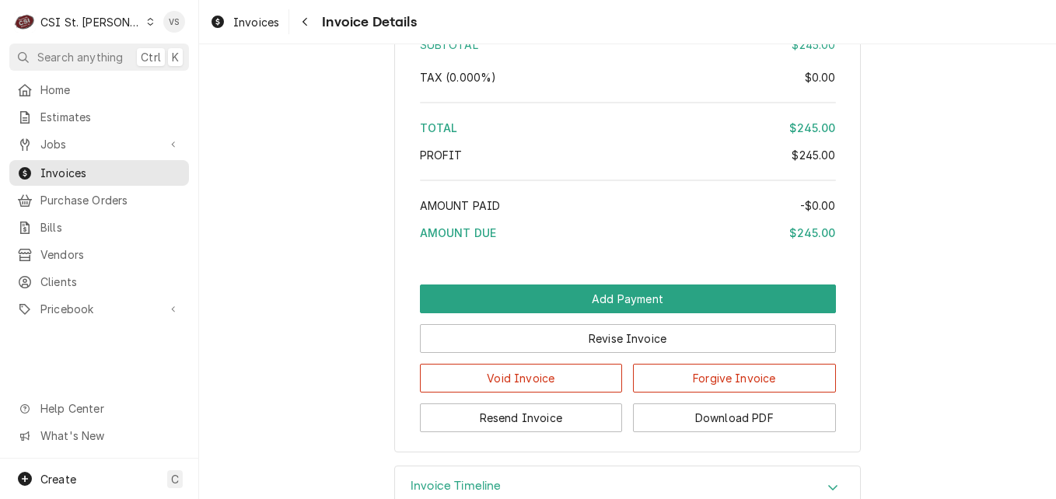
scroll to position [2682, 0]
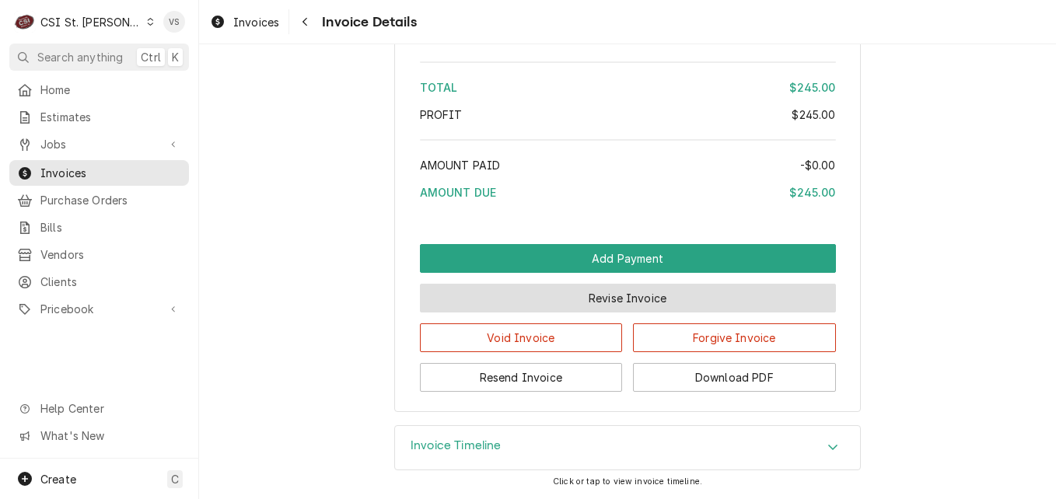
click at [566, 300] on button "Revise Invoice" at bounding box center [628, 298] width 416 height 29
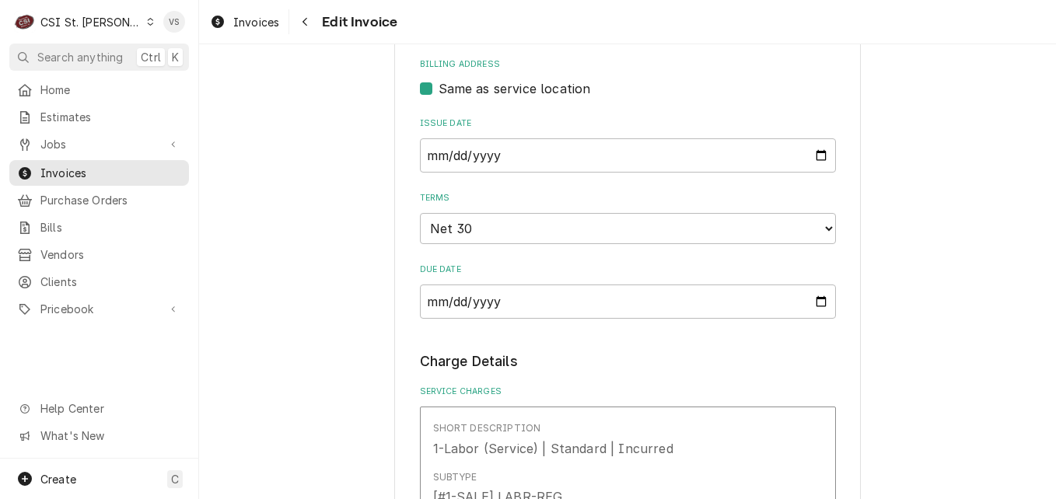
scroll to position [700, 0]
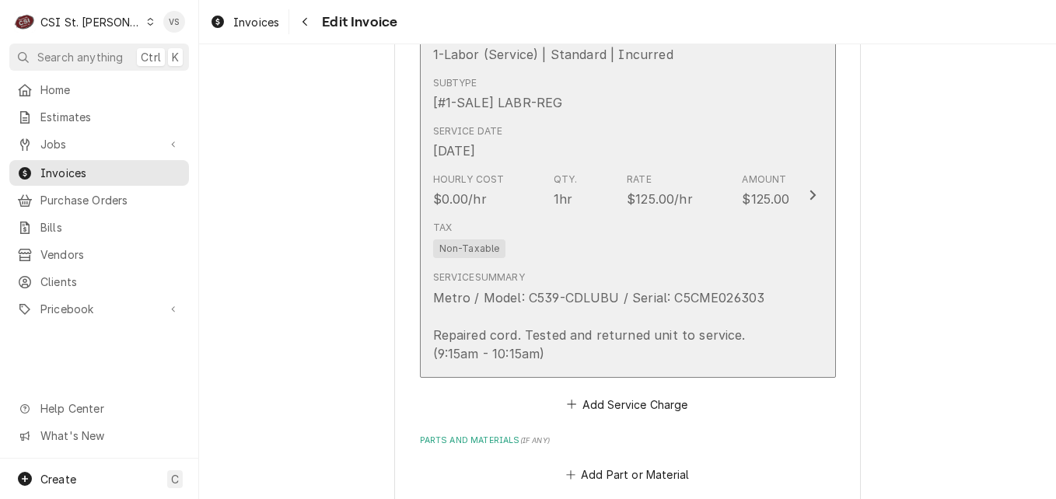
click at [589, 238] on div "Tax Non-Taxable" at bounding box center [611, 240] width 357 height 50
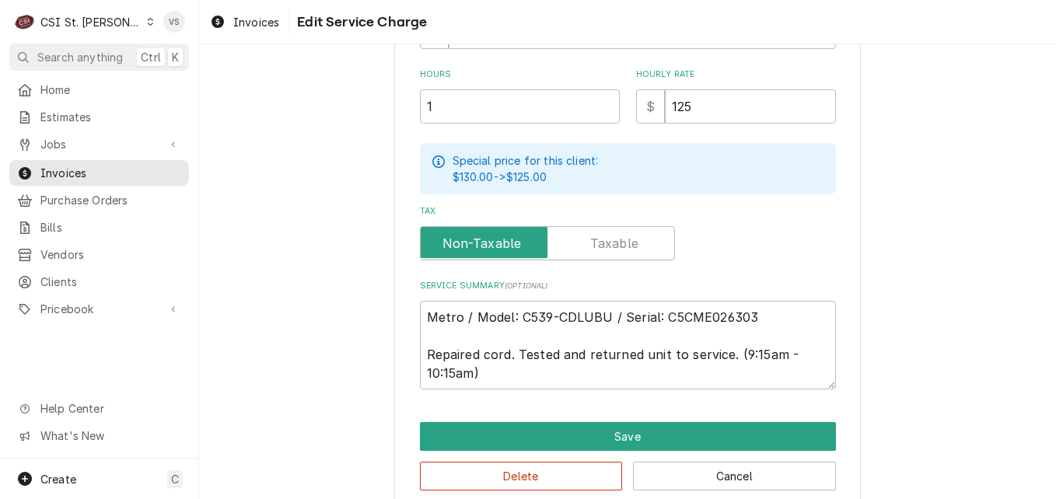
scroll to position [531, 0]
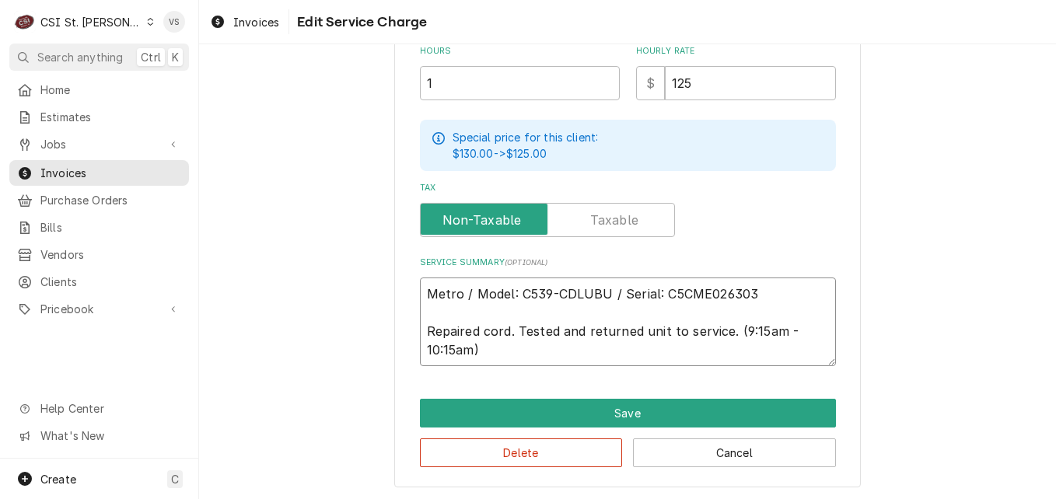
click at [420, 290] on textarea "Metro / Model: C539-CDLUBU / Serial: C5CME026303 Repaired cord. Tested and retu…" at bounding box center [628, 322] width 416 height 89
type textarea "x"
type textarea "Metro / Model: C539-CDLUBU / Serial: C5CME026303 Repaired cord. Tested and retu…"
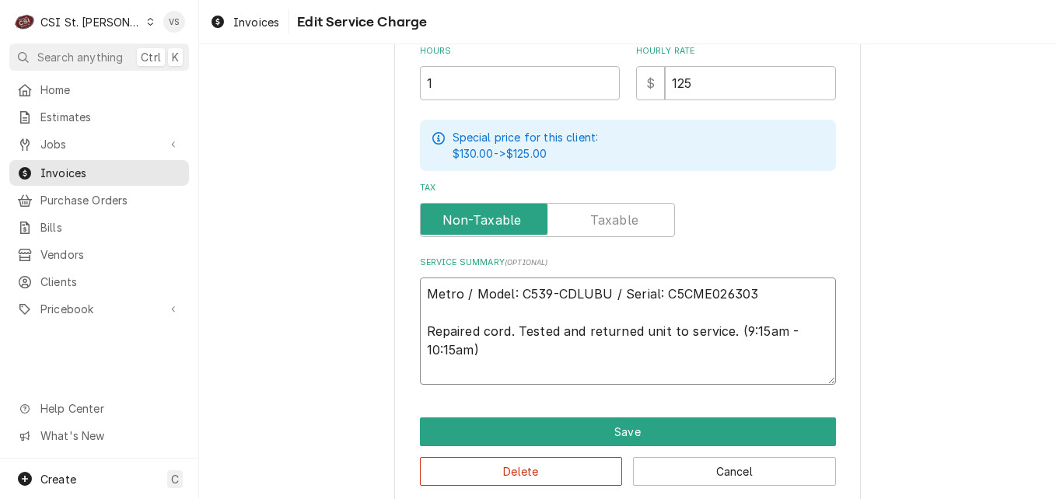
type textarea "x"
type textarea "P Metro / Model: C539-CDLUBU / Serial: C5CME026303 Repaired cord. Tested and re…"
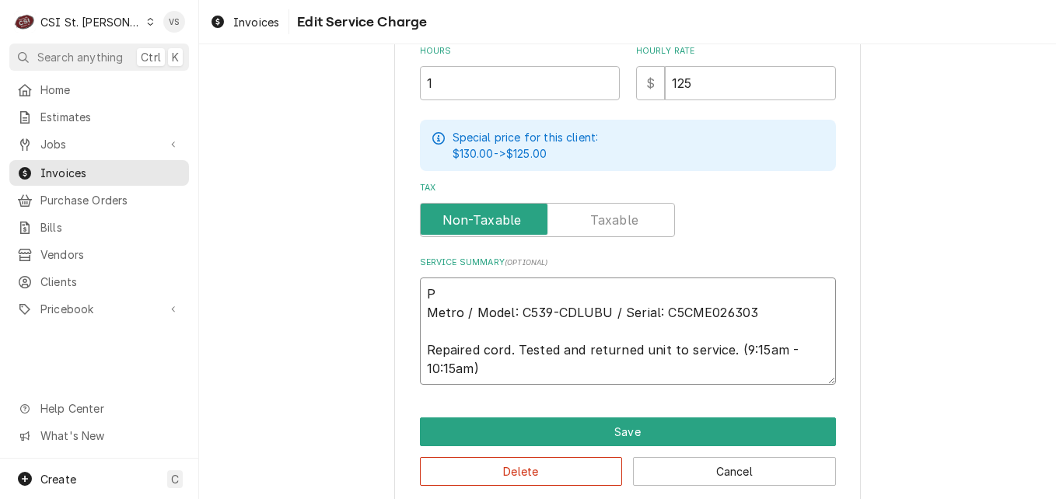
type textarea "x"
type textarea "PO Metro / Model: C539-CDLUBU / Serial: C5CME026303 Repaired cord. Tested and r…"
type textarea "x"
type textarea "PO# Metro / Model: C539-CDLUBU / Serial: C5CME026303 Repaired cord. Tested and …"
paste textarea "7005573689 - 10"
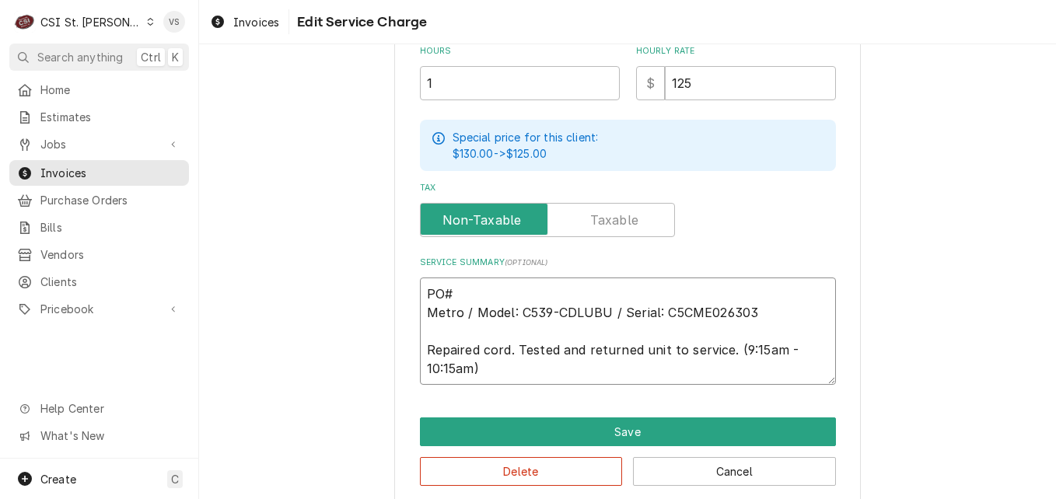
type textarea "x"
type textarea "PO#7005573689 - 10 Metro / Model: C539-CDLUBU / Serial: C5CME026303 Repaired co…"
click at [519, 292] on textarea "PO#7005573689 - 10 Metro / Model: C539-CDLUBU / Serial: C5CME026303 Repaired co…" at bounding box center [628, 331] width 416 height 107
type textarea "x"
type textarea "PO#7005573689- 10 Metro / Model: C539-CDLUBU / Serial: C5CME026303 Repaired cor…"
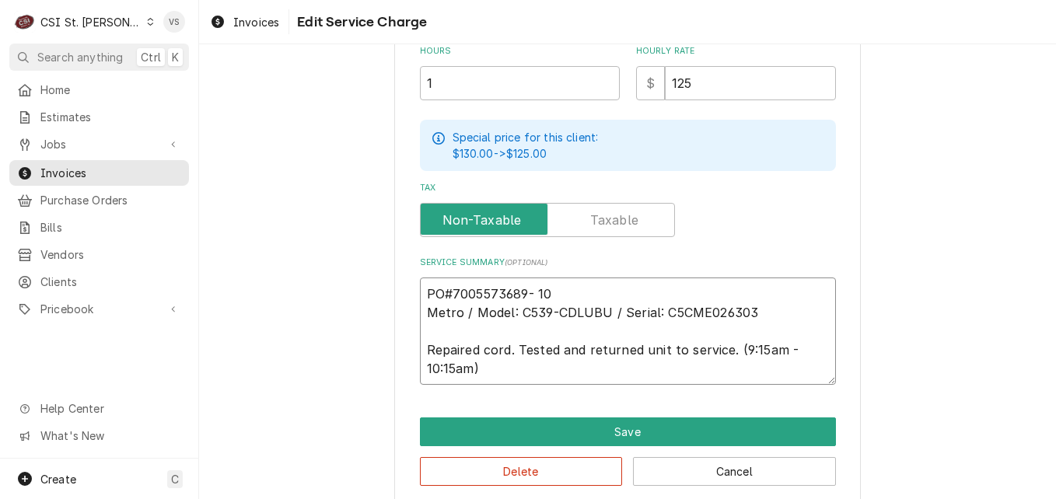
type textarea "x"
drag, startPoint x: 548, startPoint y: 290, endPoint x: 424, endPoint y: 287, distance: 123.6
click at [424, 287] on textarea "PO#7005573689-10 Metro / Model: C539-CDLUBU / Serial: C5CME026303 Repaired cord…" at bounding box center [628, 331] width 416 height 107
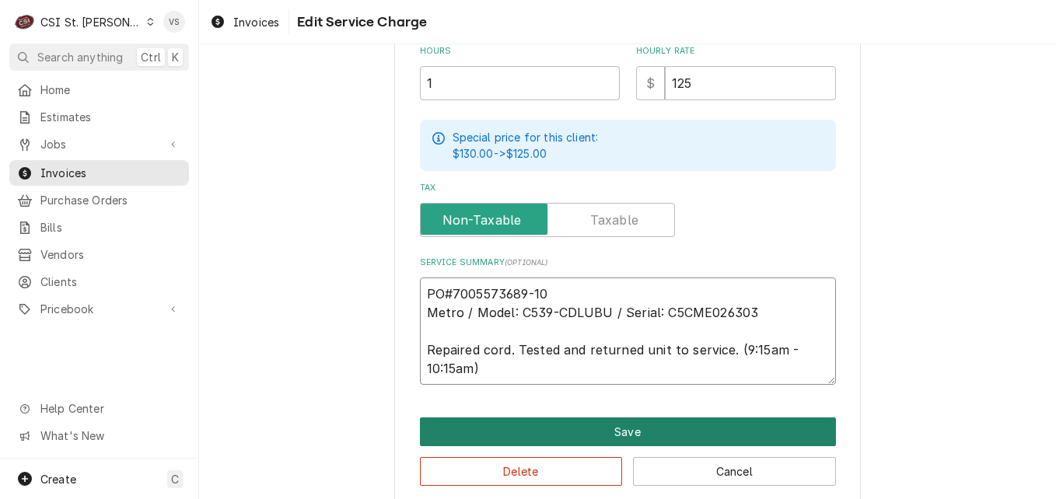
type textarea "PO#7005573689-10 Metro / Model: C539-CDLUBU / Serial: C5CME026303 Repaired cord…"
click at [607, 434] on button "Save" at bounding box center [628, 431] width 416 height 29
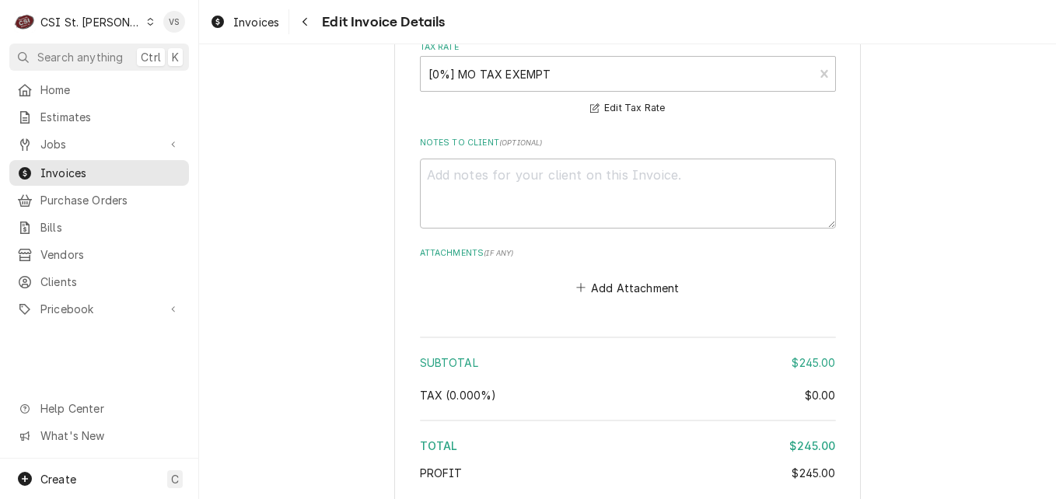
scroll to position [2235, 0]
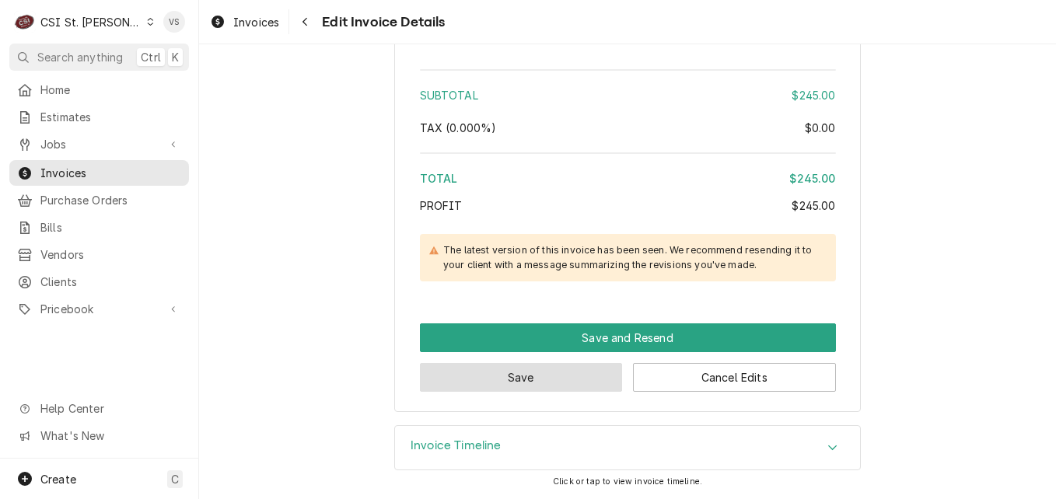
click at [536, 377] on button "Save" at bounding box center [521, 377] width 203 height 29
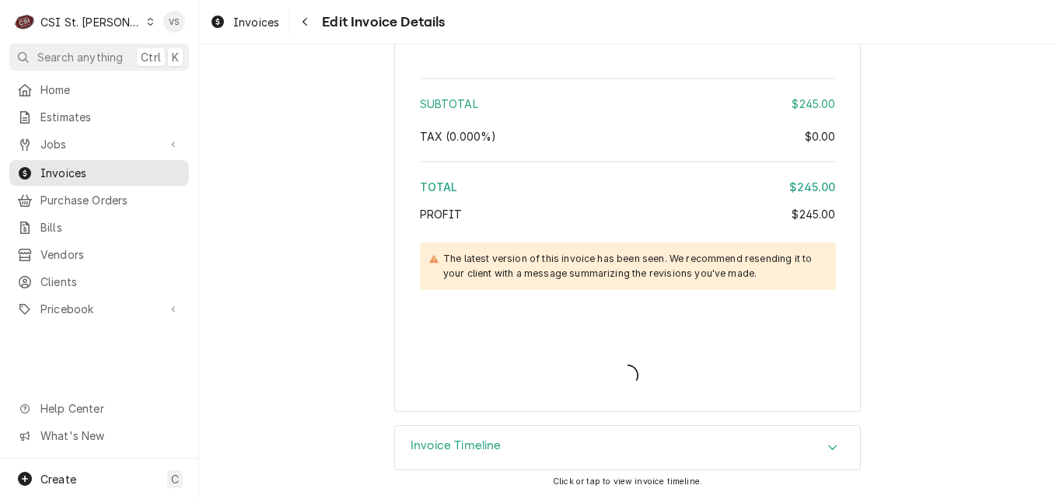
scroll to position [2227, 0]
type textarea "x"
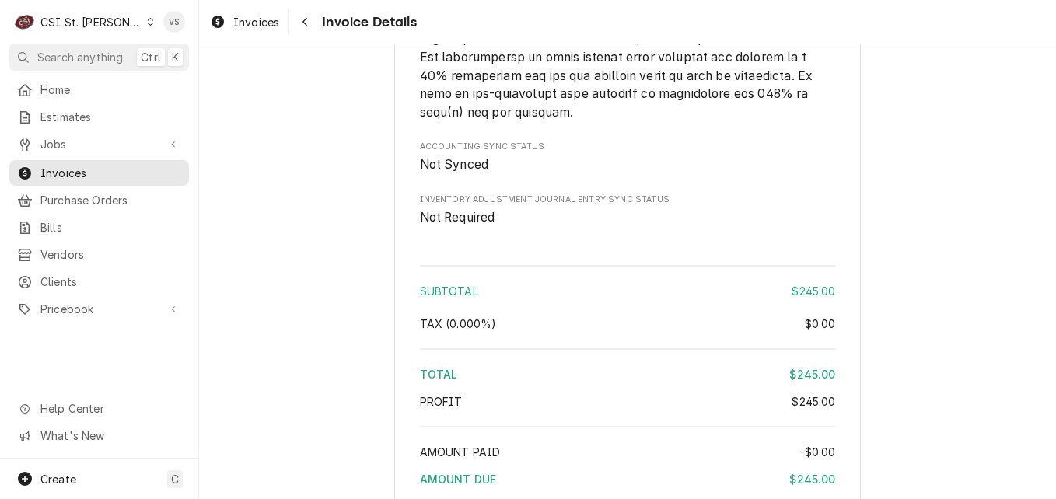
scroll to position [2646, 0]
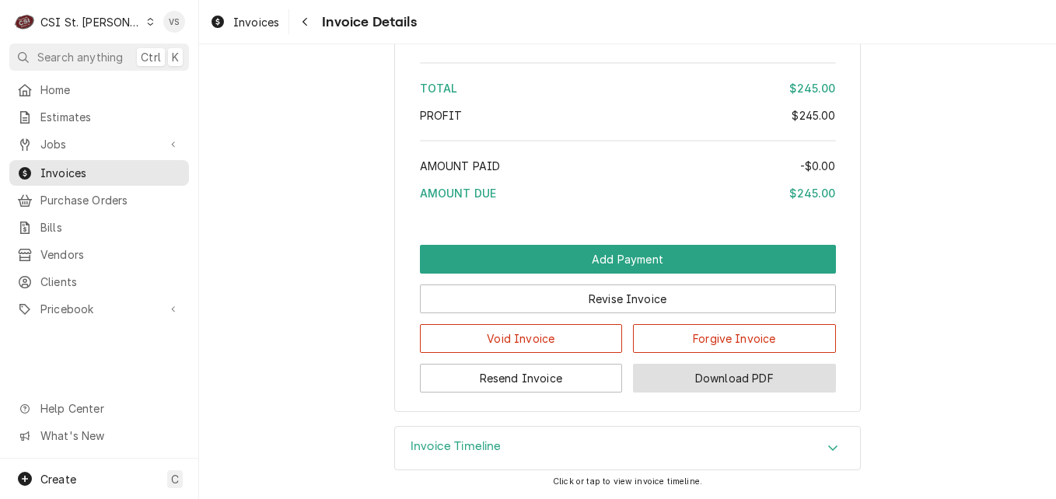
click at [753, 373] on button "Download PDF" at bounding box center [734, 378] width 203 height 29
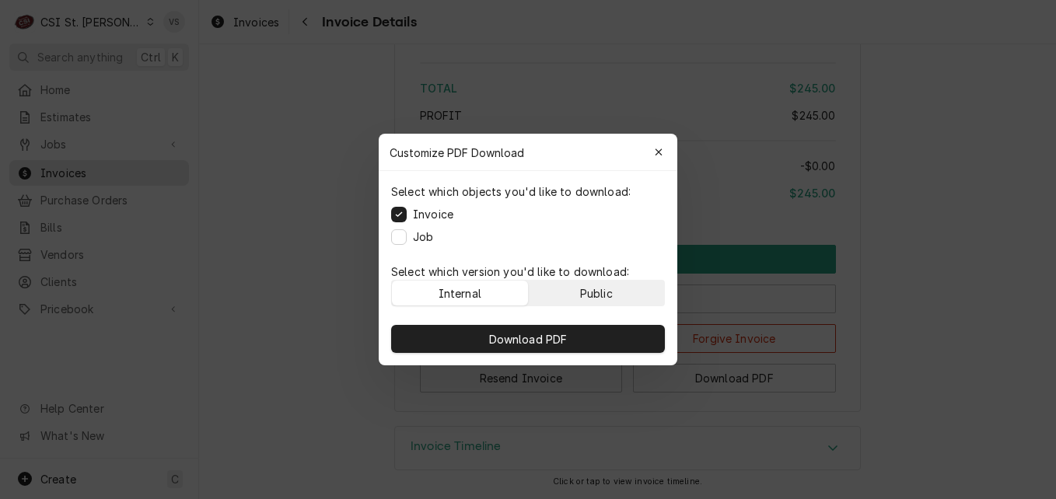
click at [582, 297] on div "Public" at bounding box center [596, 293] width 33 height 16
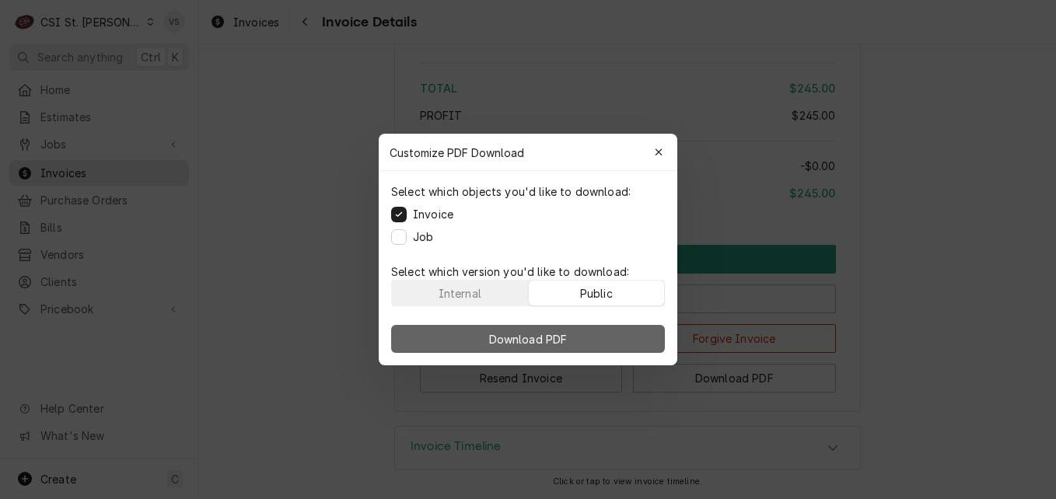
click at [571, 338] on button "Download PDF" at bounding box center [528, 339] width 274 height 28
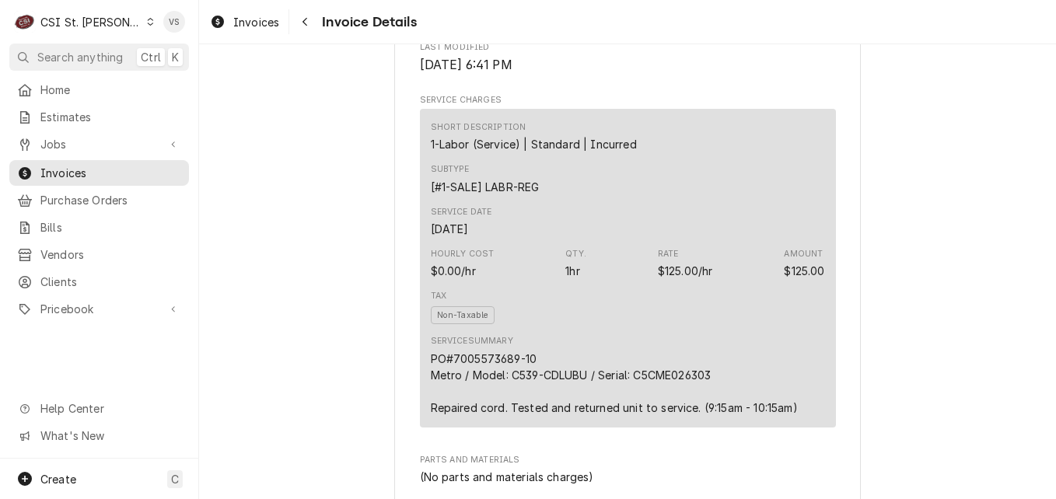
scroll to position [858, 0]
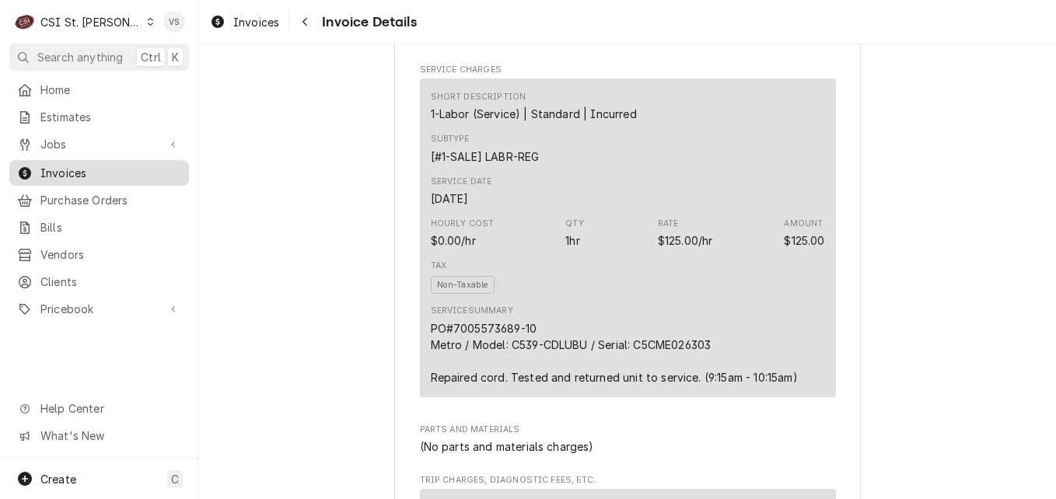
click at [105, 172] on span "Invoices" at bounding box center [110, 173] width 141 height 16
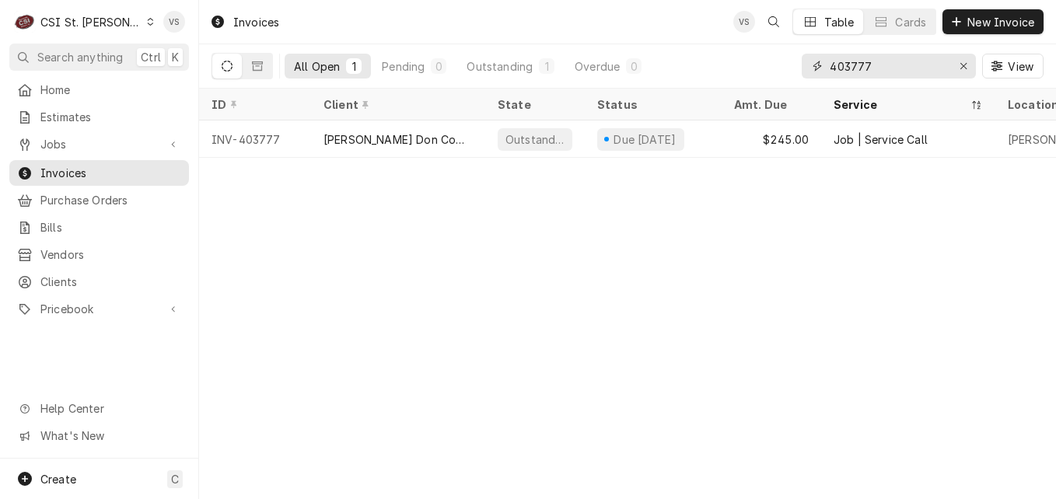
click at [857, 65] on input "403777" at bounding box center [888, 66] width 117 height 25
click at [875, 66] on input "403777" at bounding box center [888, 66] width 117 height 25
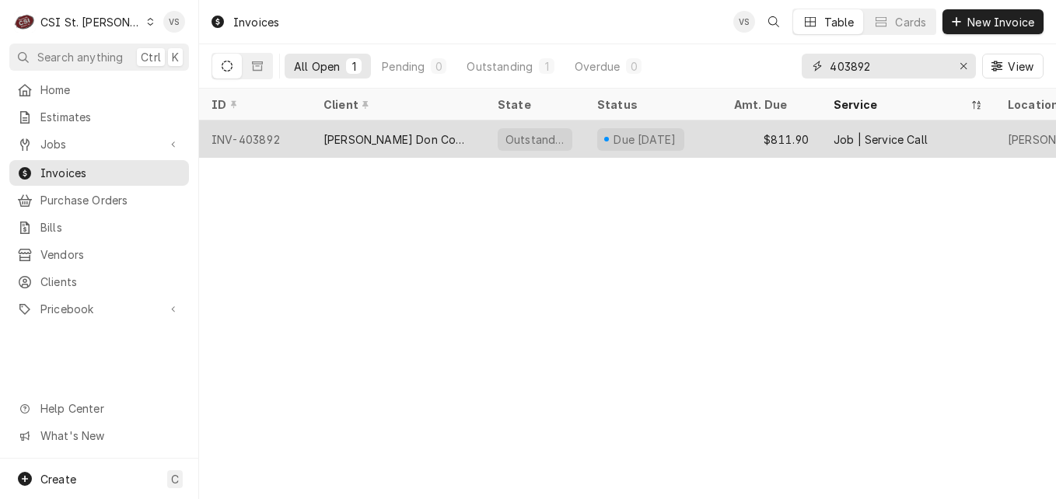
type input "403892"
click at [368, 138] on div "[PERSON_NAME] Don Company" at bounding box center [397, 139] width 149 height 16
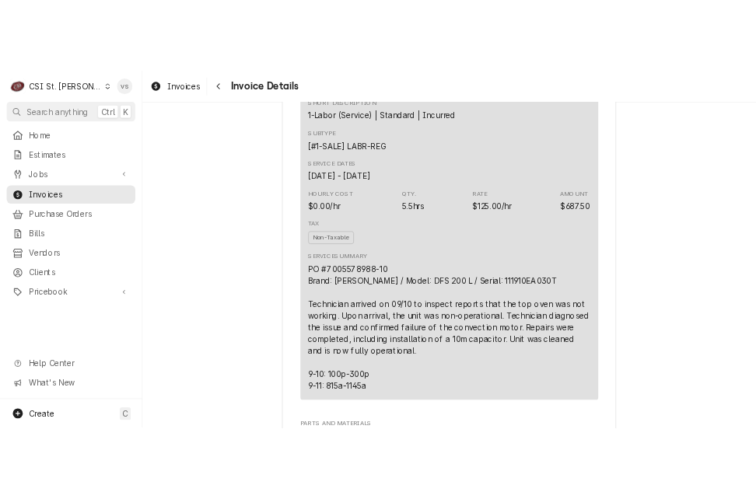
scroll to position [987, 0]
